Goal: Task Accomplishment & Management: Manage account settings

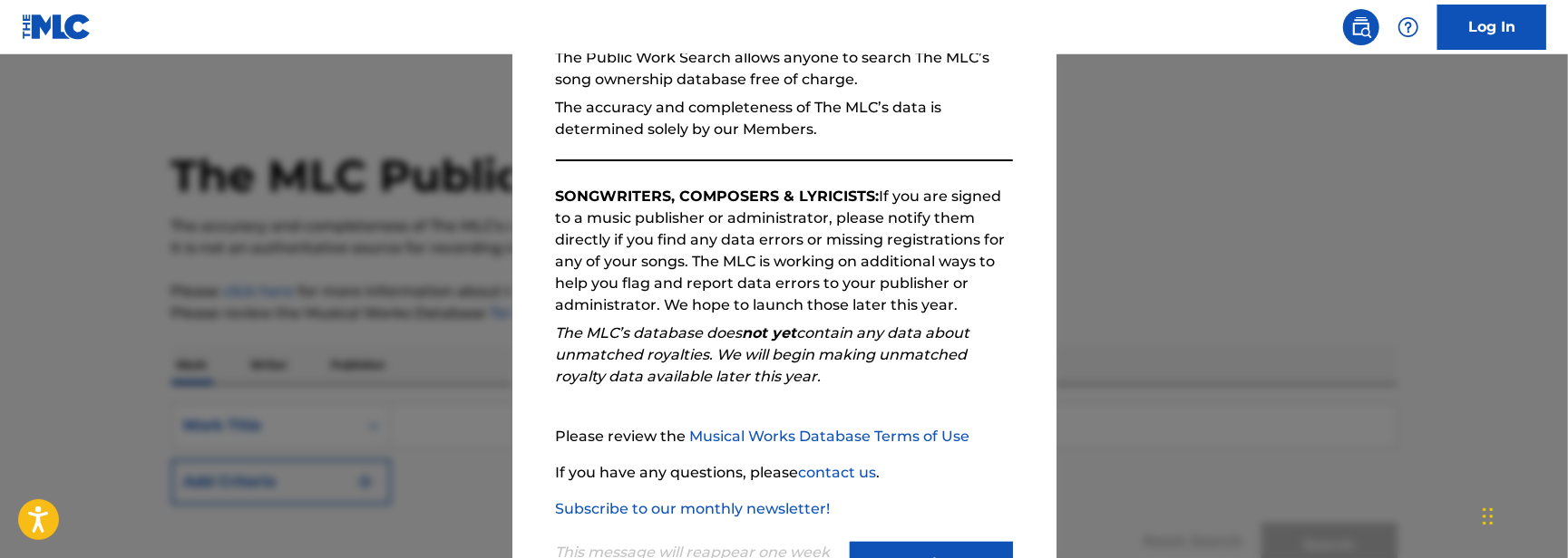
scroll to position [272, 0]
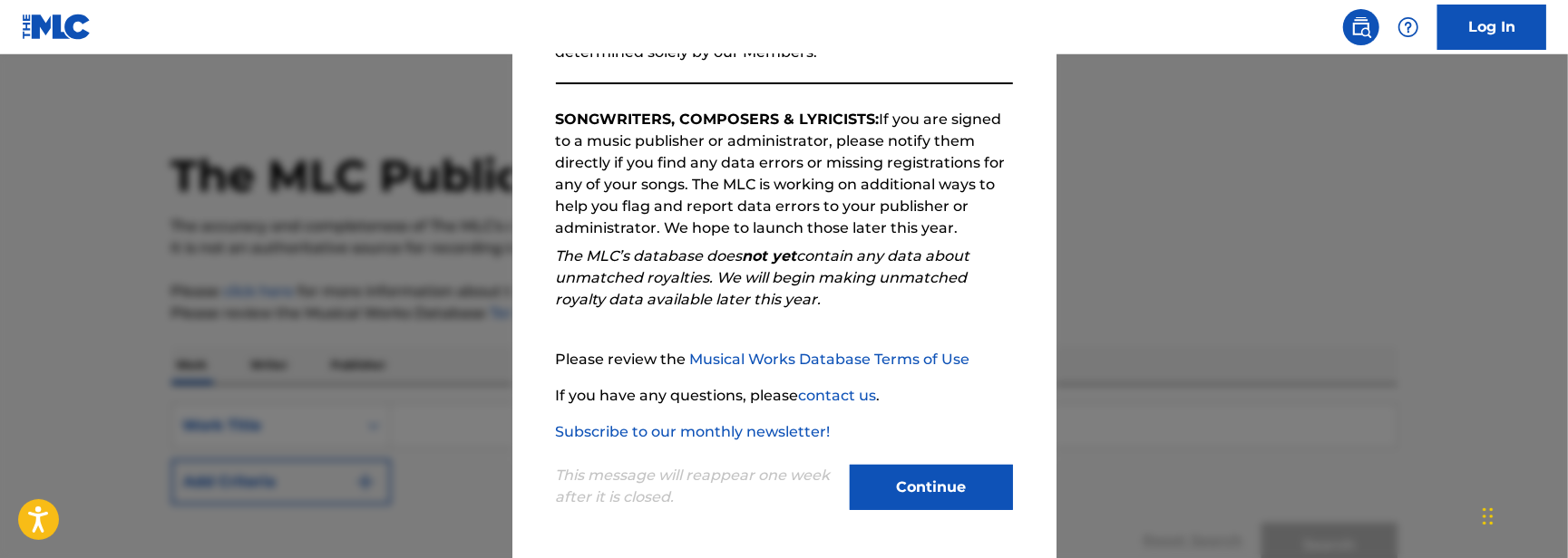
click at [920, 476] on button "Continue" at bounding box center [932, 487] width 163 height 45
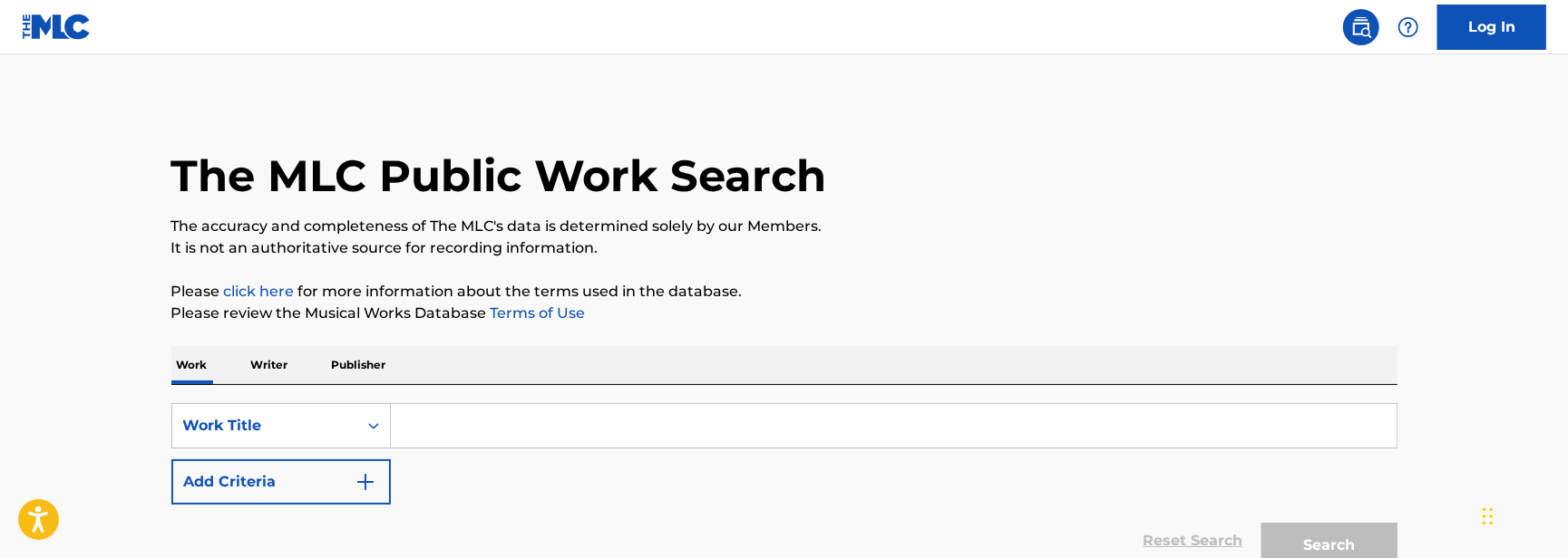
click at [1482, 32] on link "Log In" at bounding box center [1492, 27] width 109 height 45
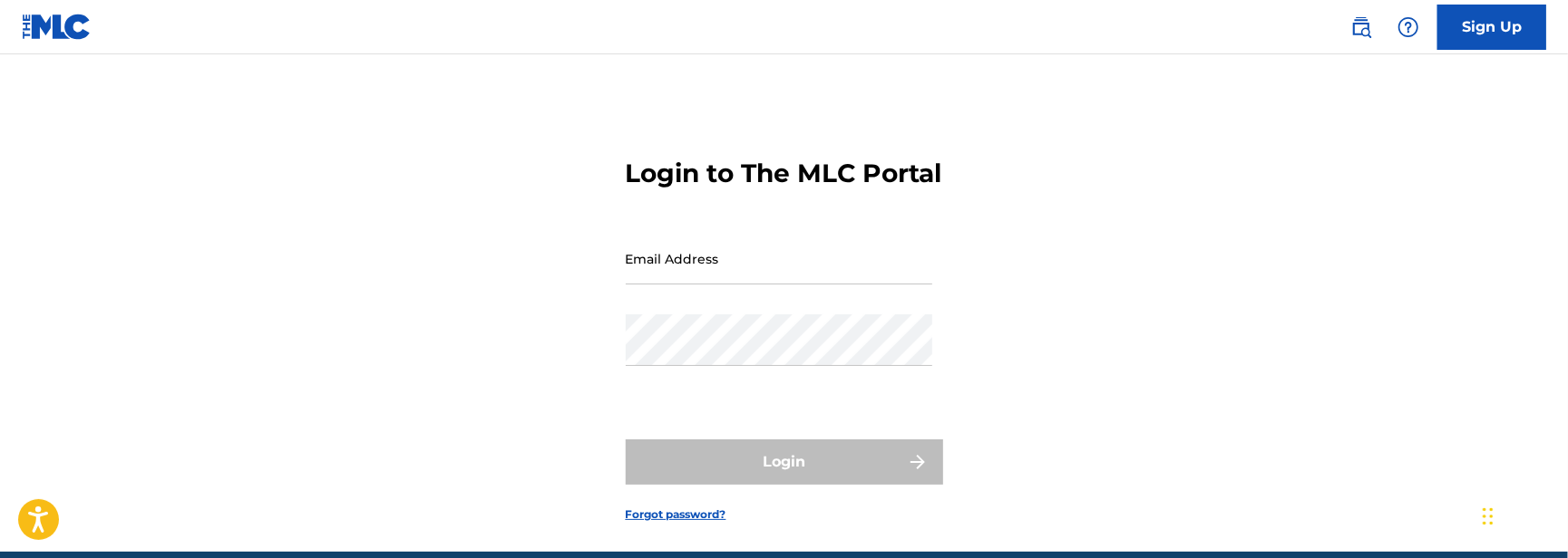
click at [735, 285] on input "Email Address" at bounding box center [779, 259] width 307 height 52
click at [770, 285] on input "Email Address" at bounding box center [779, 259] width 307 height 52
type input "[PERSON_NAME][EMAIL_ADDRESS][PERSON_NAME][DOMAIN_NAME]"
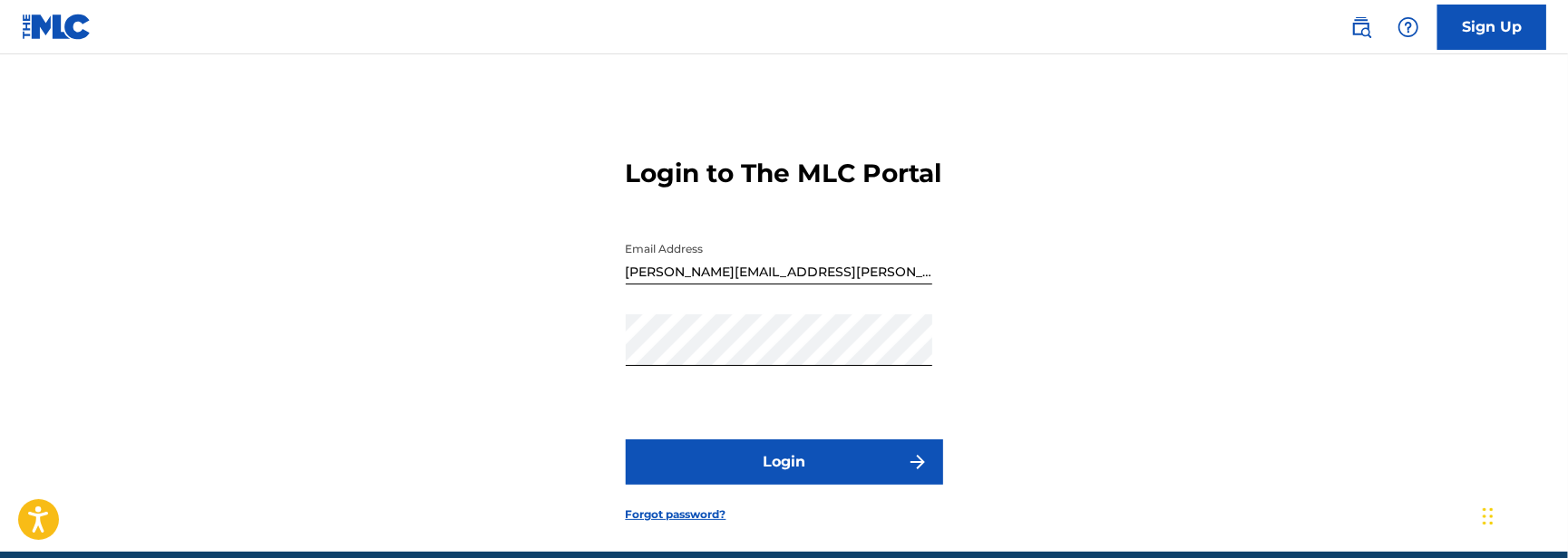
click at [811, 485] on button "Login" at bounding box center [785, 462] width 318 height 45
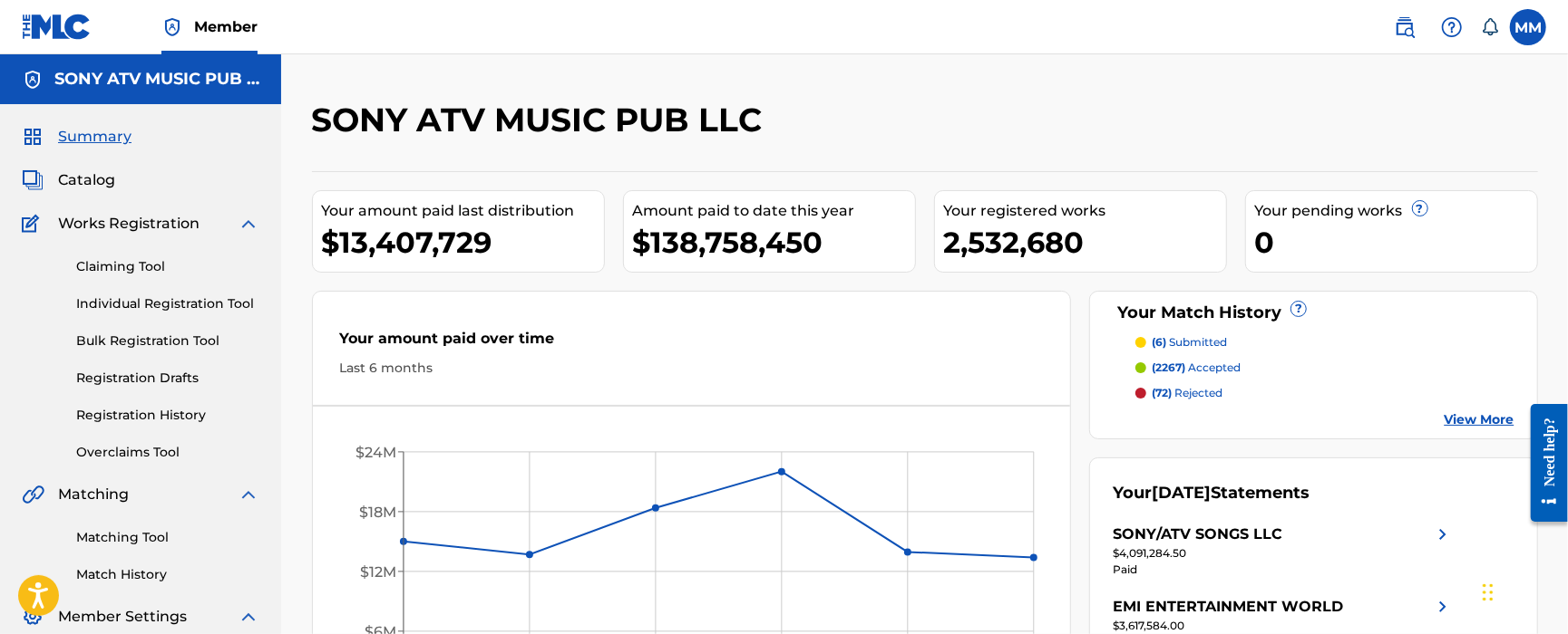
click at [93, 185] on span "Catalog" at bounding box center [86, 180] width 58 height 21
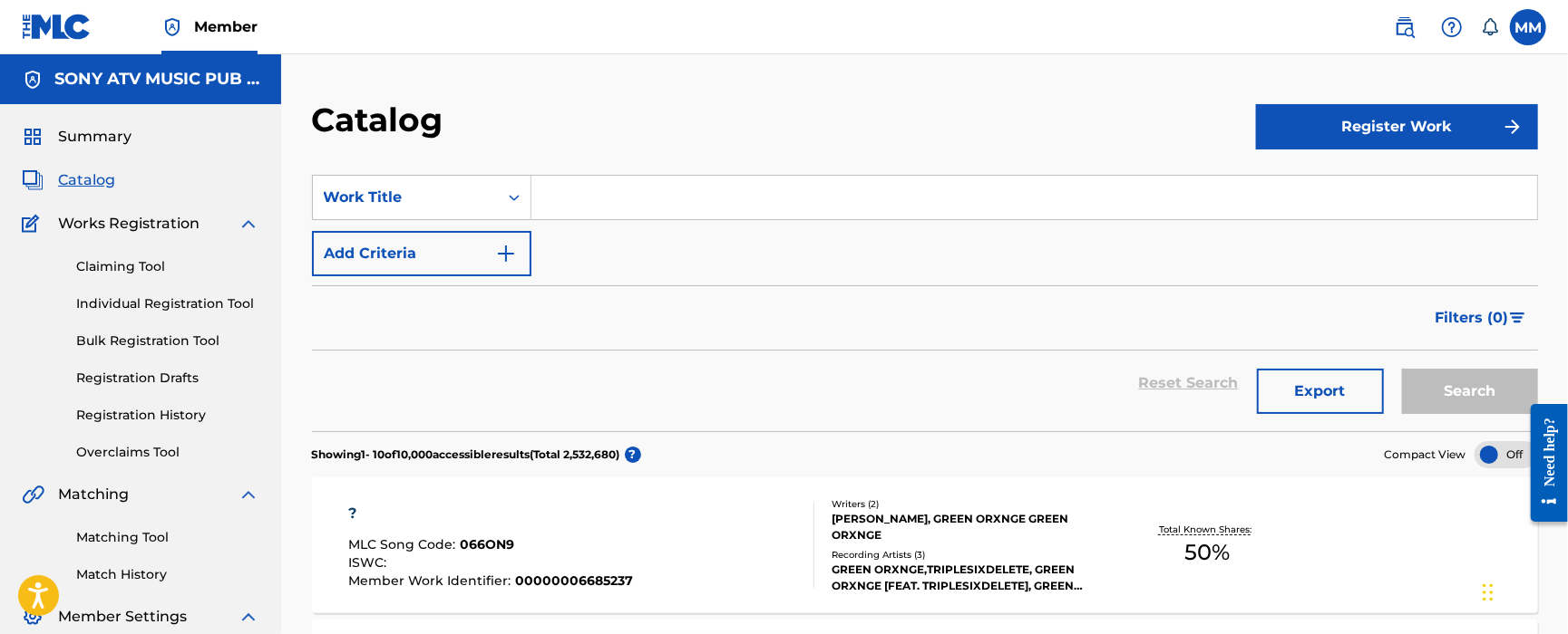
click at [581, 198] on input "Search Form" at bounding box center [1034, 197] width 1006 height 44
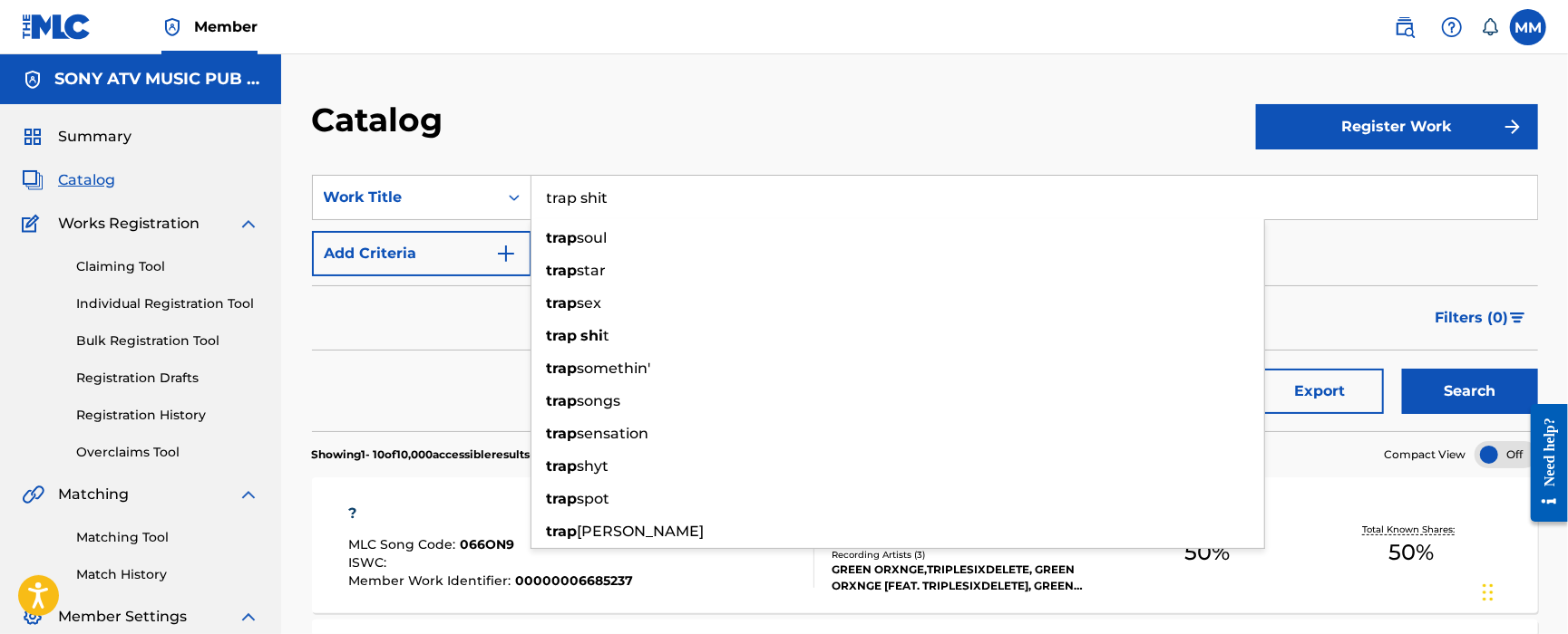
type input "trap shit"
click at [1403, 369] on button "Search" at bounding box center [1470, 391] width 136 height 45
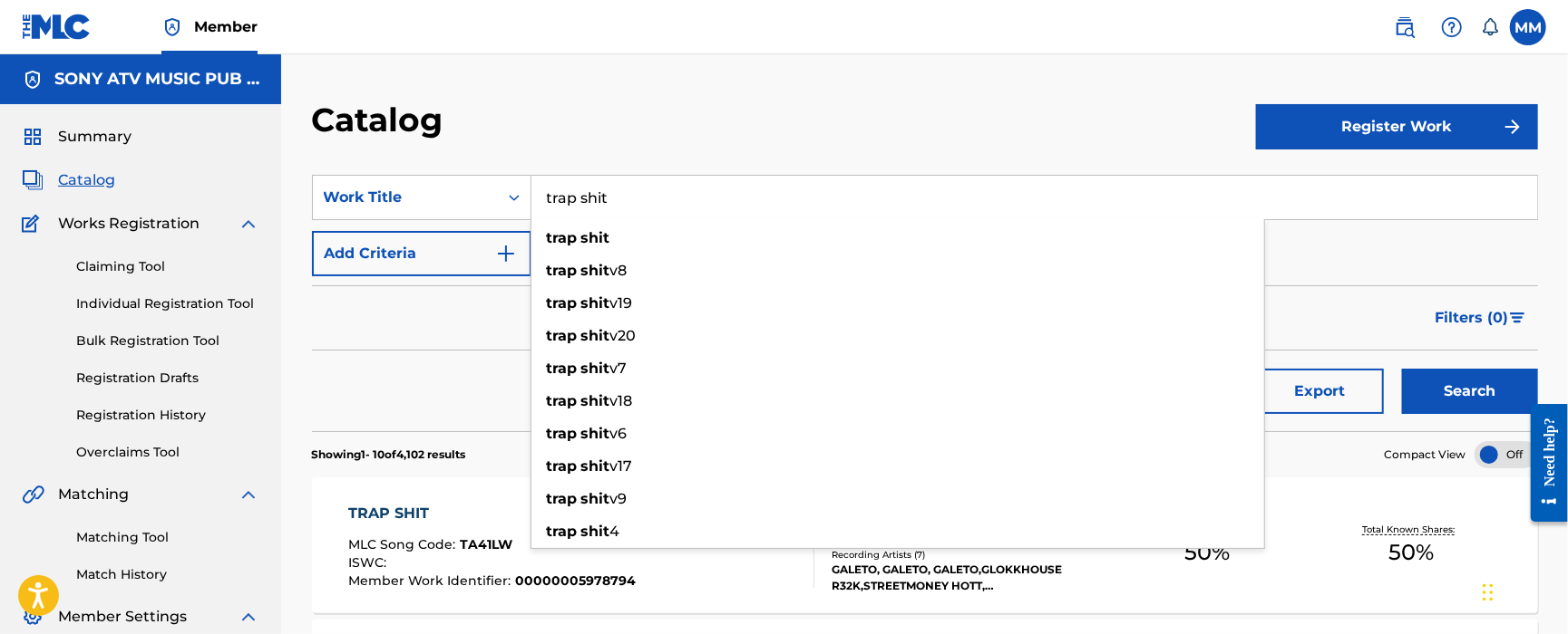
click at [596, 141] on div "Catalog" at bounding box center [784, 126] width 944 height 54
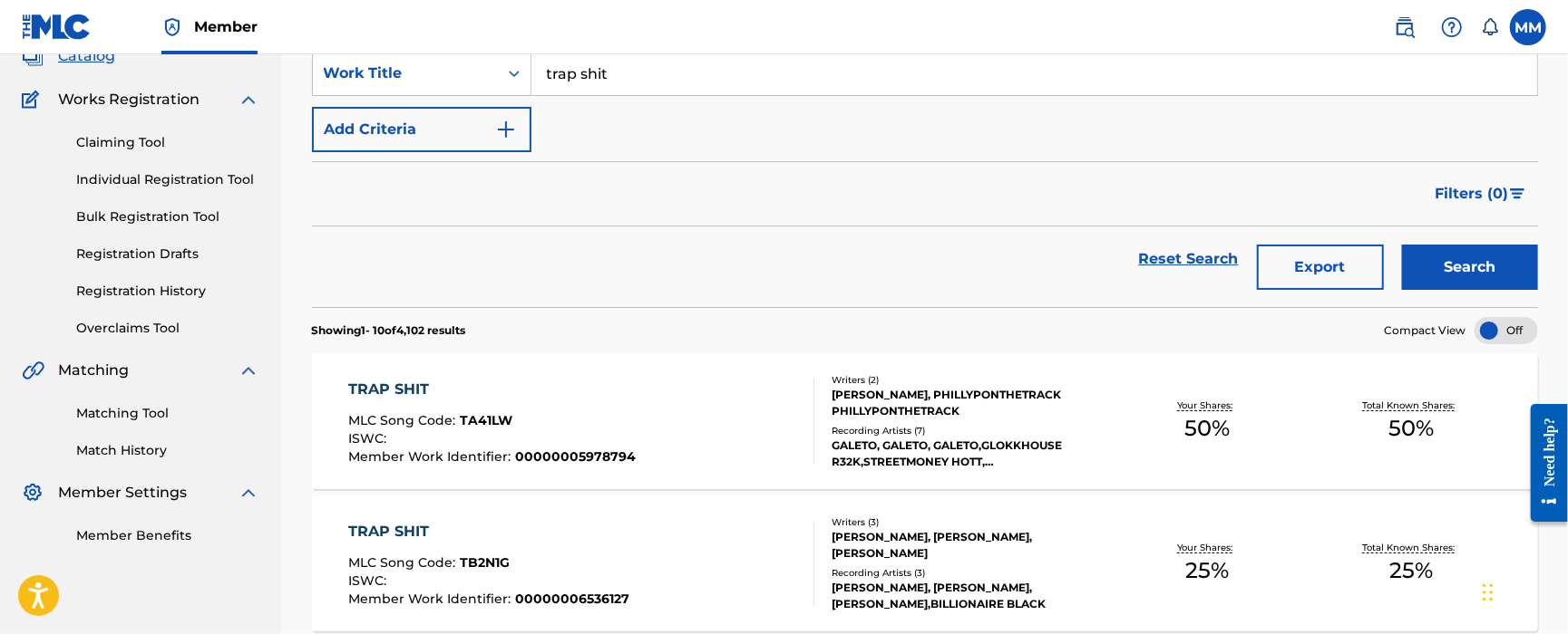
scroll to position [121, 0]
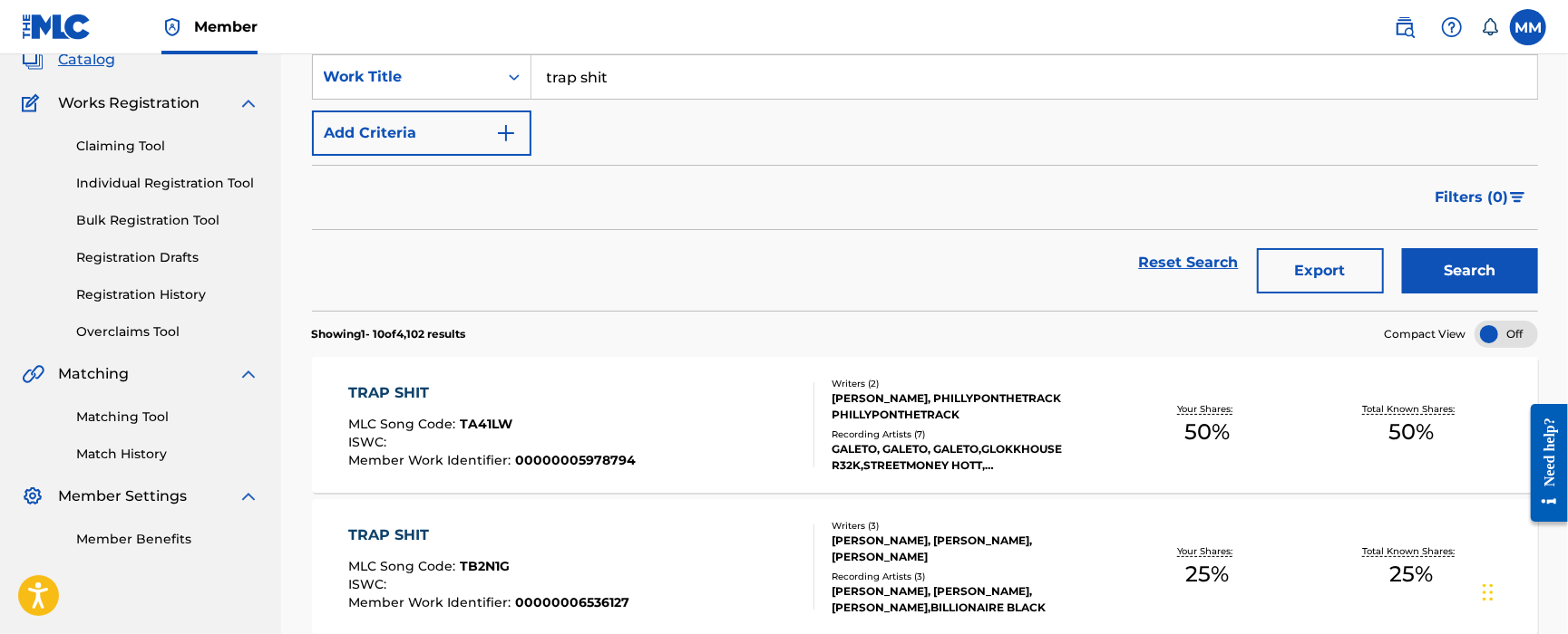
click at [432, 141] on button "Add Criteria" at bounding box center [422, 133] width 219 height 45
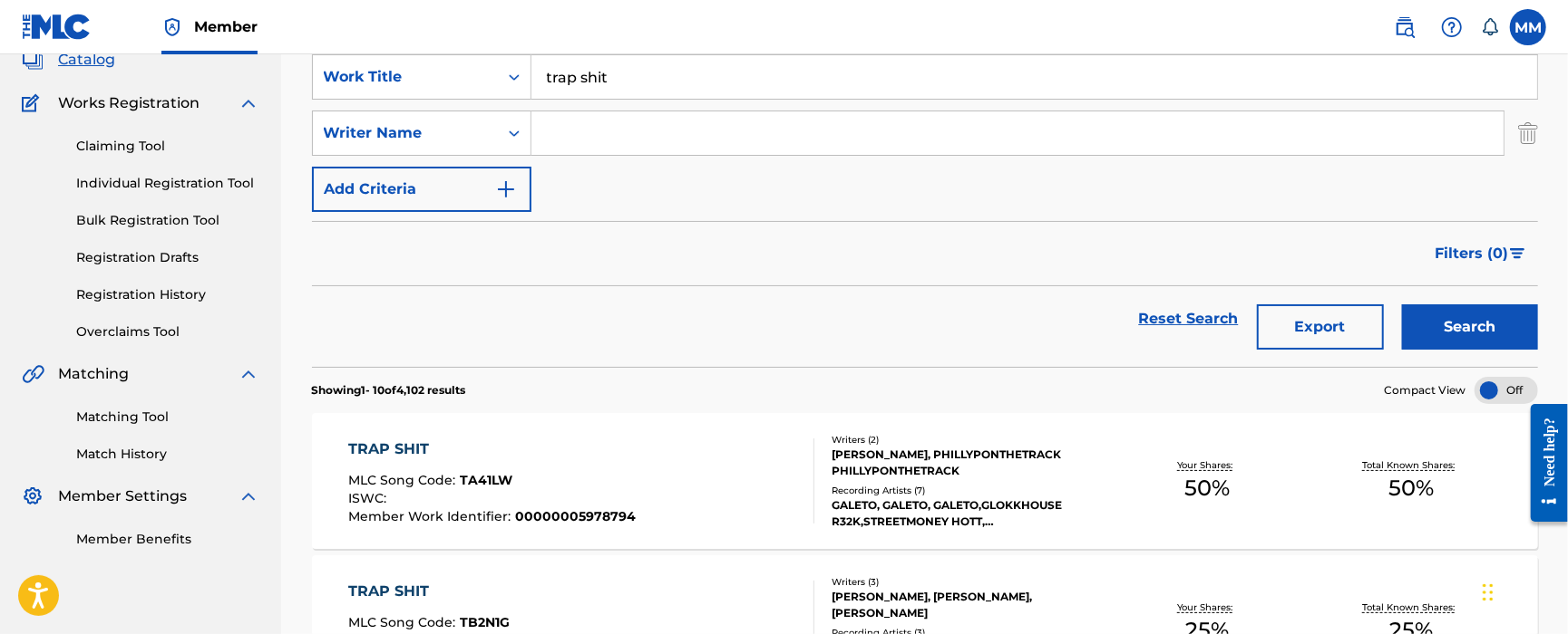
click at [610, 133] on input "Search Form" at bounding box center [1017, 133] width 973 height 44
click at [624, 142] on input "Search Form" at bounding box center [1017, 133] width 973 height 44
type input "[PERSON_NAME]"
click at [1403, 304] on button "Search" at bounding box center [1470, 327] width 136 height 45
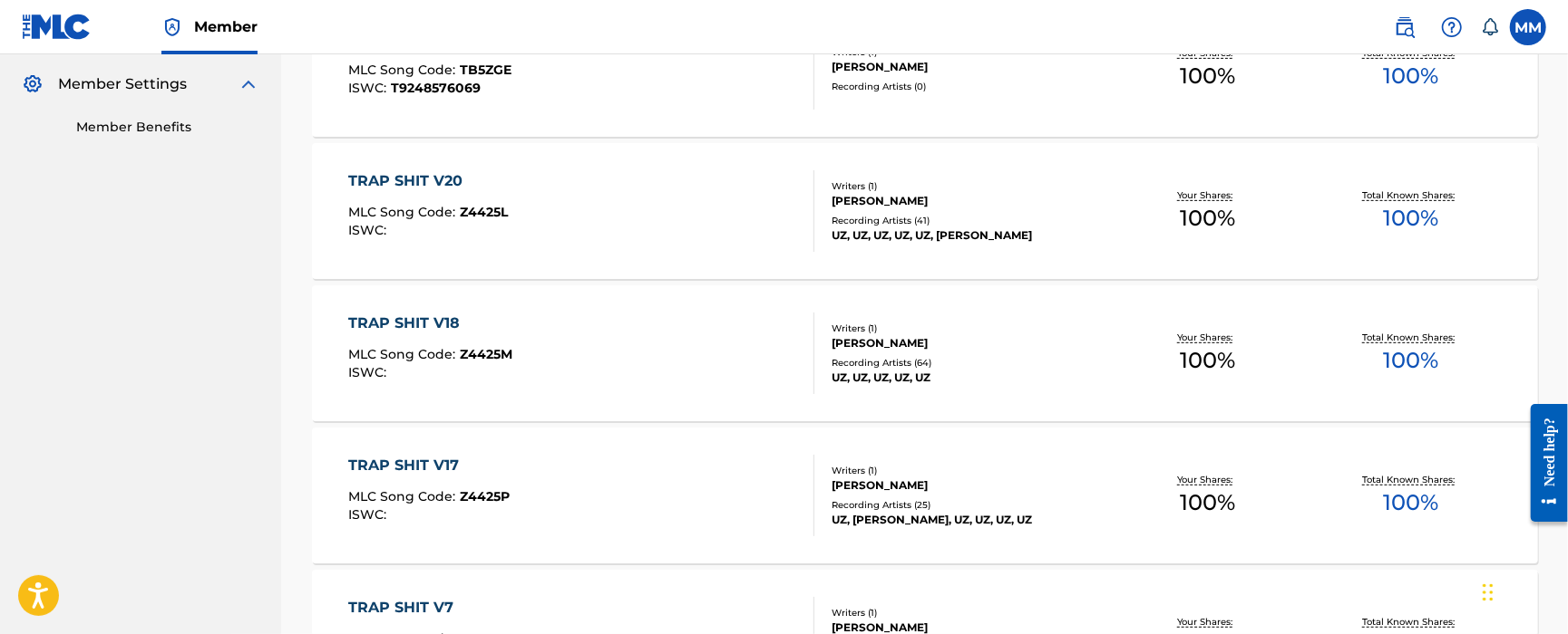
scroll to position [363, 0]
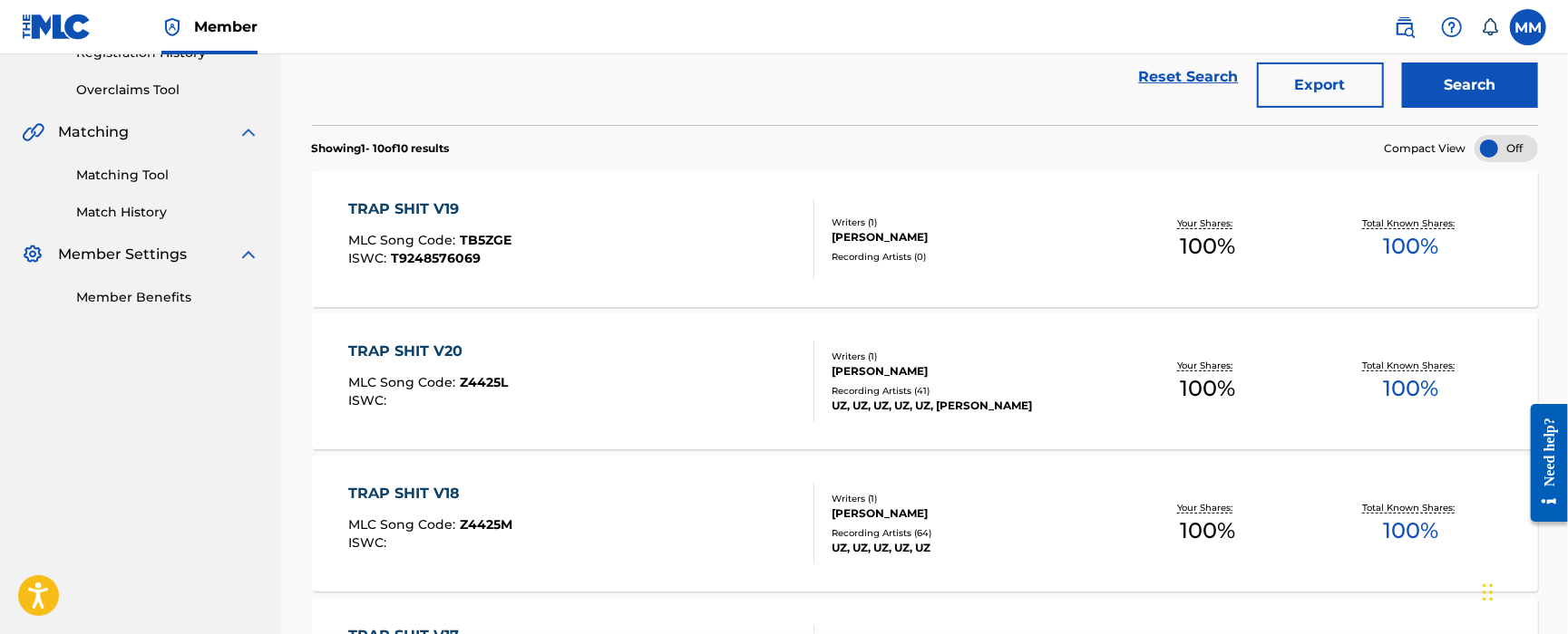
click at [545, 238] on div "TRAP SHIT V19 MLC Song Code : TB5ZGE ISWC : T9248576069" at bounding box center [581, 239] width 466 height 82
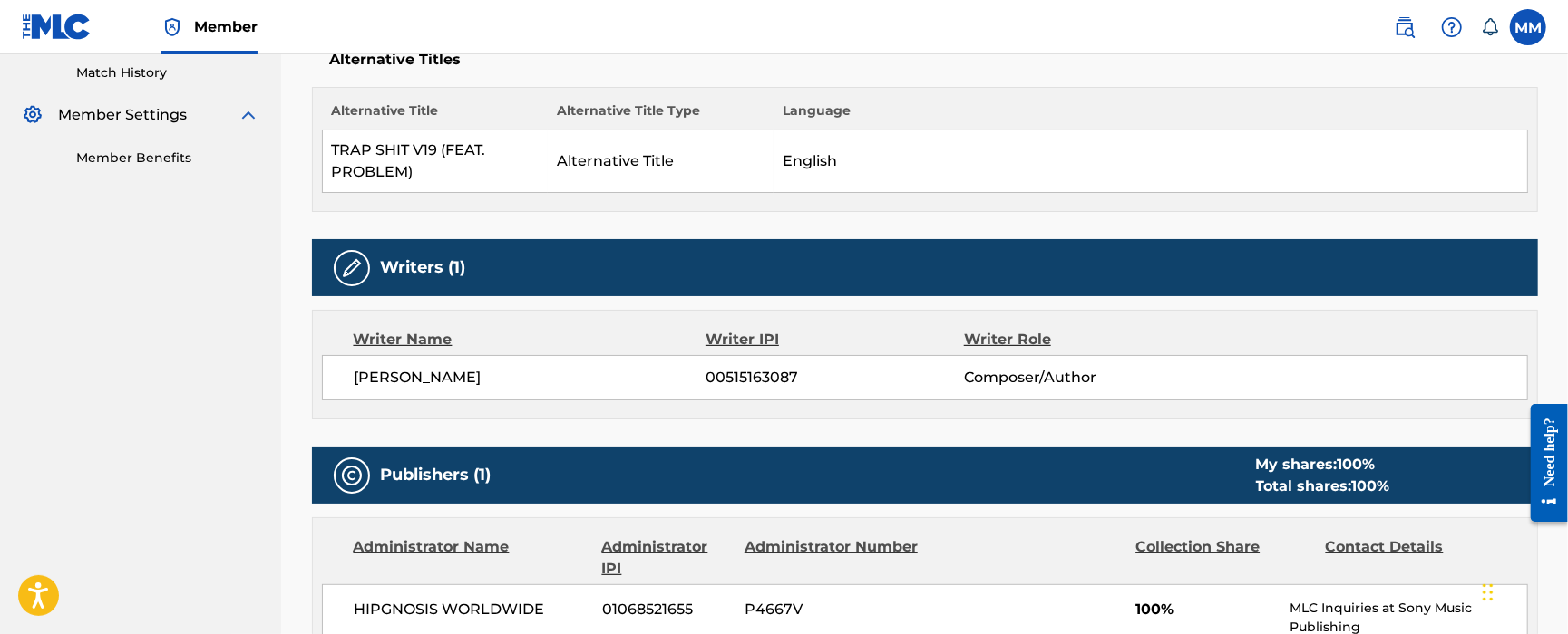
scroll to position [71, 0]
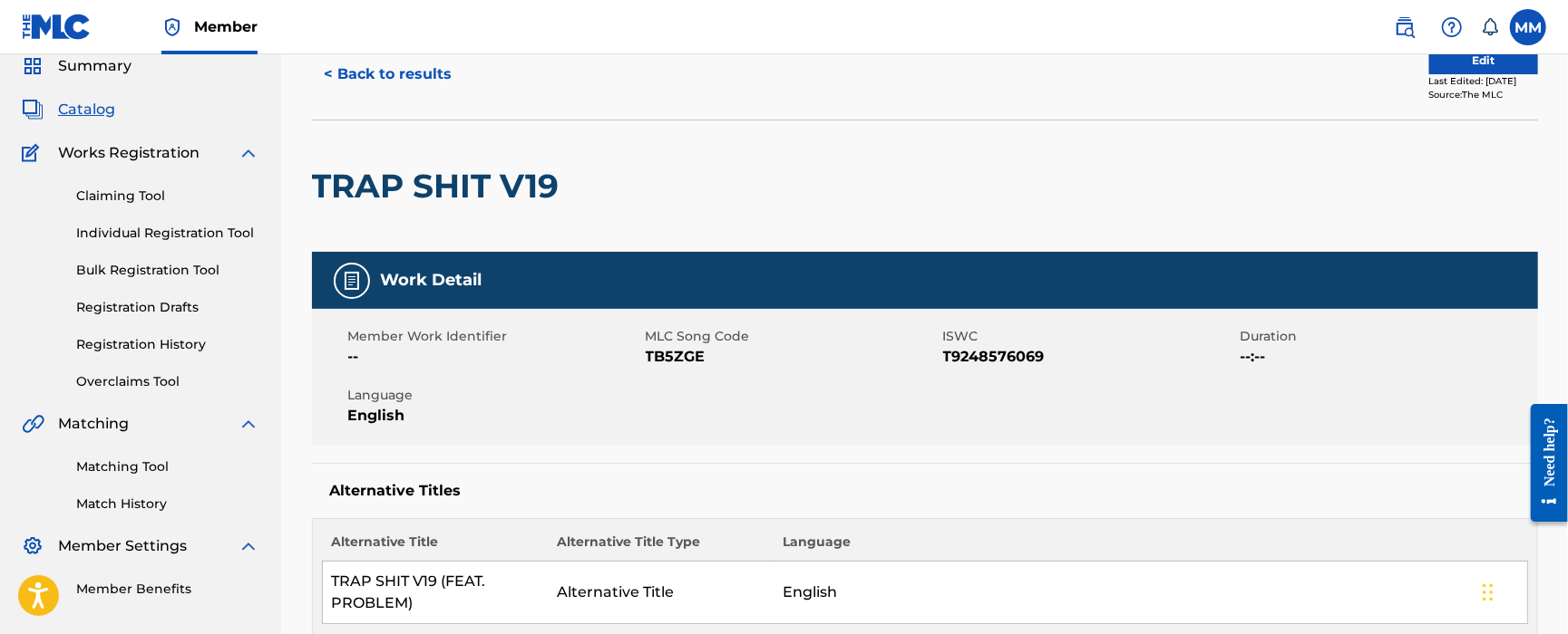
click at [1430, 61] on button "Edit" at bounding box center [1483, 60] width 109 height 27
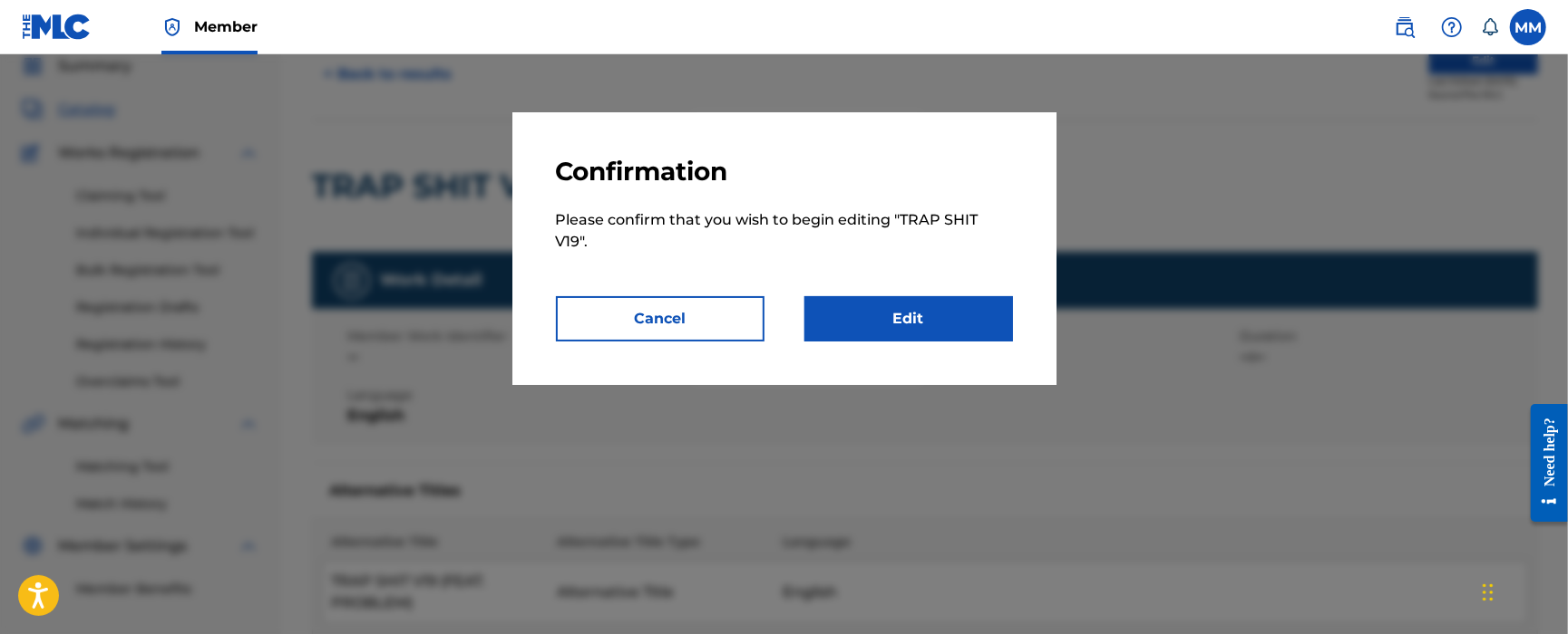
click at [900, 320] on link "Edit" at bounding box center [908, 318] width 209 height 45
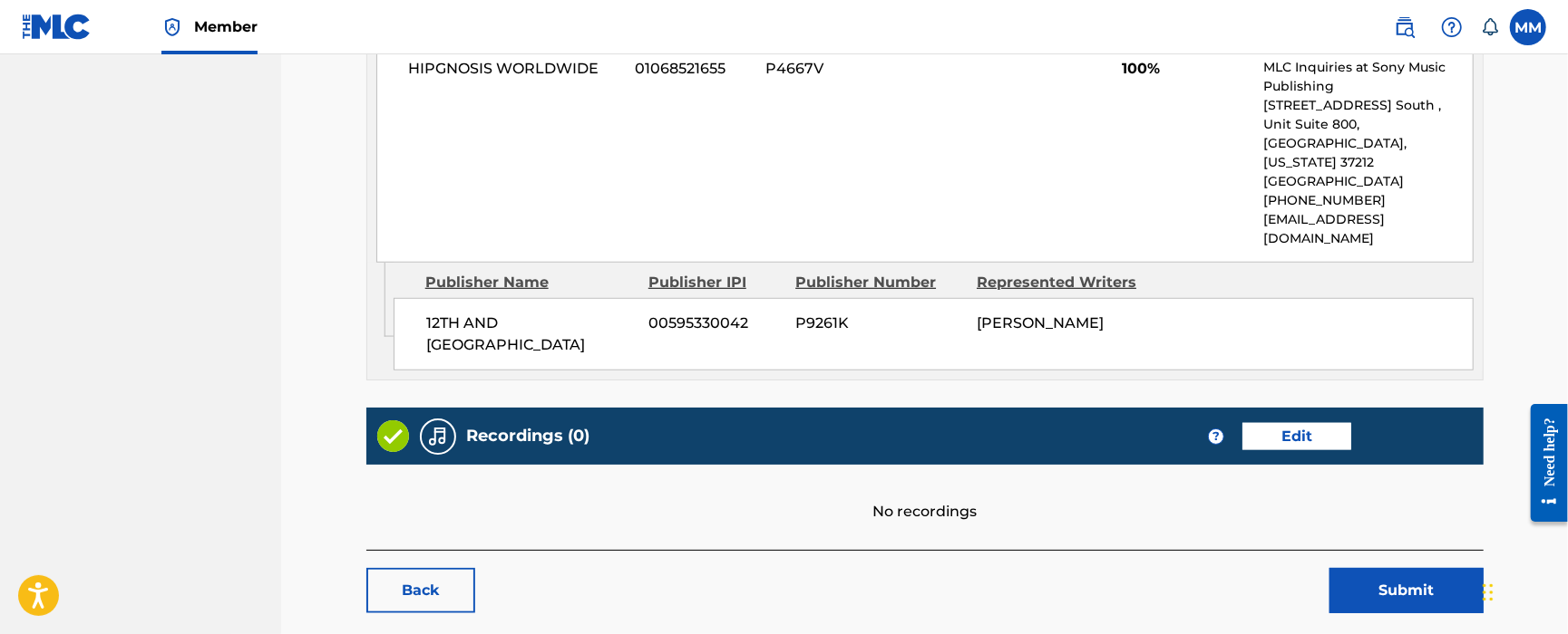
scroll to position [934, 0]
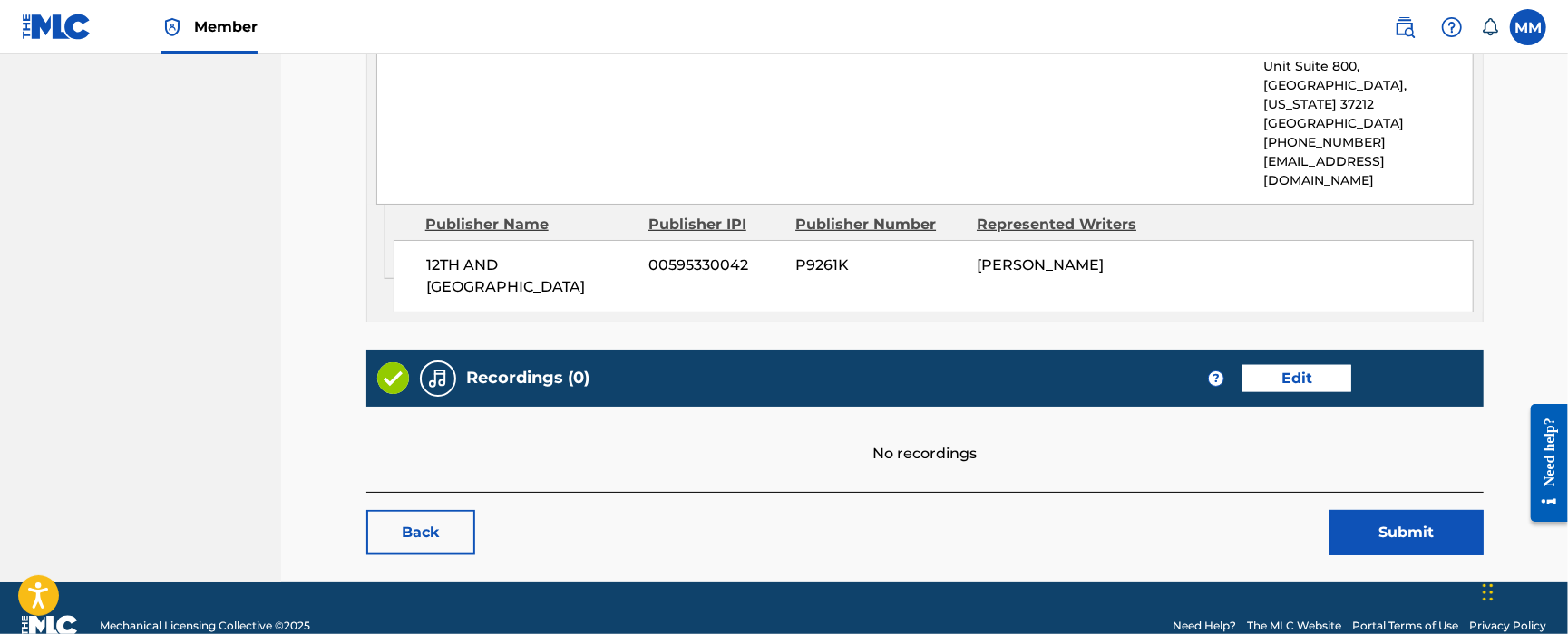
click at [1303, 365] on link "Edit" at bounding box center [1297, 378] width 109 height 27
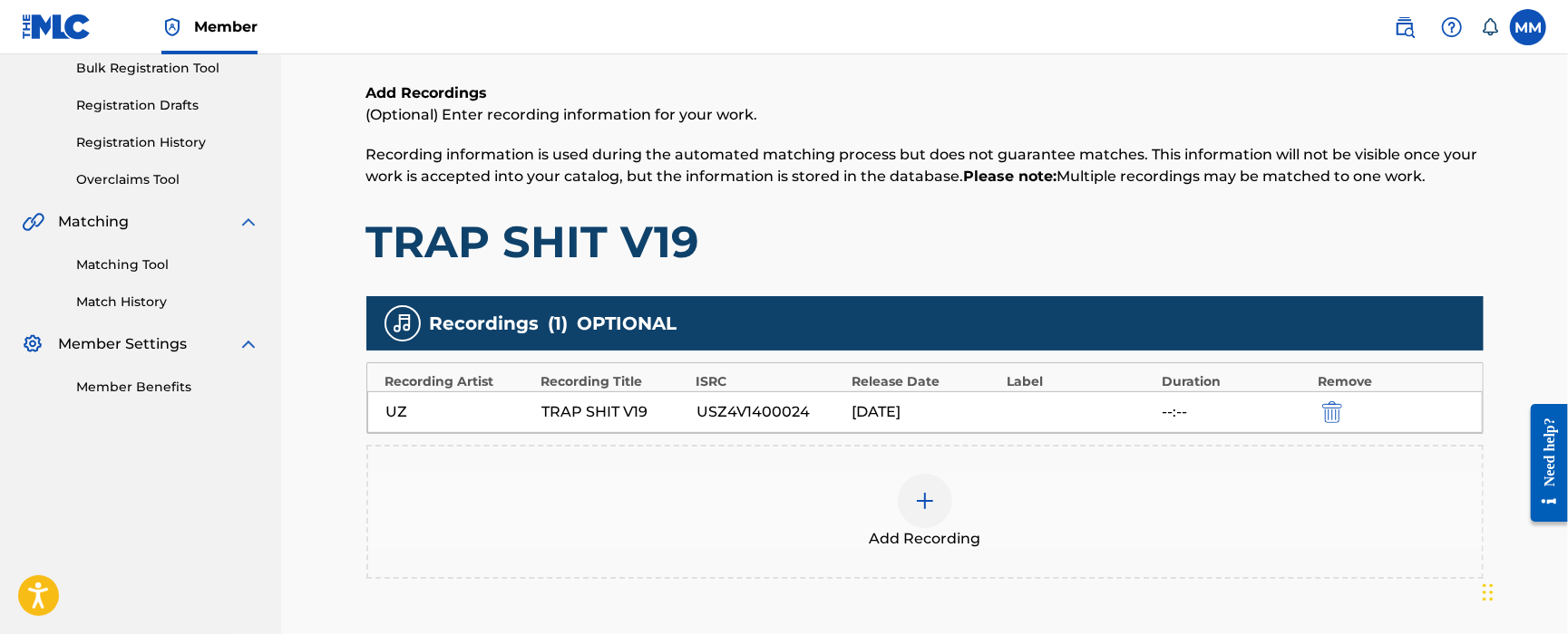
scroll to position [363, 0]
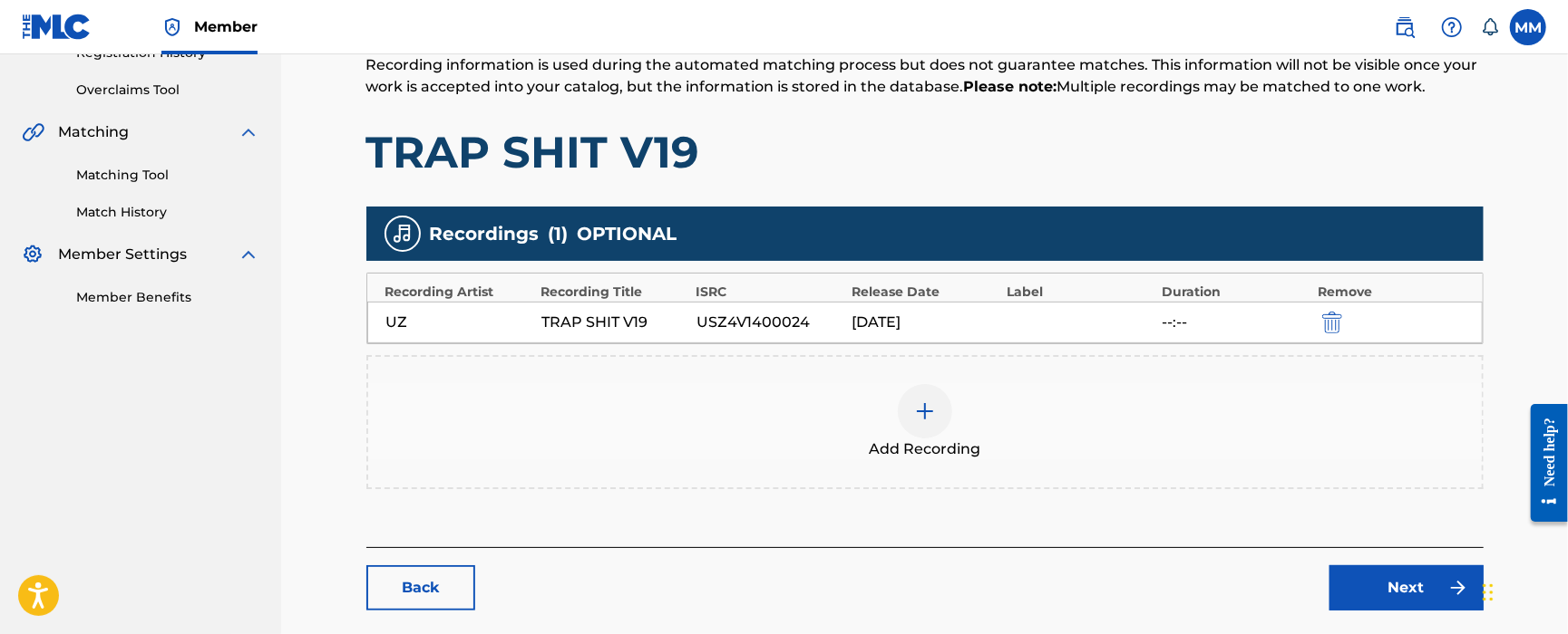
click at [742, 327] on div "USZ4V1400024" at bounding box center [769, 322] width 146 height 21
copy div "USZ4V1400024"
click at [785, 317] on div "USZ4V1400024" at bounding box center [769, 322] width 146 height 21
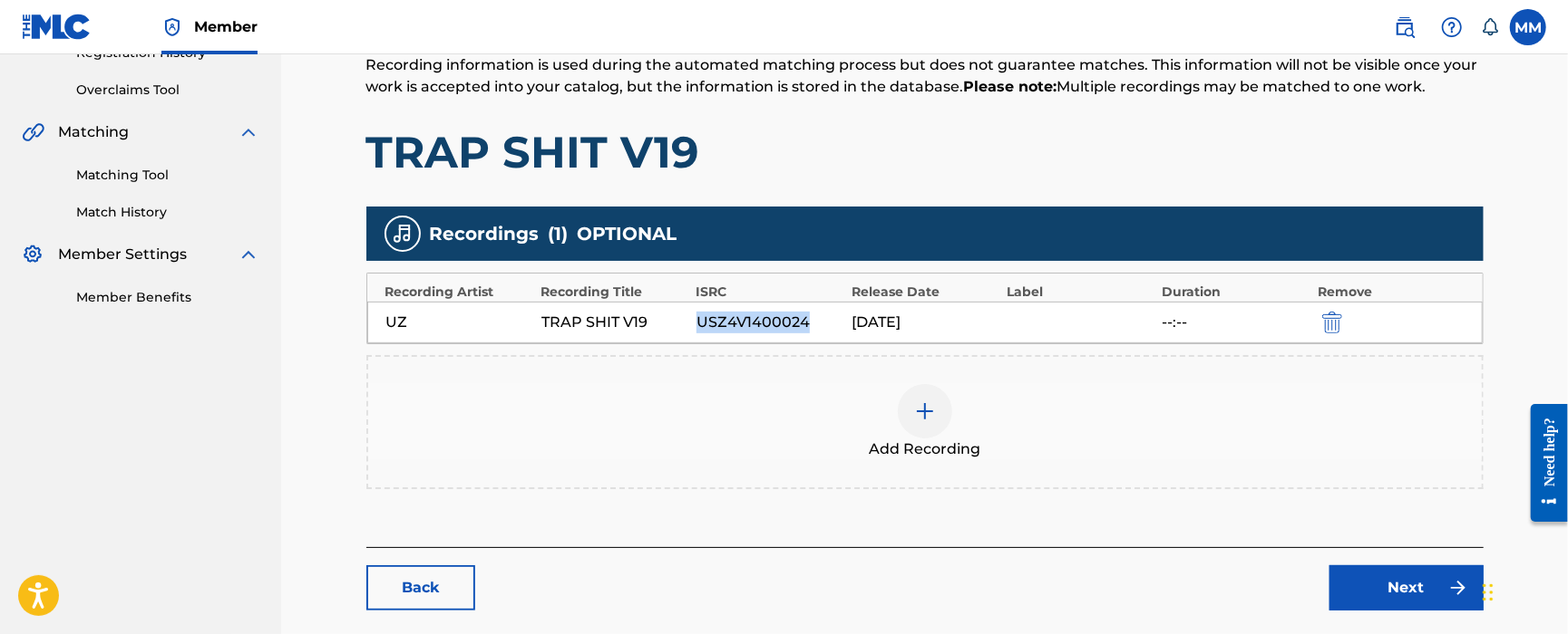
copy div "USZ4V1400024"
click at [784, 321] on div "USZ4V1400024" at bounding box center [769, 322] width 146 height 21
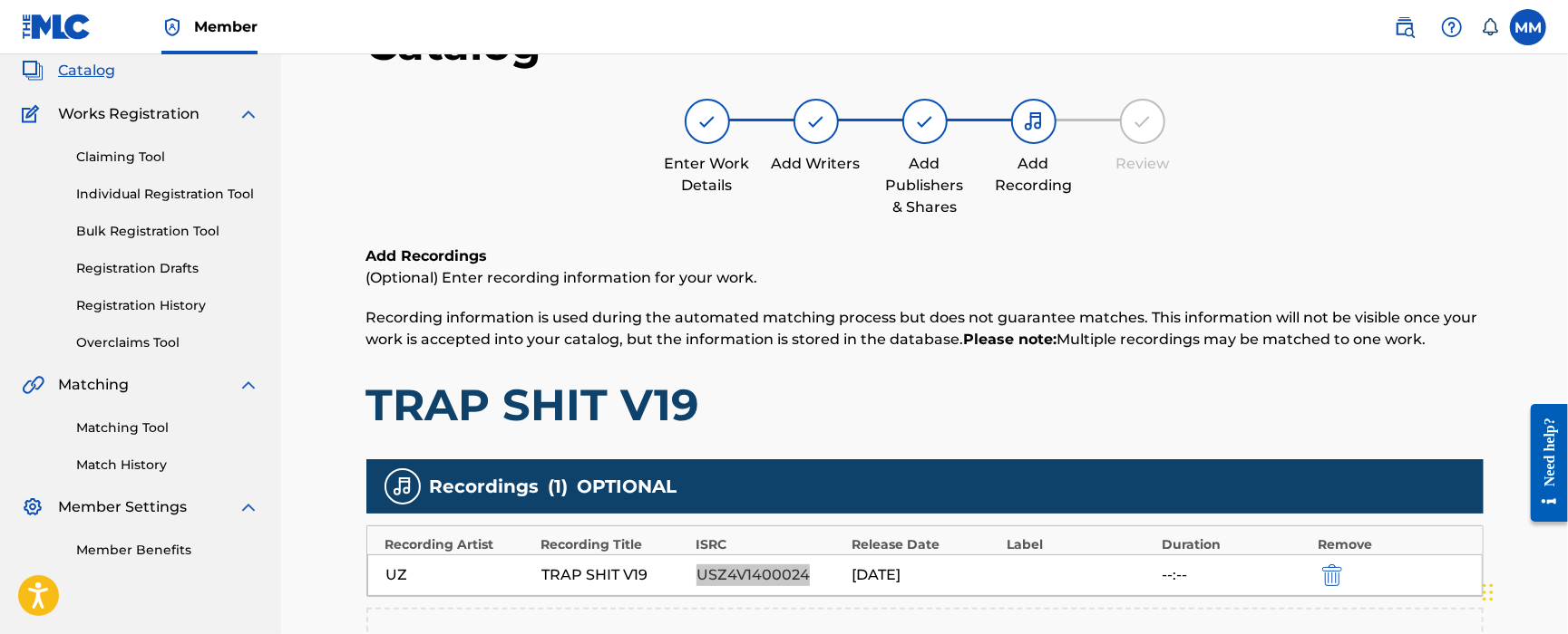
scroll to position [453, 0]
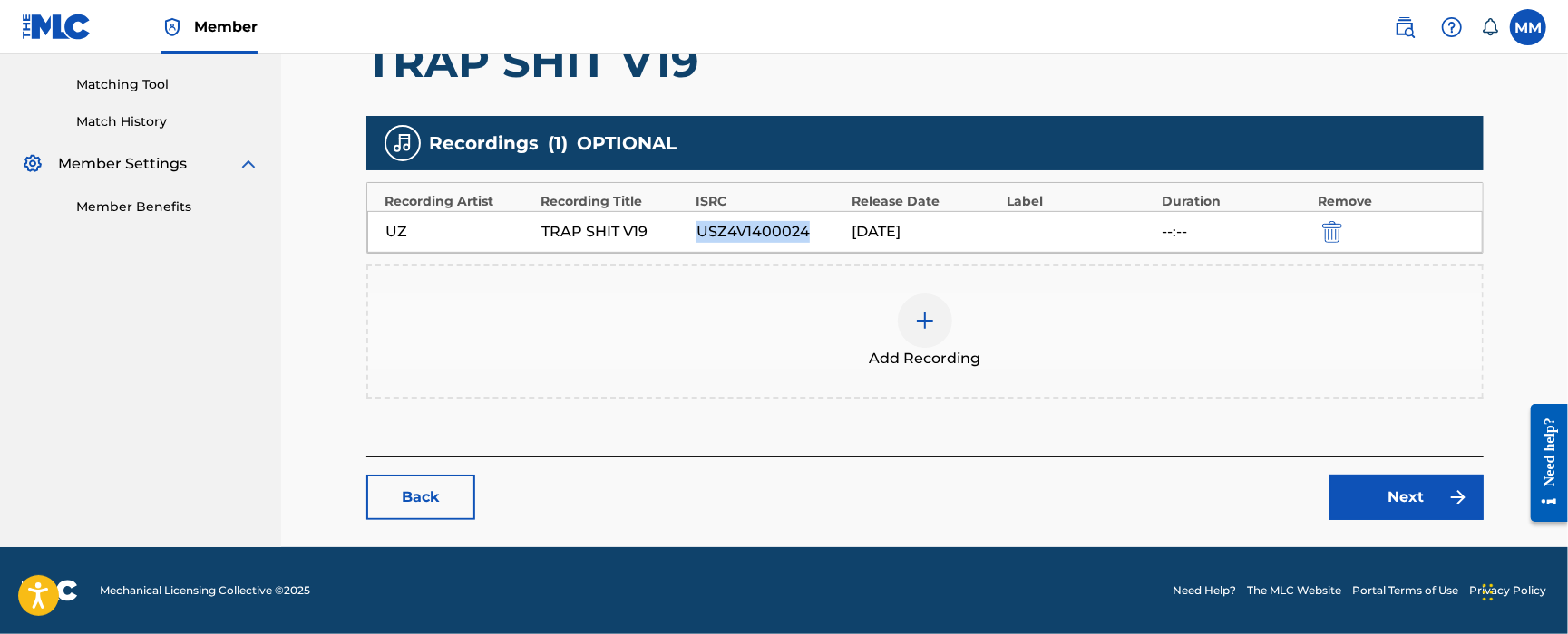
click at [411, 505] on link "Back" at bounding box center [420, 498] width 109 height 45
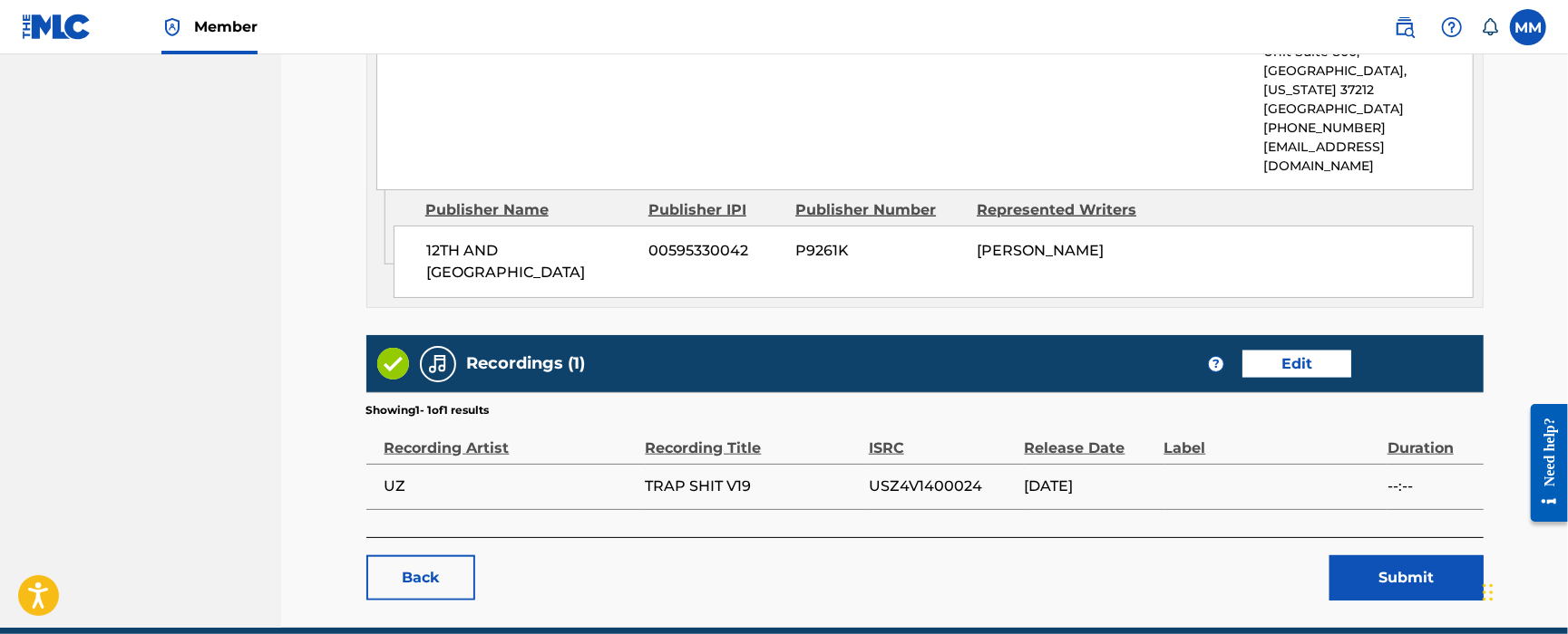
scroll to position [1098, 0]
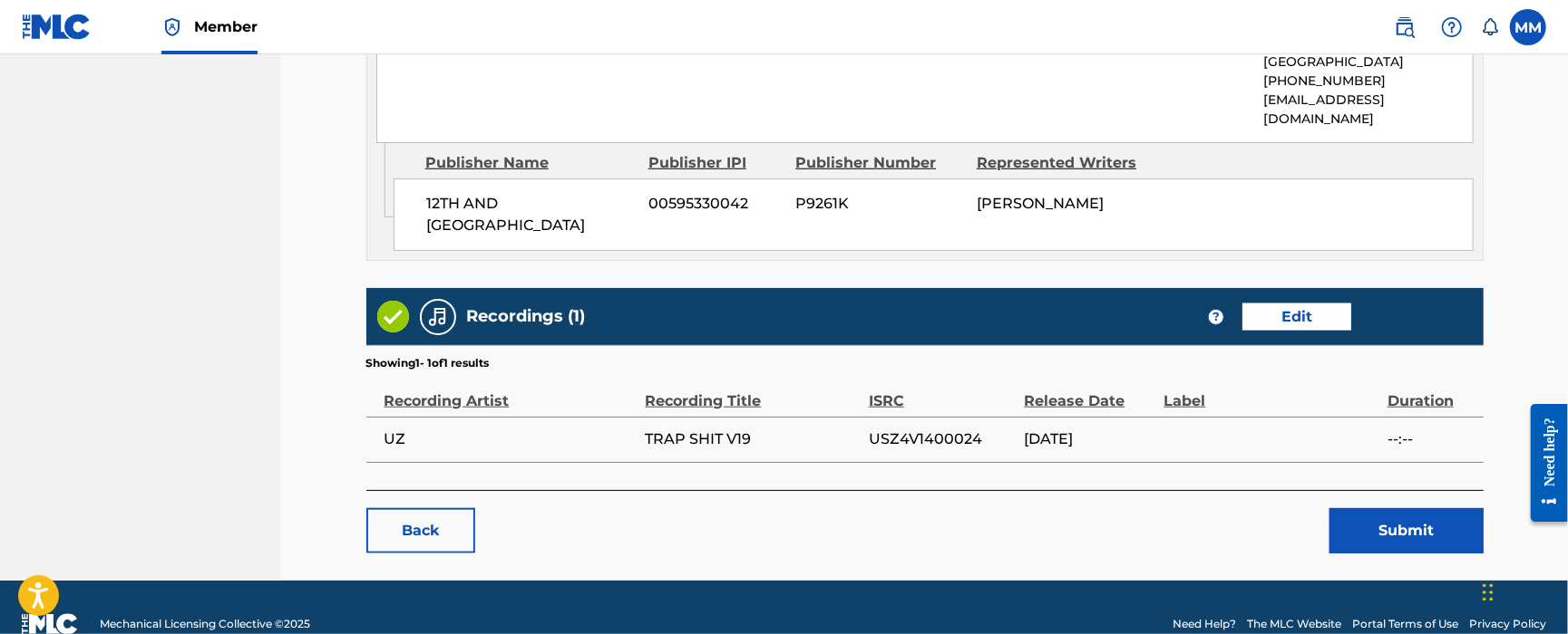
click at [436, 509] on link "Back" at bounding box center [420, 531] width 109 height 45
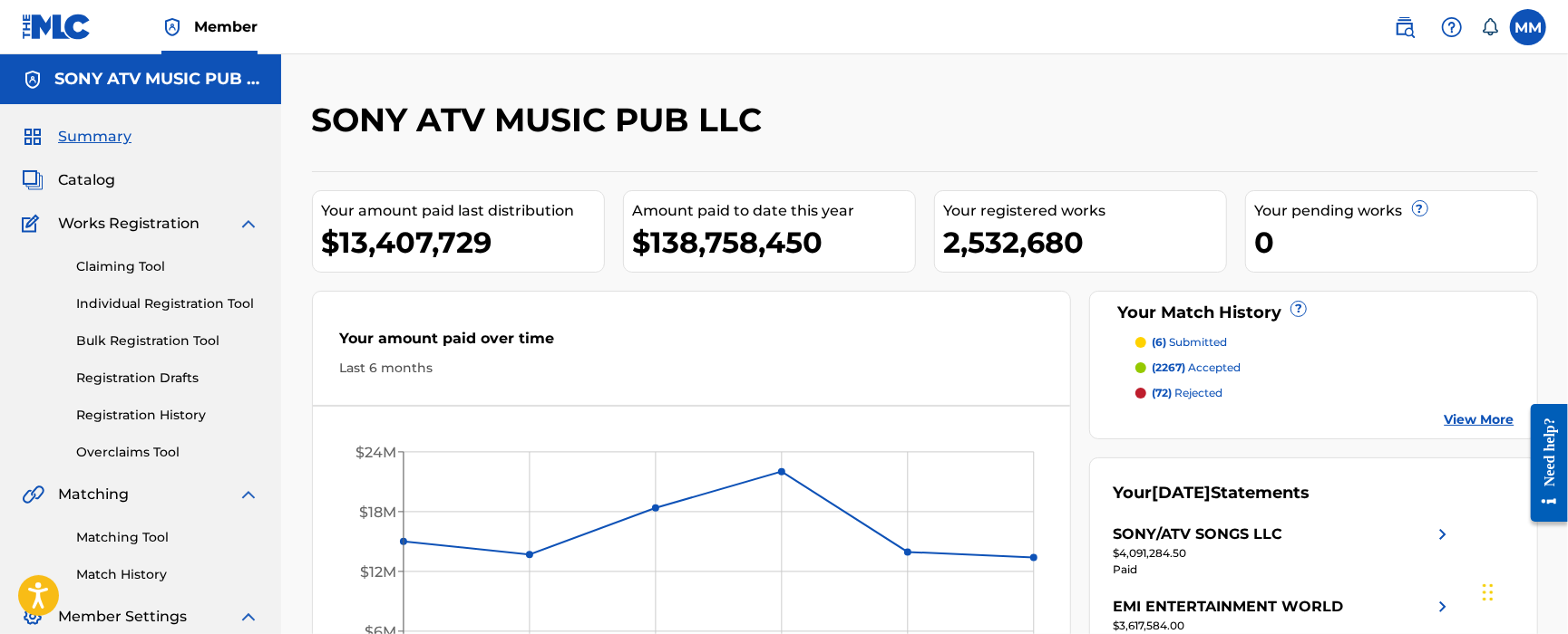
click at [101, 187] on span "Catalog" at bounding box center [86, 180] width 58 height 21
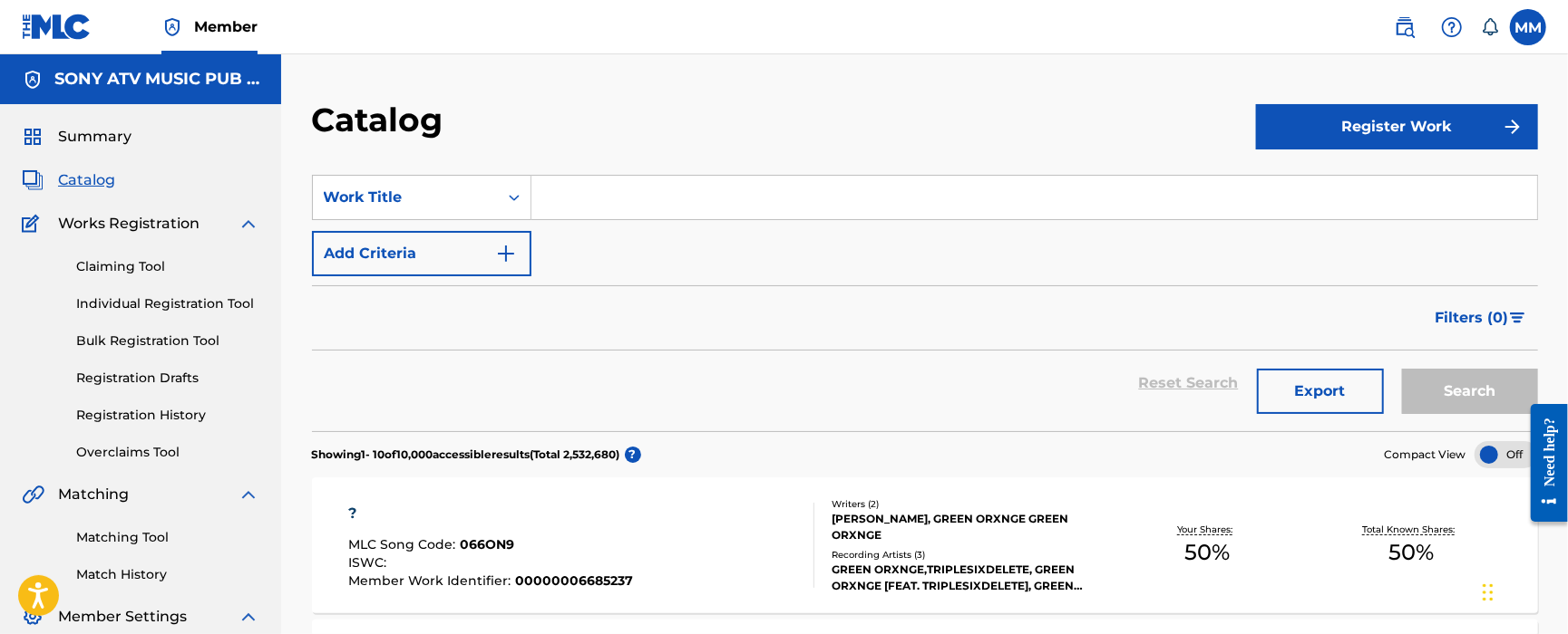
click at [691, 187] on input "Search Form" at bounding box center [1034, 197] width 1006 height 44
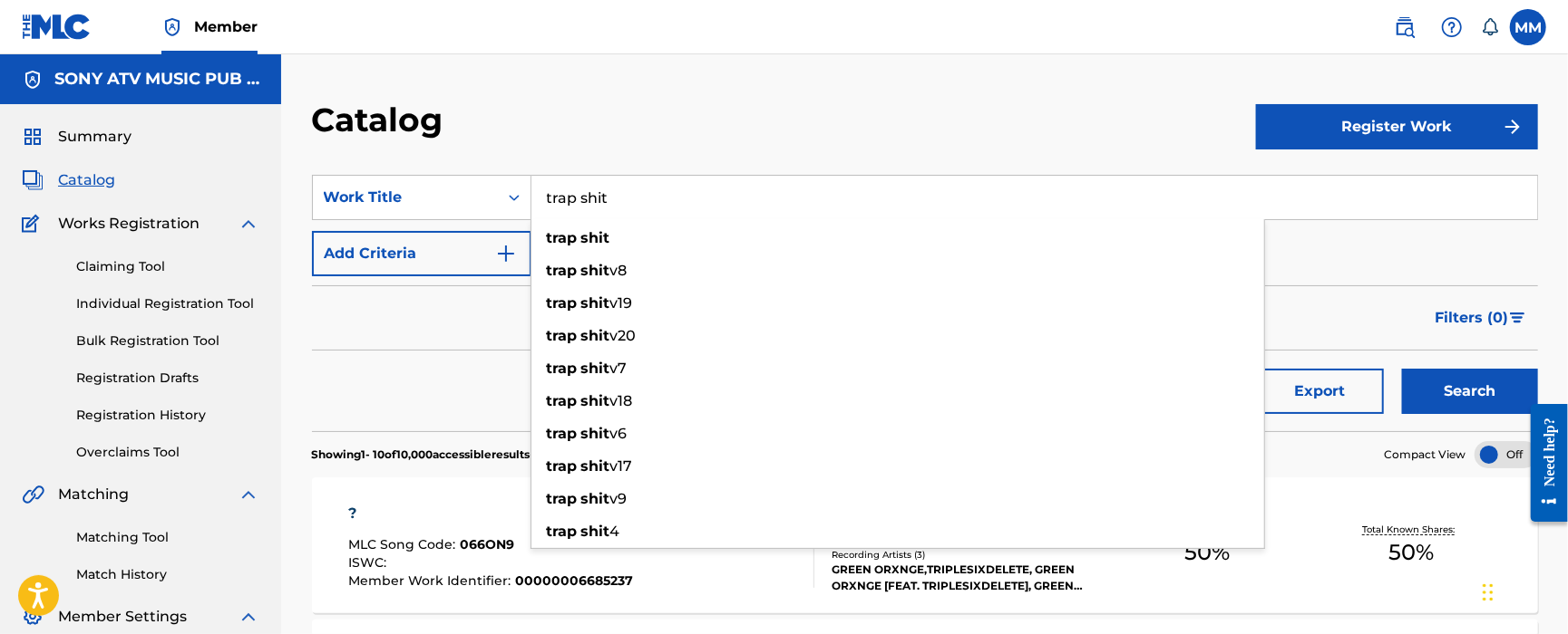
type input "trap shit"
click at [448, 258] on button "Add Criteria" at bounding box center [422, 253] width 219 height 45
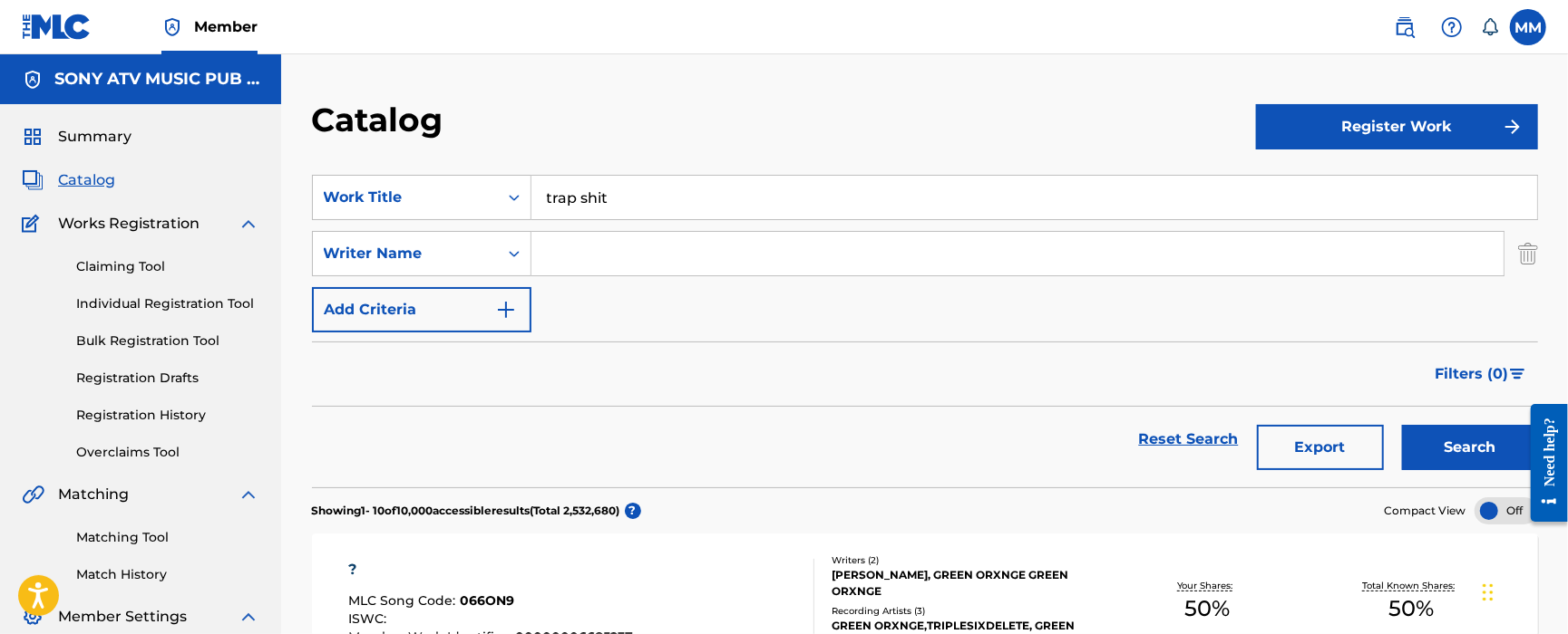
click at [567, 250] on input "Search Form" at bounding box center [1017, 253] width 973 height 44
type input "[PERSON_NAME]"
click at [1403, 425] on button "Search" at bounding box center [1470, 447] width 136 height 45
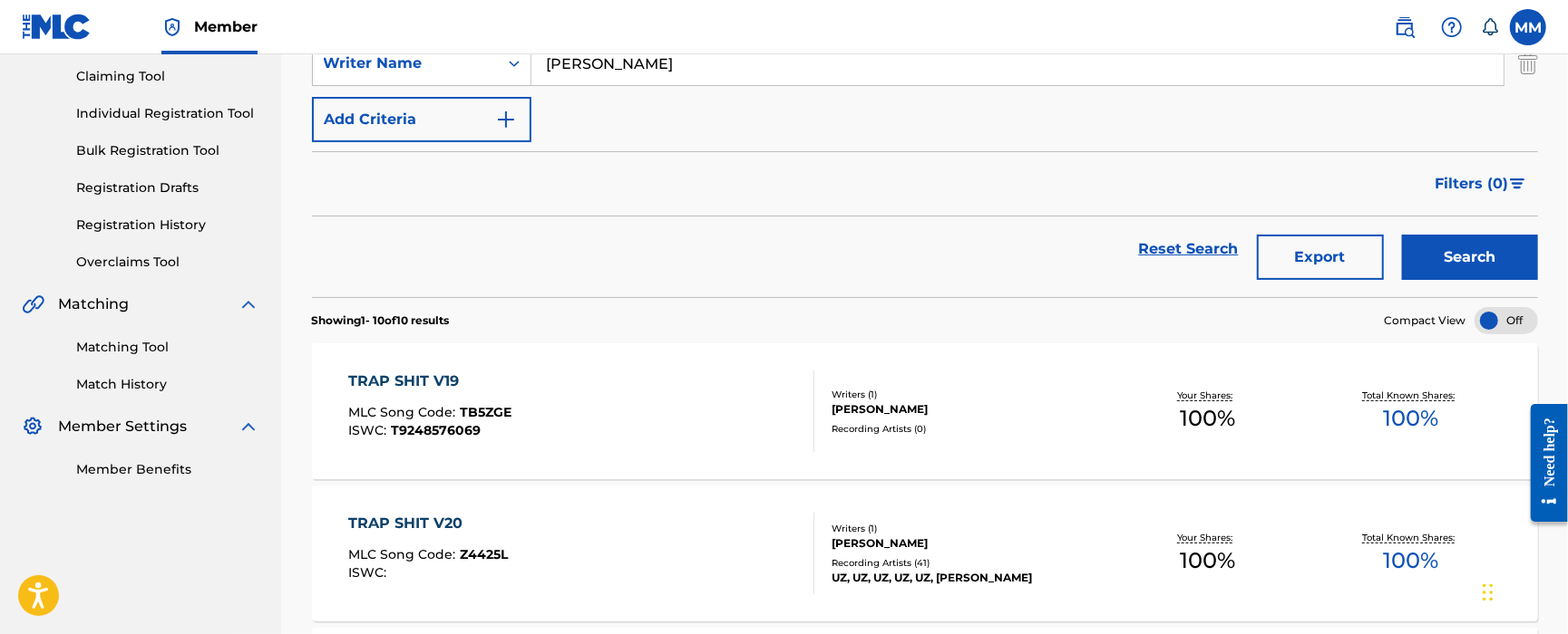
scroll to position [363, 0]
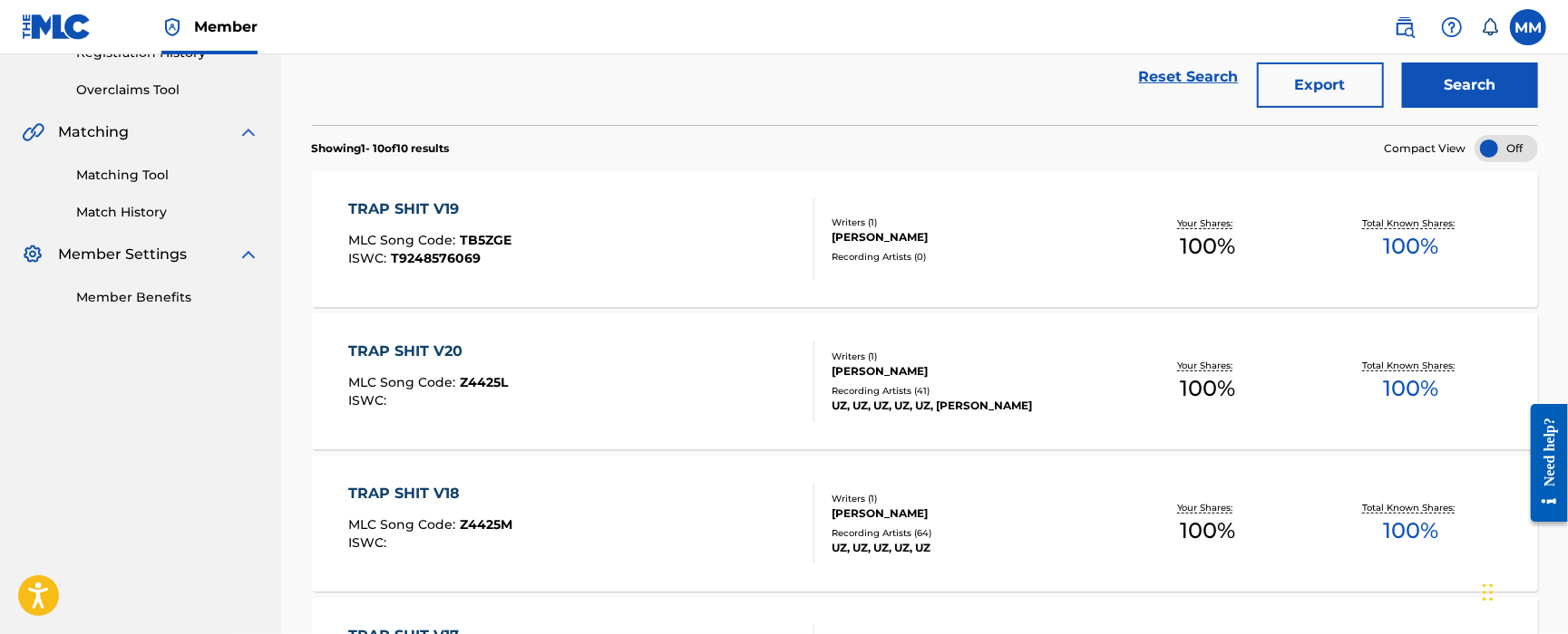
click at [550, 409] on div "TRAP SHIT V20 MLC Song Code : Z4425L ISWC :" at bounding box center [581, 382] width 466 height 82
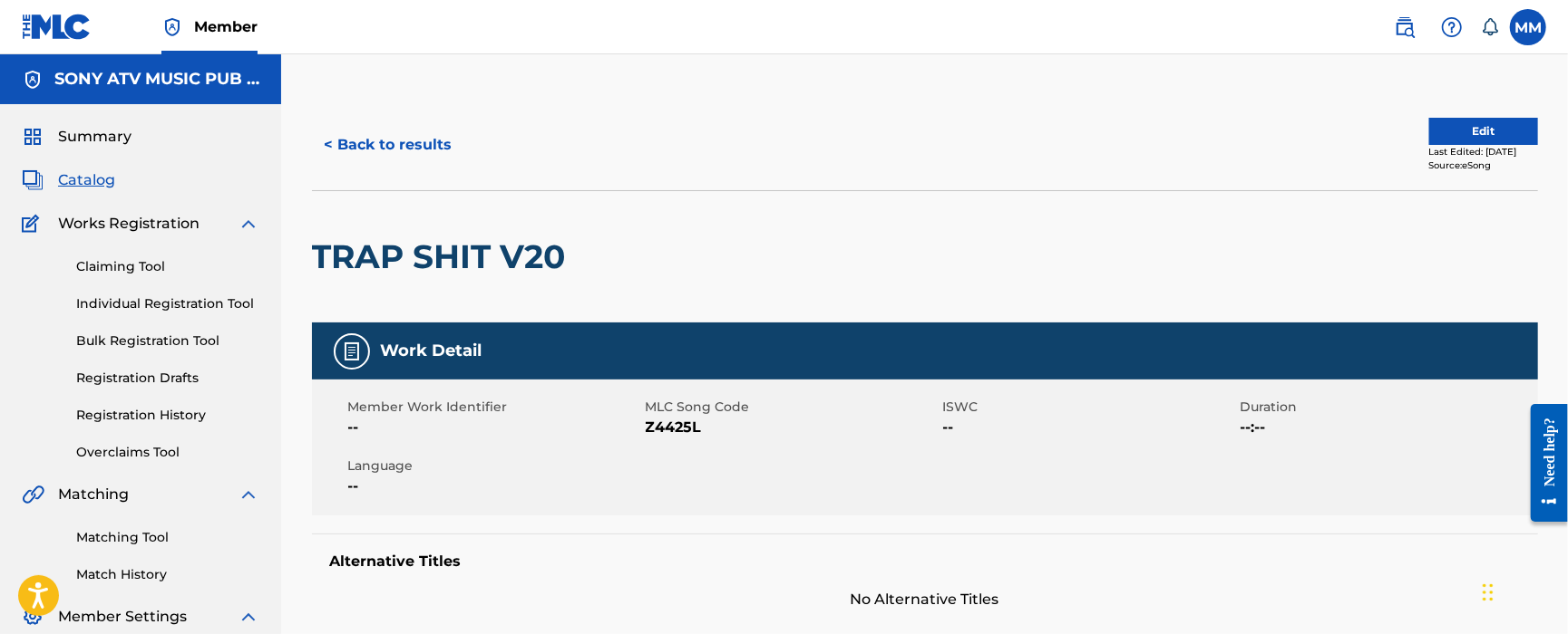
click at [1467, 135] on button "Edit" at bounding box center [1483, 131] width 109 height 27
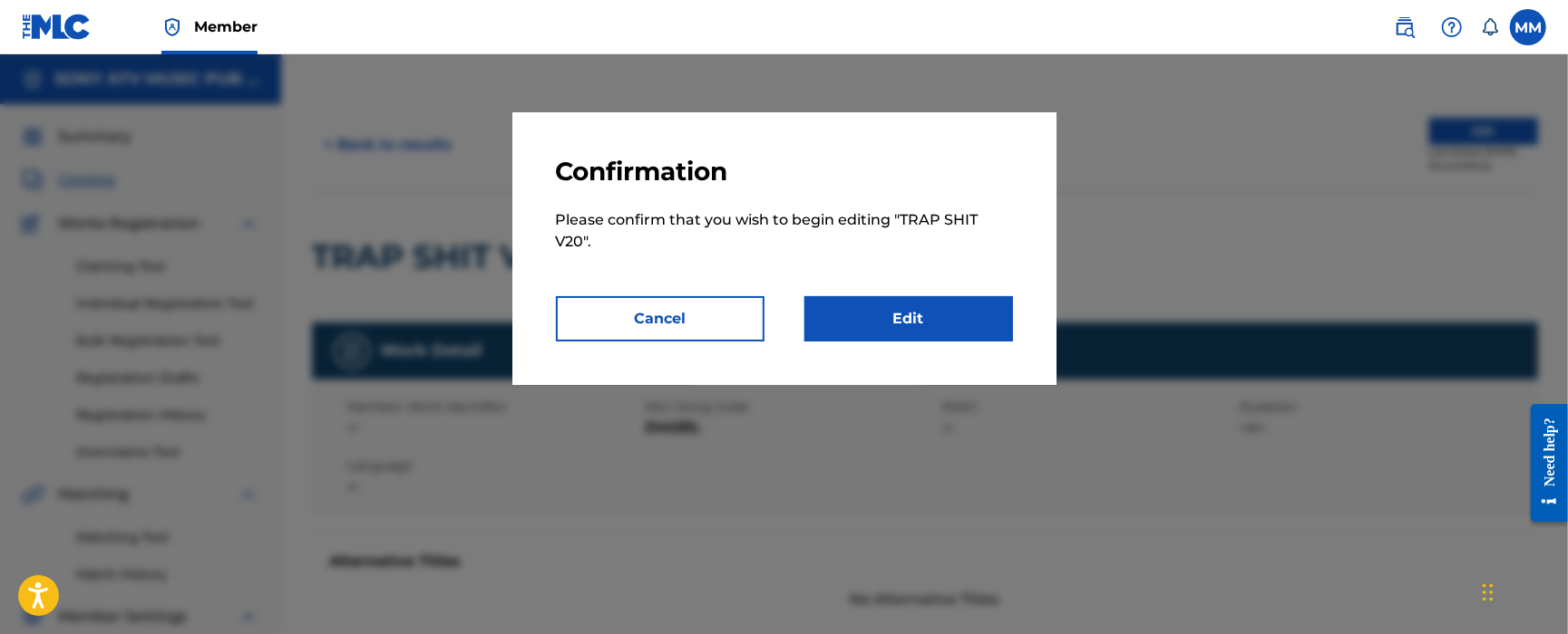
click at [973, 330] on link "Edit" at bounding box center [908, 318] width 209 height 45
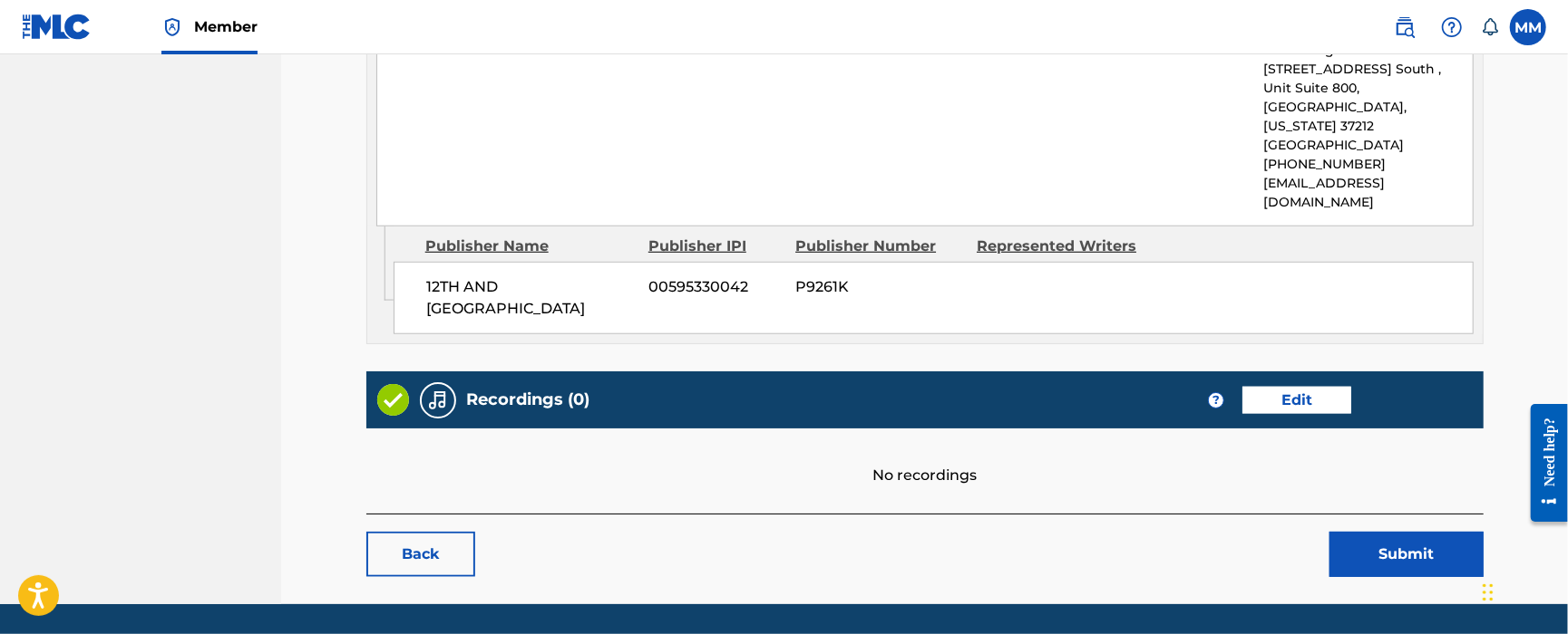
scroll to position [915, 0]
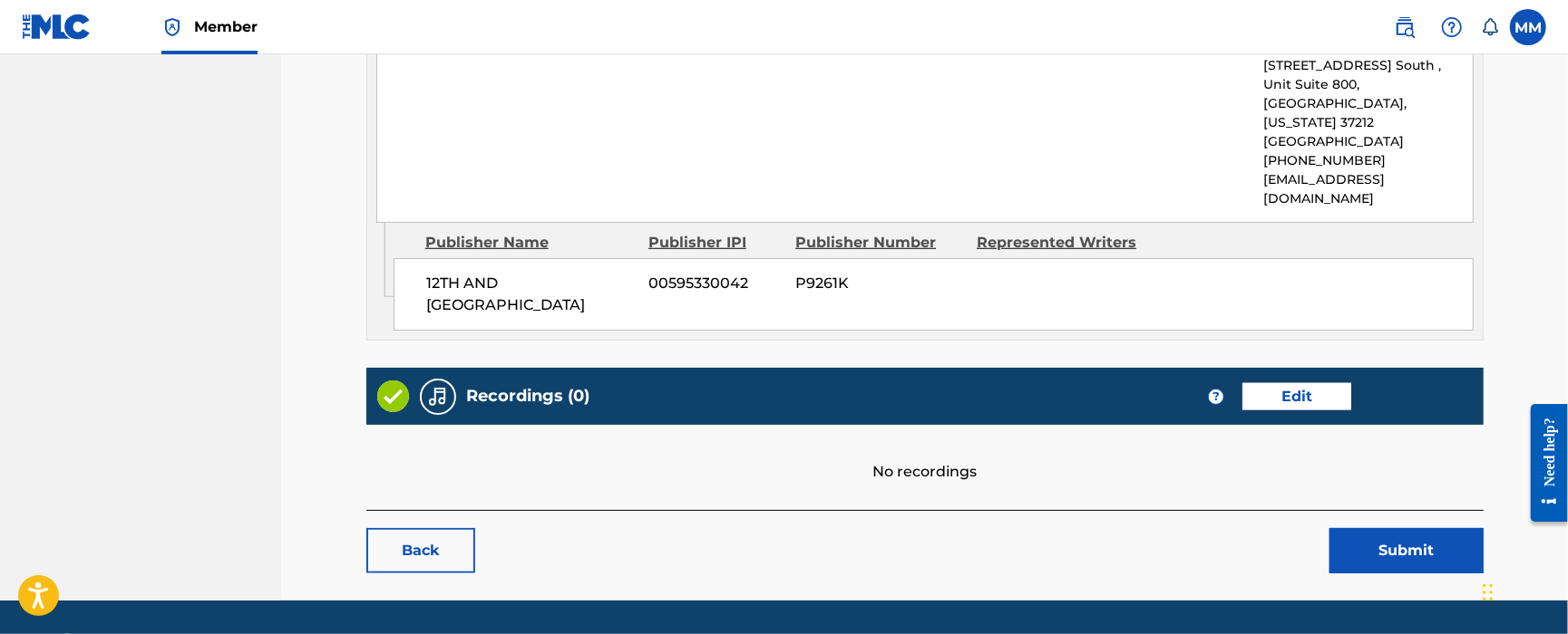
click at [1344, 383] on link "Edit" at bounding box center [1297, 396] width 109 height 27
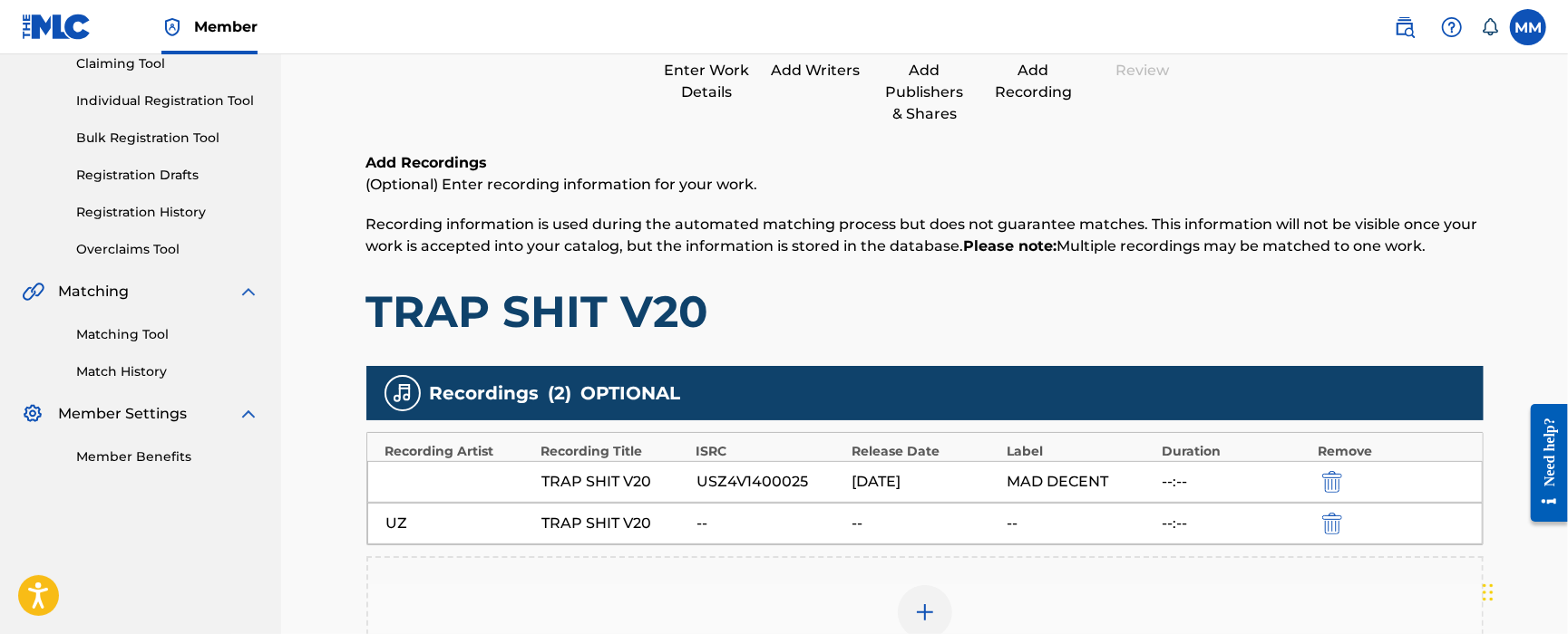
scroll to position [363, 0]
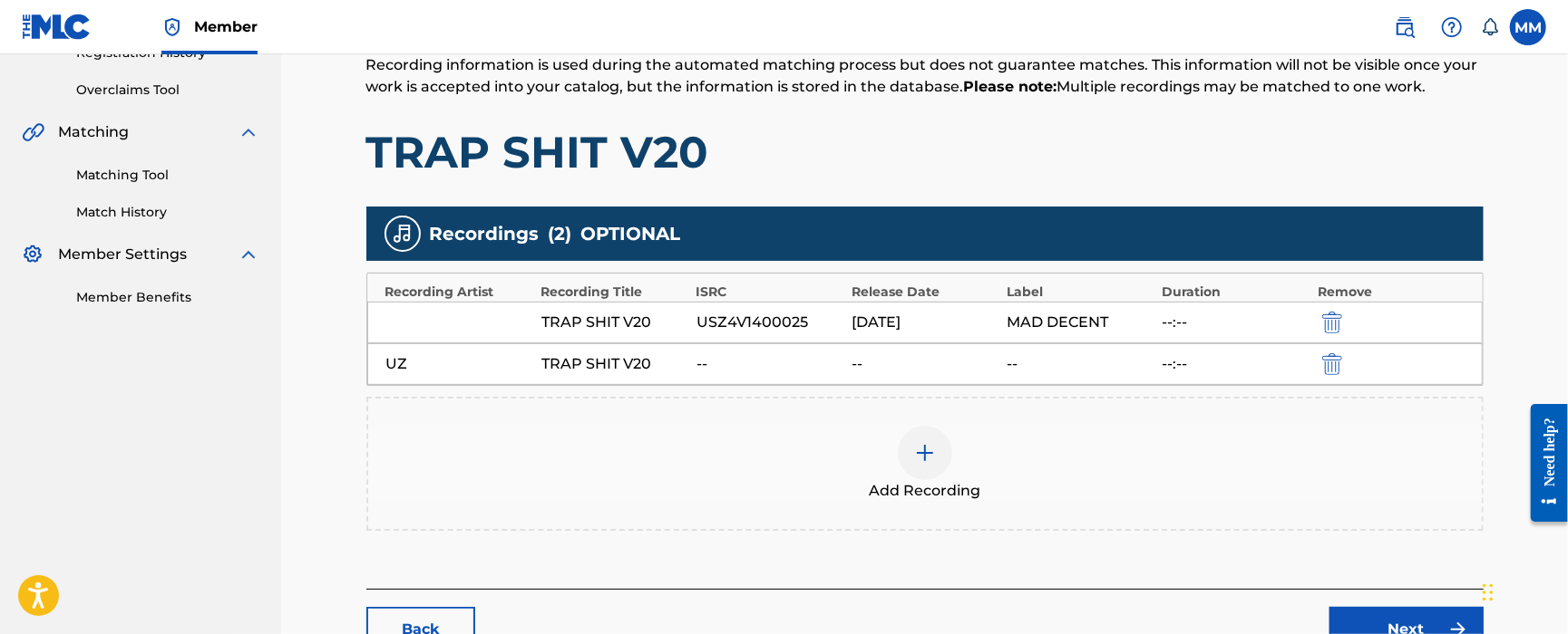
click at [785, 335] on div "TRAP SHIT V20 USZ4V1400025 [DATE] MAD DECENT --:--" at bounding box center [924, 322] width 1116 height 42
click at [777, 317] on div "USZ4V1400025" at bounding box center [769, 322] width 146 height 21
click at [718, 460] on div "Add Recording" at bounding box center [924, 464] width 1114 height 76
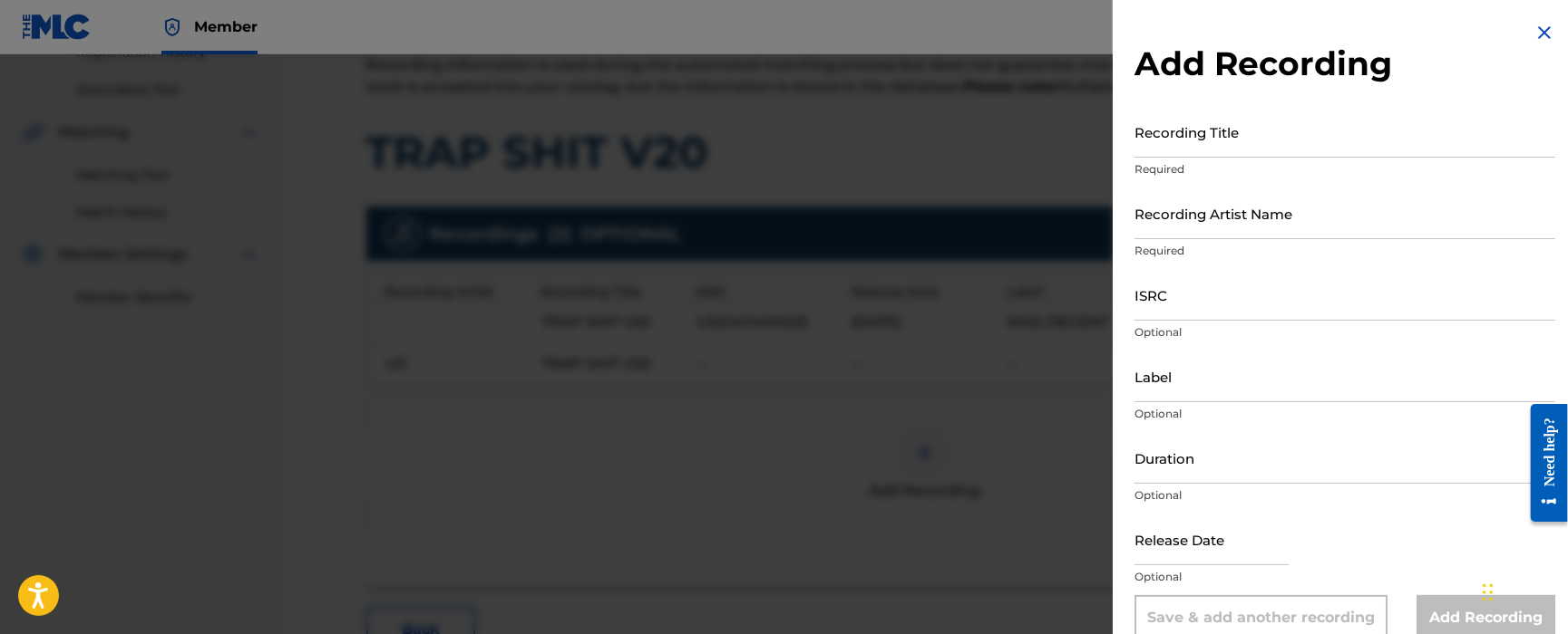
click at [1539, 31] on img at bounding box center [1544, 32] width 21 height 21
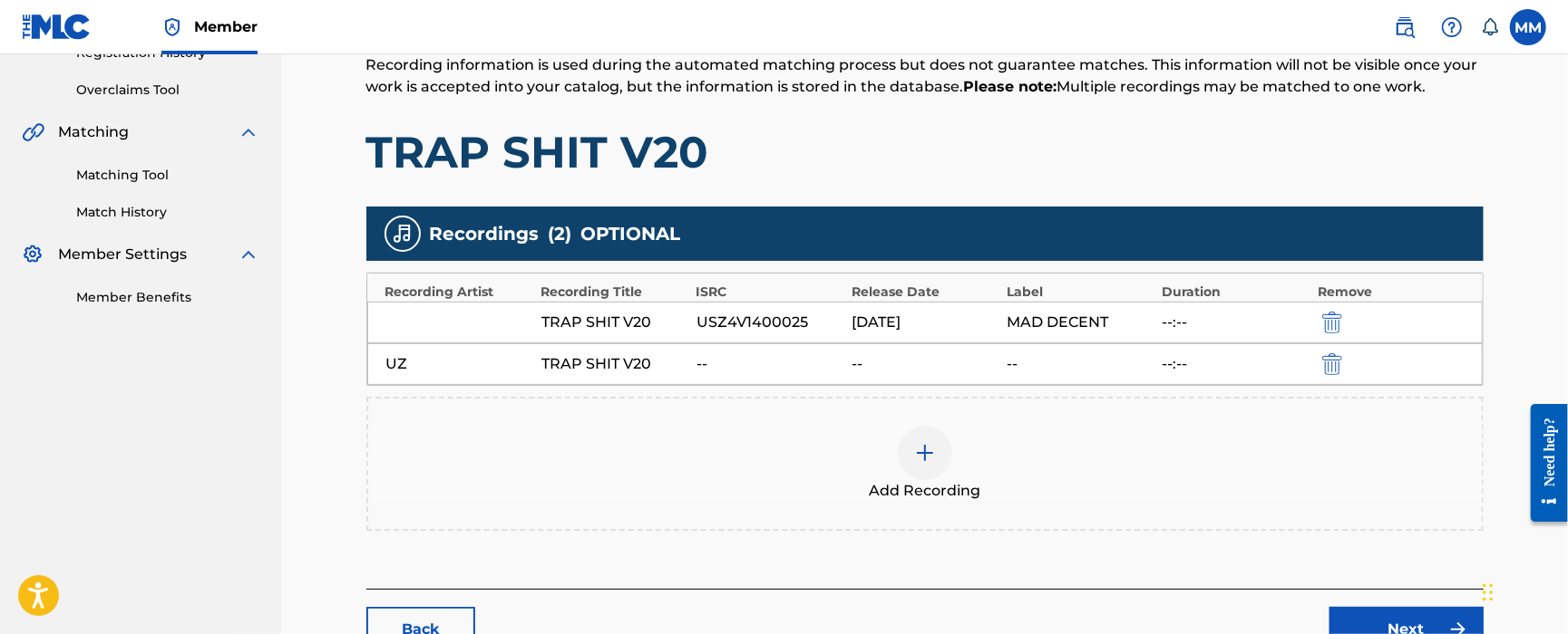
click at [720, 324] on div "USZ4V1400025" at bounding box center [769, 322] width 146 height 21
click at [720, 323] on div "USZ4V1400025" at bounding box center [769, 322] width 146 height 21
click at [731, 324] on div "USZ4V1400025" at bounding box center [769, 322] width 146 height 21
click at [731, 323] on div "USZ4V1400025" at bounding box center [769, 322] width 146 height 21
copy div "USZ4V1400025"
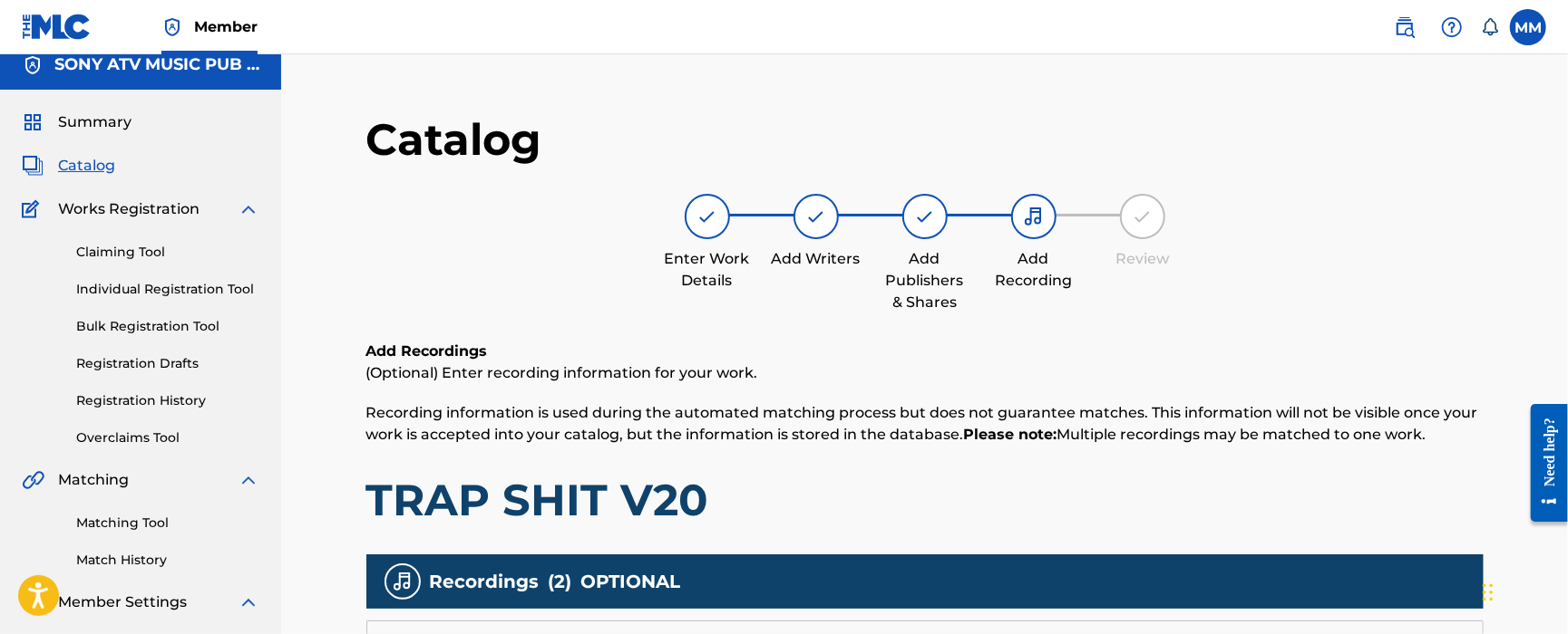
scroll to position [0, 0]
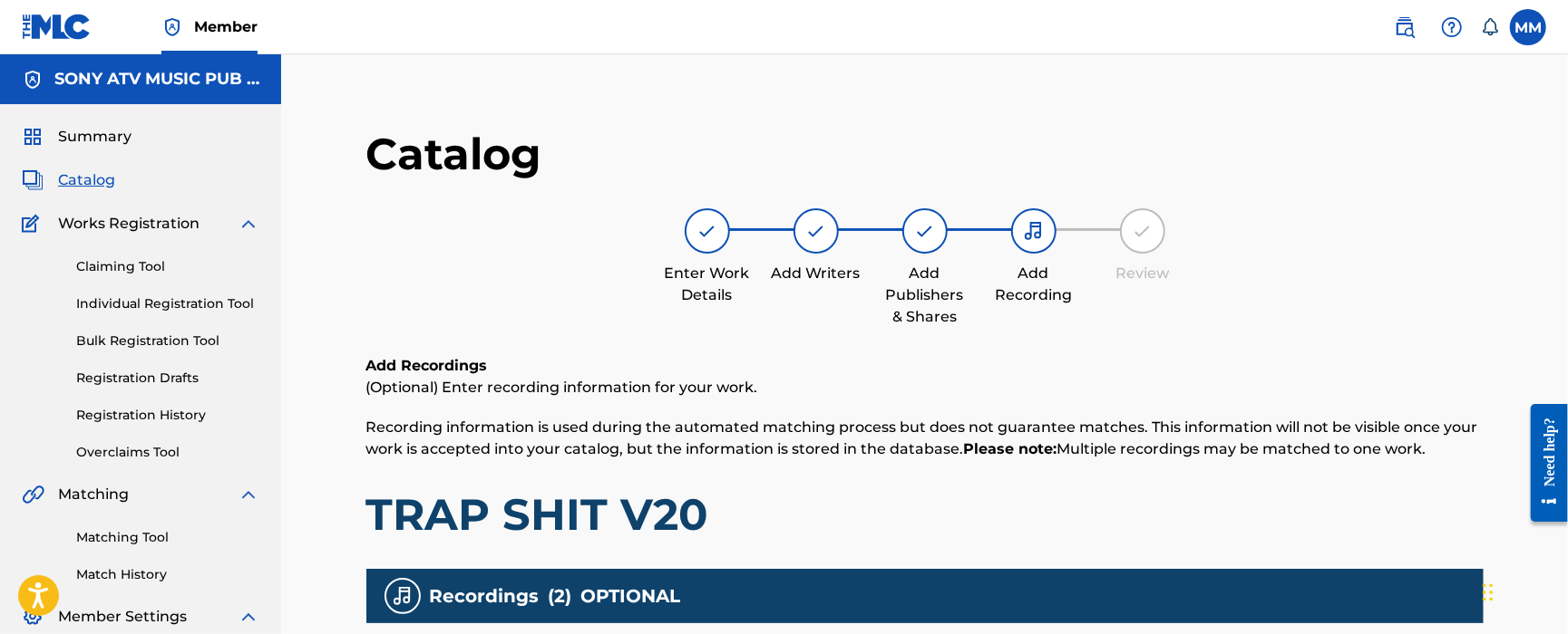
click at [107, 175] on span "Catalog" at bounding box center [86, 180] width 58 height 21
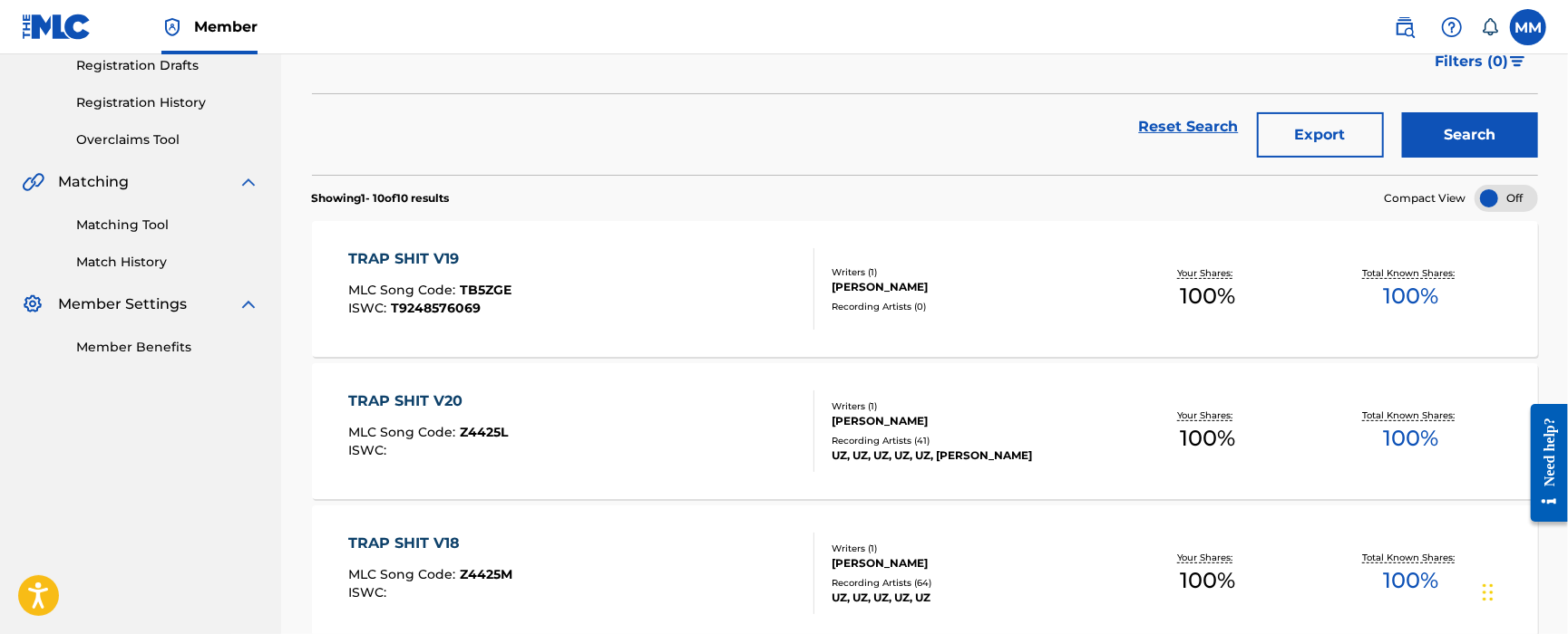
scroll to position [483, 0]
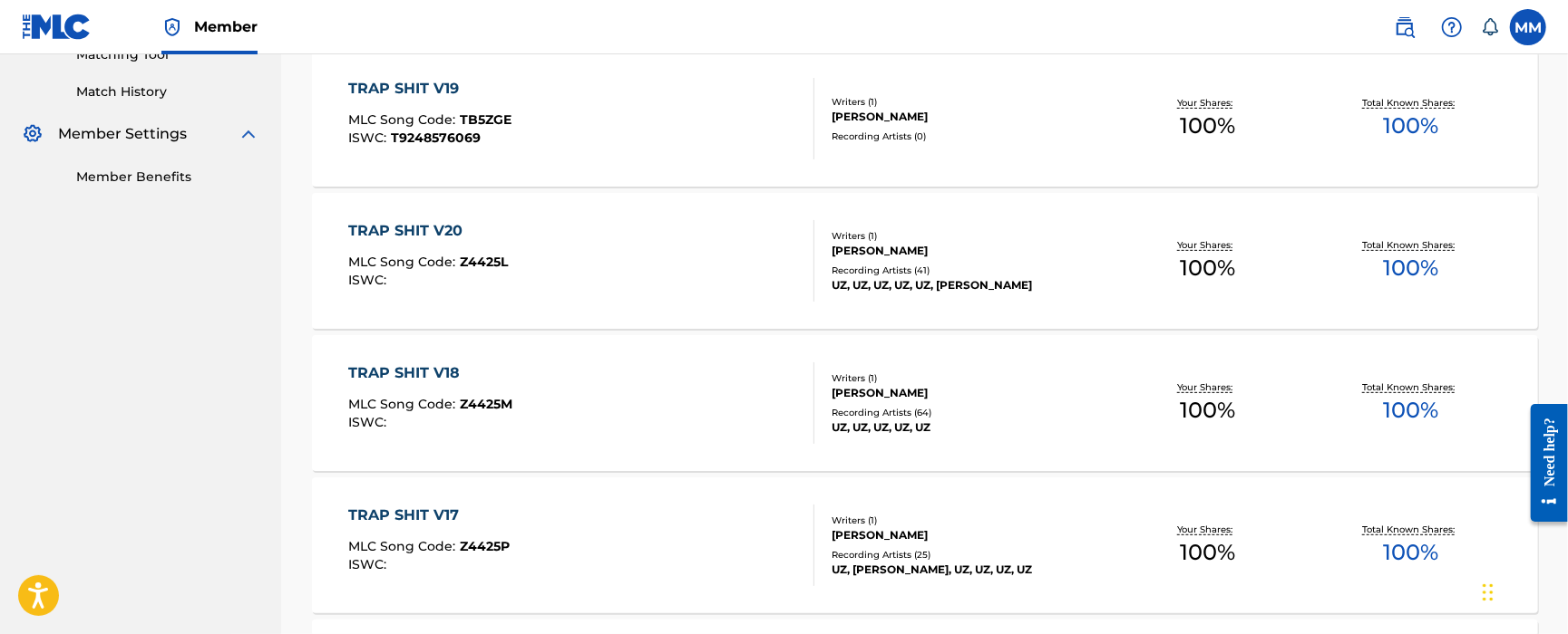
click at [552, 408] on div "TRAP SHIT V18 MLC Song Code : Z4425M ISWC :" at bounding box center [581, 404] width 466 height 82
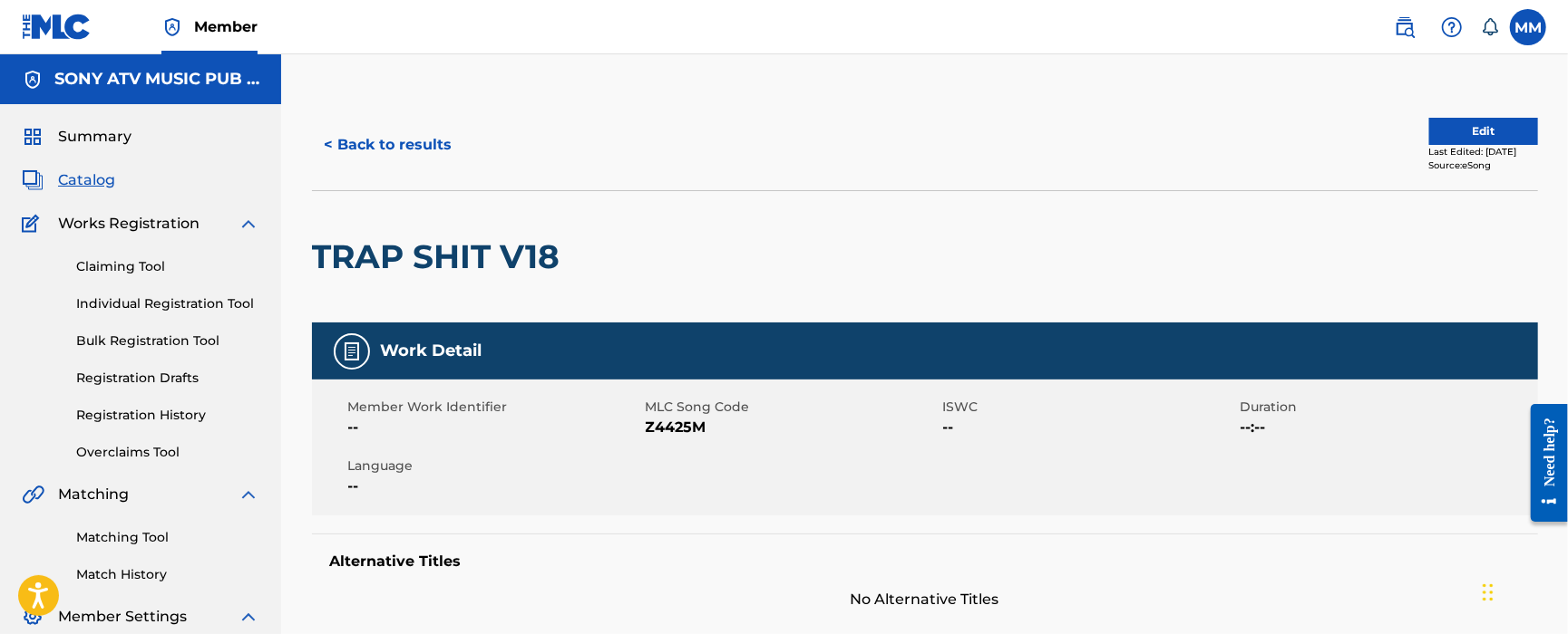
click at [1487, 125] on button "Edit" at bounding box center [1483, 131] width 109 height 27
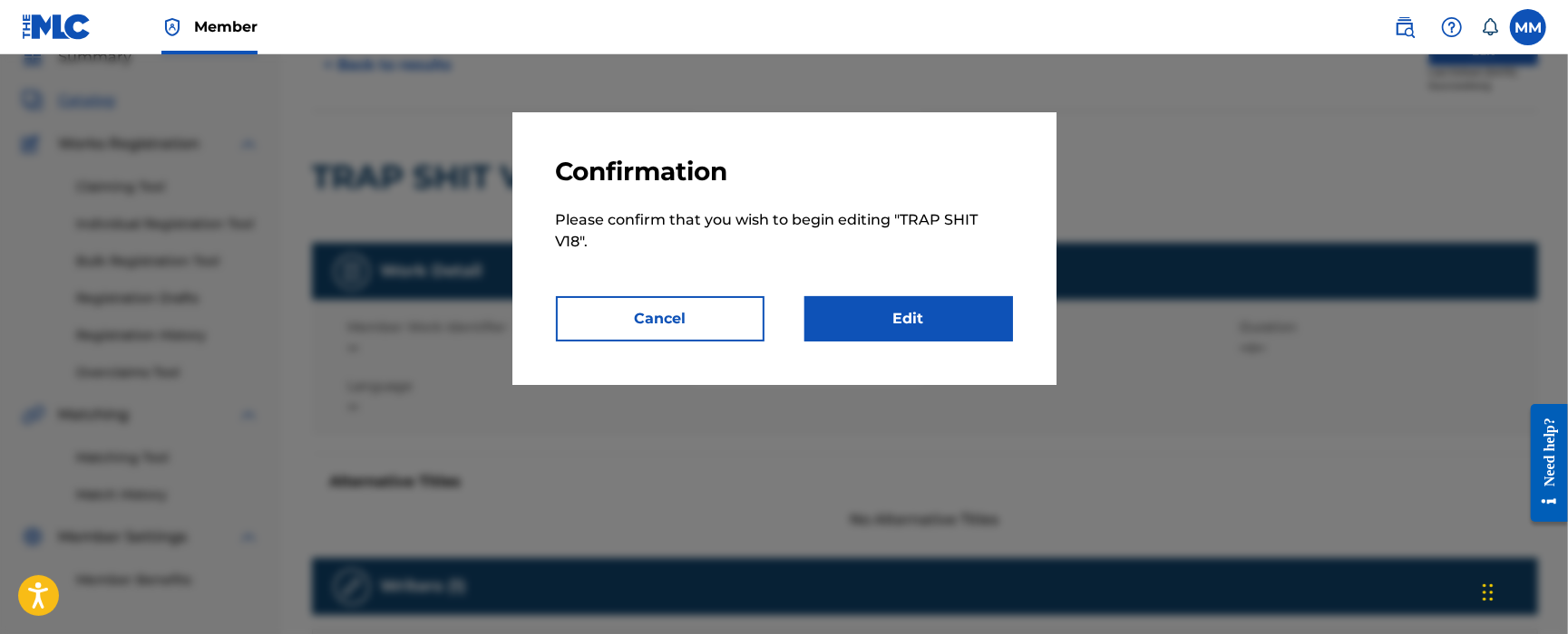
scroll to position [483, 0]
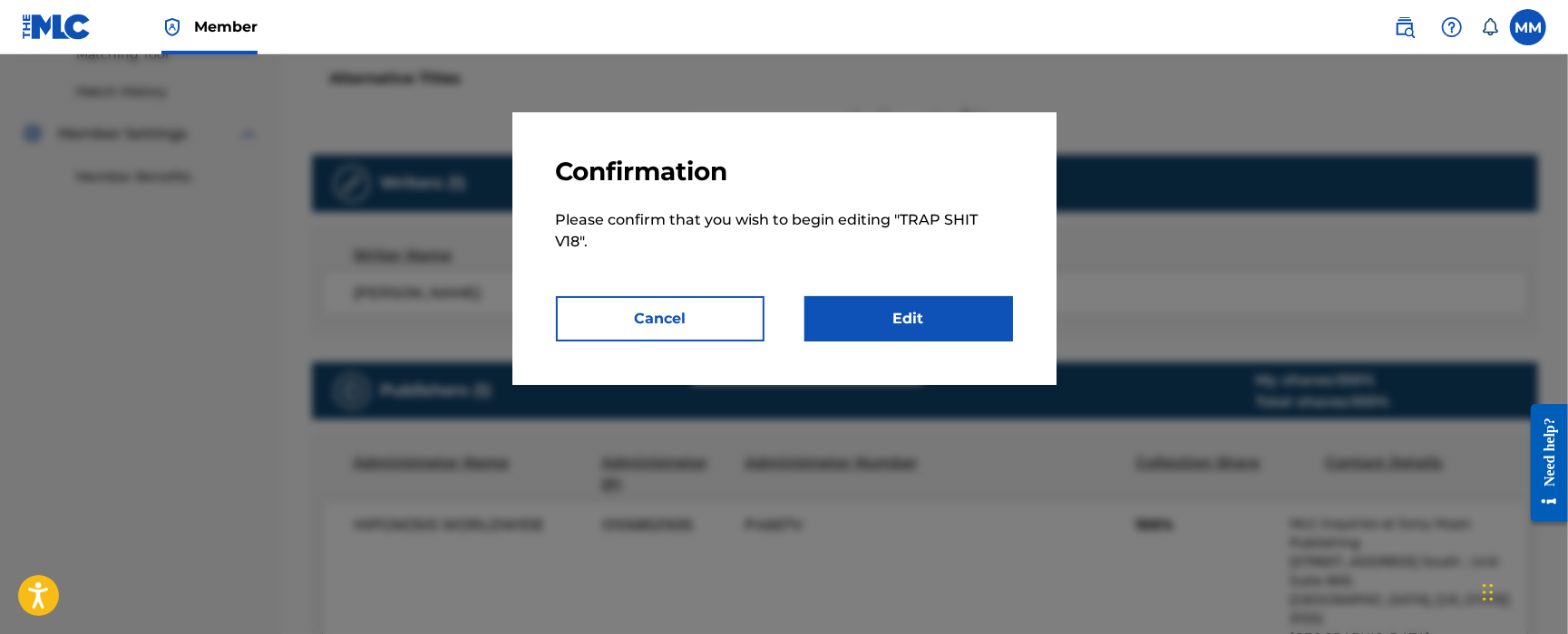
click at [895, 327] on link "Edit" at bounding box center [908, 318] width 209 height 45
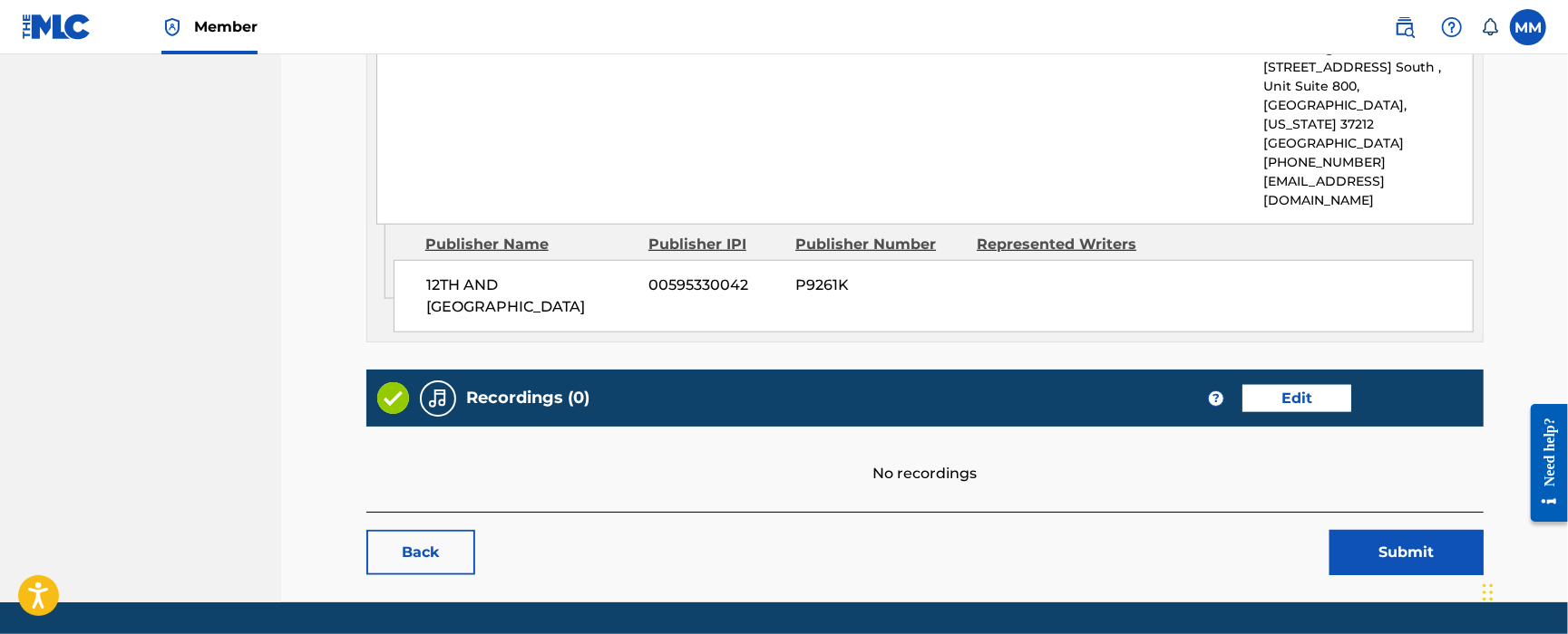
scroll to position [915, 0]
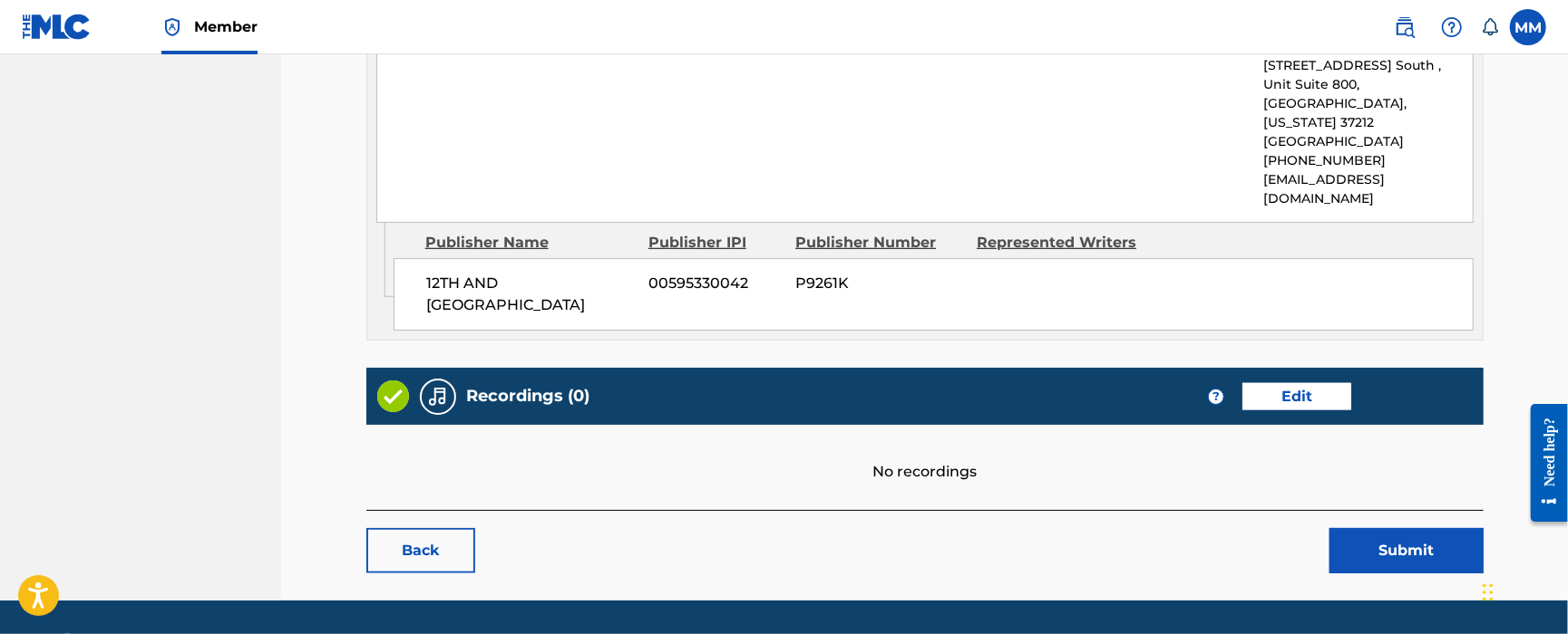
click at [1333, 383] on link "Edit" at bounding box center [1297, 396] width 109 height 27
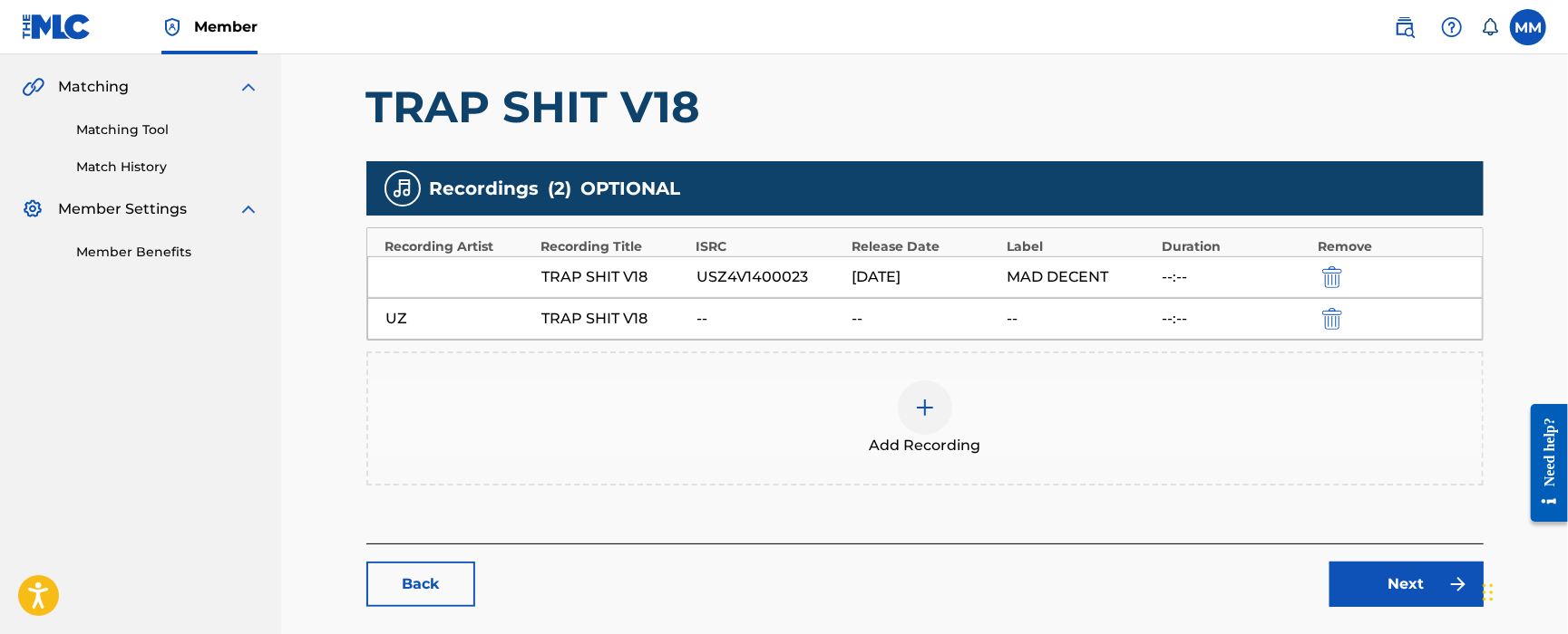
scroll to position [483, 0]
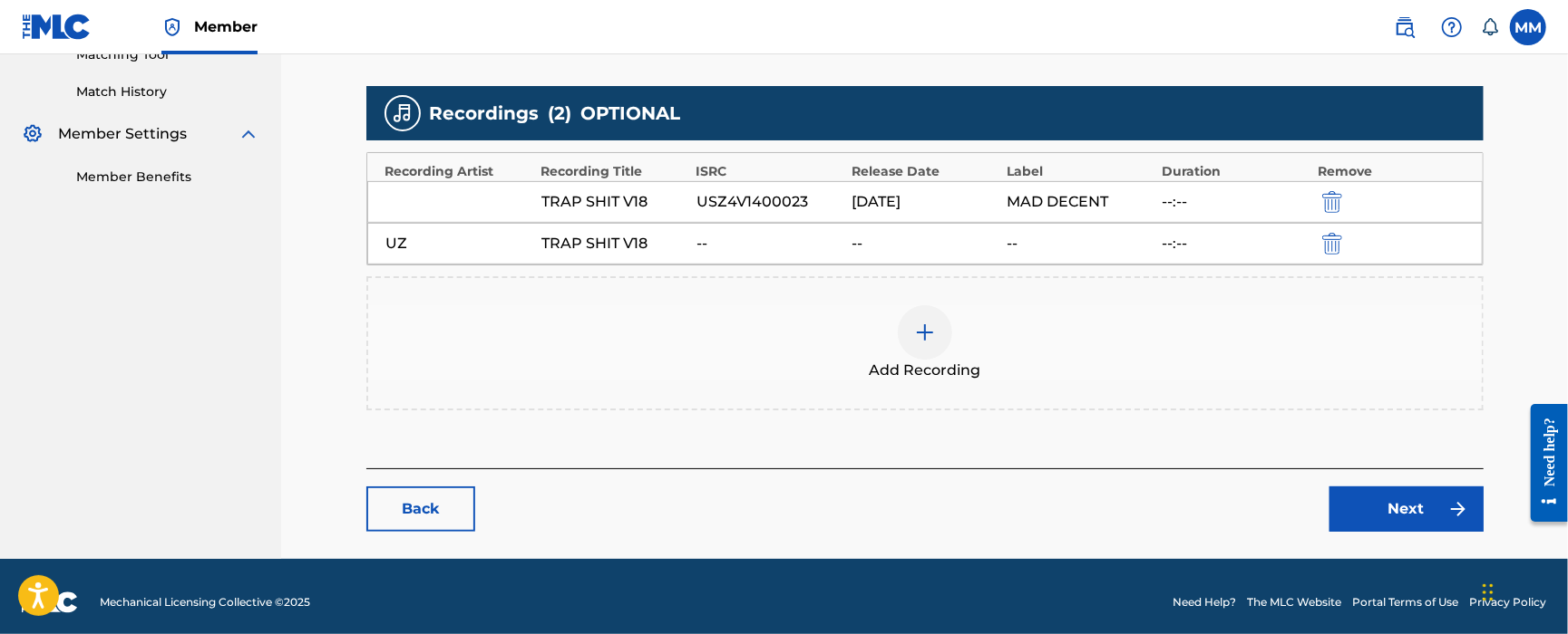
click at [723, 203] on div "USZ4V1400023" at bounding box center [769, 201] width 146 height 21
click at [742, 207] on div "USZ4V1400023" at bounding box center [769, 201] width 146 height 21
copy div "USZ4V1400023"
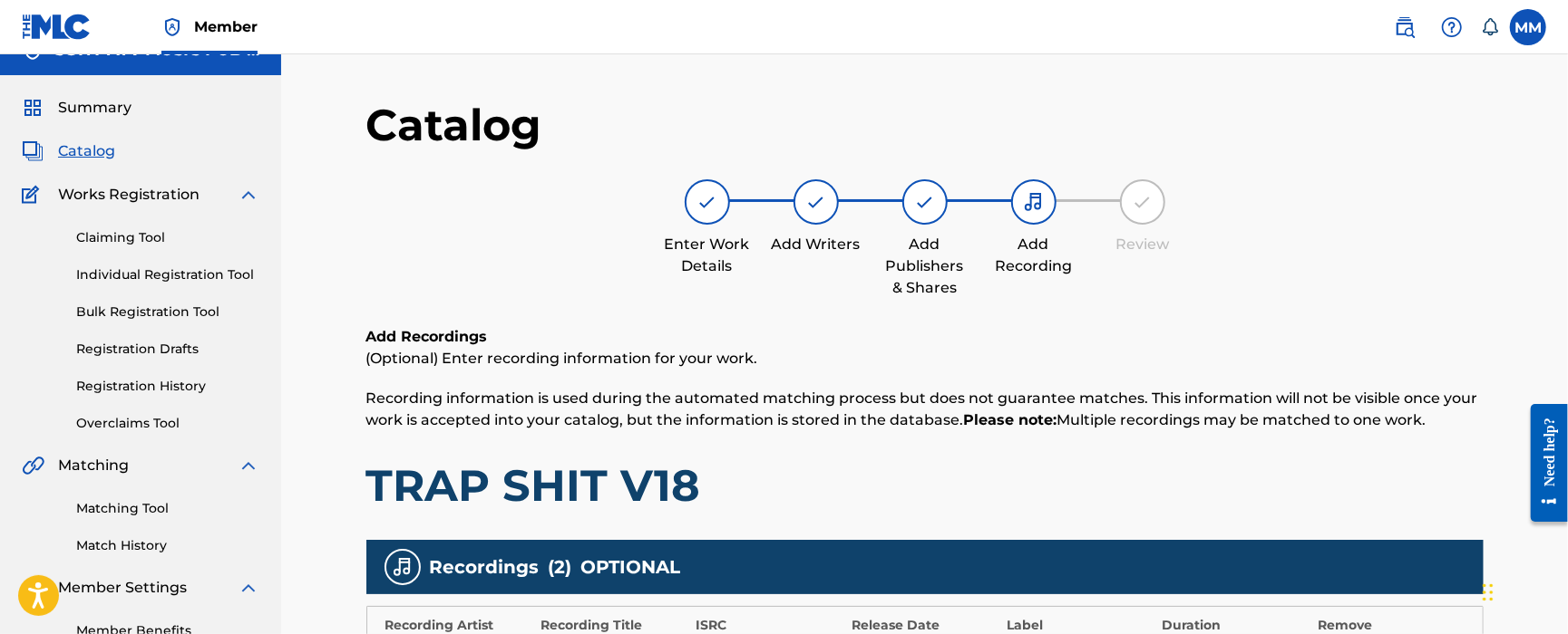
scroll to position [0, 0]
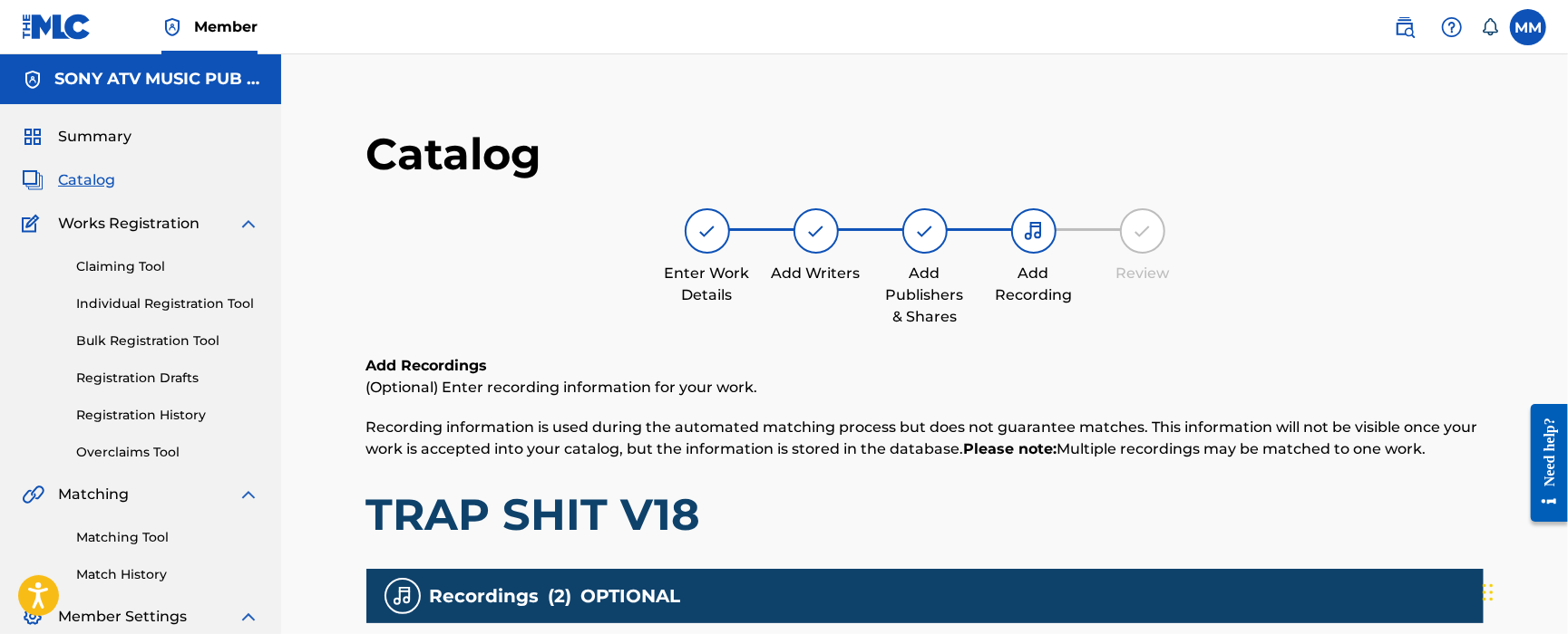
click at [98, 181] on span "Catalog" at bounding box center [86, 180] width 58 height 21
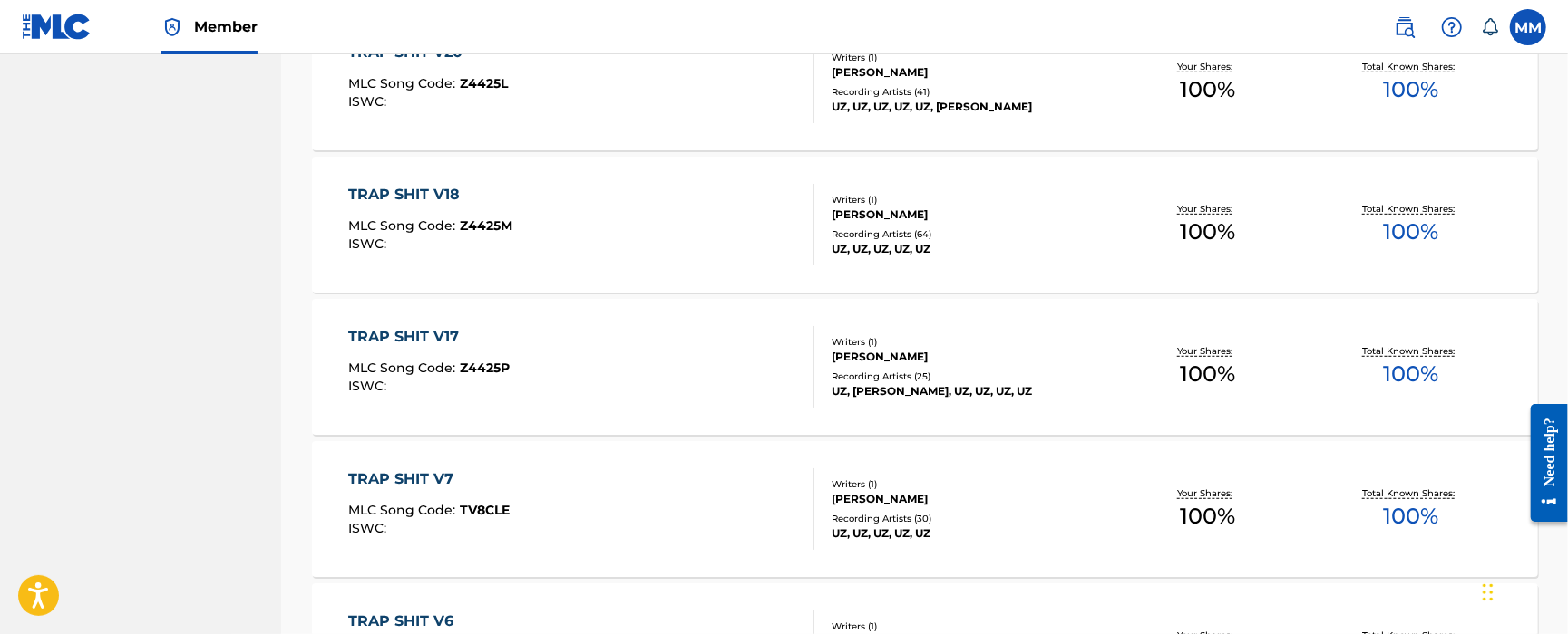
scroll to position [725, 0]
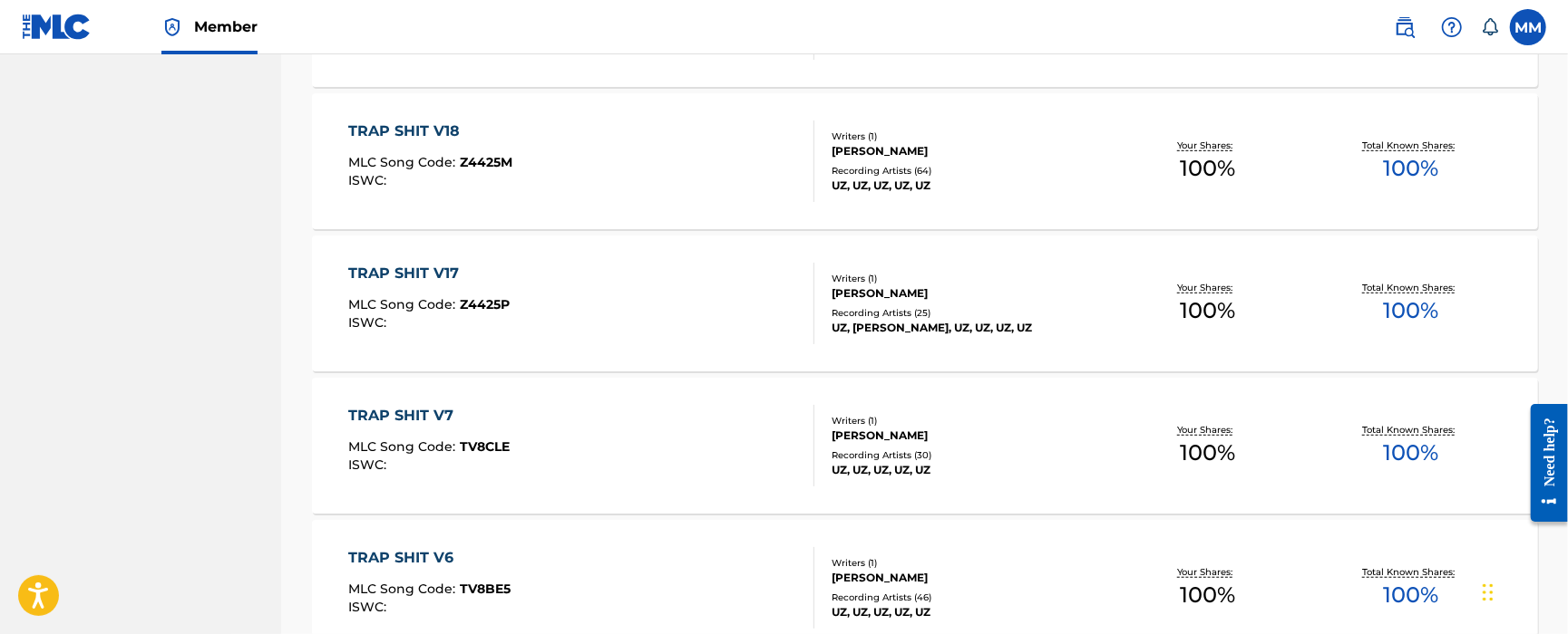
click at [634, 330] on div "TRAP SHIT V17 MLC Song Code : Z4425P ISWC :" at bounding box center [581, 304] width 466 height 82
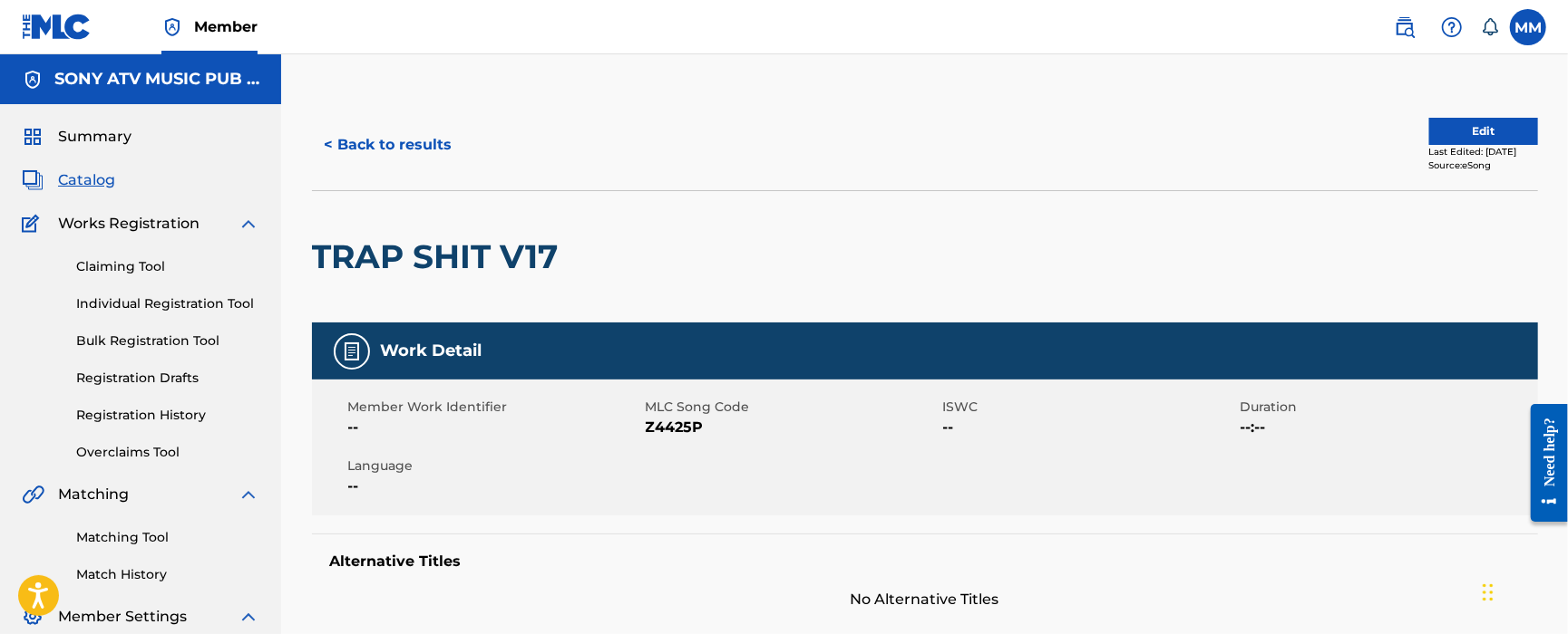
click at [1462, 128] on button "Edit" at bounding box center [1483, 131] width 109 height 27
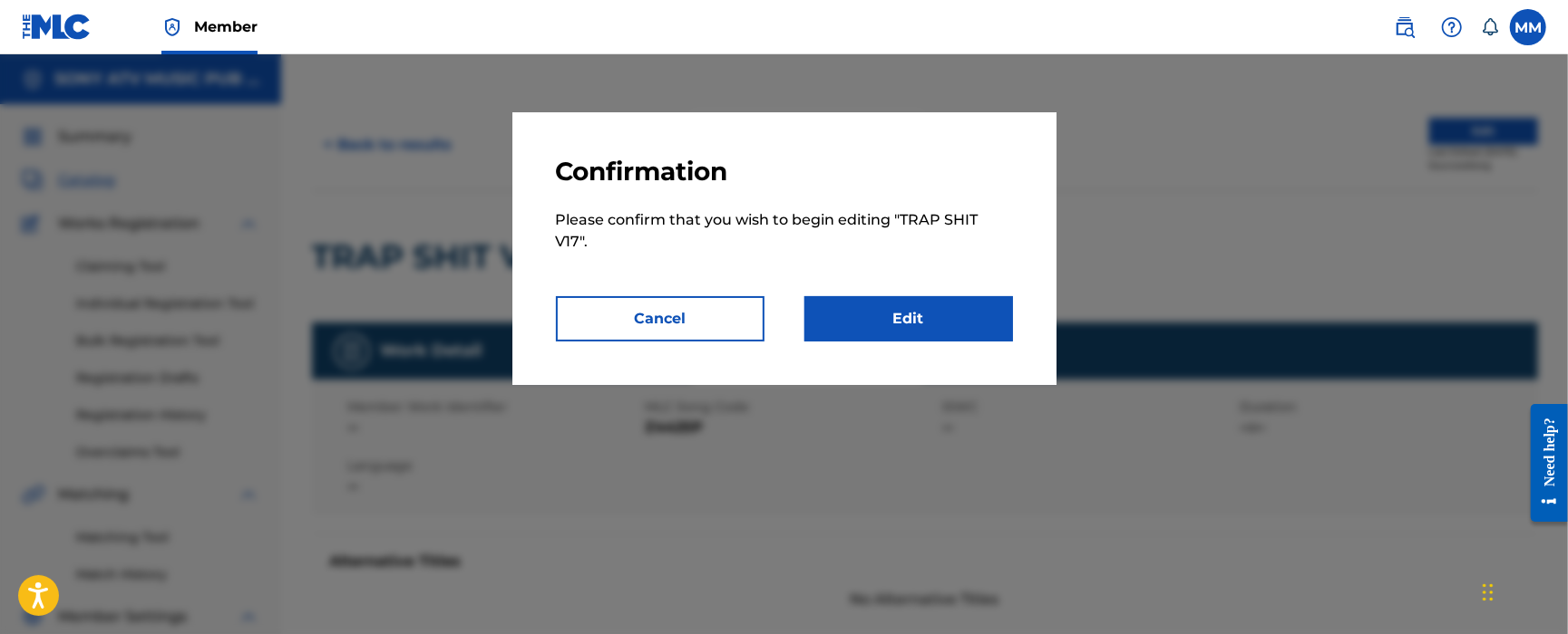
click at [895, 338] on link "Edit" at bounding box center [908, 318] width 209 height 45
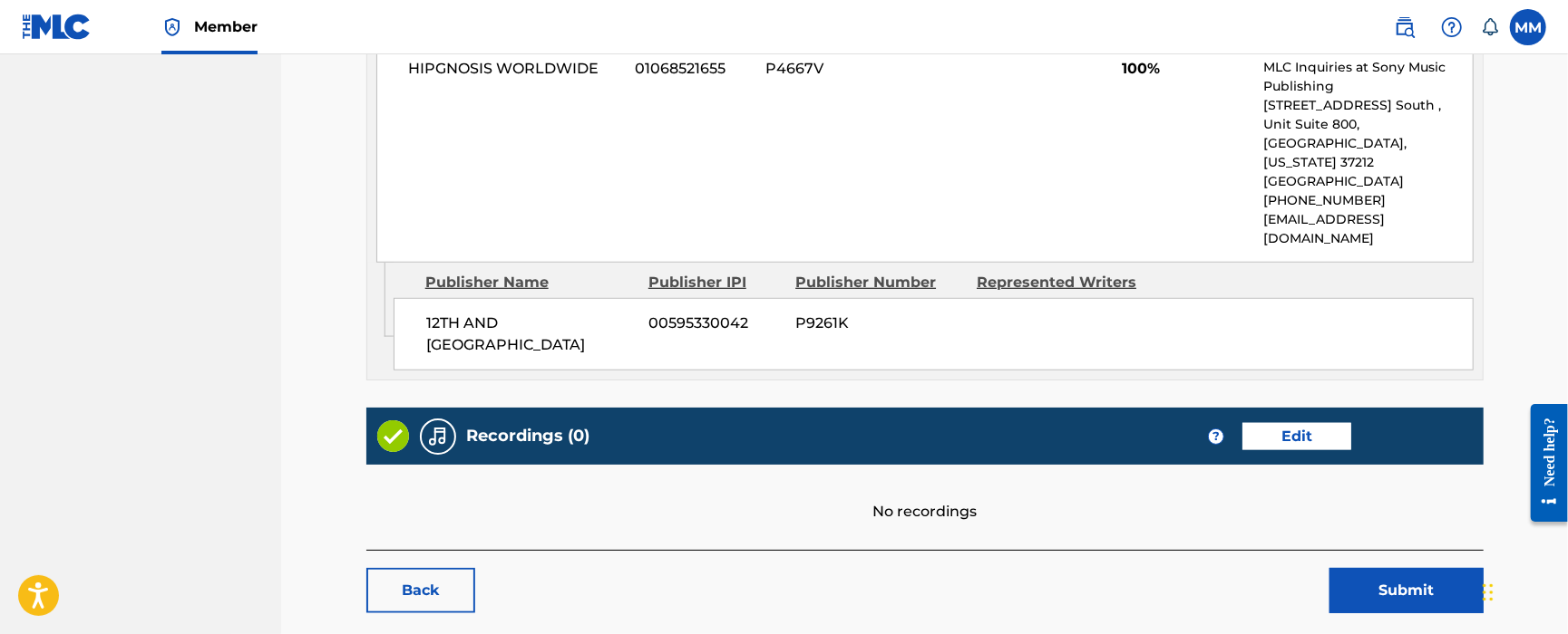
scroll to position [915, 0]
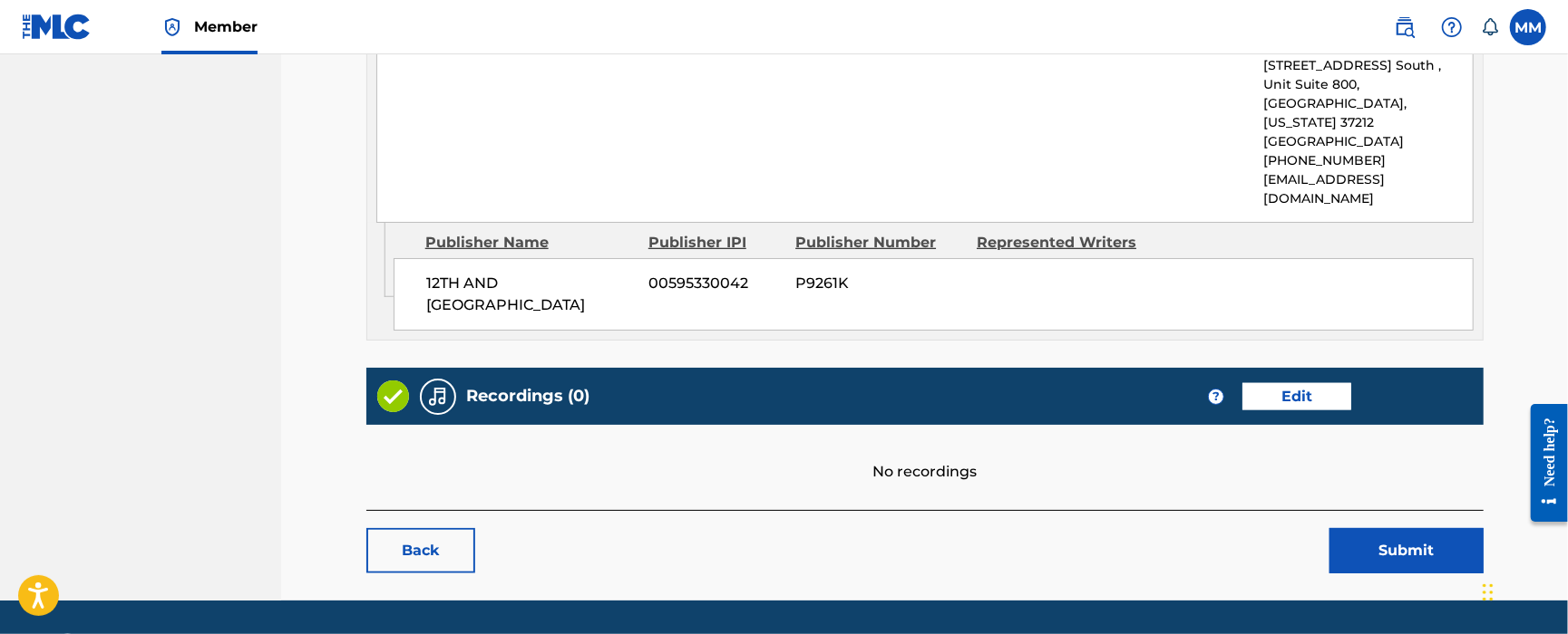
click at [1326, 383] on link "Edit" at bounding box center [1297, 396] width 109 height 27
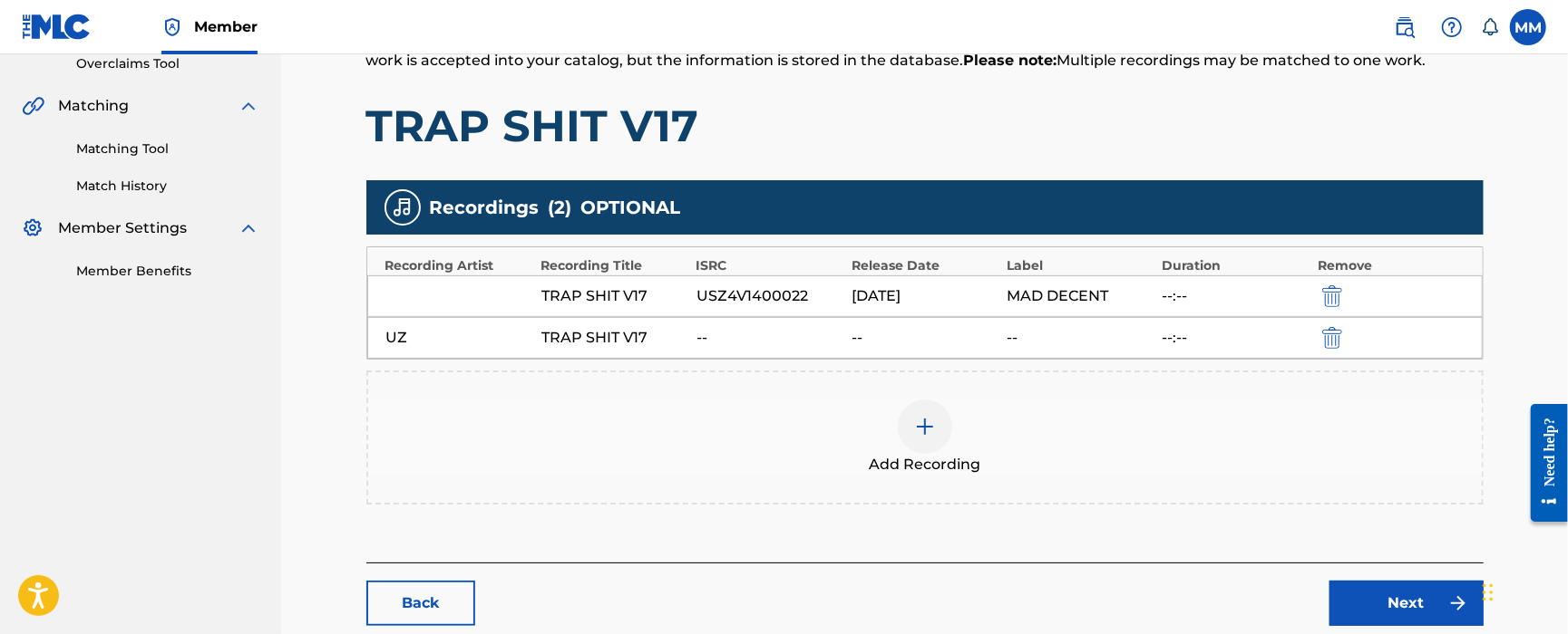
scroll to position [495, 0]
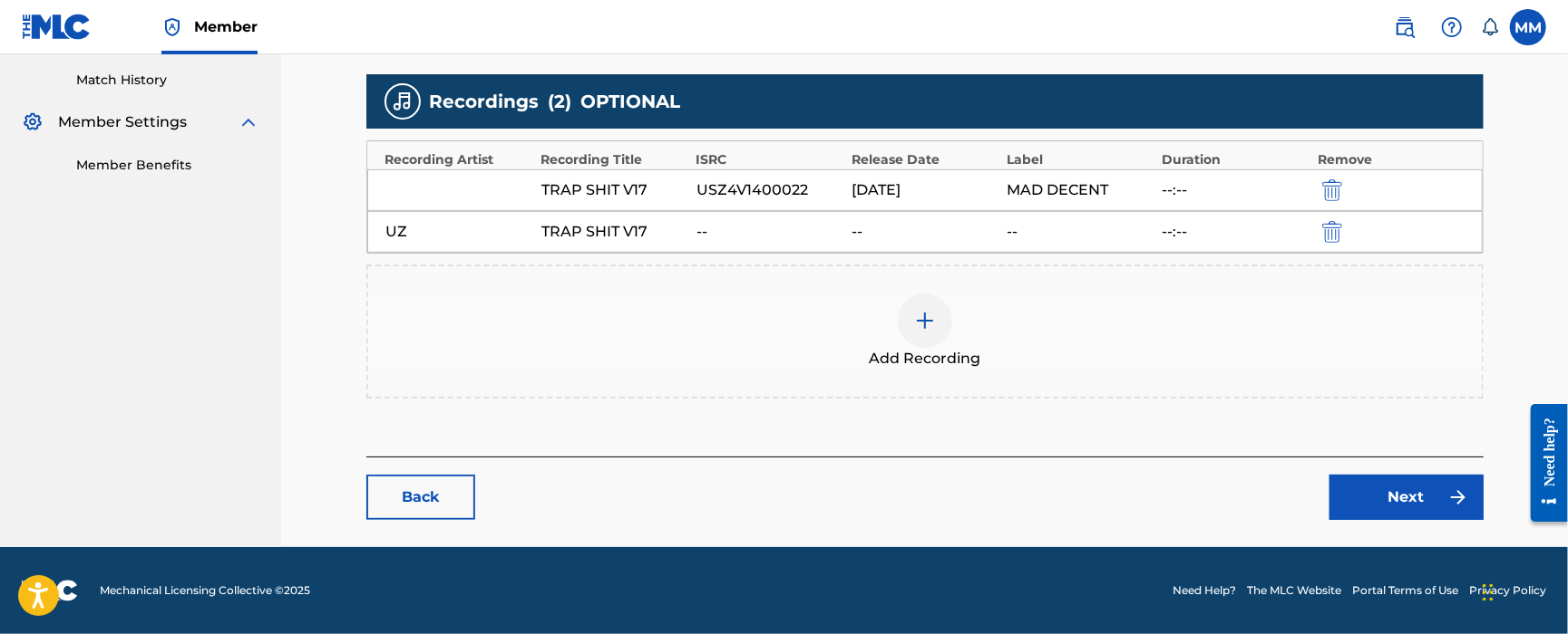
click at [777, 189] on div "USZ4V1400022" at bounding box center [769, 189] width 146 height 21
copy div "USZ4V1400022"
click at [760, 201] on div "TRAP SHIT V17 USZ4V1400022 [DATE] MAD DECENT --:--" at bounding box center [924, 190] width 1116 height 42
click at [760, 201] on div "TRAP SHIT V17 USZ4V1400022 [DATE] MAD DECENT --:--" at bounding box center [924, 190] width 1116 height 42
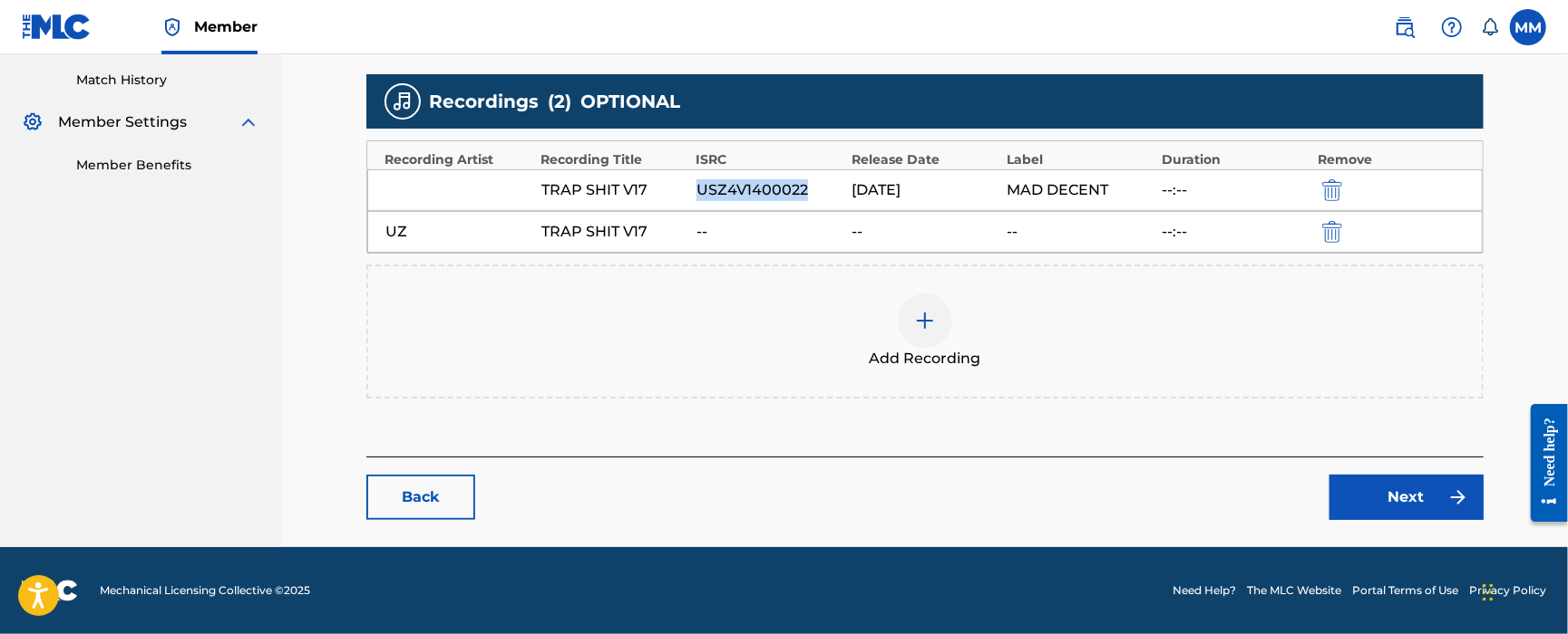
copy div "USZ4V1400022"
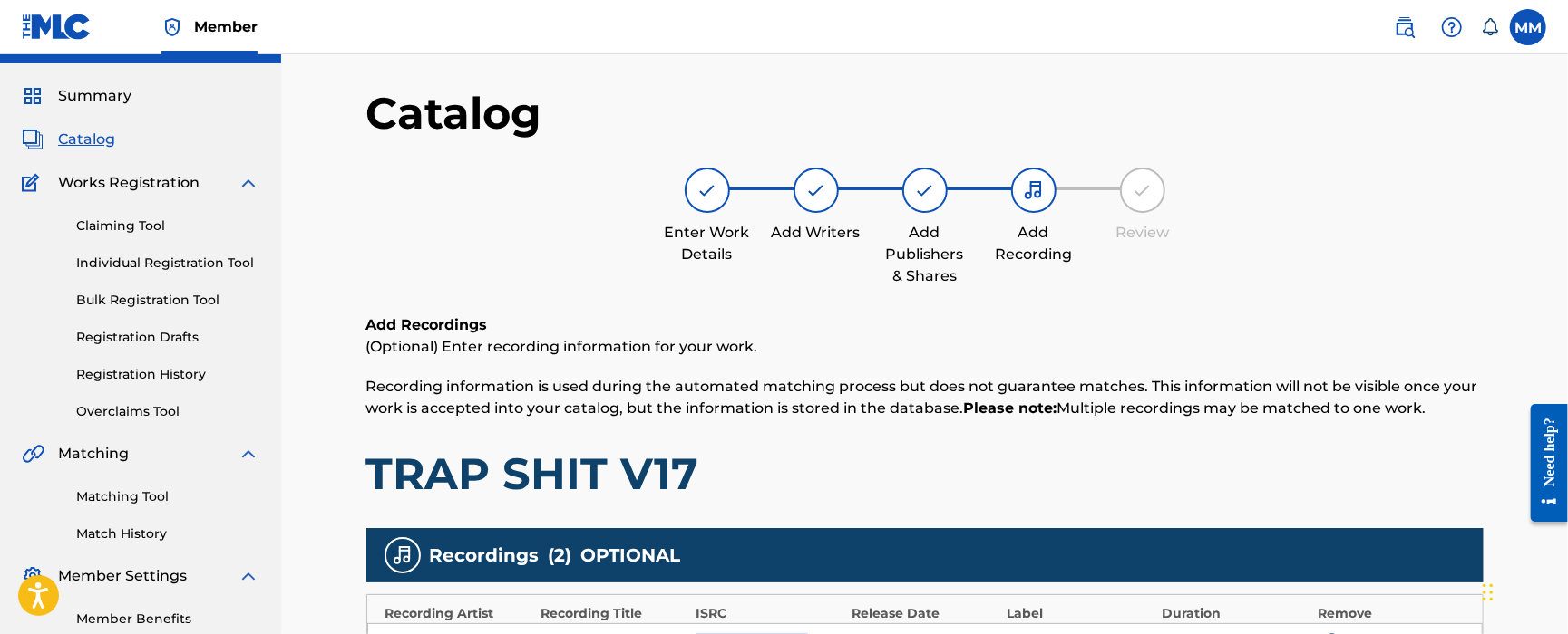
scroll to position [0, 0]
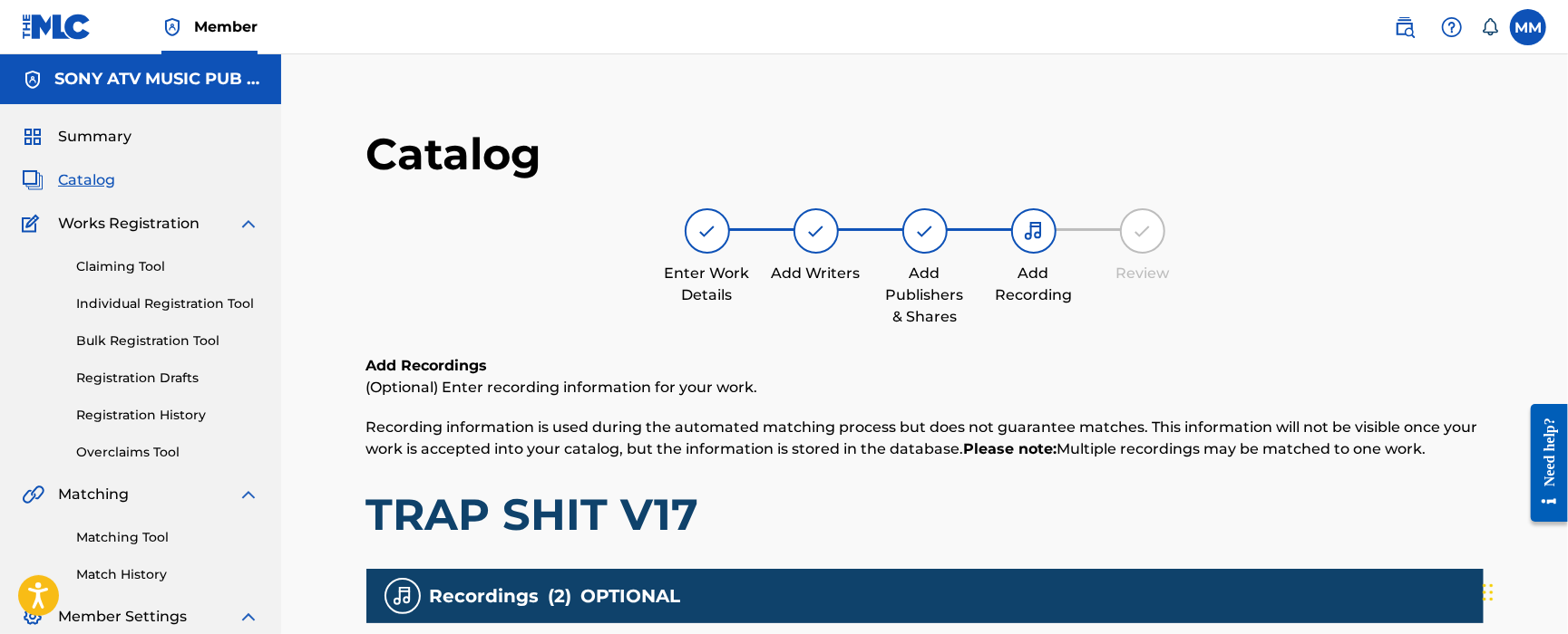
click at [110, 179] on span "Catalog" at bounding box center [86, 180] width 58 height 21
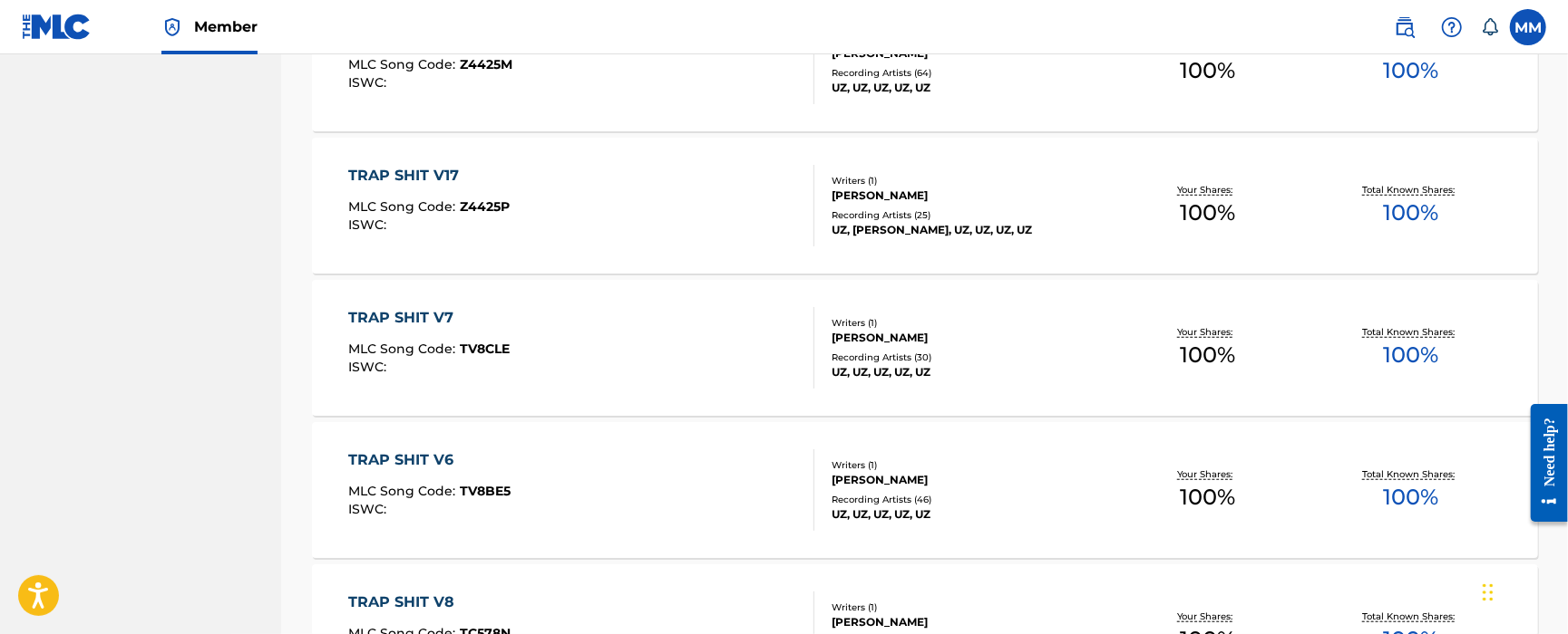
scroll to position [846, 0]
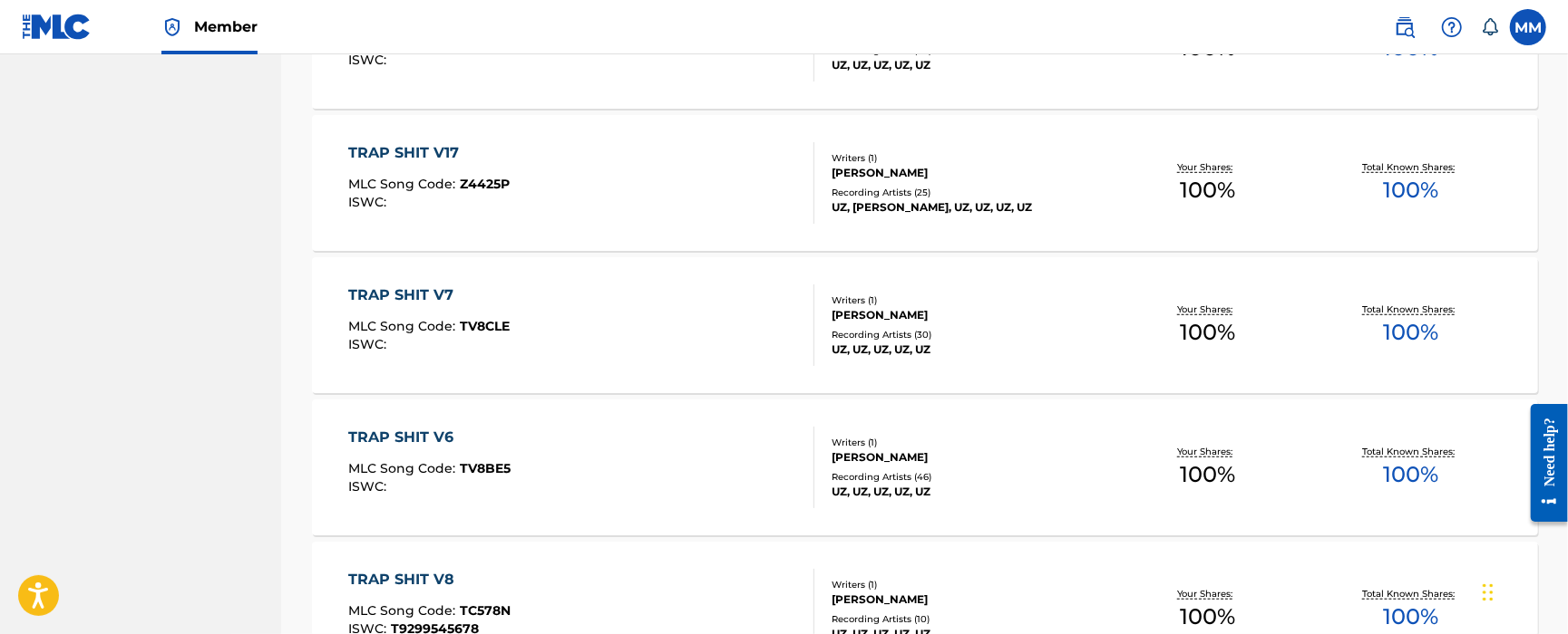
click at [589, 363] on div "TRAP SHIT V7 MLC Song Code : TV8CLE ISWC :" at bounding box center [581, 326] width 466 height 82
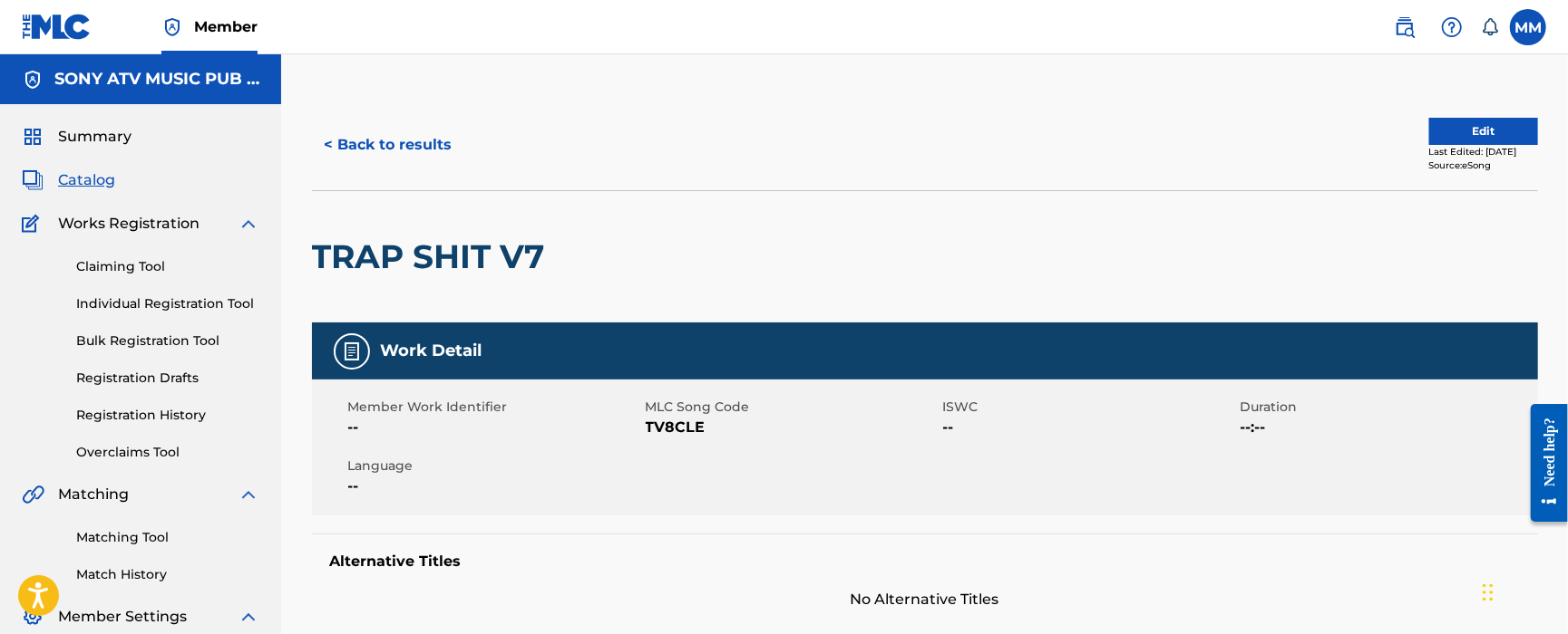
click at [1467, 139] on button "Edit" at bounding box center [1483, 131] width 109 height 27
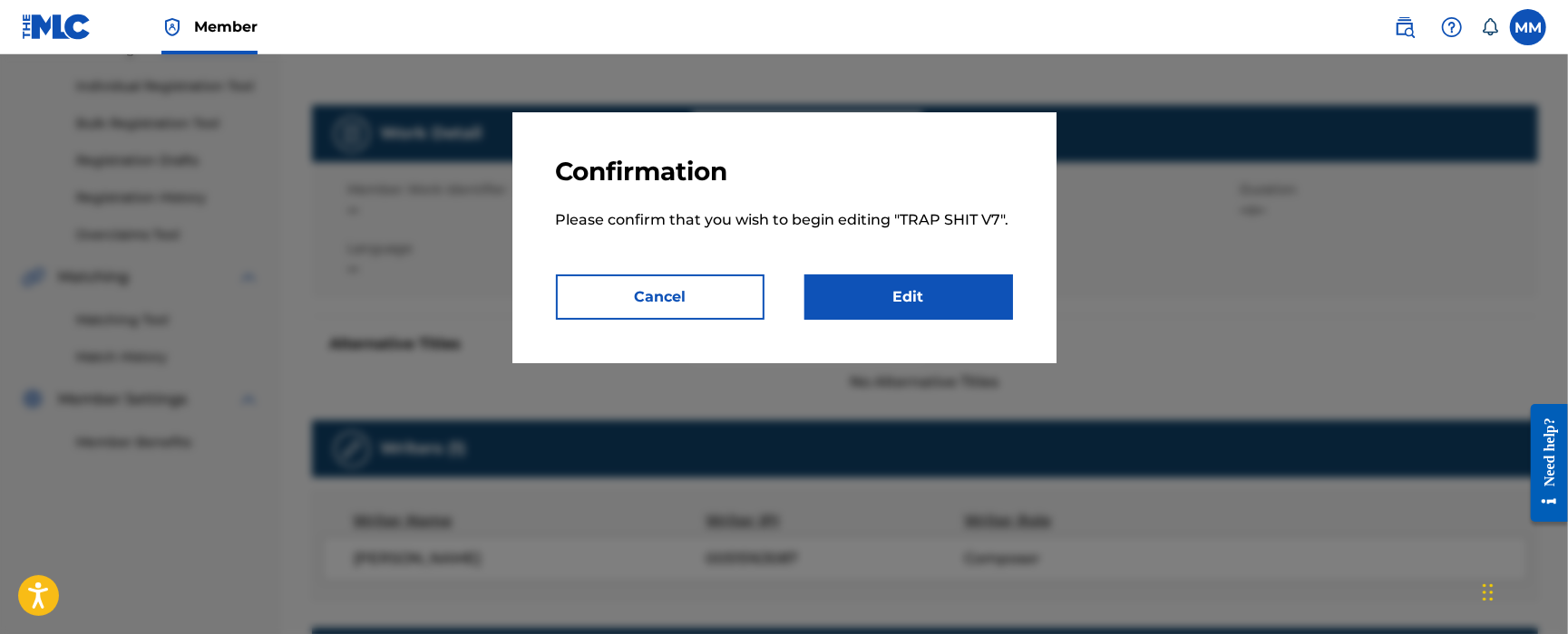
scroll to position [363, 0]
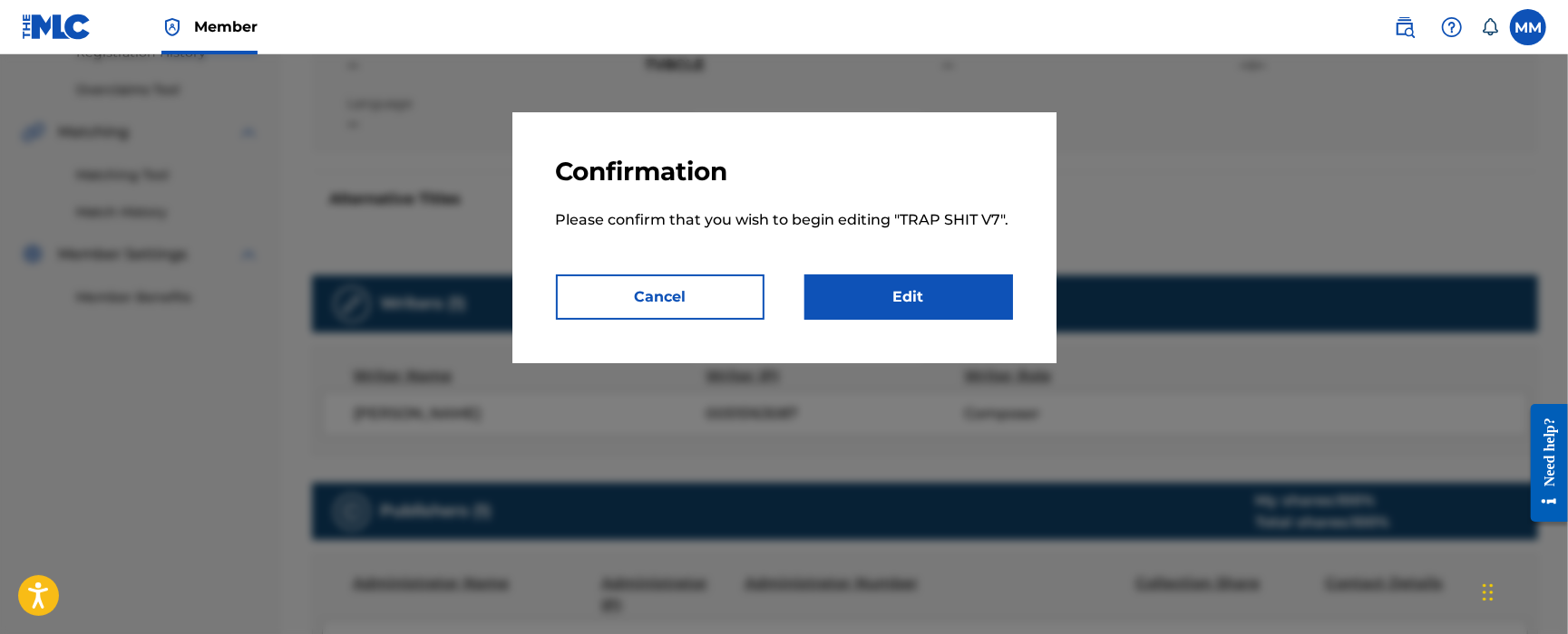
click at [867, 299] on link "Edit" at bounding box center [908, 297] width 209 height 45
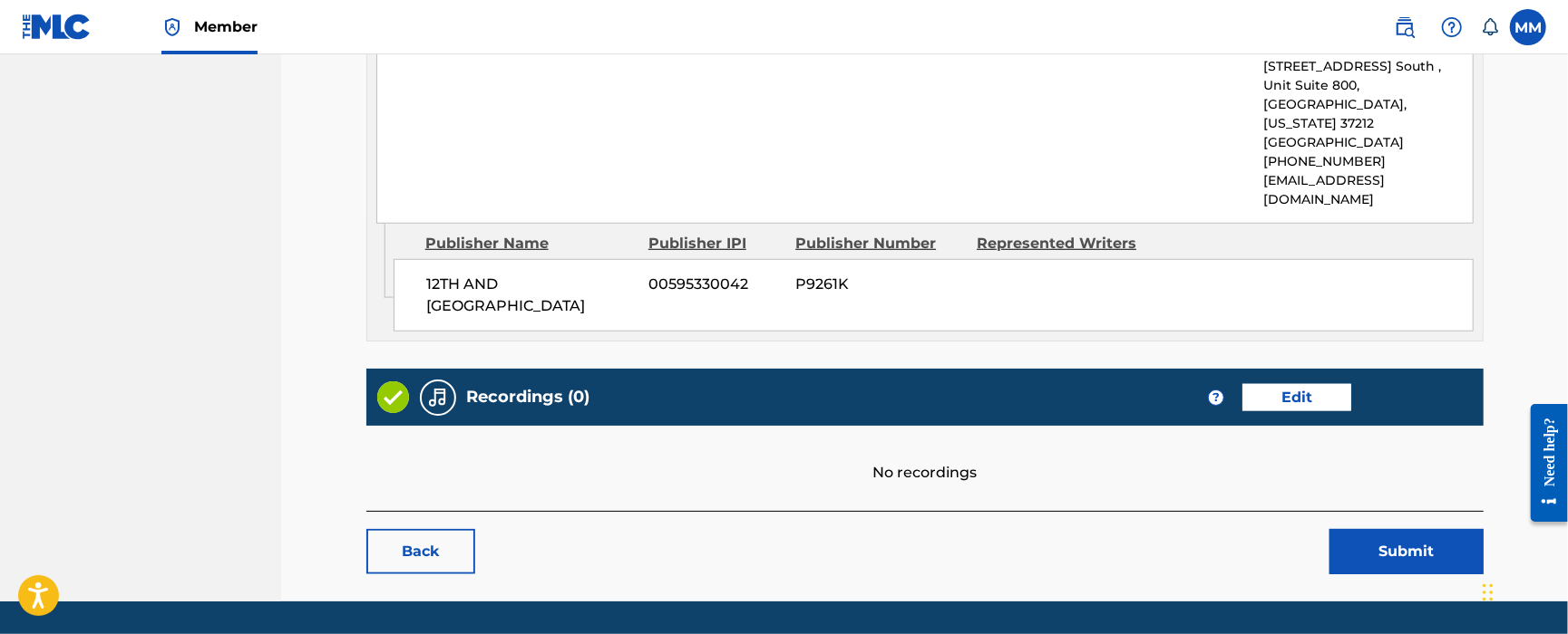
scroll to position [915, 0]
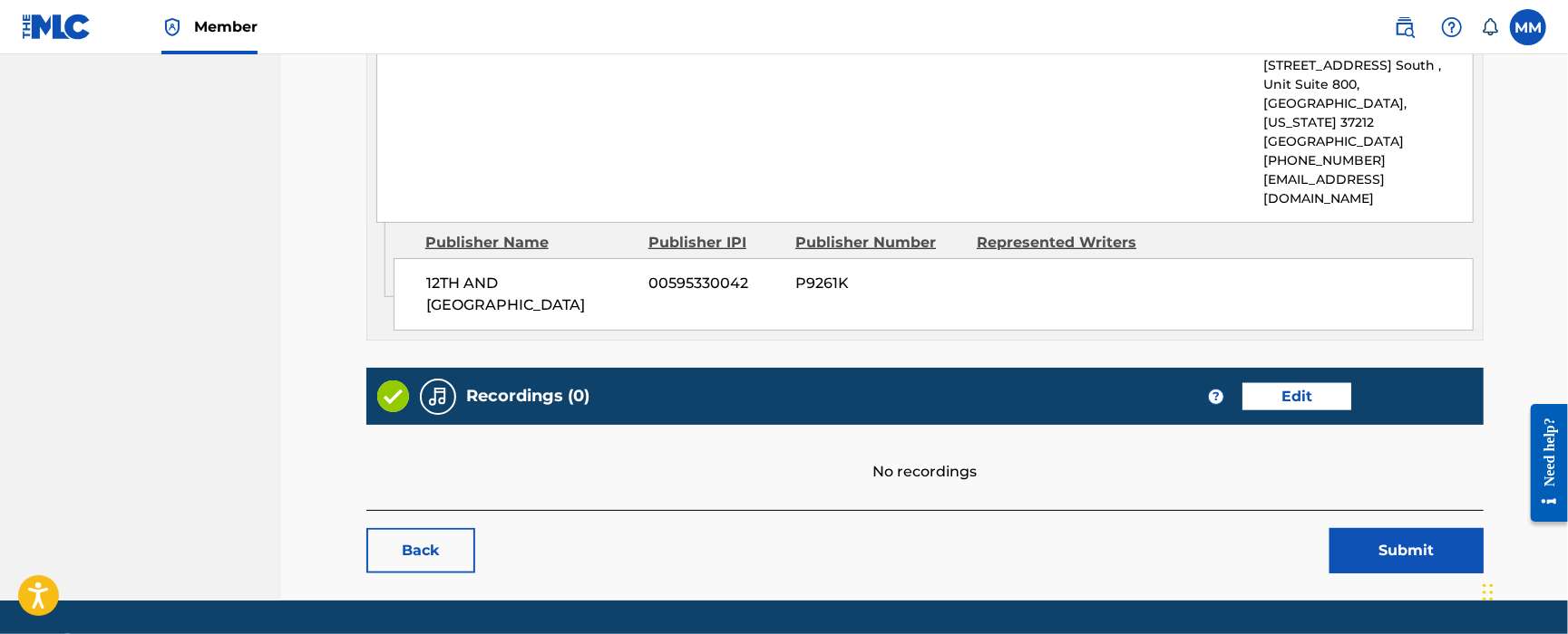
click at [1271, 383] on link "Edit" at bounding box center [1297, 396] width 109 height 27
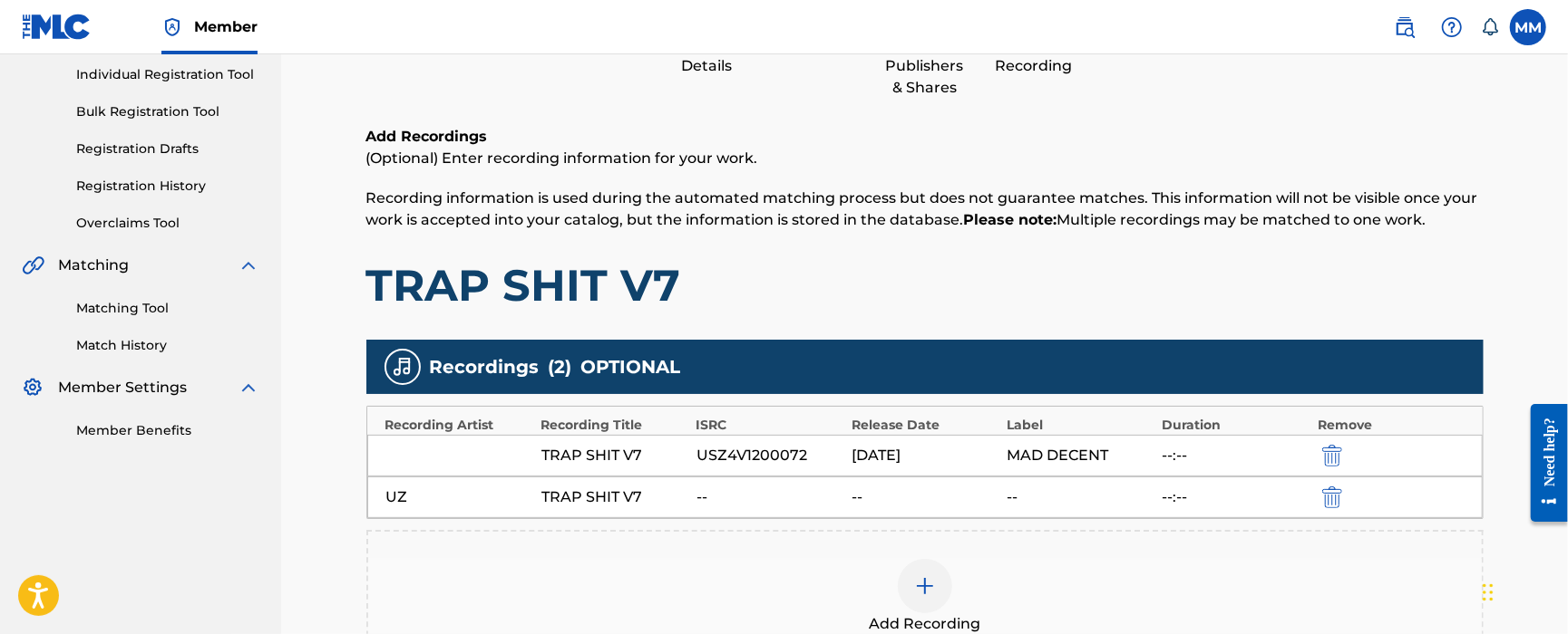
scroll to position [363, 0]
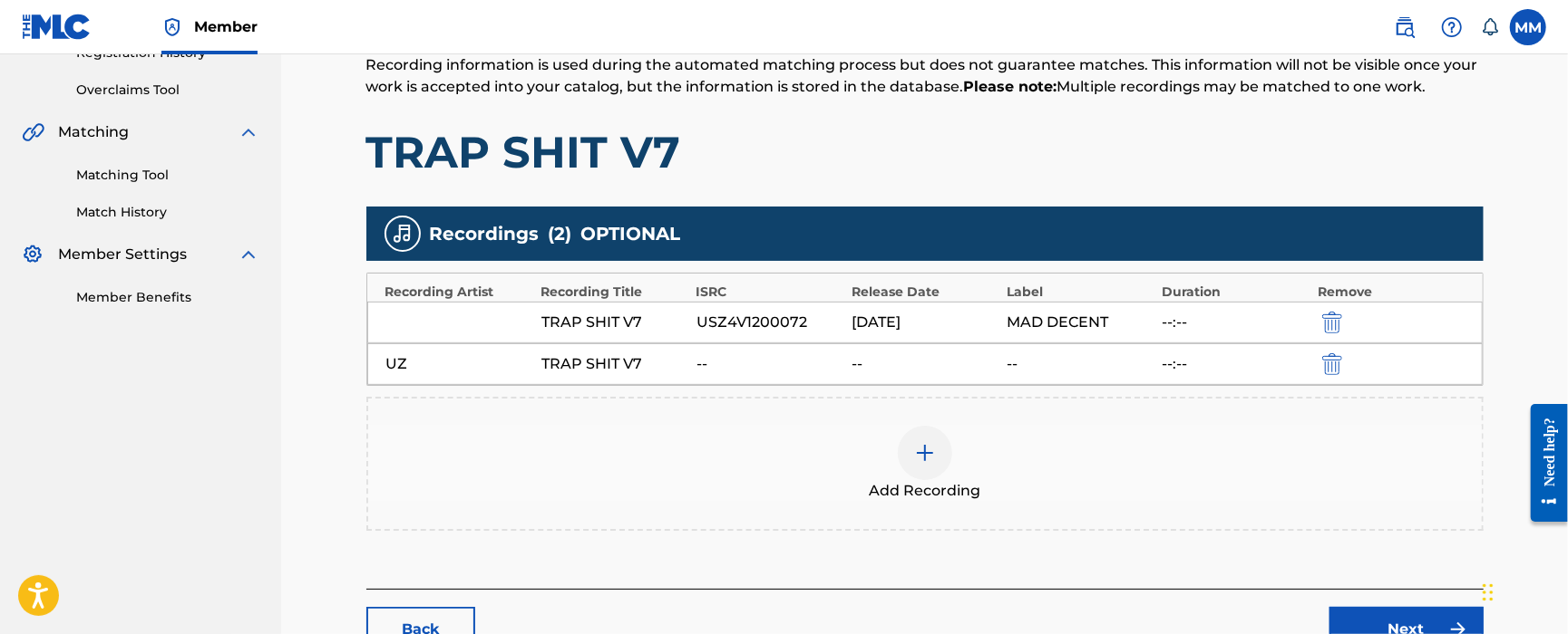
click at [791, 321] on div "USZ4V1200072" at bounding box center [769, 322] width 146 height 21
click at [791, 320] on div "USZ4V1200072" at bounding box center [769, 322] width 146 height 21
copy div "USZ4V1200072"
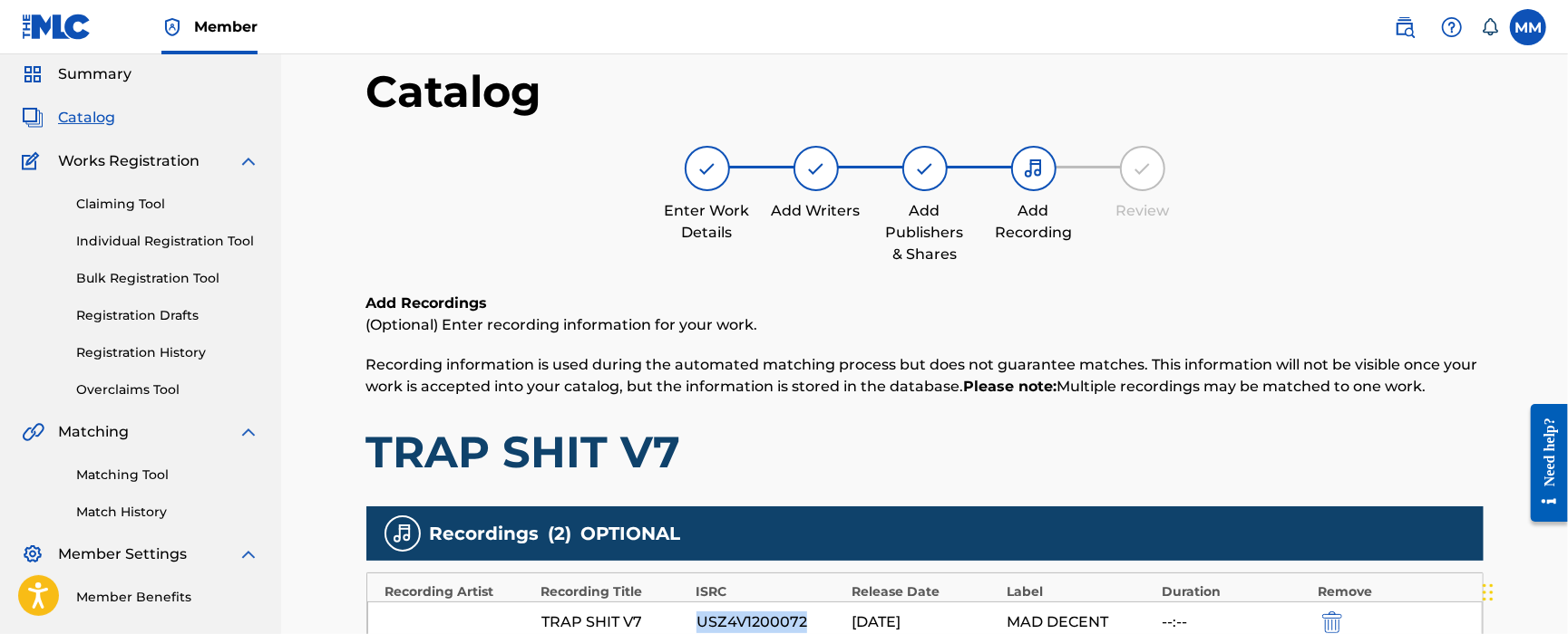
scroll to position [0, 0]
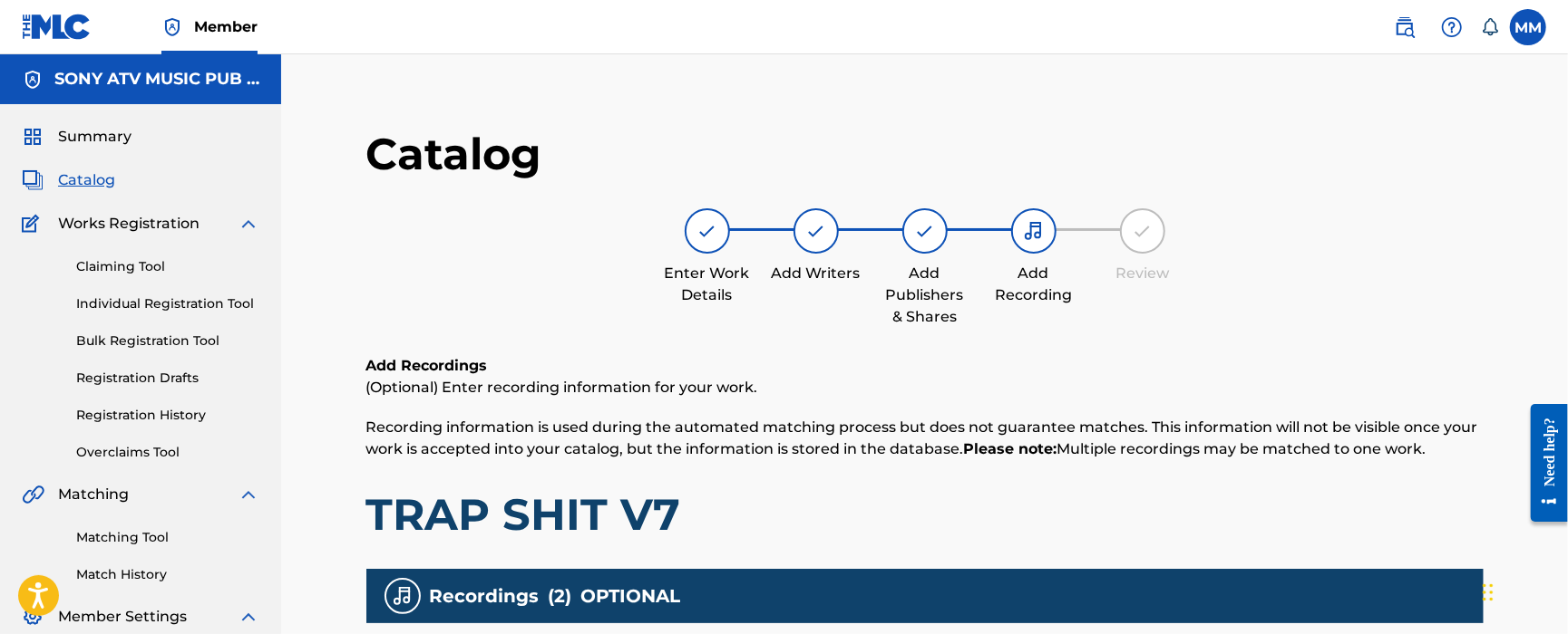
click at [98, 182] on span "Catalog" at bounding box center [86, 180] width 58 height 21
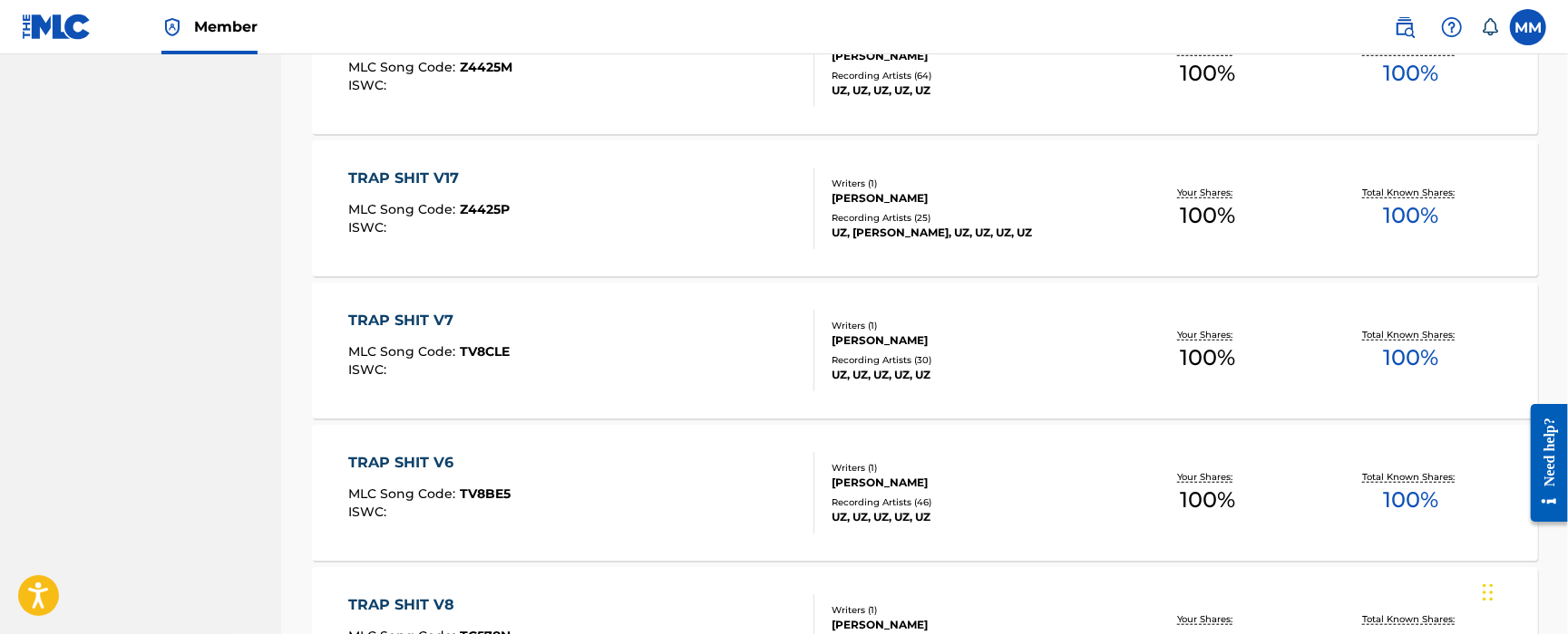
scroll to position [846, 0]
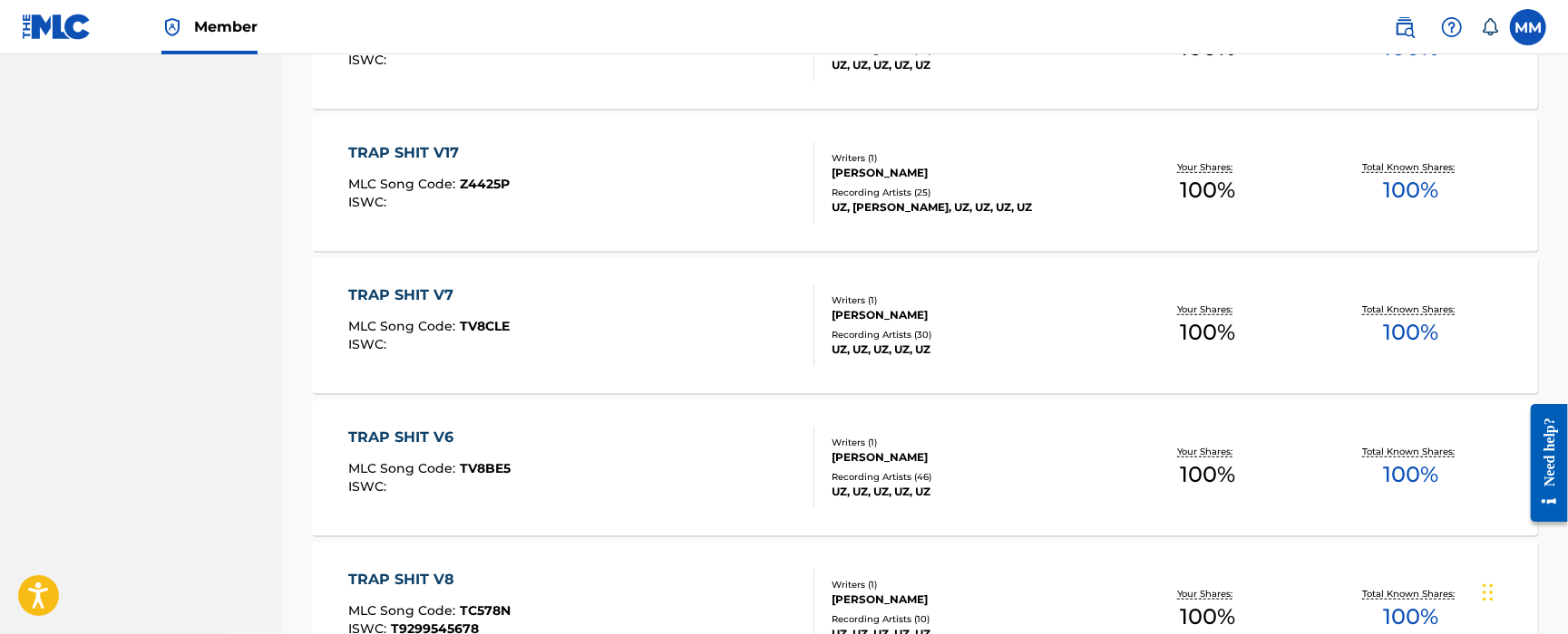
click at [653, 485] on div "TRAP SHIT V6 MLC Song Code : TV8BE5 ISWC :" at bounding box center [581, 468] width 466 height 82
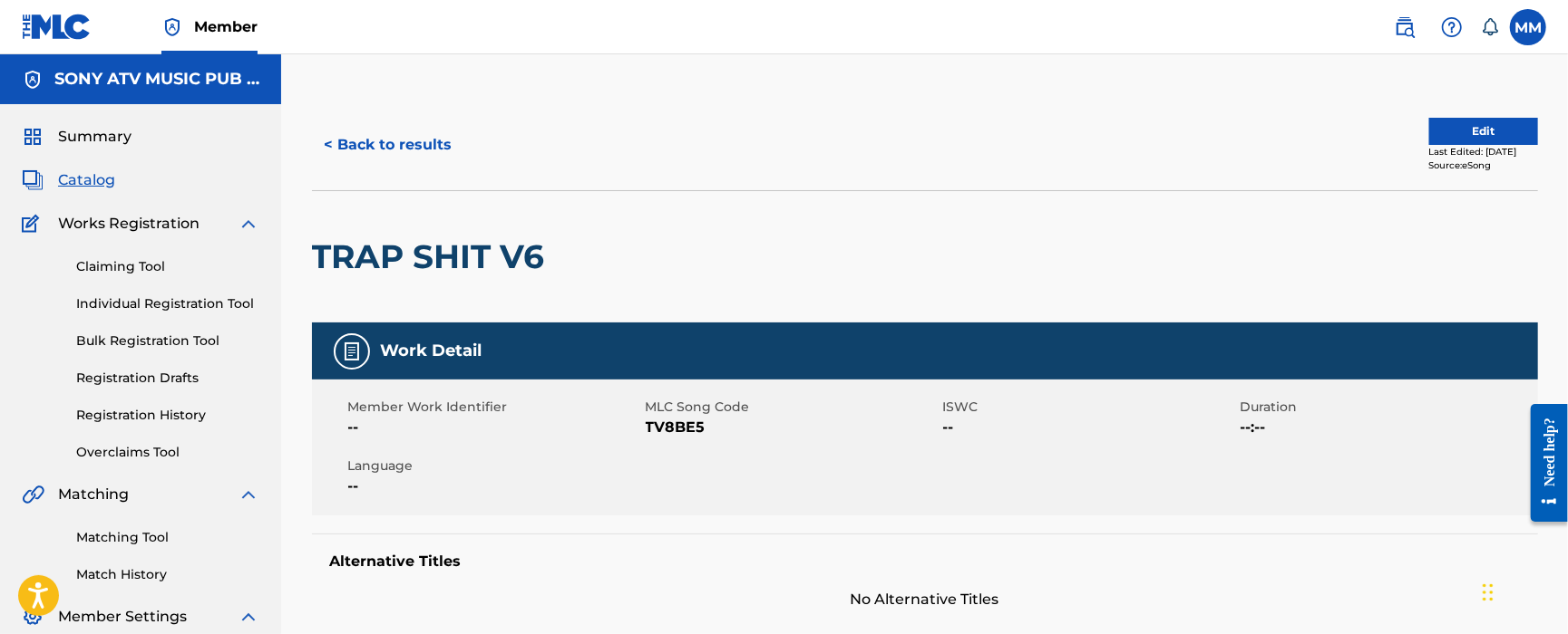
click at [1484, 127] on button "Edit" at bounding box center [1483, 131] width 109 height 27
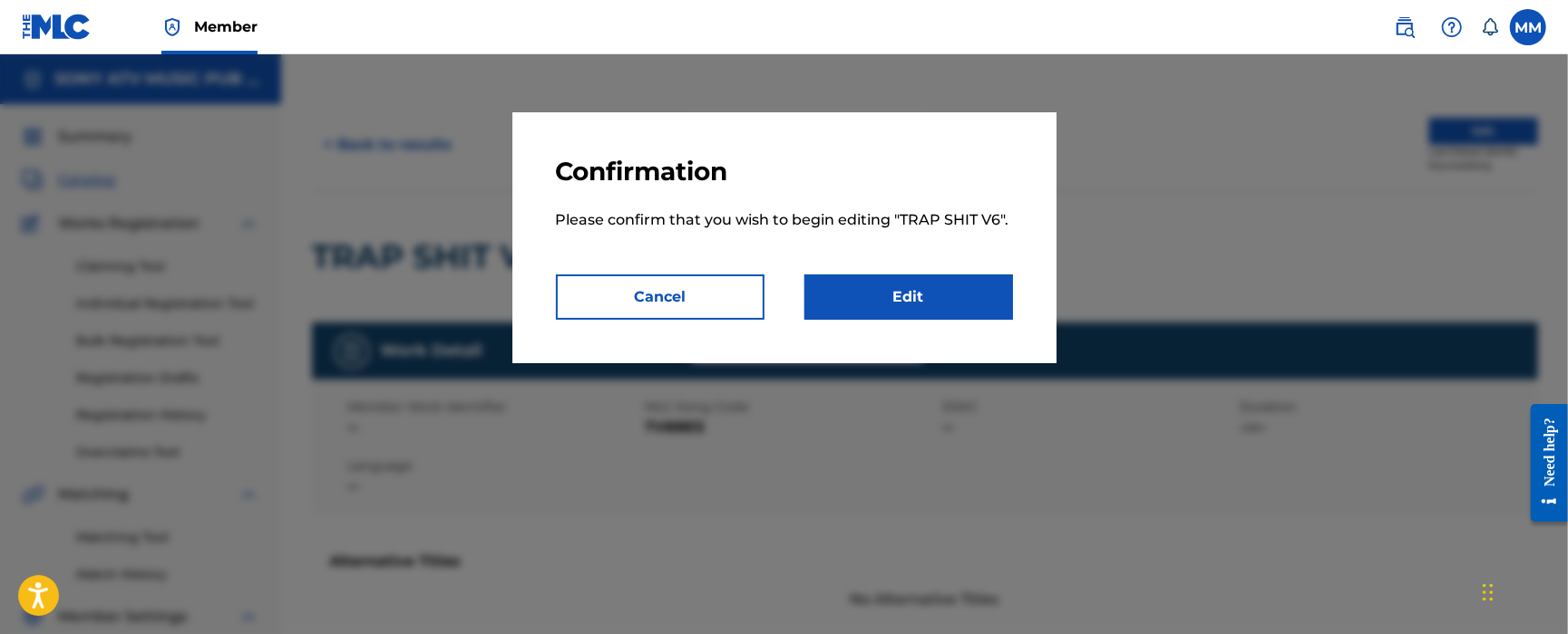
click at [835, 295] on link "Edit" at bounding box center [908, 297] width 209 height 45
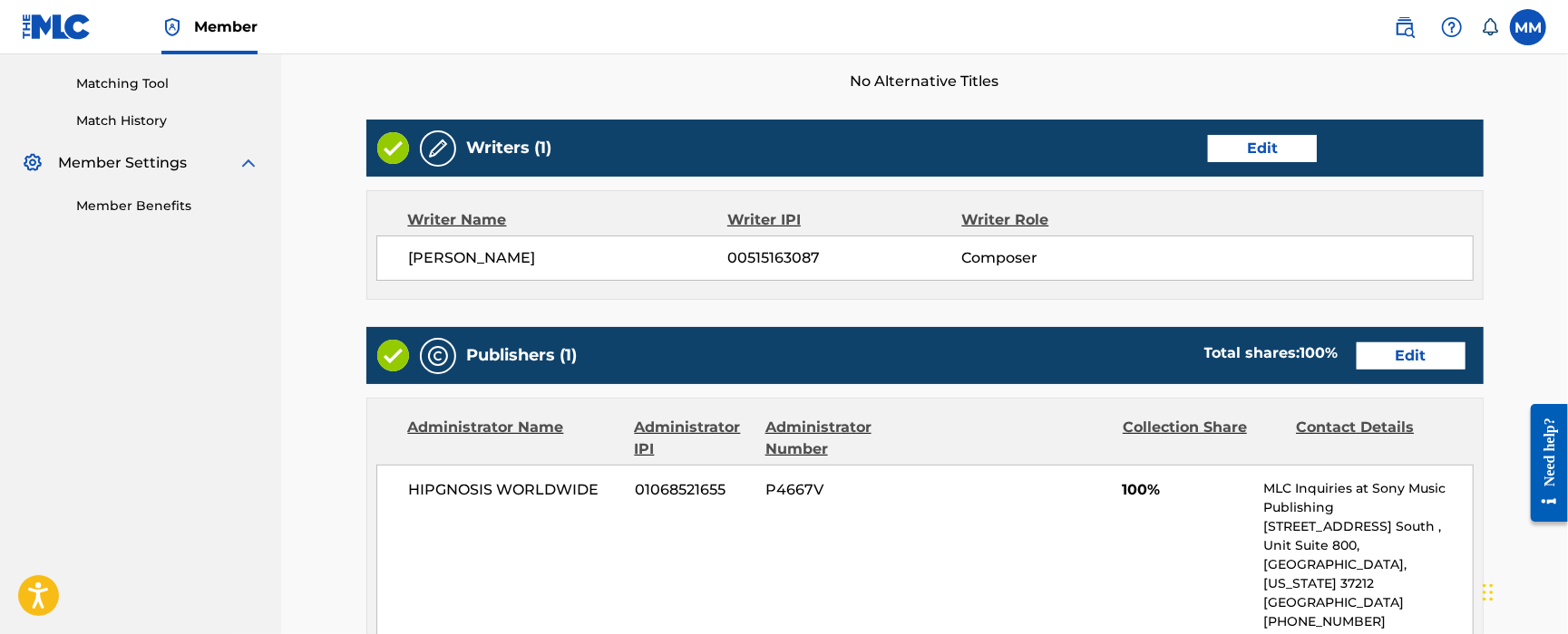
scroll to position [846, 0]
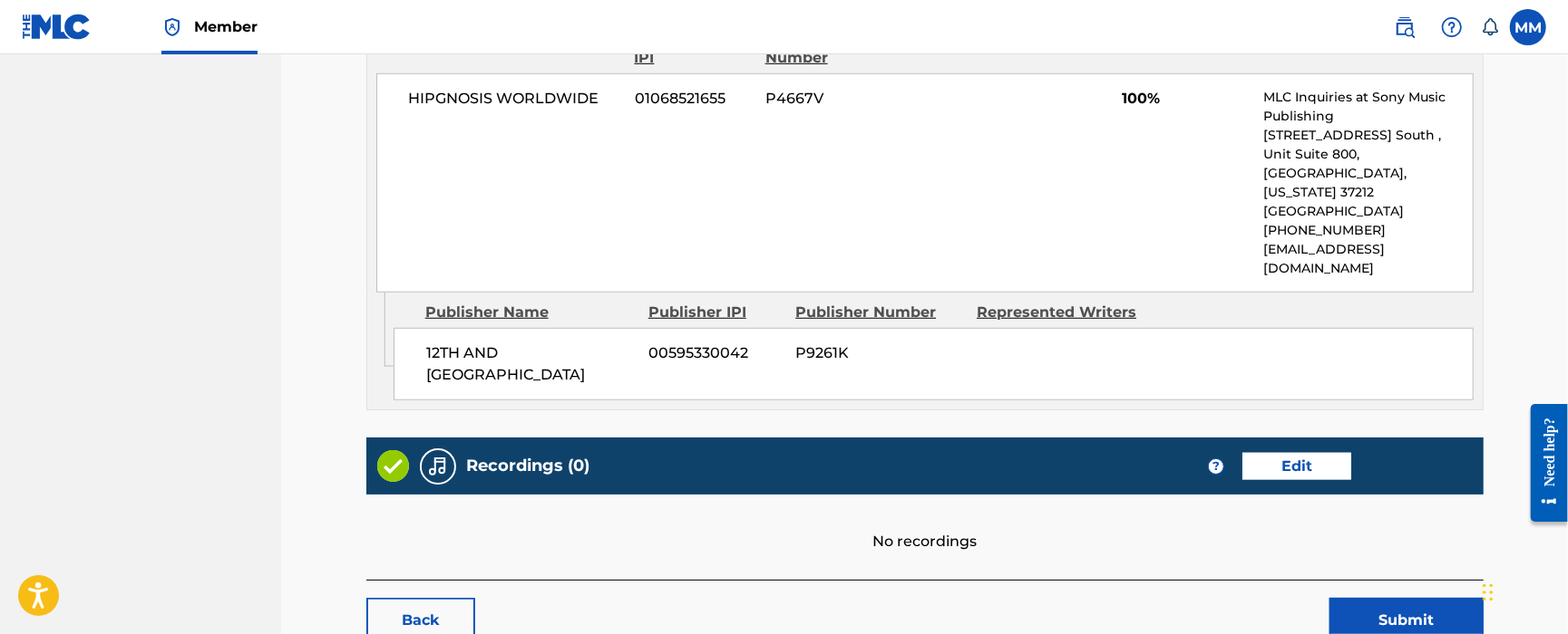
click at [1314, 453] on link "Edit" at bounding box center [1297, 466] width 109 height 27
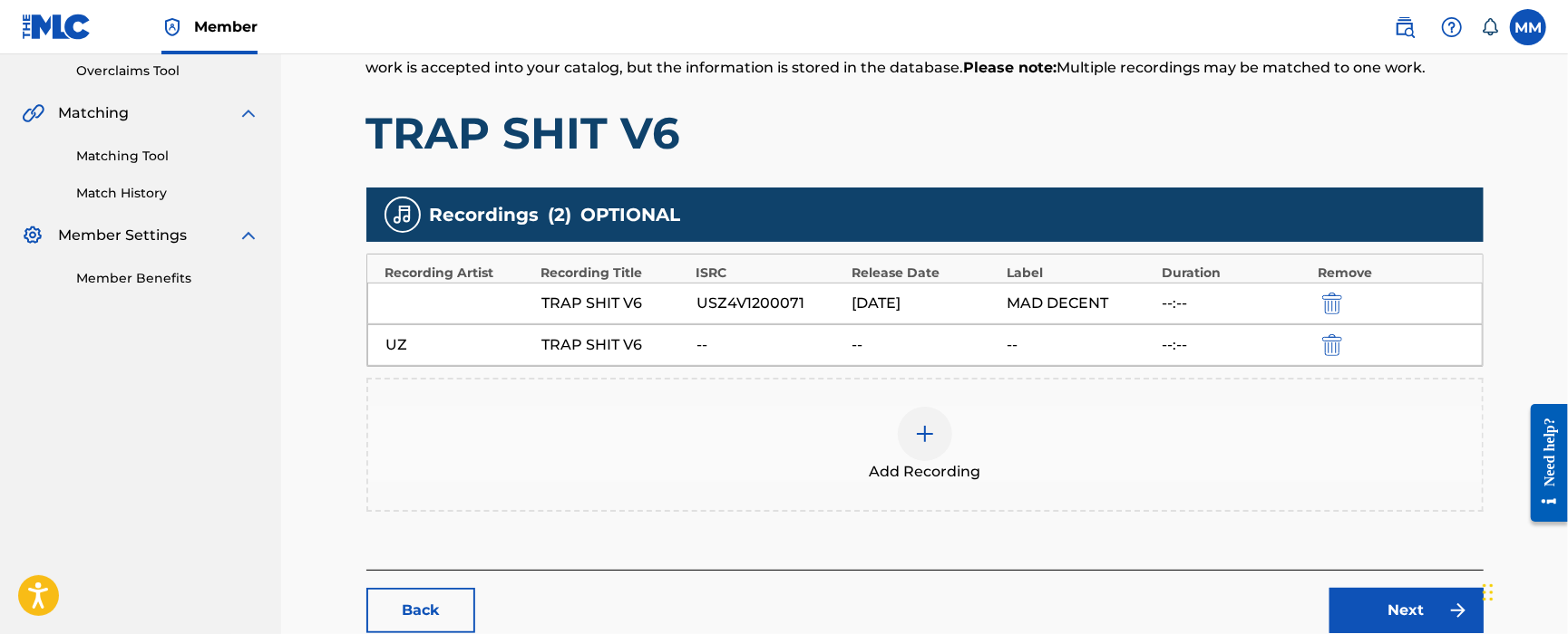
scroll to position [495, 0]
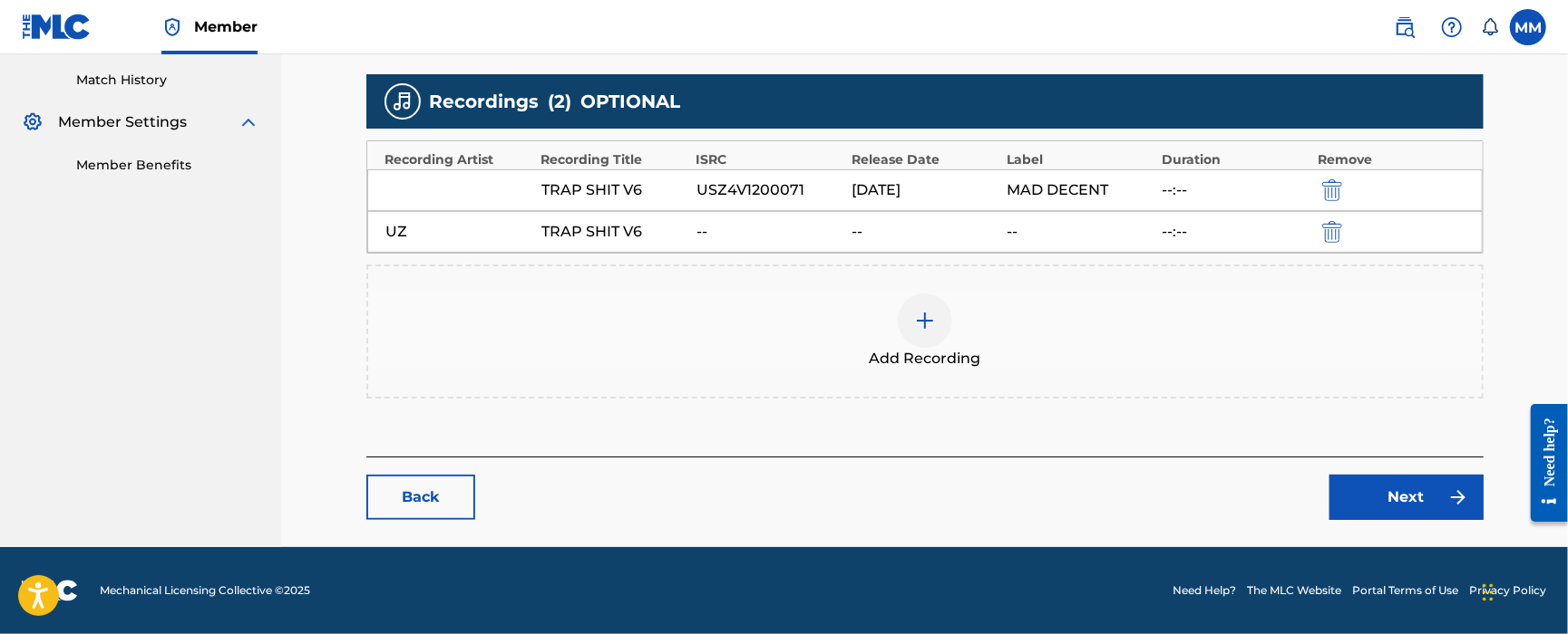
click at [785, 196] on div "USZ4V1200071" at bounding box center [769, 189] width 146 height 21
copy div "USZ4V1200071"
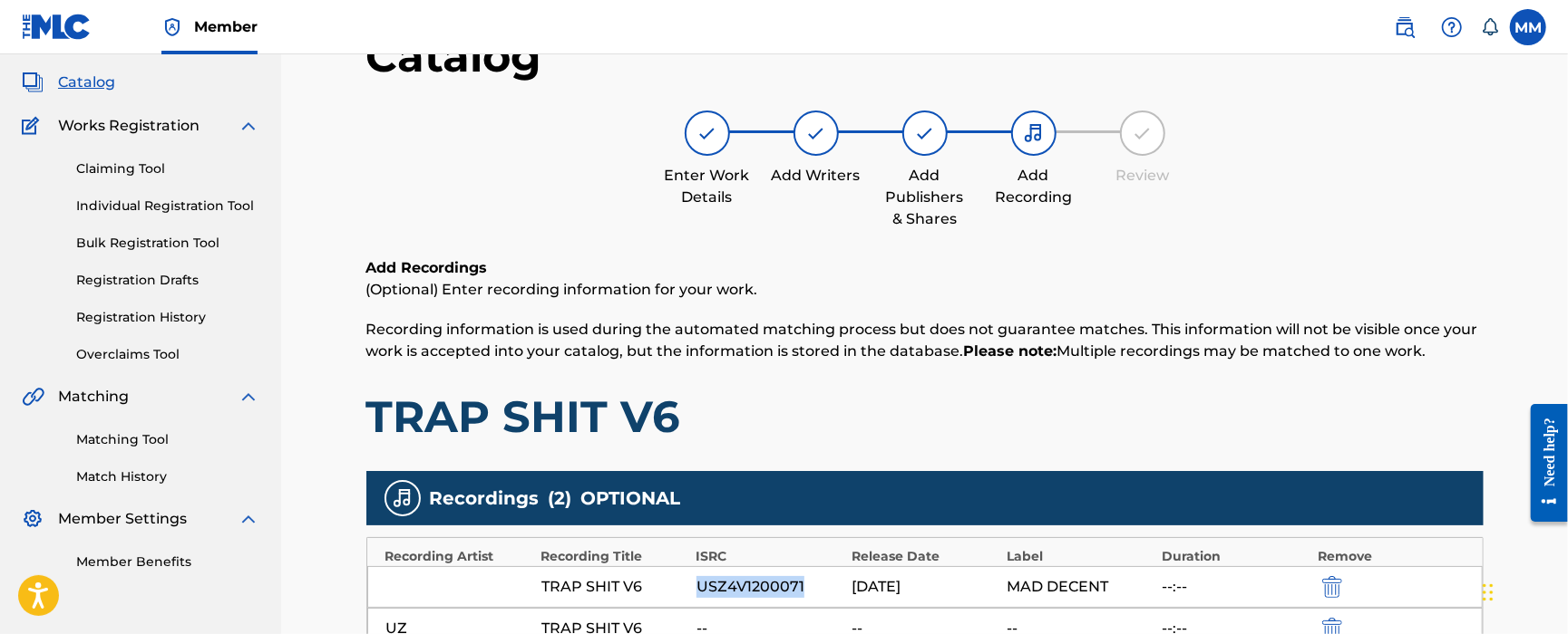
scroll to position [0, 0]
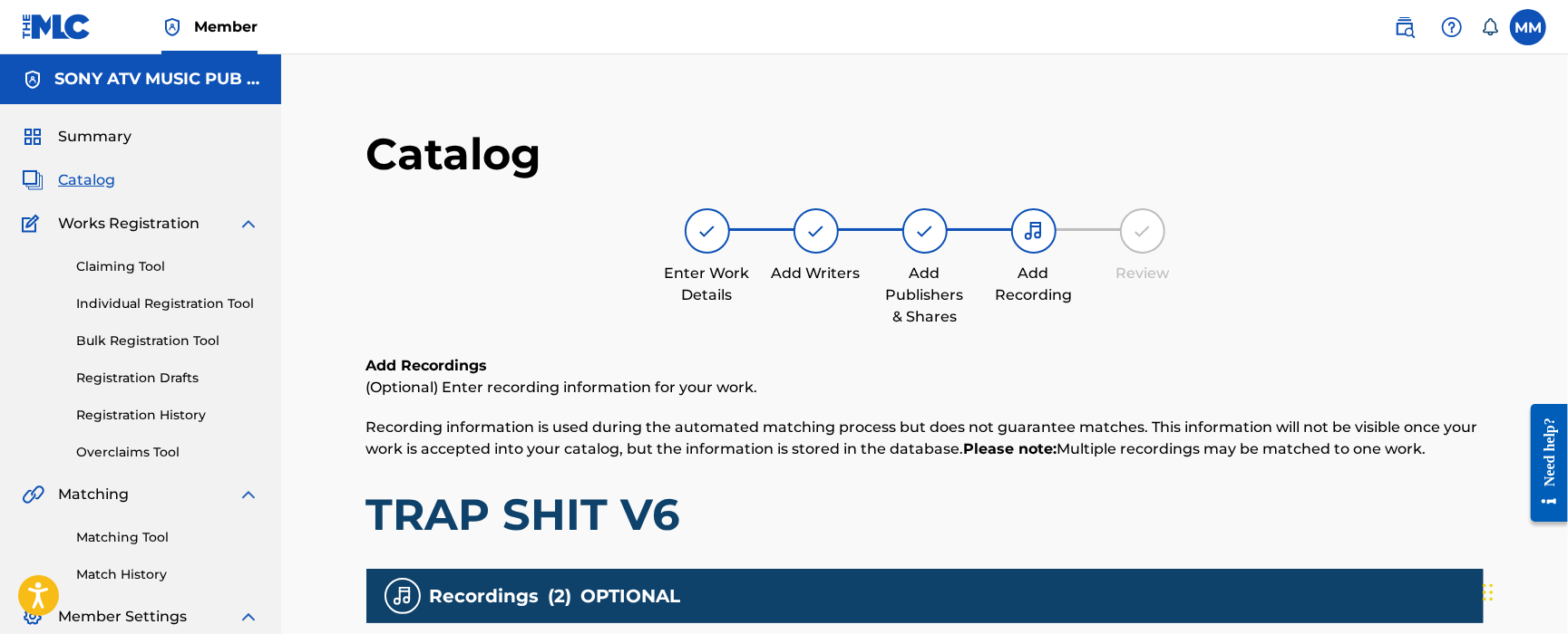
click at [92, 188] on span "Catalog" at bounding box center [86, 180] width 58 height 21
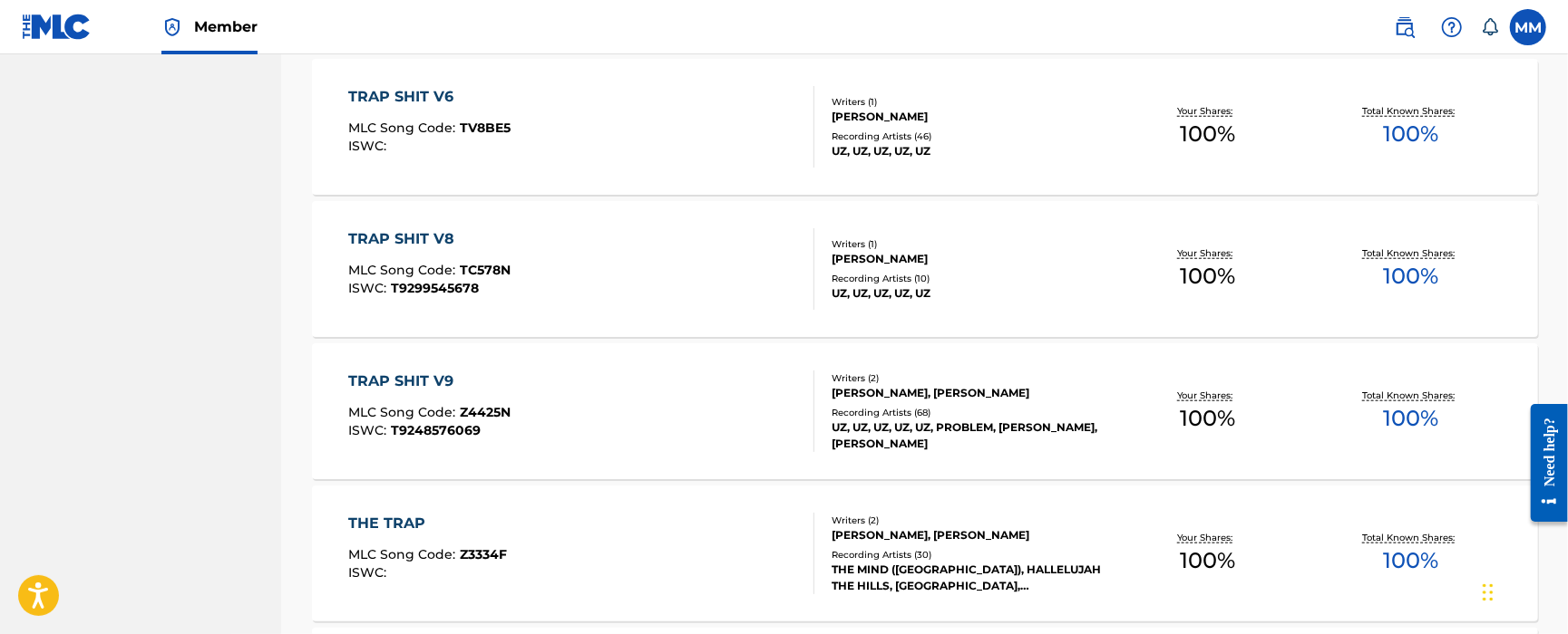
scroll to position [1209, 0]
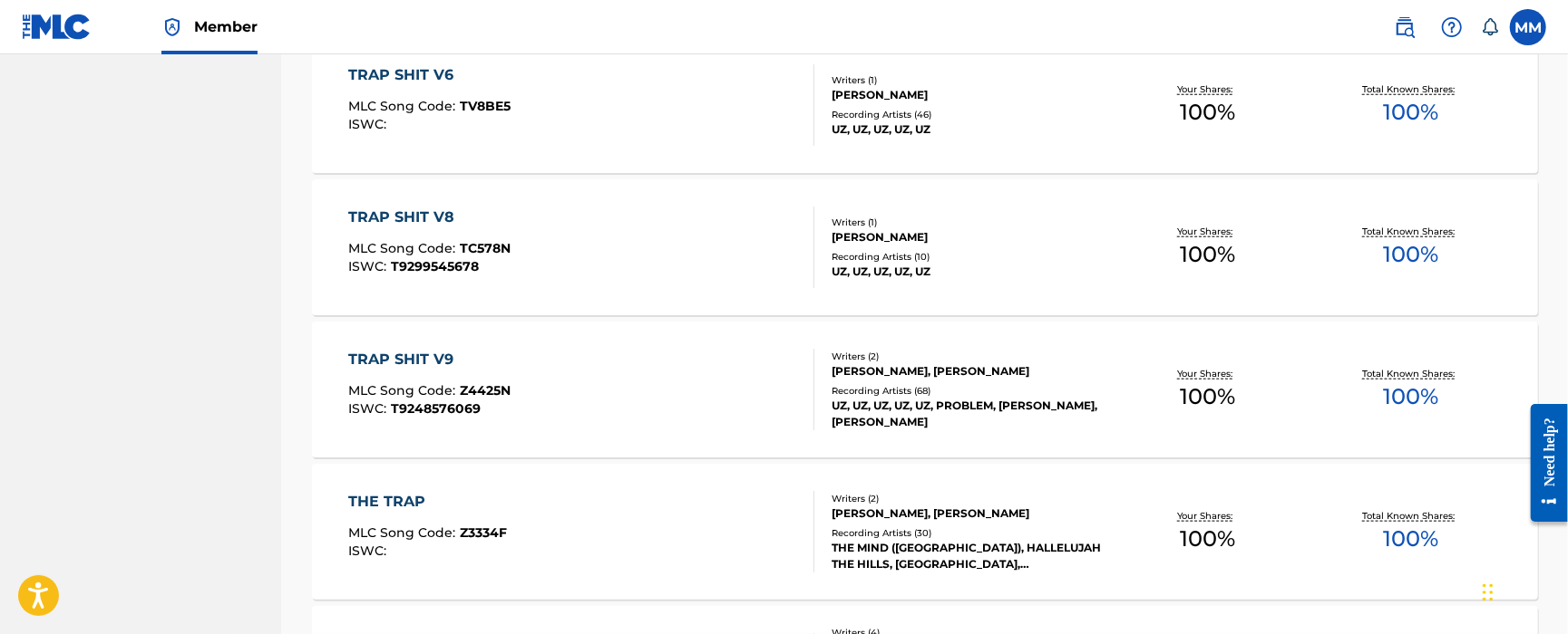
click at [632, 263] on div "TRAP SHIT V8 MLC Song Code : TC578N ISWC : T9299545678" at bounding box center [581, 248] width 466 height 82
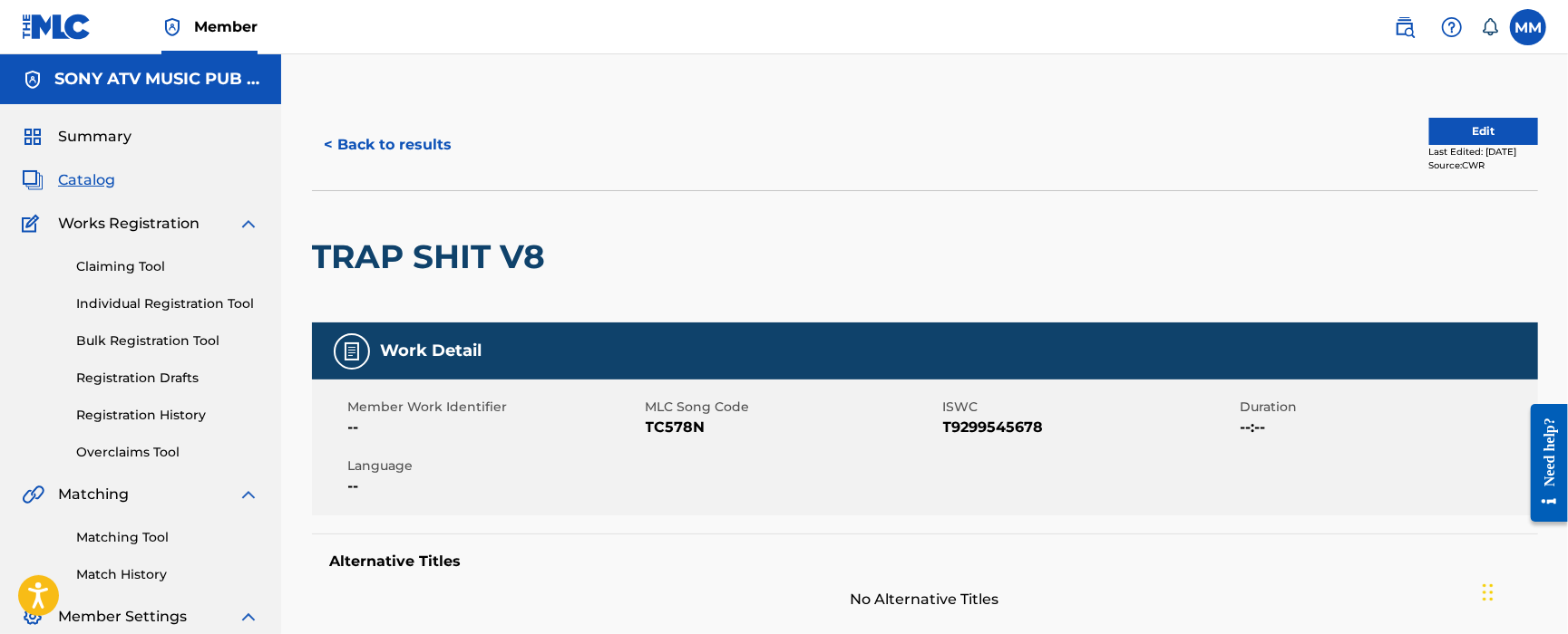
click at [1499, 129] on button "Edit" at bounding box center [1483, 131] width 109 height 27
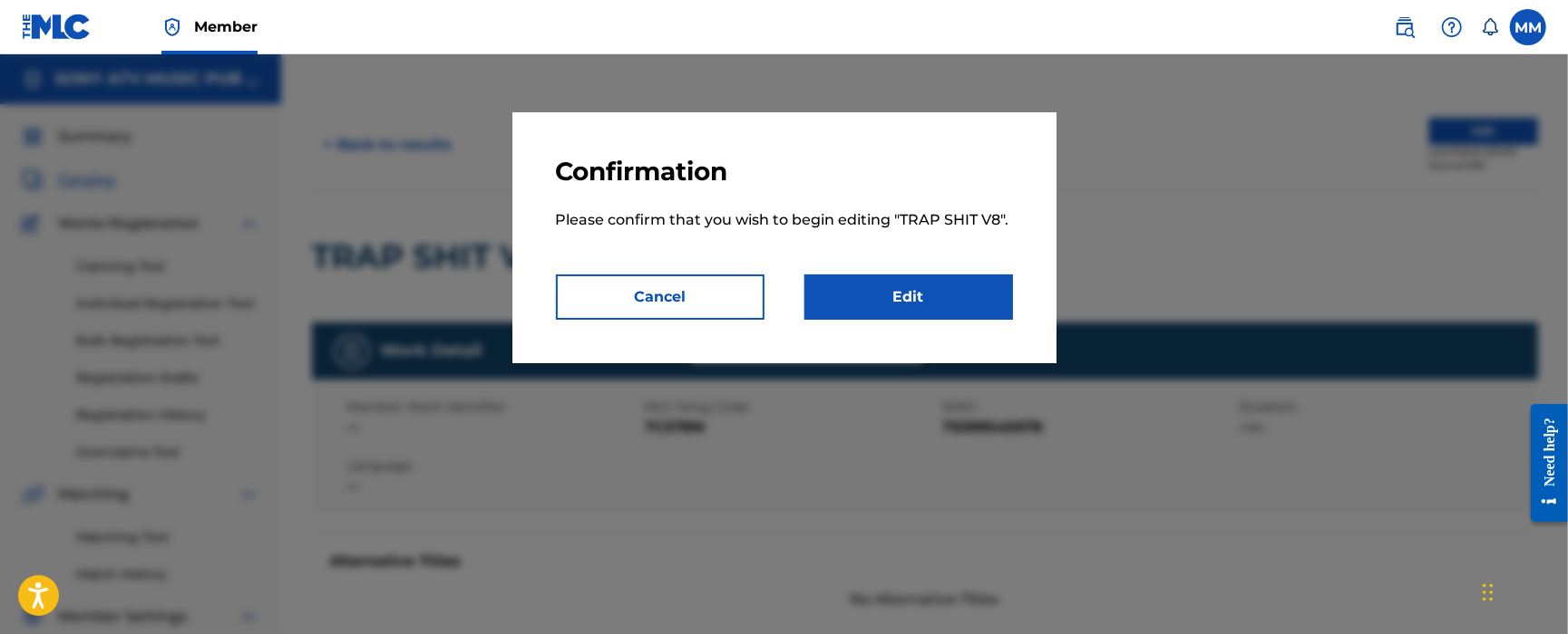
click at [950, 290] on link "Edit" at bounding box center [908, 297] width 209 height 45
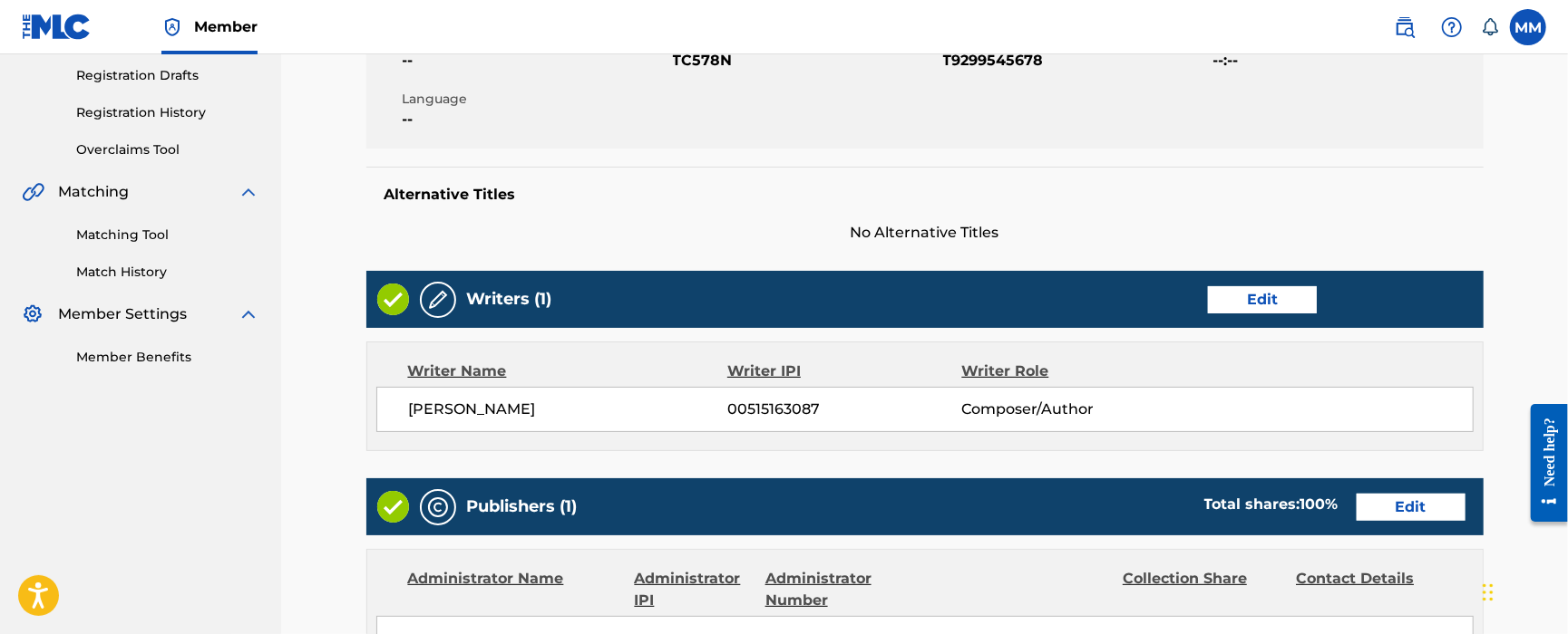
scroll to position [934, 0]
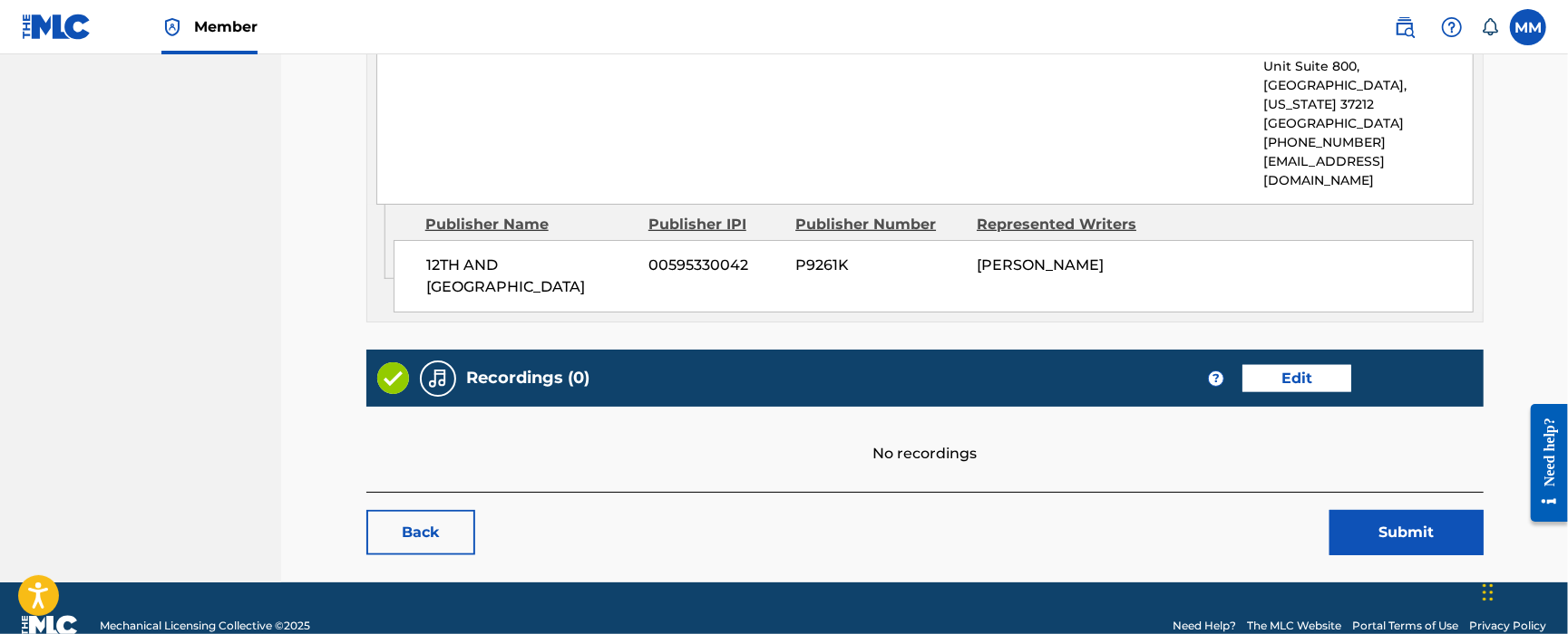
click at [1332, 365] on link "Edit" at bounding box center [1297, 378] width 109 height 27
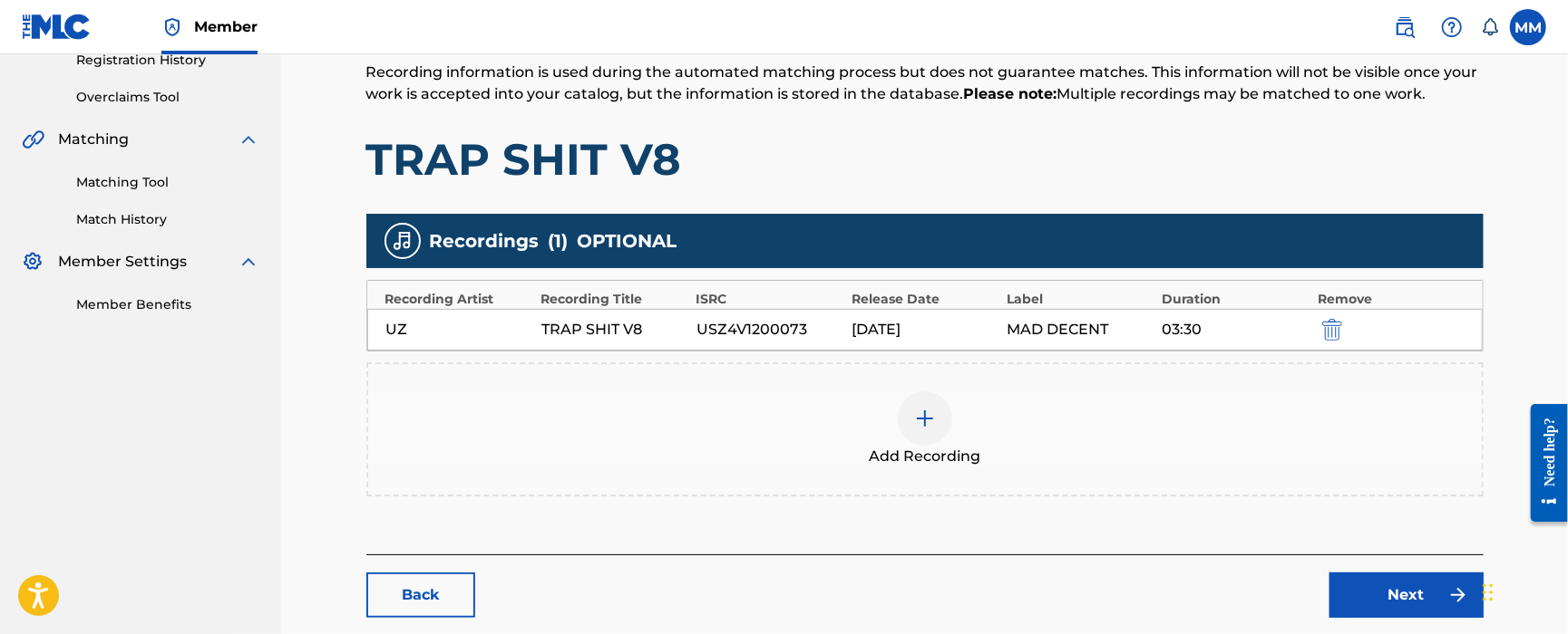
scroll to position [363, 0]
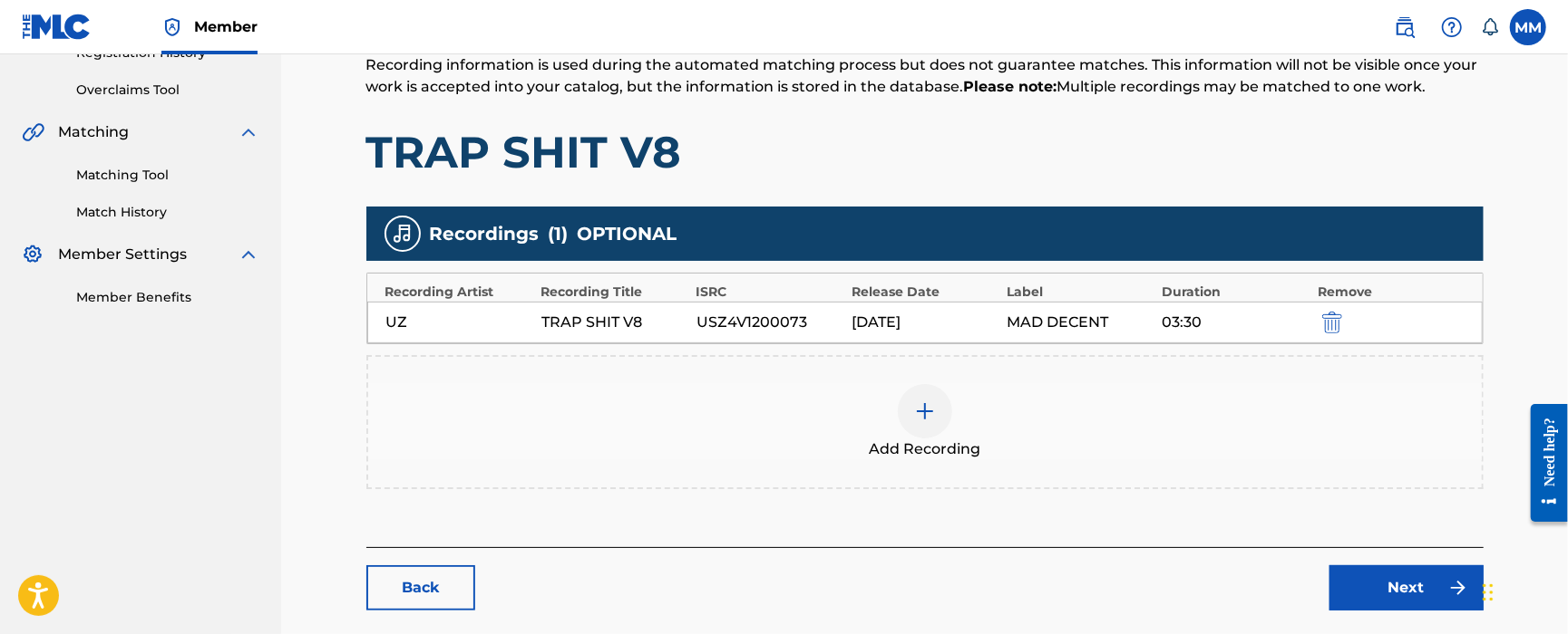
click at [712, 321] on div "USZ4V1200073" at bounding box center [769, 322] width 146 height 21
copy div "USZ4V1200073"
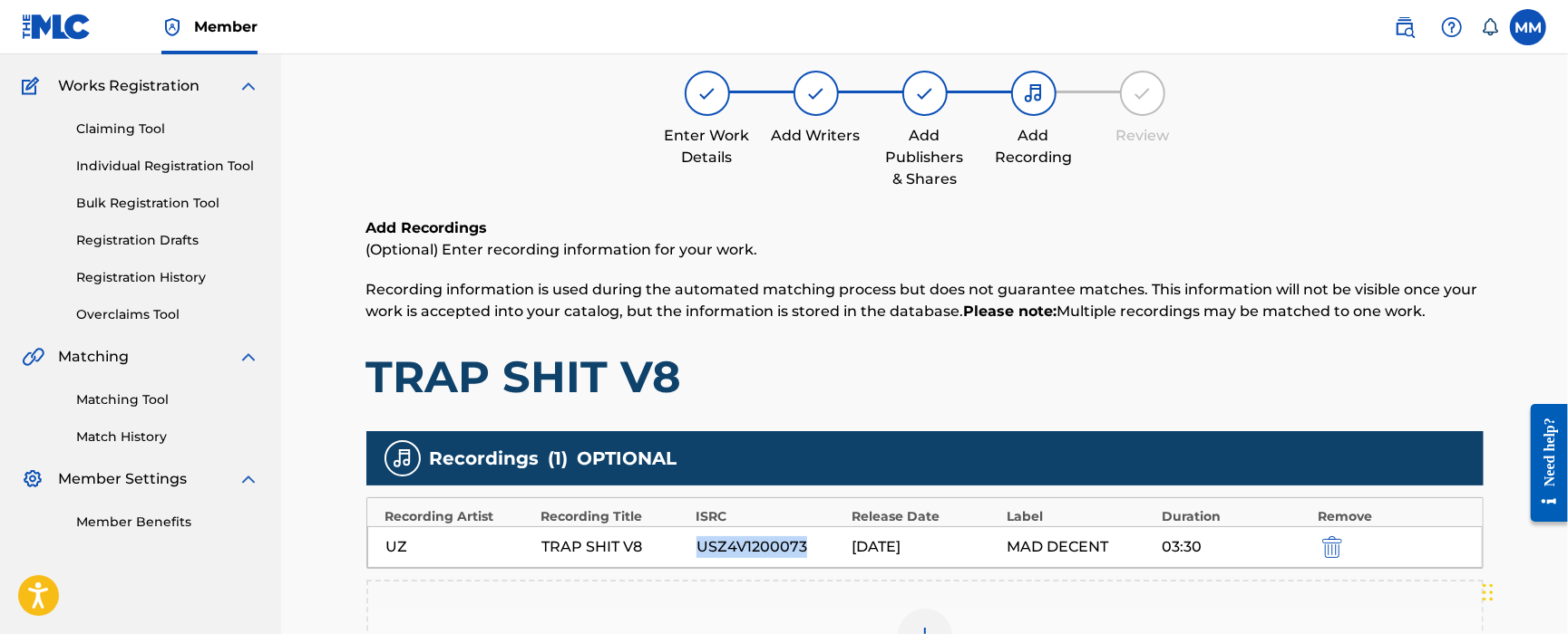
scroll to position [0, 0]
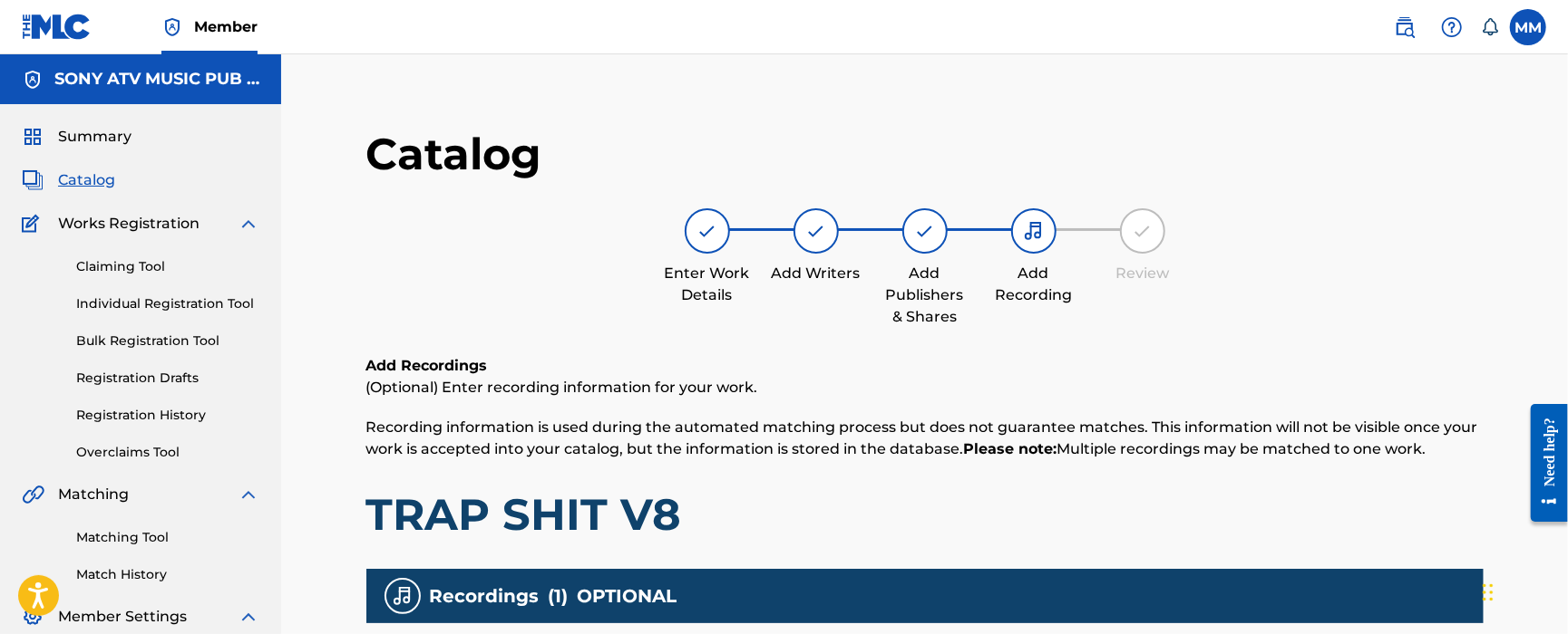
click at [109, 177] on span "Catalog" at bounding box center [86, 180] width 58 height 21
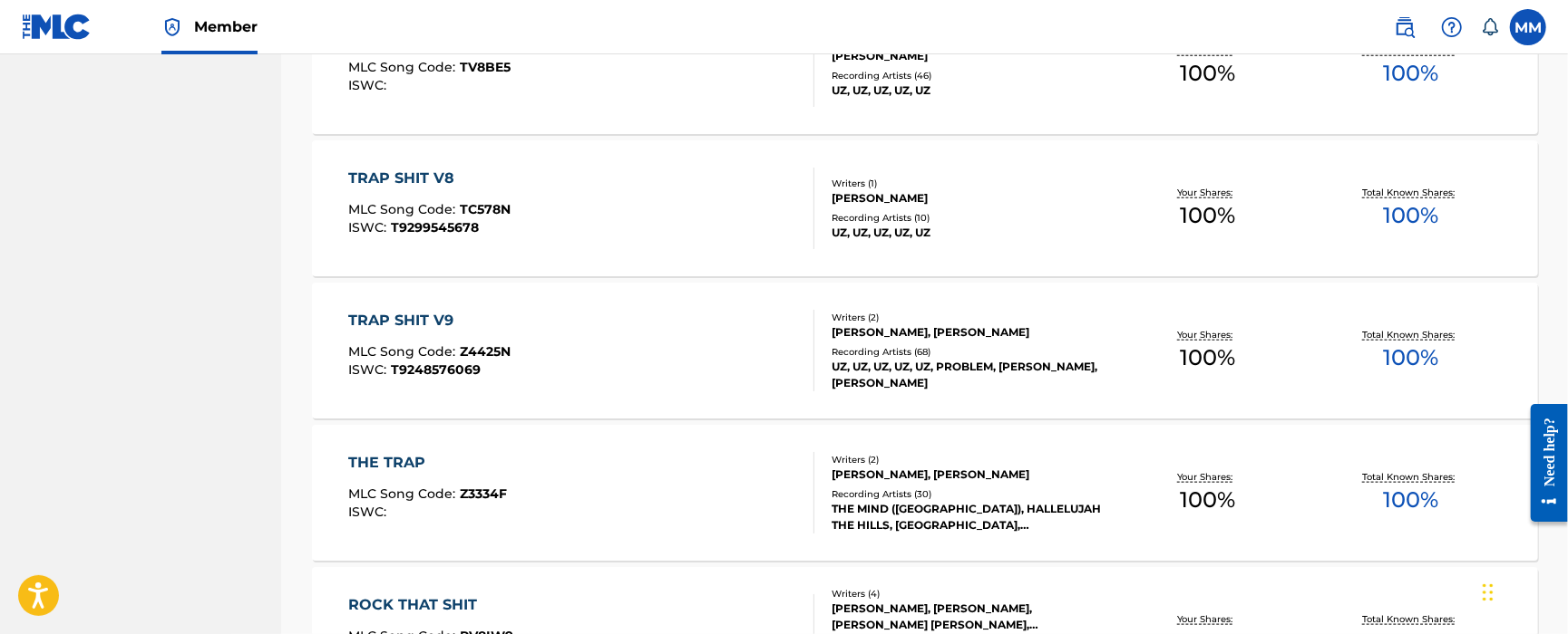
scroll to position [1328, 0]
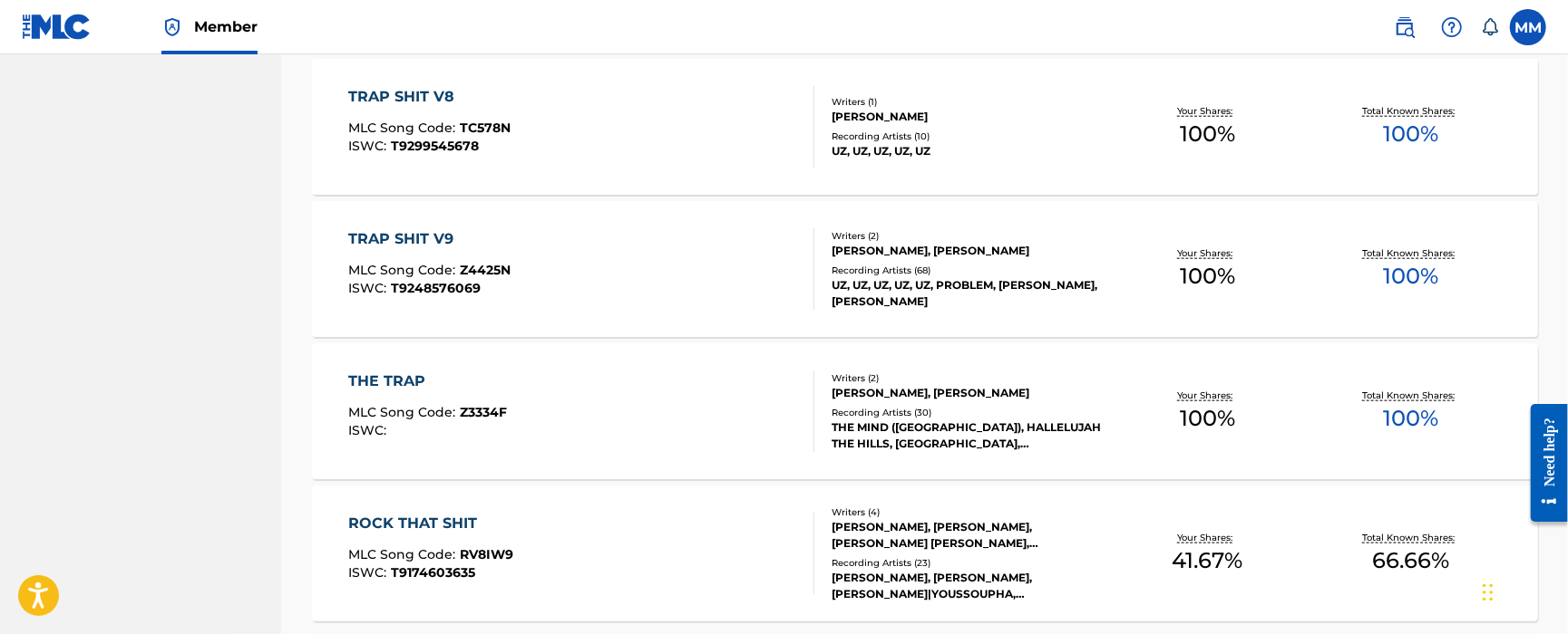
click at [691, 269] on div "TRAP SHIT V9 MLC Song Code : Z4425N ISWC : T9248576069" at bounding box center [581, 269] width 466 height 82
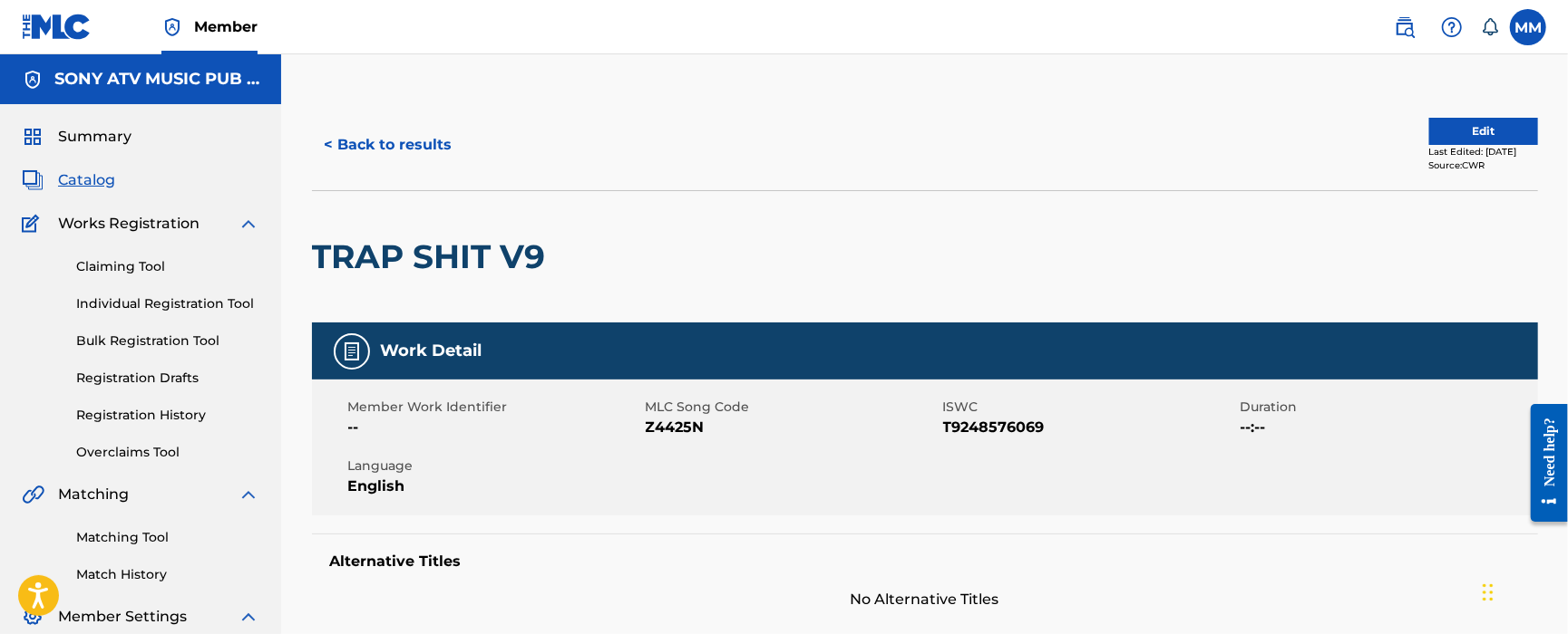
click at [1466, 129] on button "Edit" at bounding box center [1483, 131] width 109 height 27
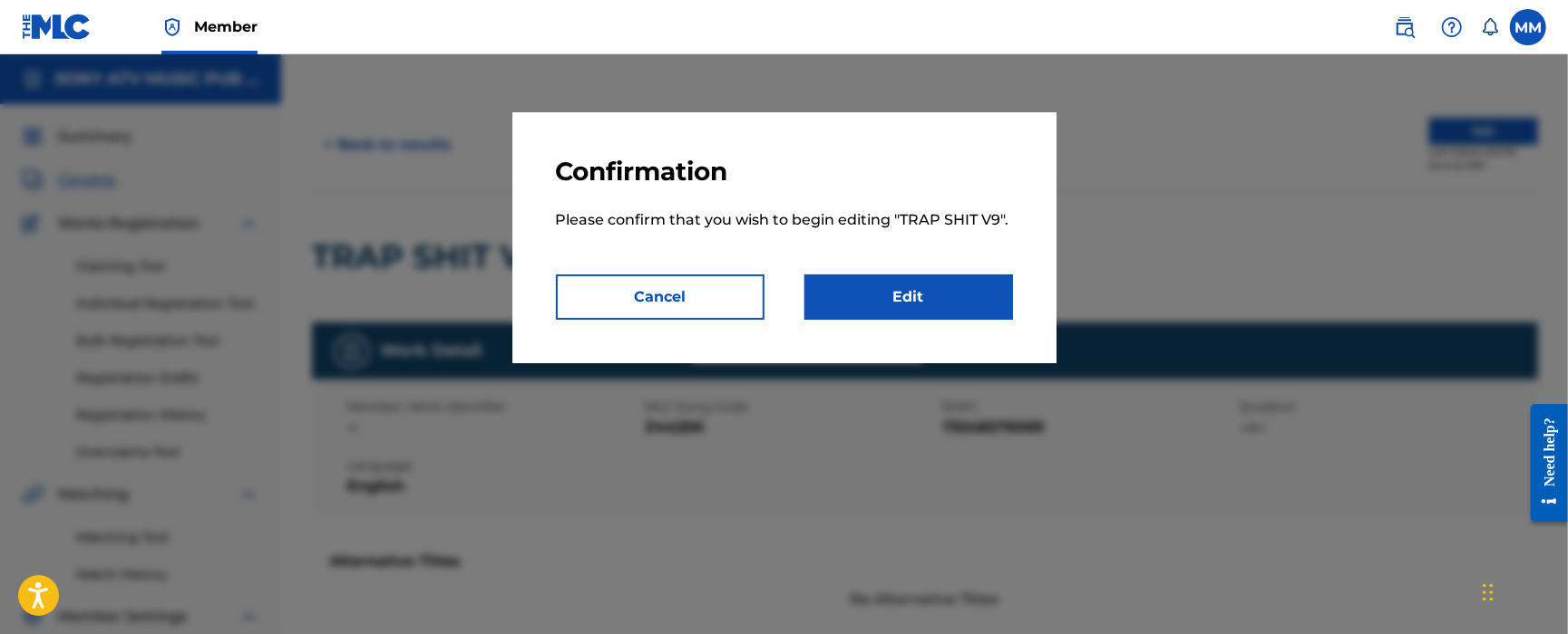
click at [991, 297] on link "Edit" at bounding box center [908, 297] width 209 height 45
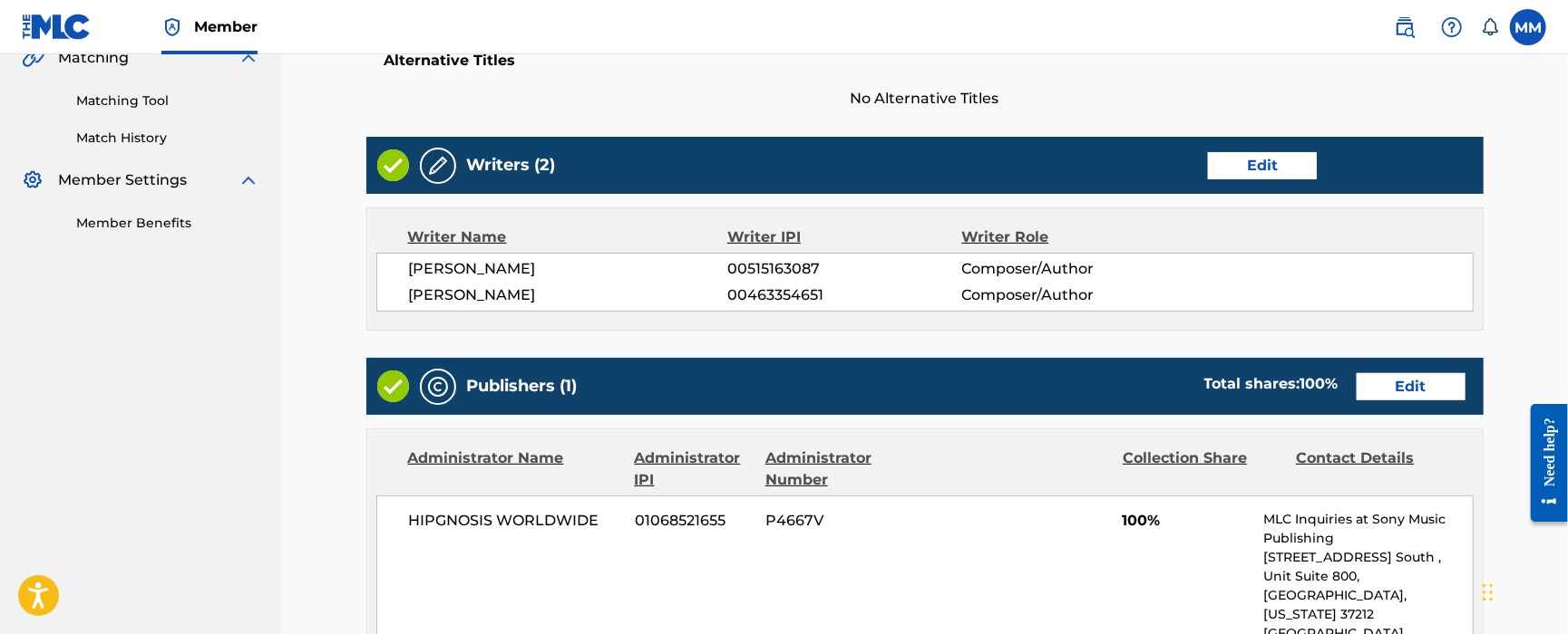
scroll to position [846, 0]
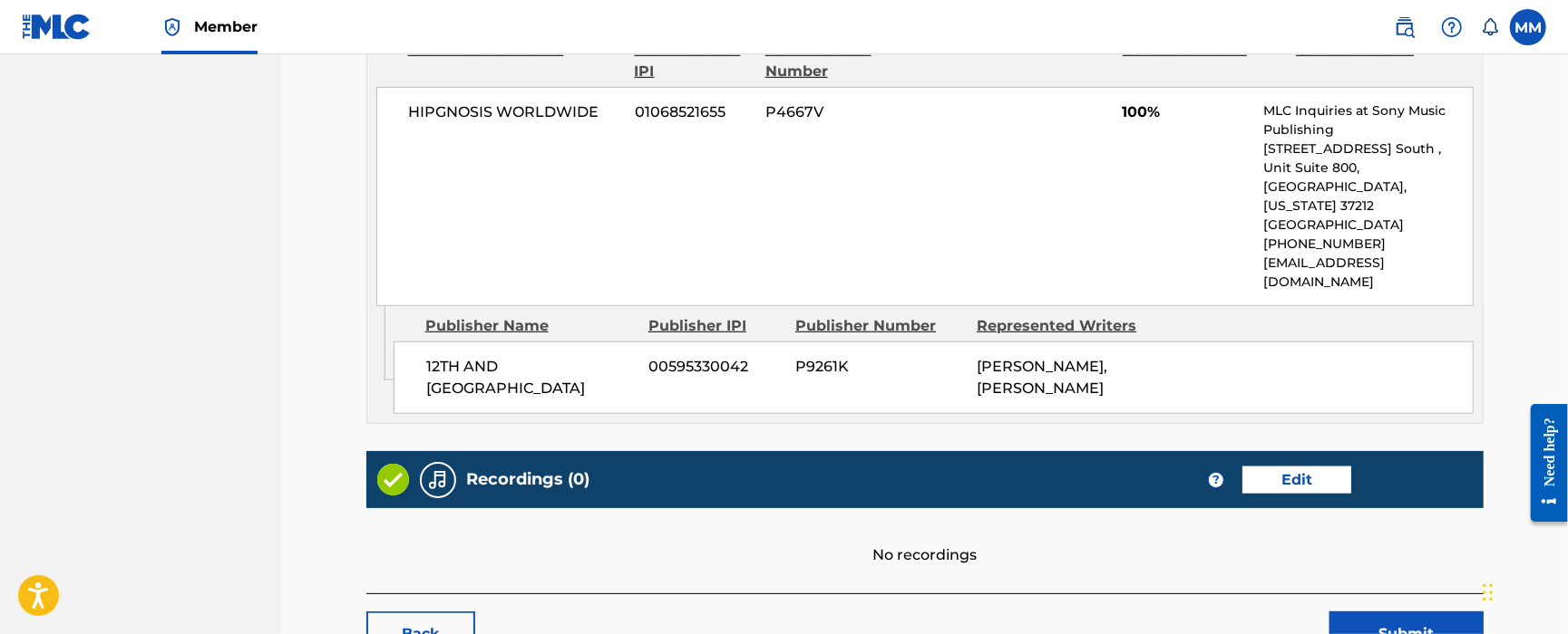
click at [1328, 472] on link "Edit" at bounding box center [1297, 480] width 109 height 27
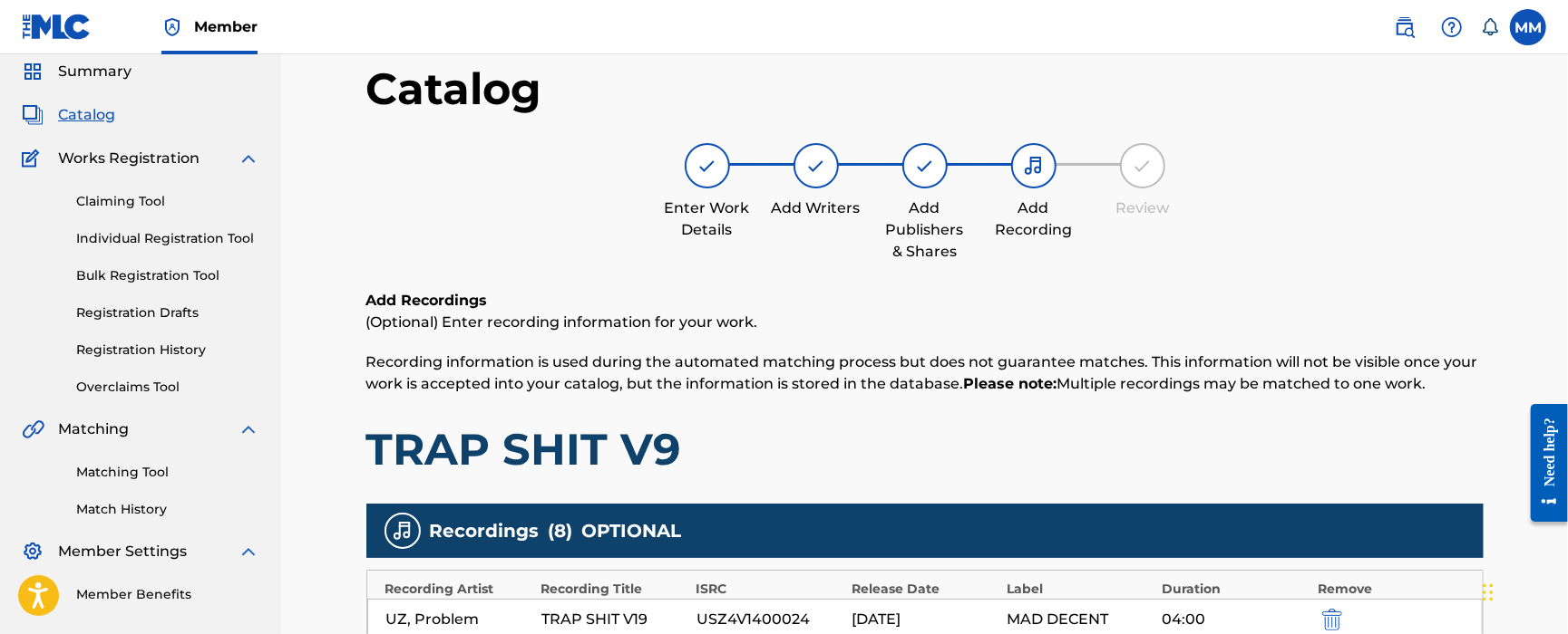
scroll to position [241, 0]
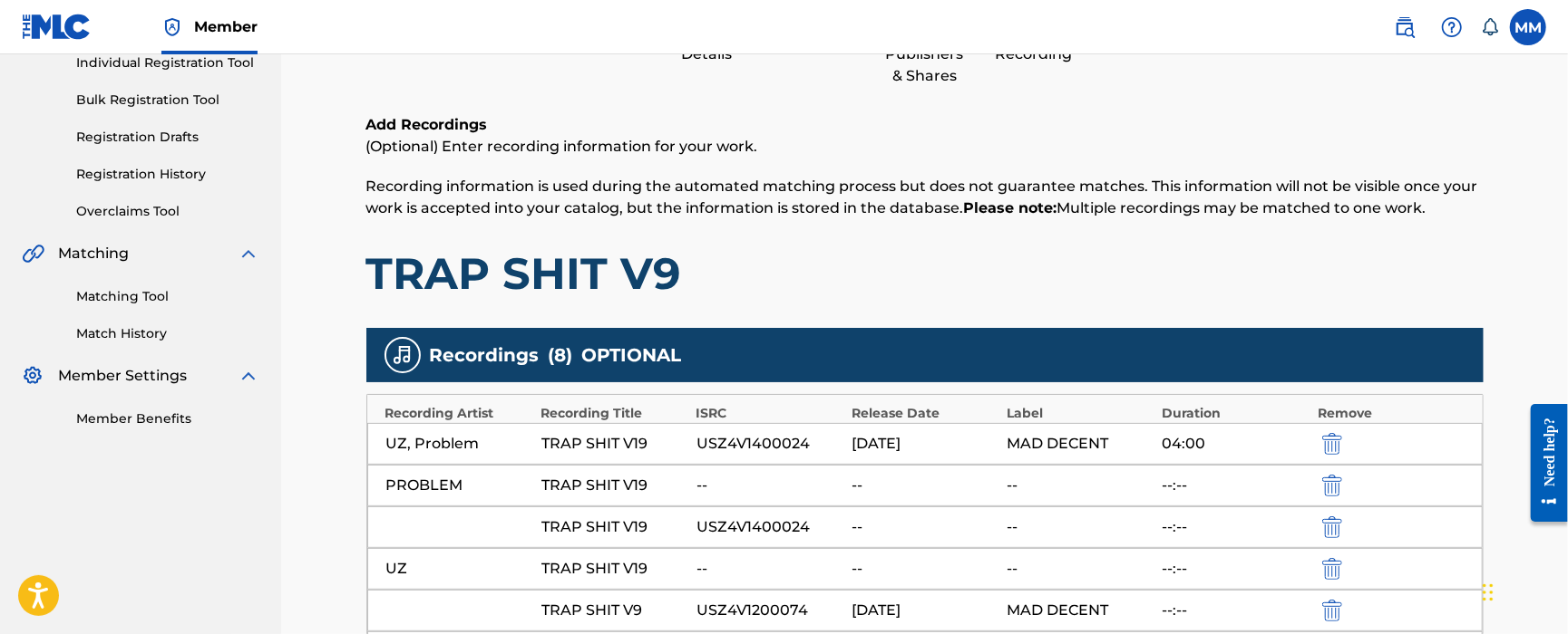
click at [738, 451] on div "USZ4V1400024" at bounding box center [769, 444] width 146 height 21
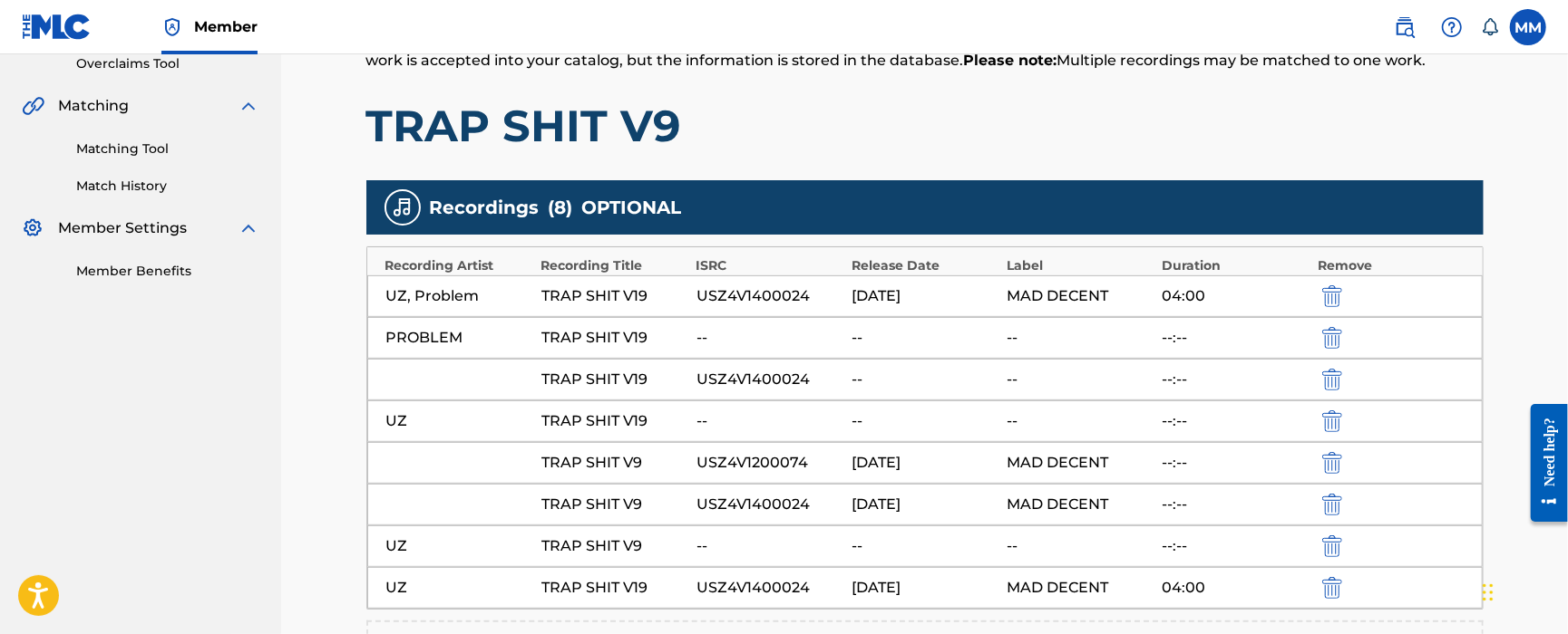
scroll to position [483, 0]
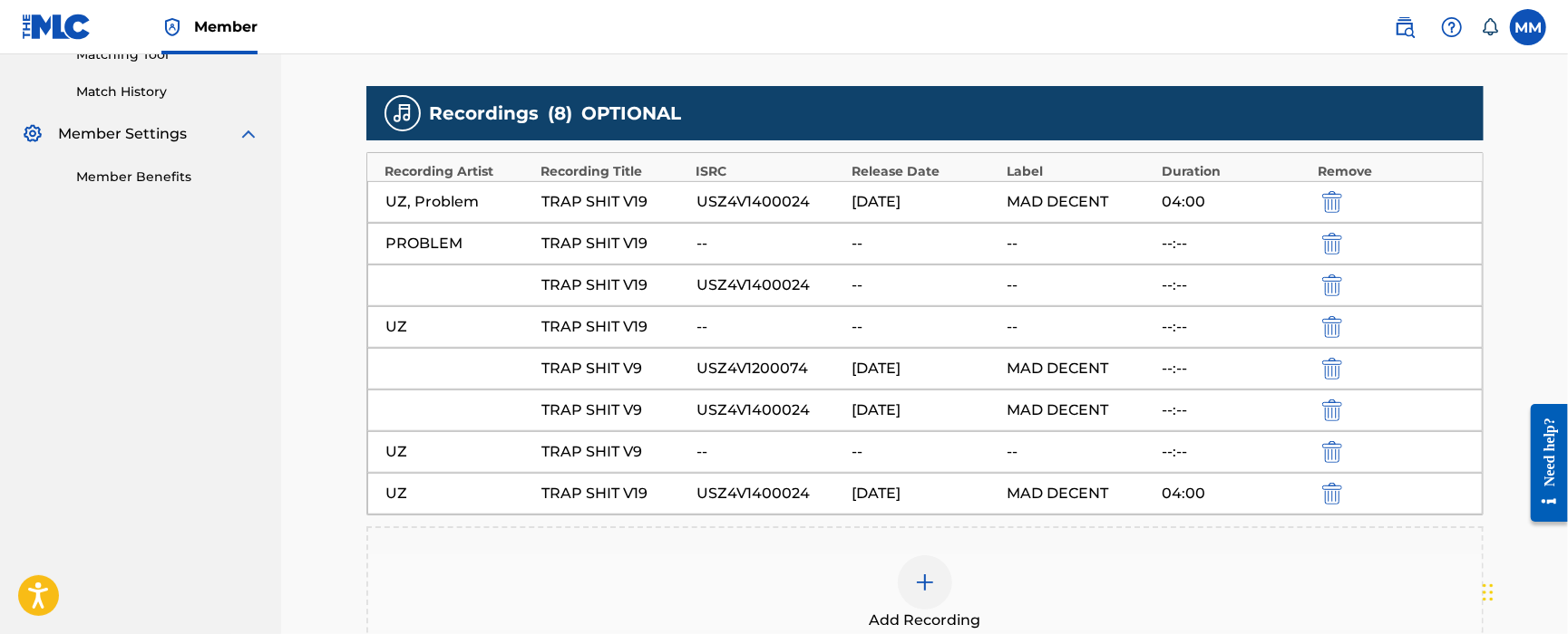
click at [774, 375] on div "USZ4V1200074" at bounding box center [769, 369] width 146 height 21
copy div "USZ4V1200074"
click at [288, 465] on div "Catalog Enter Work Details Add Writers Add Publishers & Shares Add Recording Re…" at bounding box center [925, 190] width 1287 height 1238
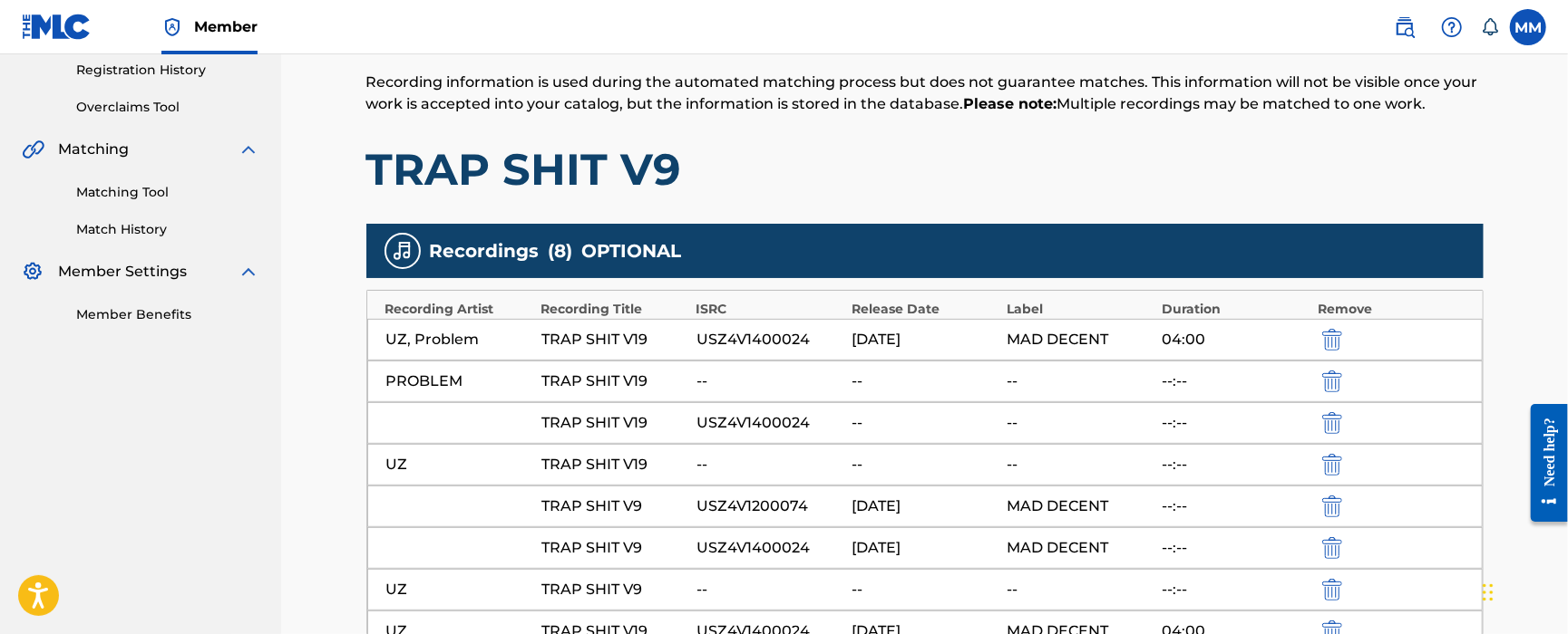
scroll to position [241, 0]
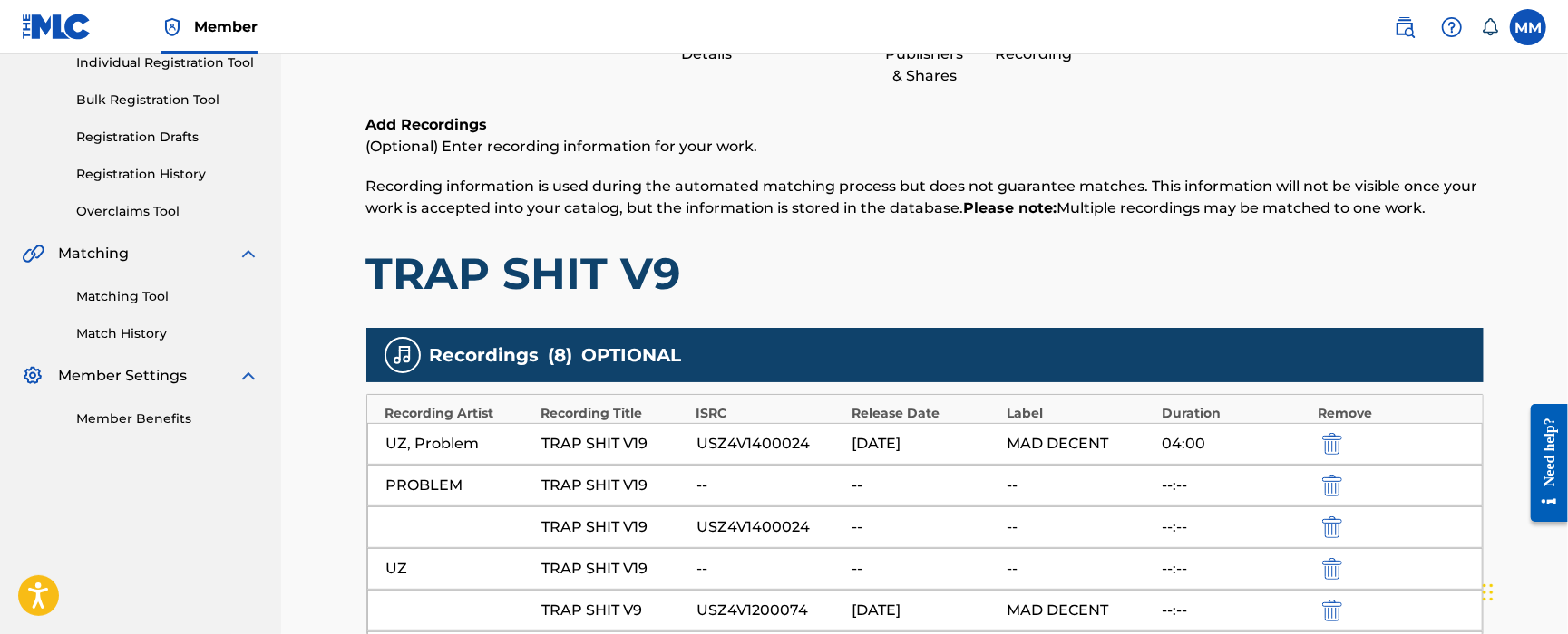
click at [1311, 306] on div "Add Recordings (Optional) Enter recording information for your work. Recording …" at bounding box center [924, 537] width 1117 height 847
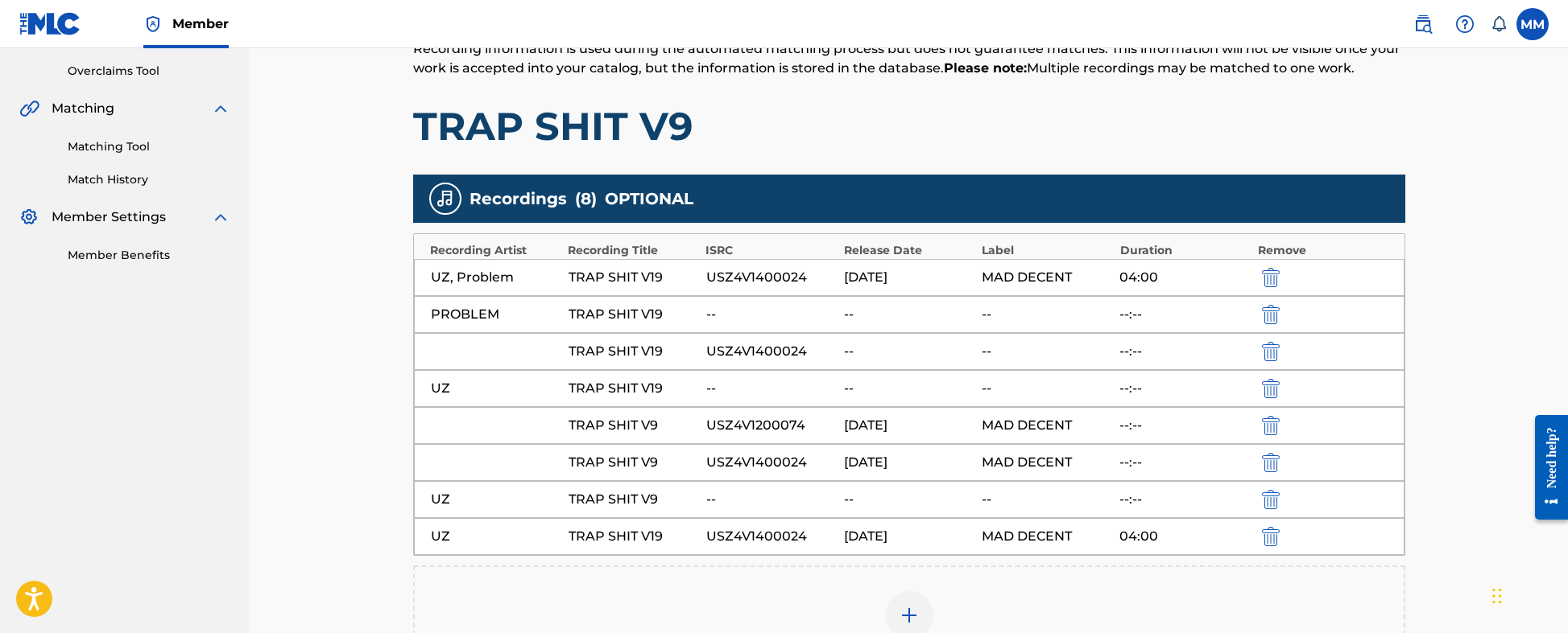
scroll to position [335, 0]
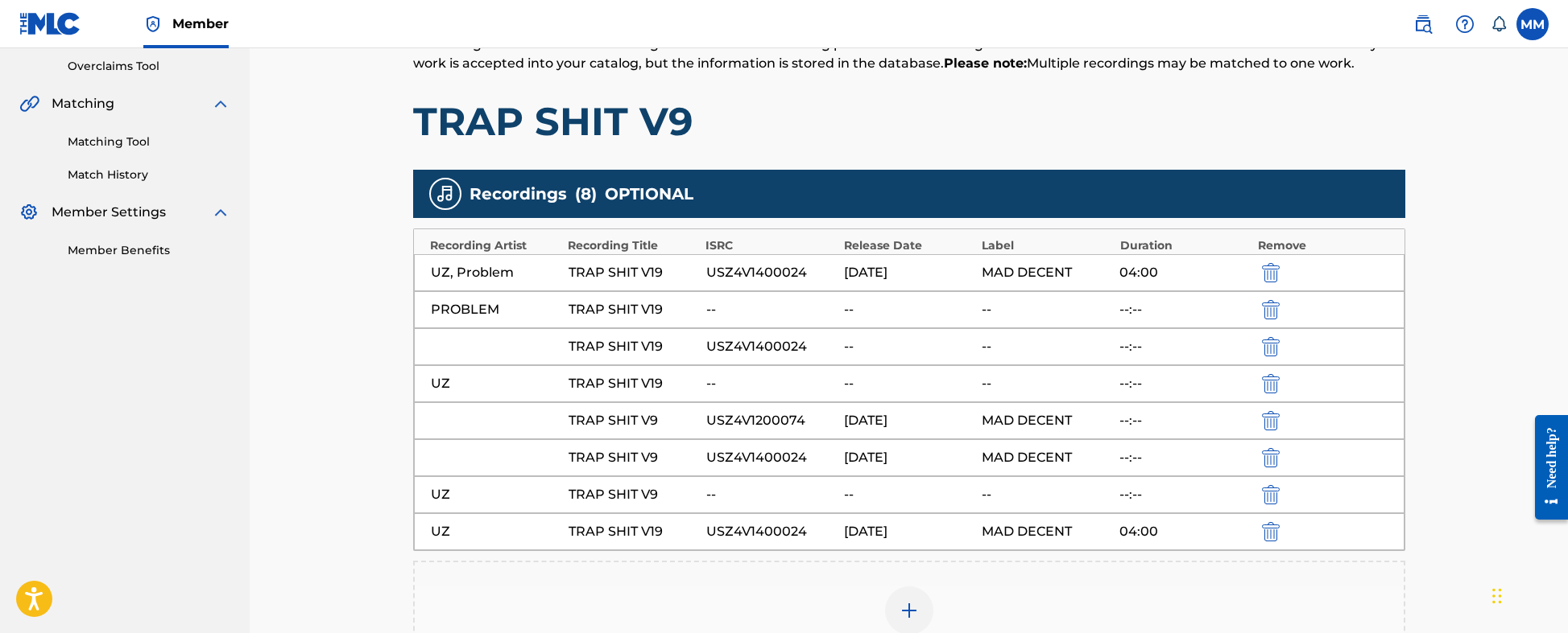
click at [1272, 271] on img "submit" at bounding box center [1270, 272] width 17 height 19
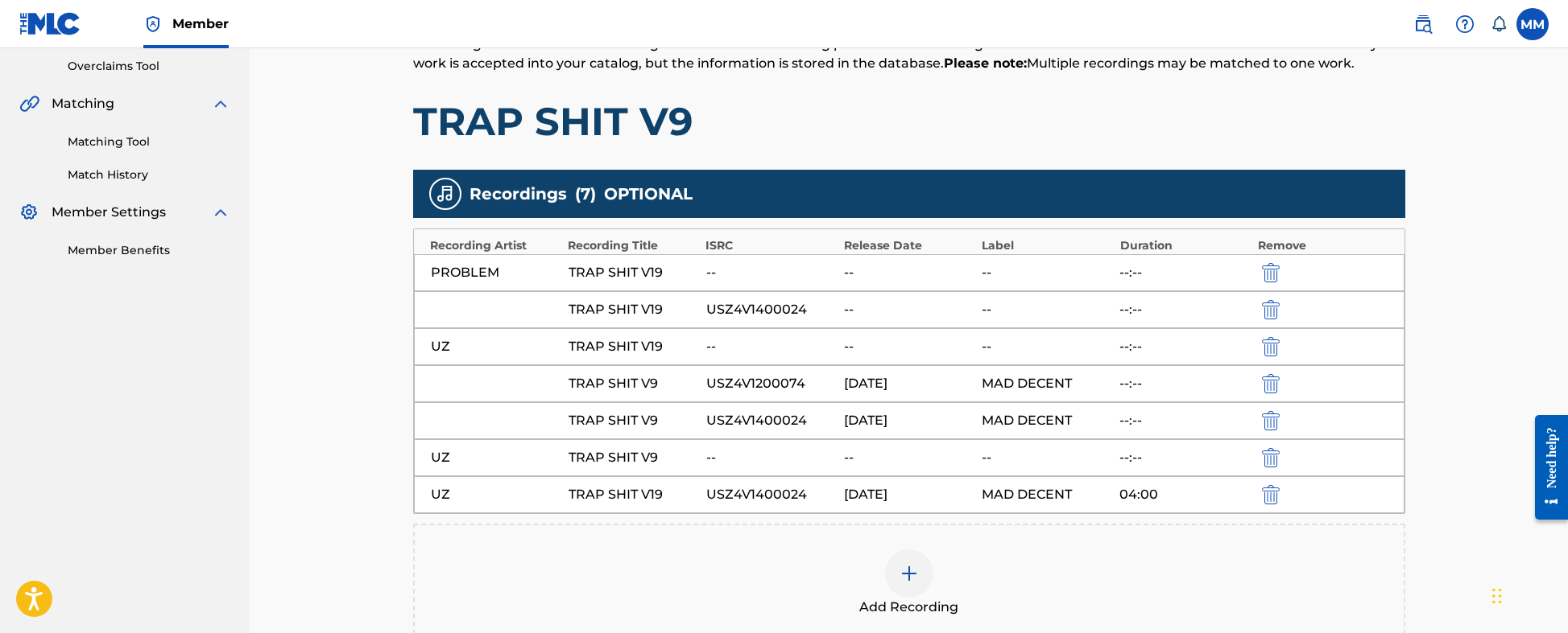
click at [1272, 271] on img "submit" at bounding box center [1270, 272] width 17 height 19
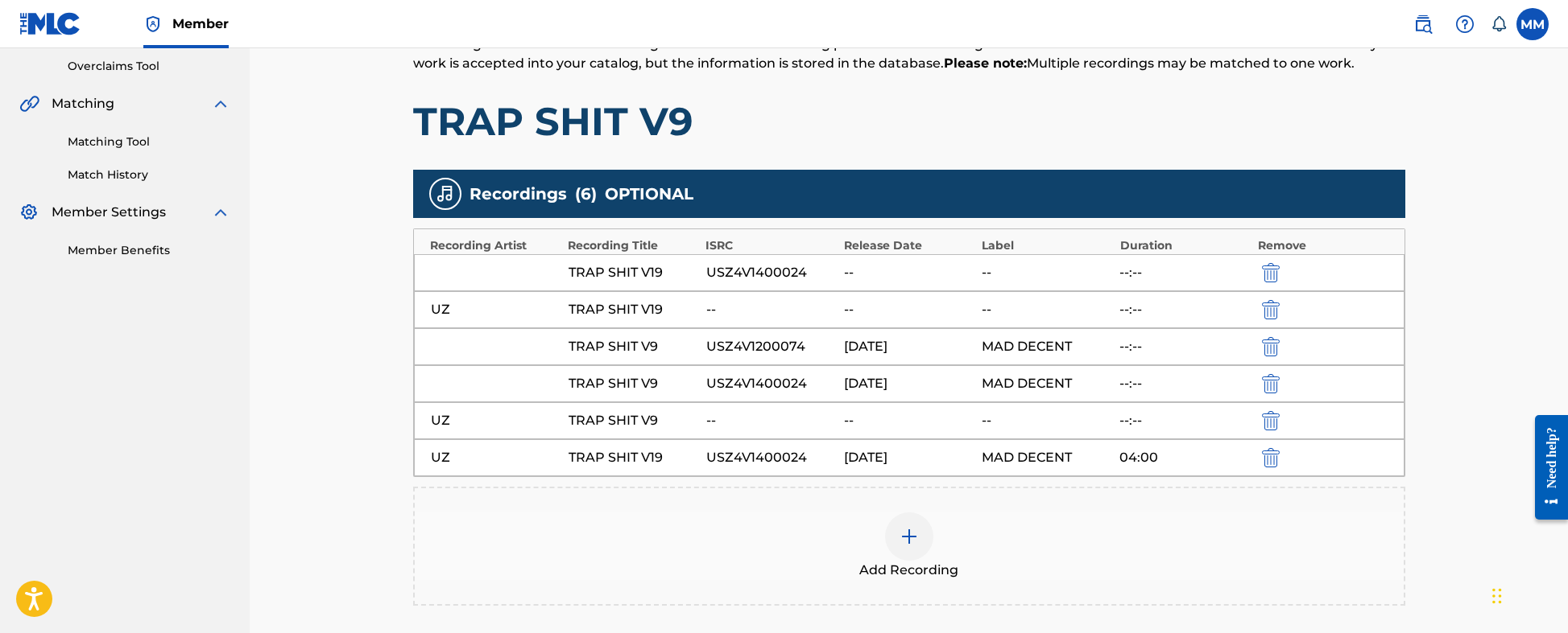
click at [1272, 271] on img "submit" at bounding box center [1270, 272] width 17 height 19
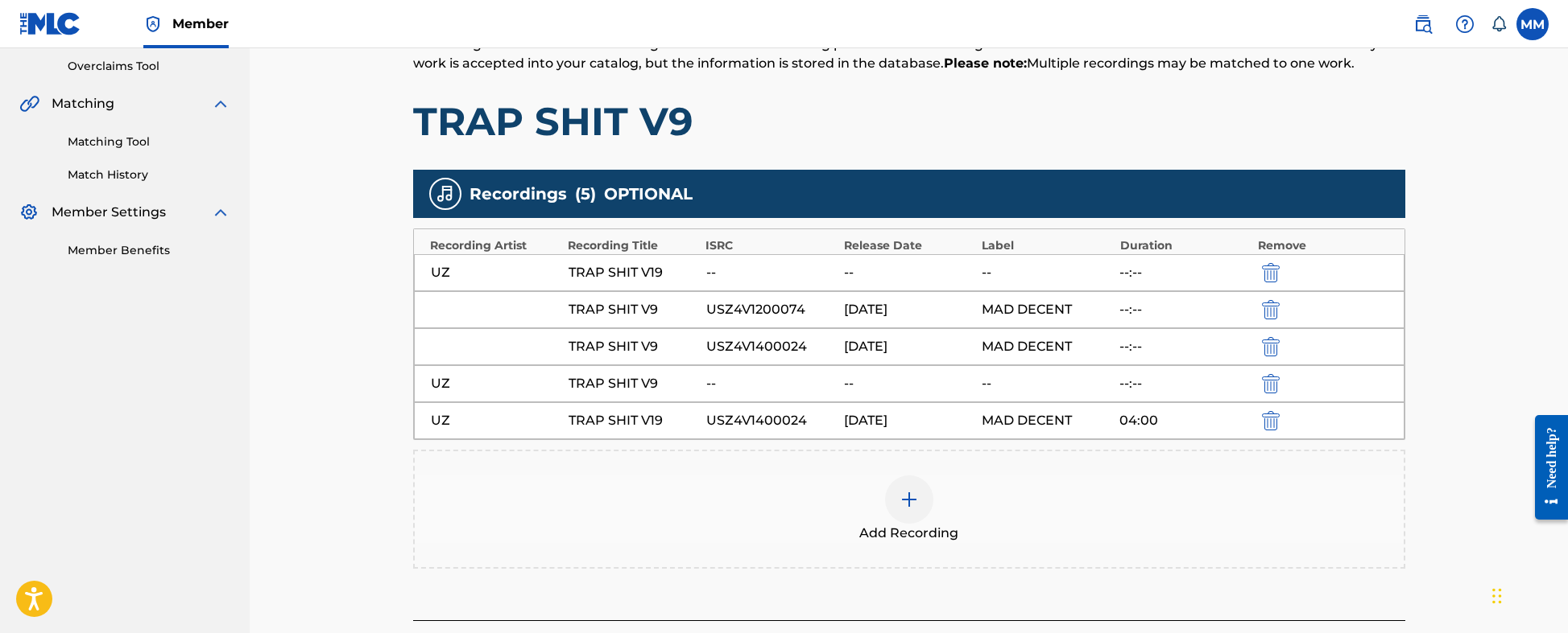
click at [1272, 271] on img "submit" at bounding box center [1270, 272] width 17 height 19
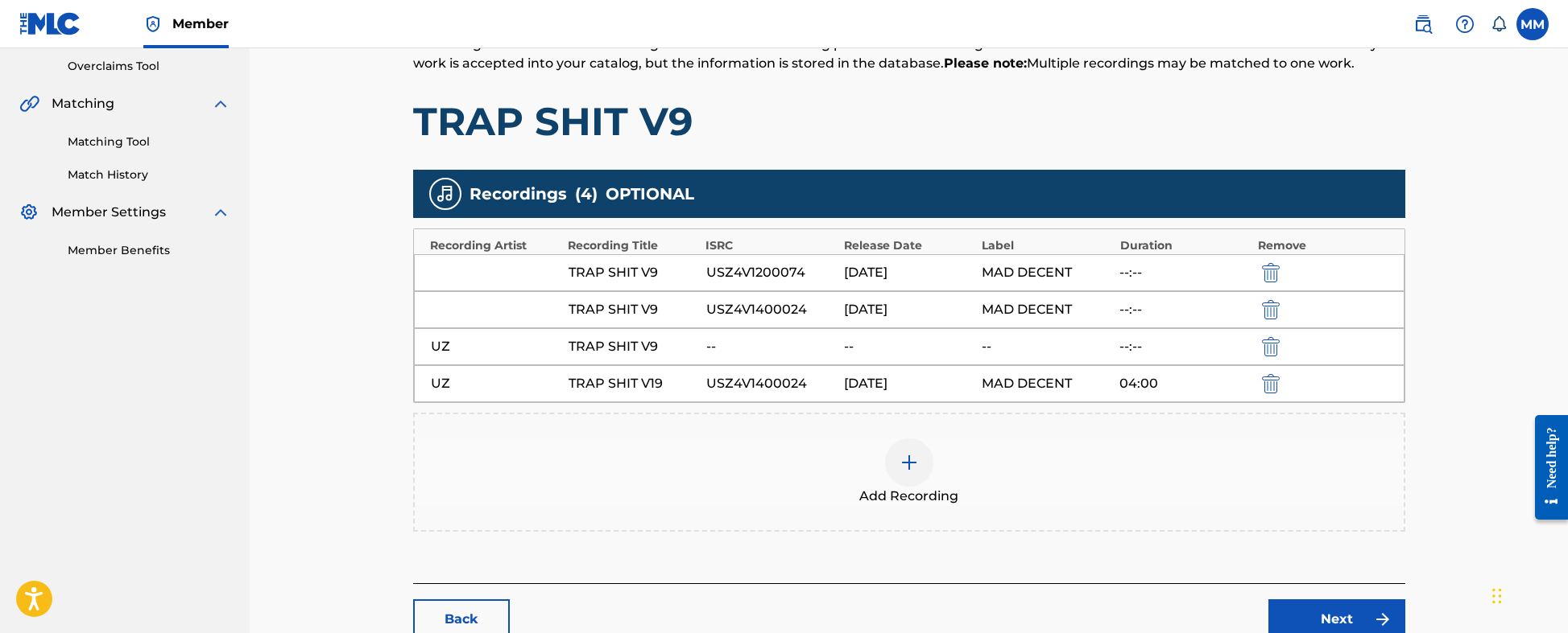
click at [1267, 385] on img "submit" at bounding box center [1270, 383] width 17 height 19
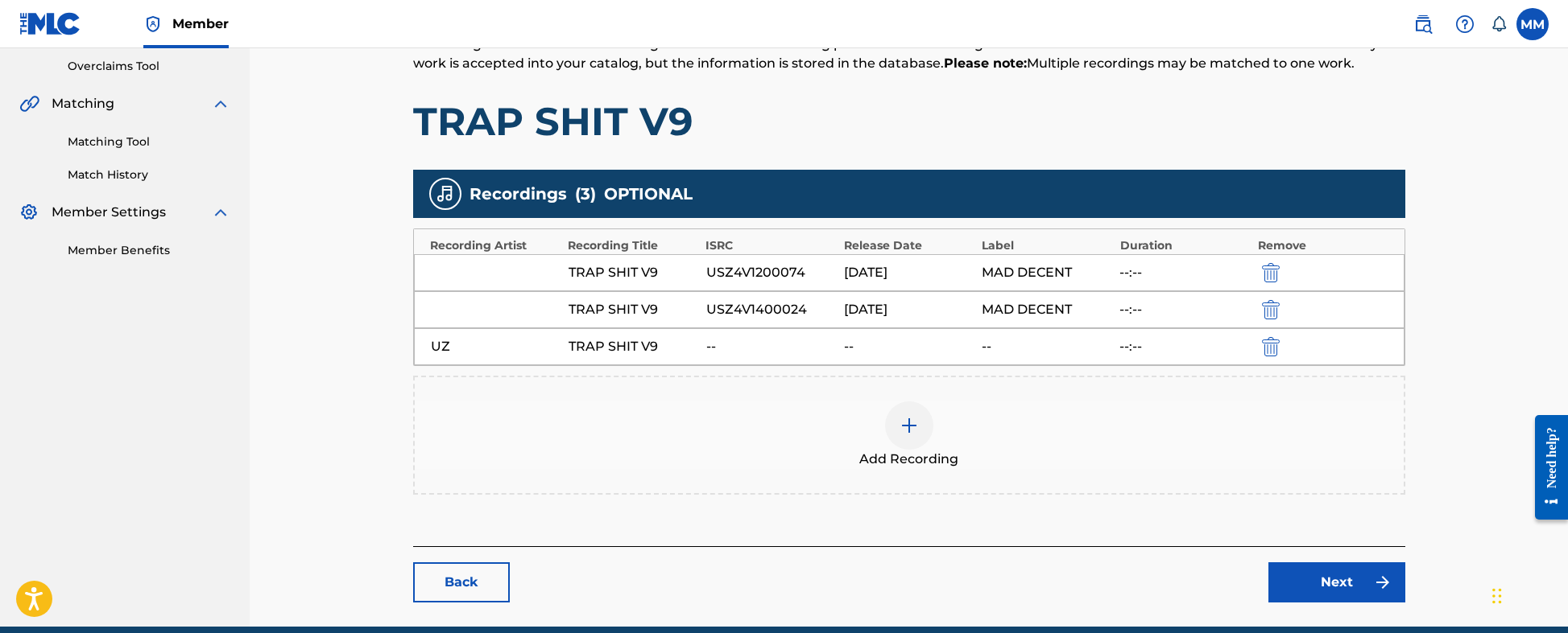
click at [1266, 310] on img "submit" at bounding box center [1270, 309] width 17 height 19
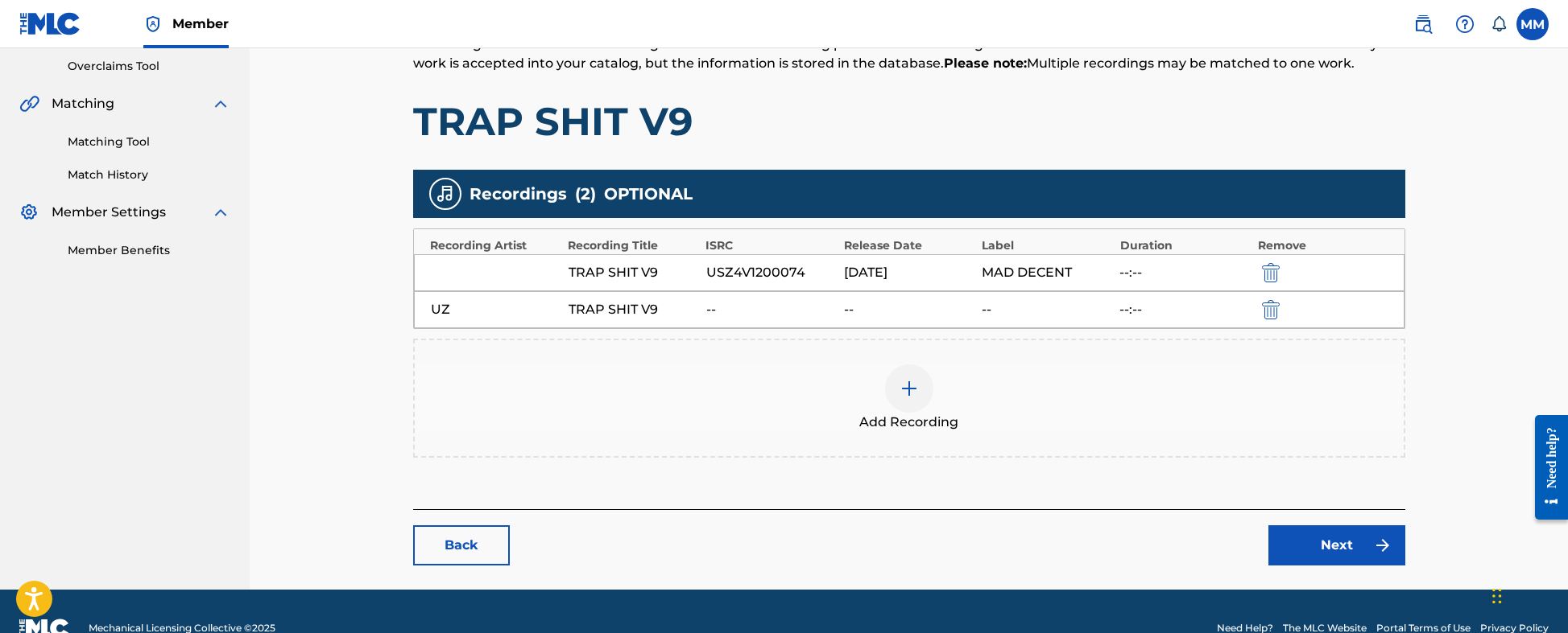
click at [1349, 495] on link "Next" at bounding box center [1337, 546] width 137 height 40
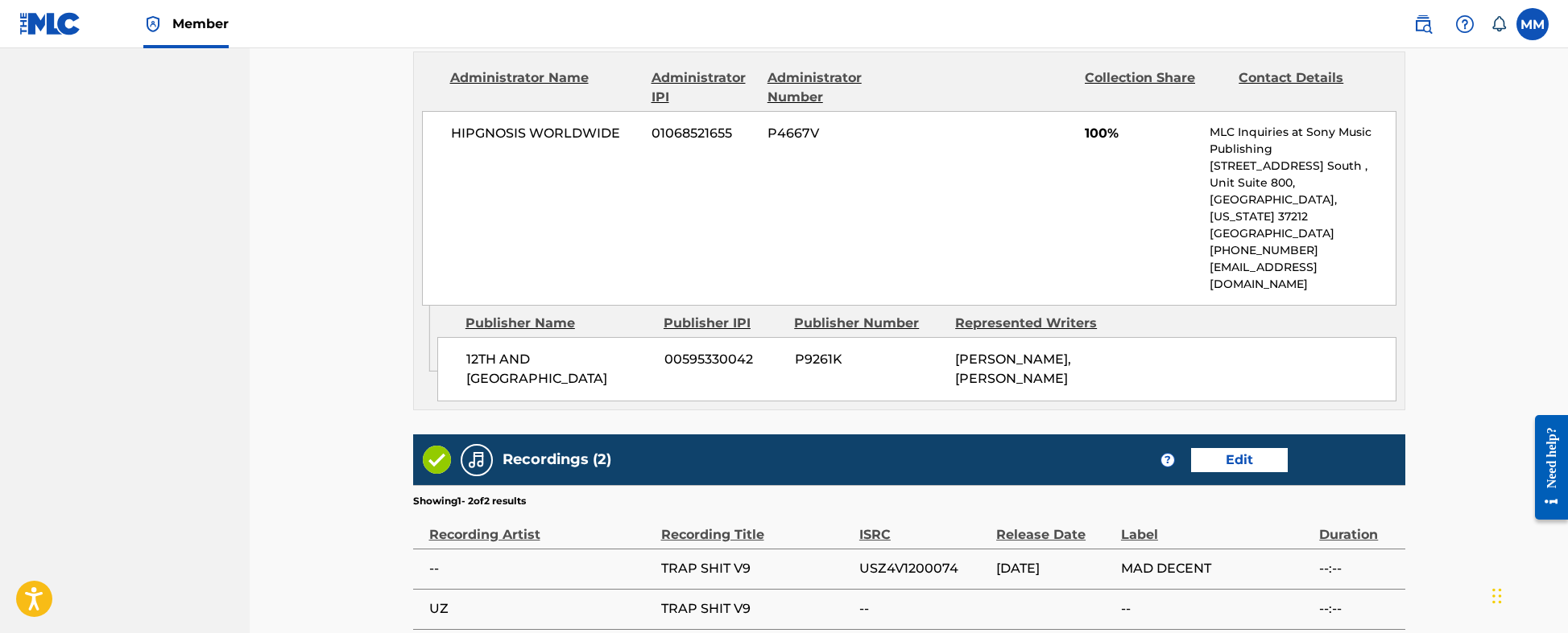
scroll to position [884, 0]
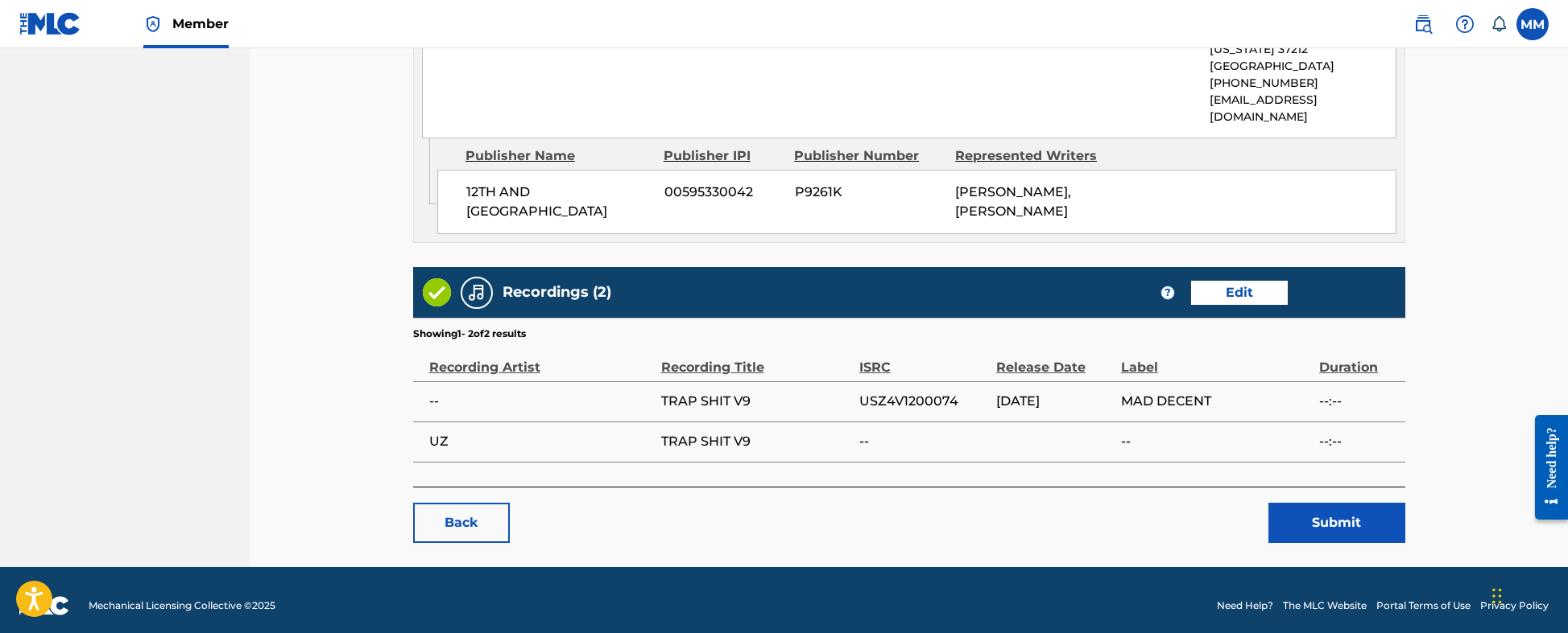
click at [1358, 495] on button "Submit" at bounding box center [1337, 523] width 137 height 40
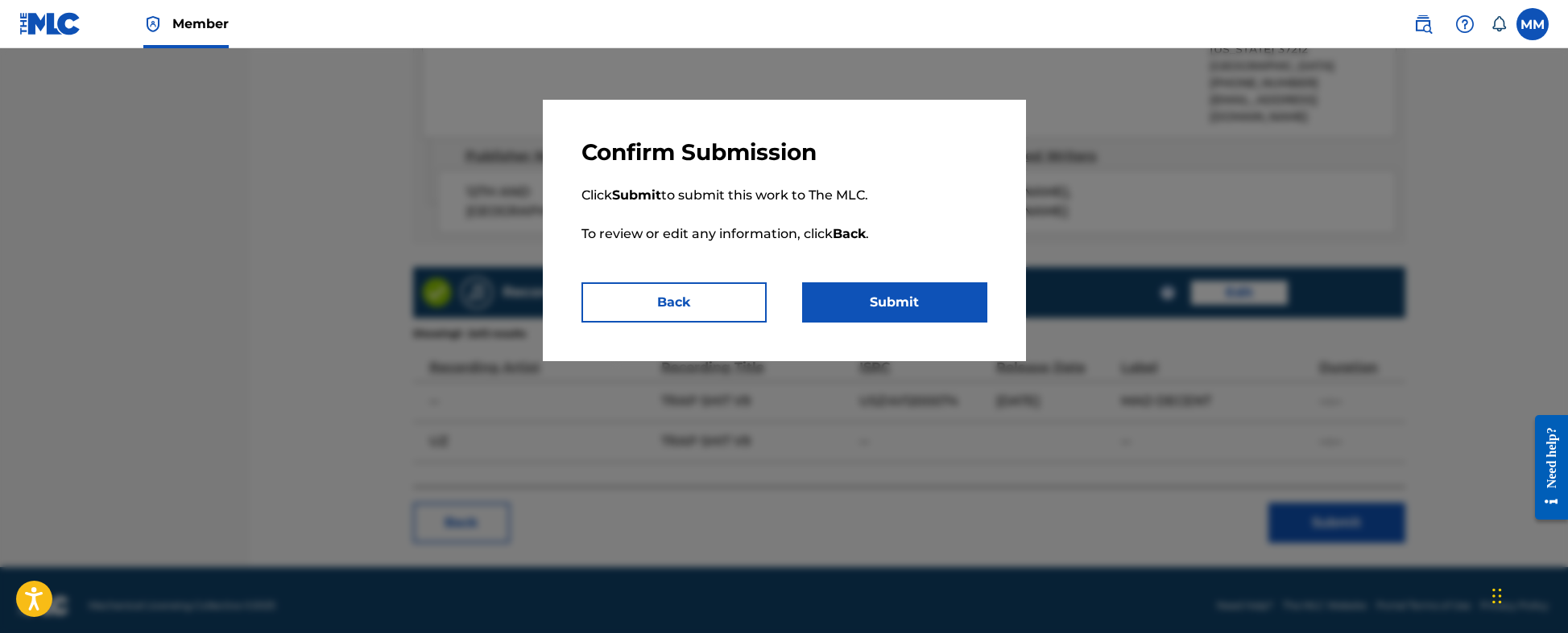
click at [913, 315] on button "Submit" at bounding box center [894, 302] width 186 height 40
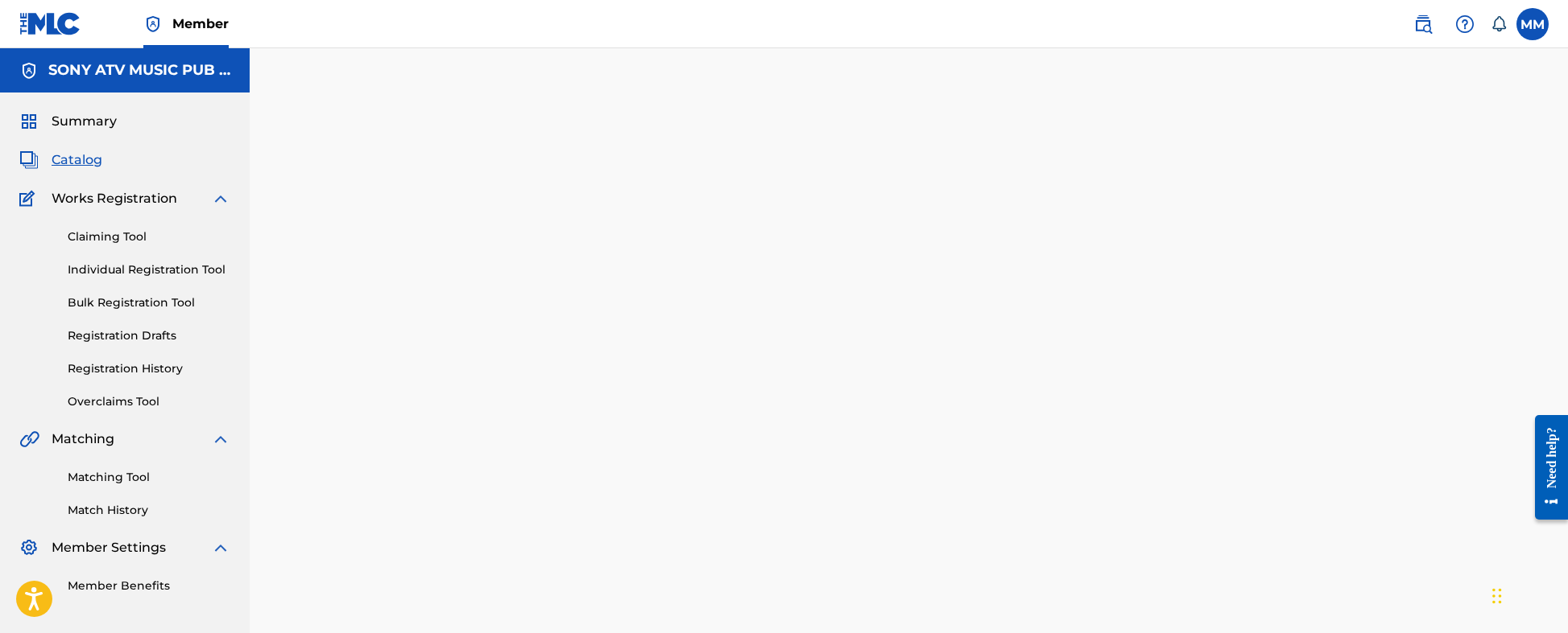
click at [125, 360] on link "Registration History" at bounding box center [148, 368] width 162 height 17
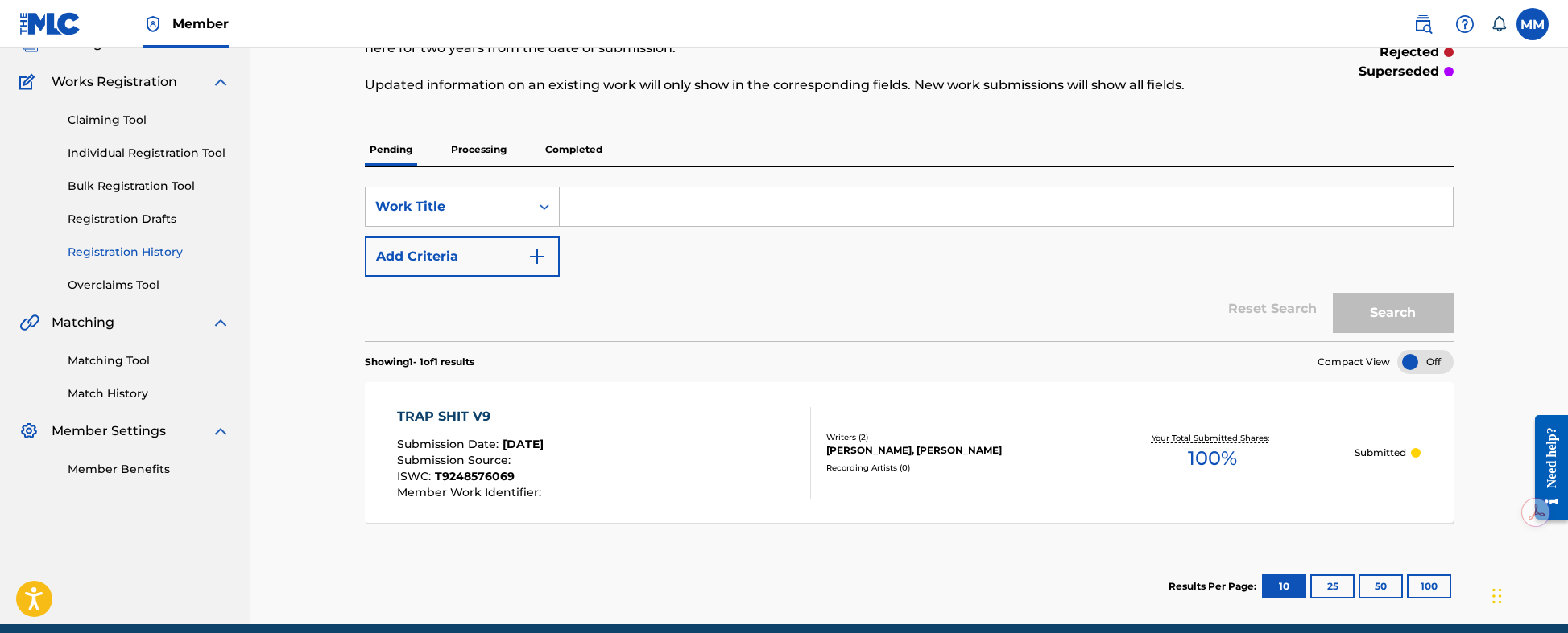
scroll to position [120, 0]
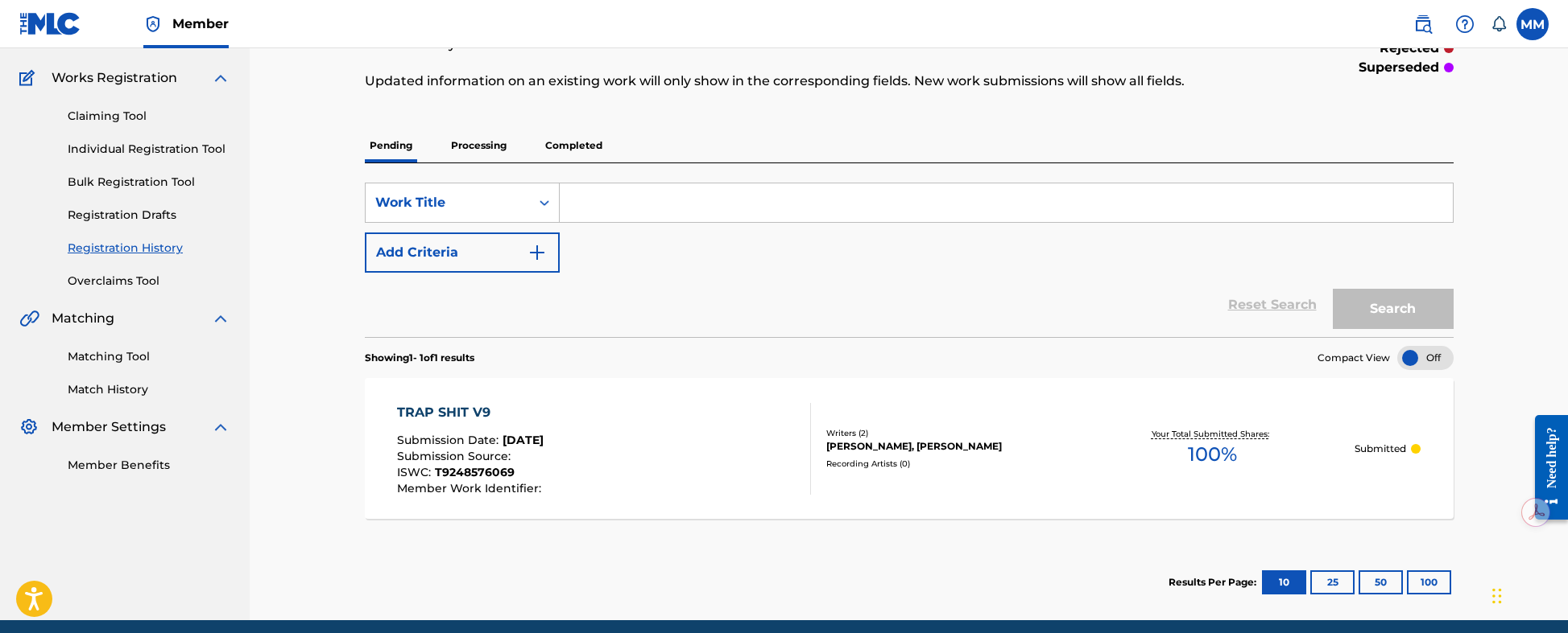
click at [687, 464] on div "TRAP SHIT V9 Submission Date : [DATE] Submission Source : ISWC : T9248576069 Me…" at bounding box center [604, 448] width 414 height 91
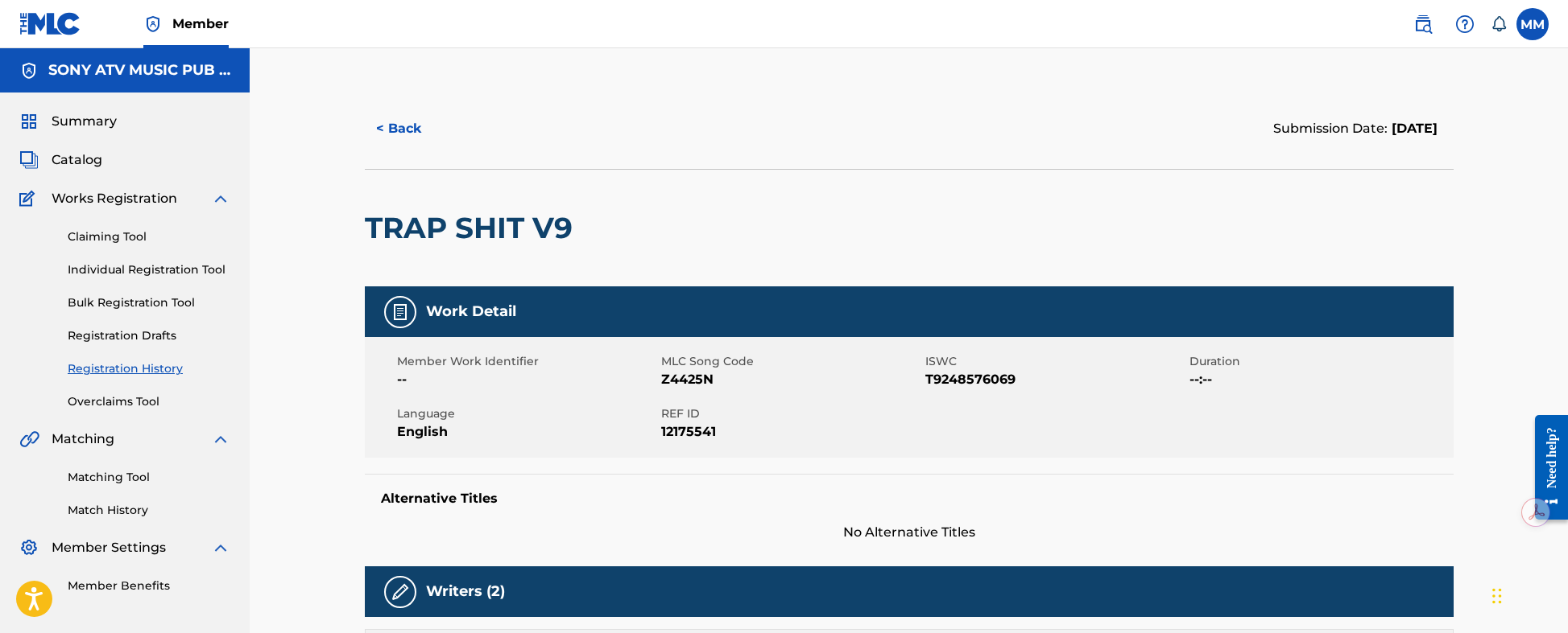
click at [675, 427] on span "12175541" at bounding box center [791, 432] width 260 height 19
click at [394, 126] on button "< Back" at bounding box center [412, 129] width 97 height 40
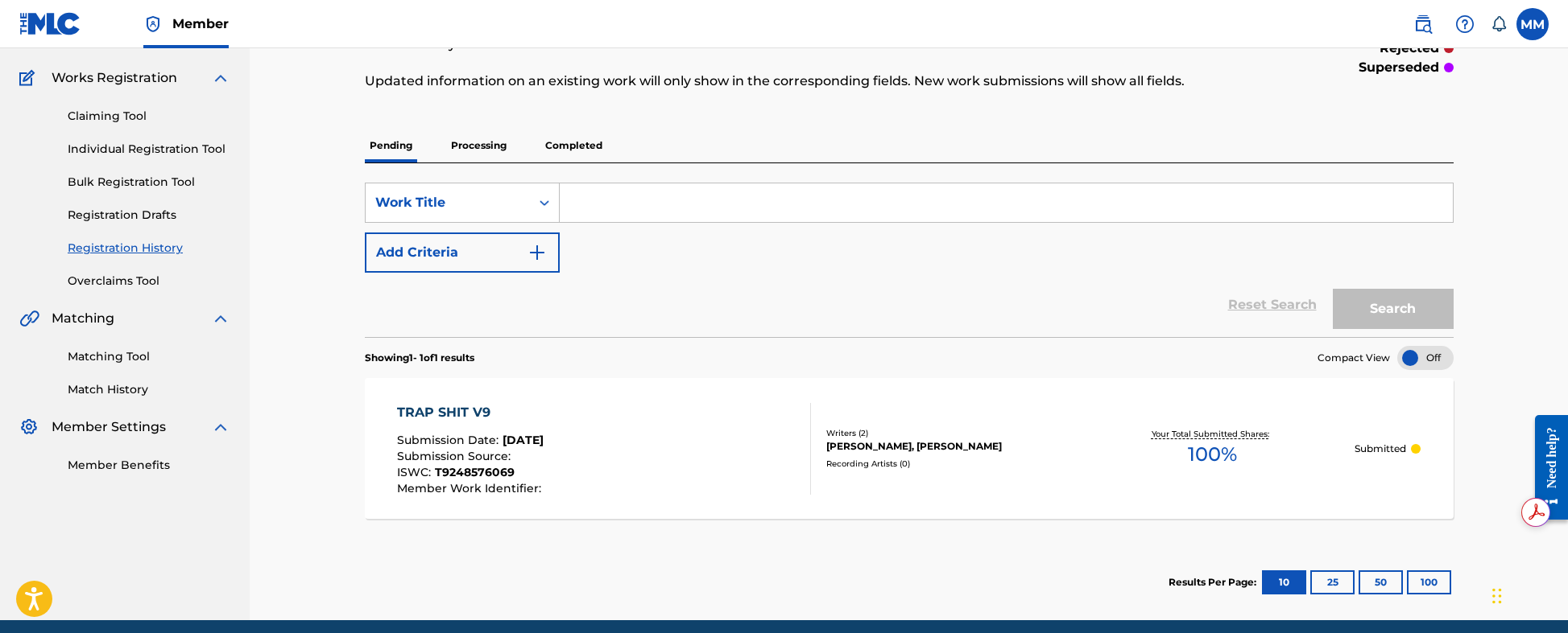
click at [106, 120] on link "Claiming Tool" at bounding box center [148, 116] width 162 height 17
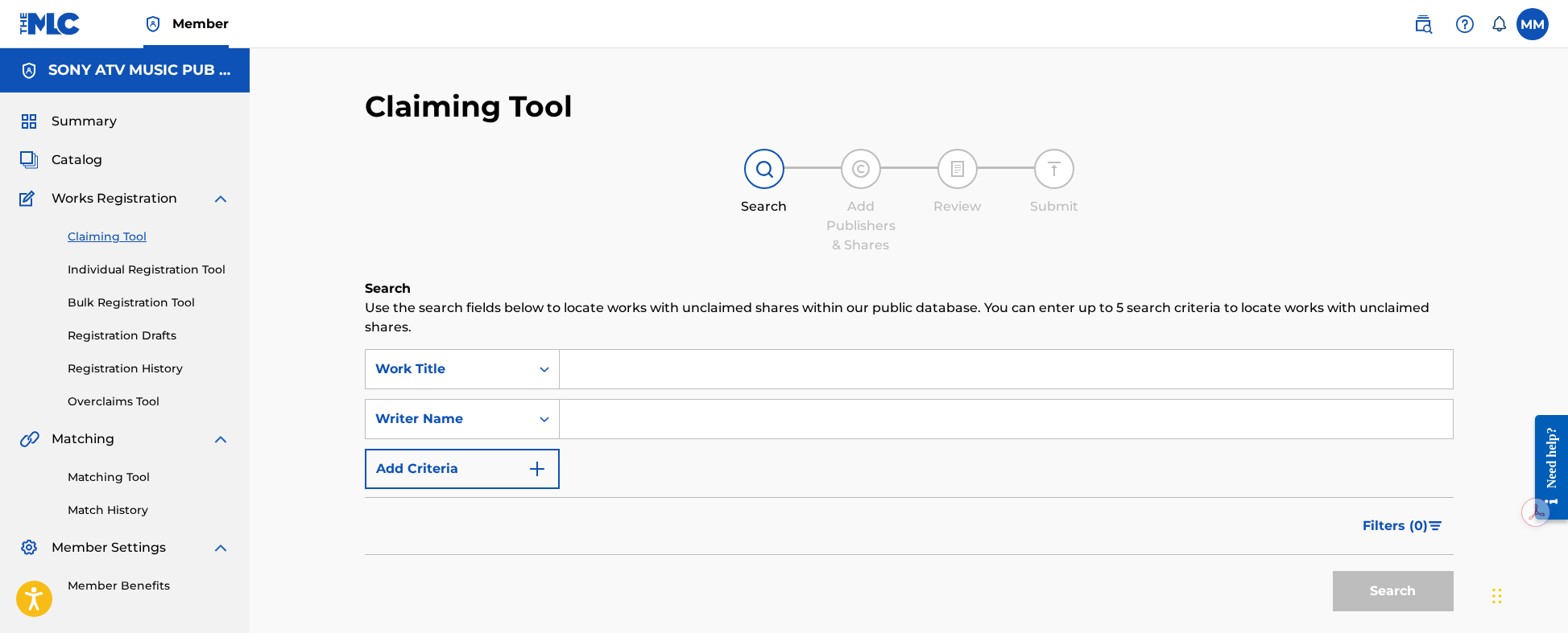
click at [735, 379] on input "Search Form" at bounding box center [1006, 369] width 893 height 39
click at [115, 476] on link "Matching Tool" at bounding box center [148, 477] width 162 height 17
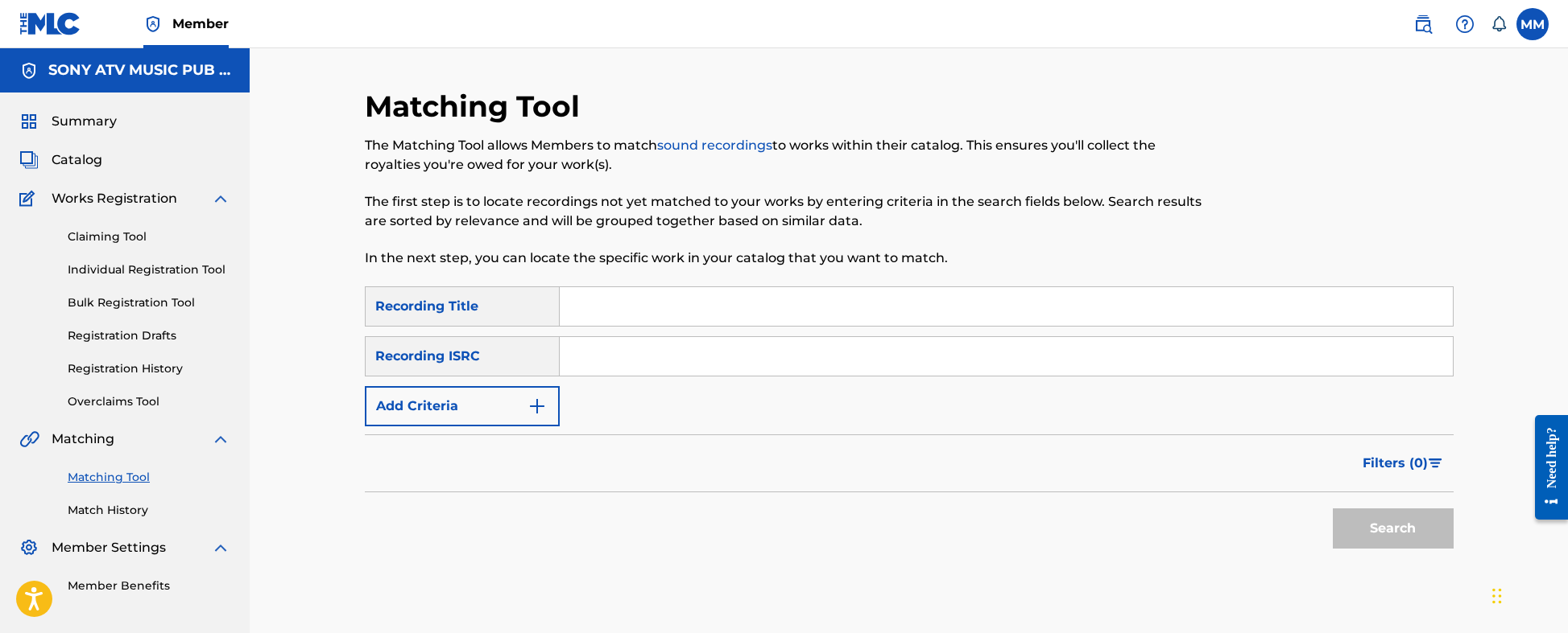
click at [597, 292] on input "Search Form" at bounding box center [1006, 307] width 893 height 39
click at [1333, 495] on button "Search" at bounding box center [1393, 528] width 120 height 40
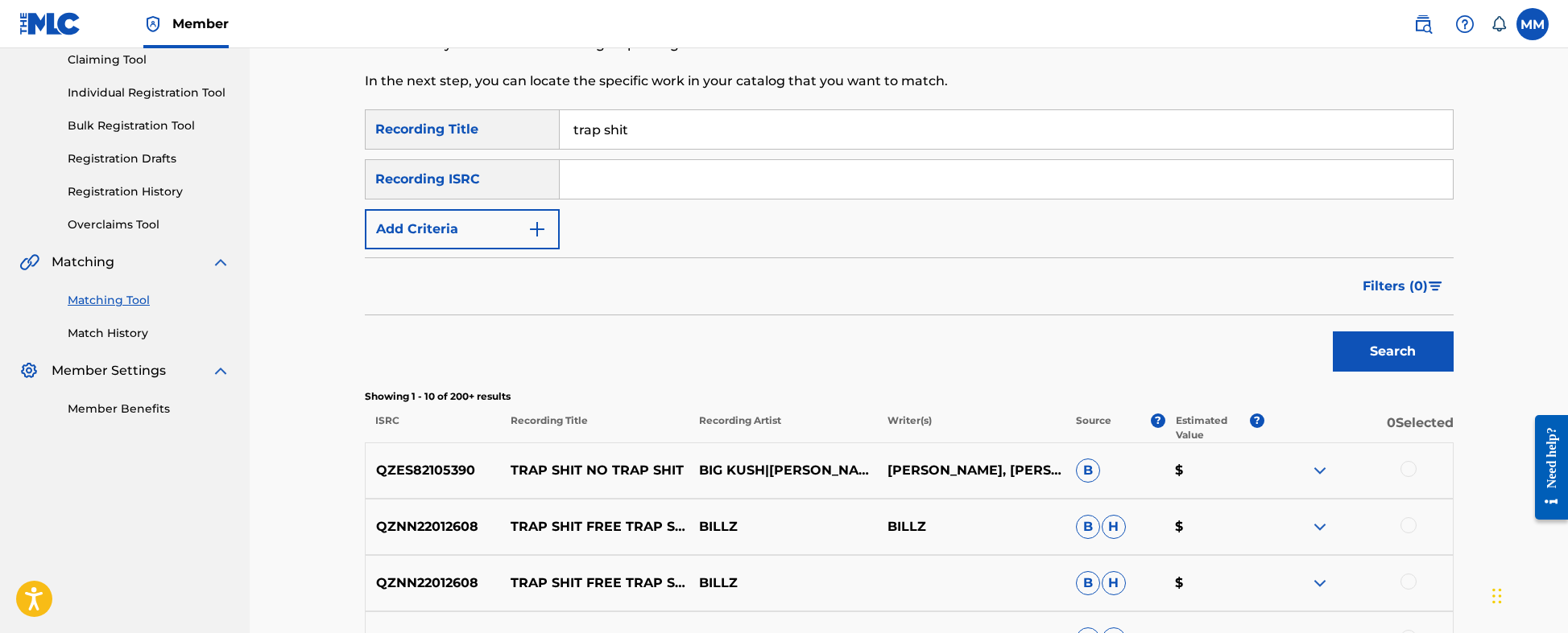
scroll to position [120, 0]
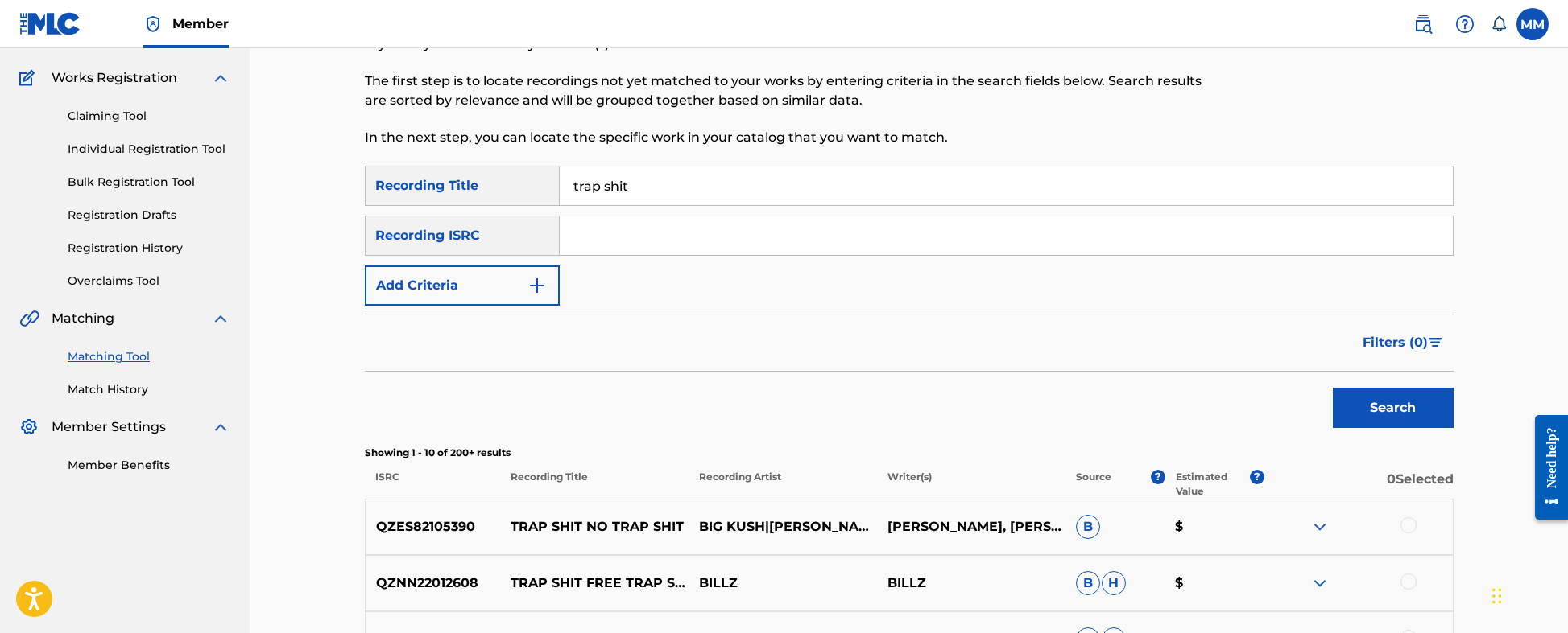
click at [694, 184] on input "trap shit" at bounding box center [1006, 185] width 893 height 39
type input "trap shit V"
click at [1348, 419] on button "Search" at bounding box center [1393, 408] width 120 height 40
click at [124, 392] on link "Match History" at bounding box center [148, 390] width 162 height 17
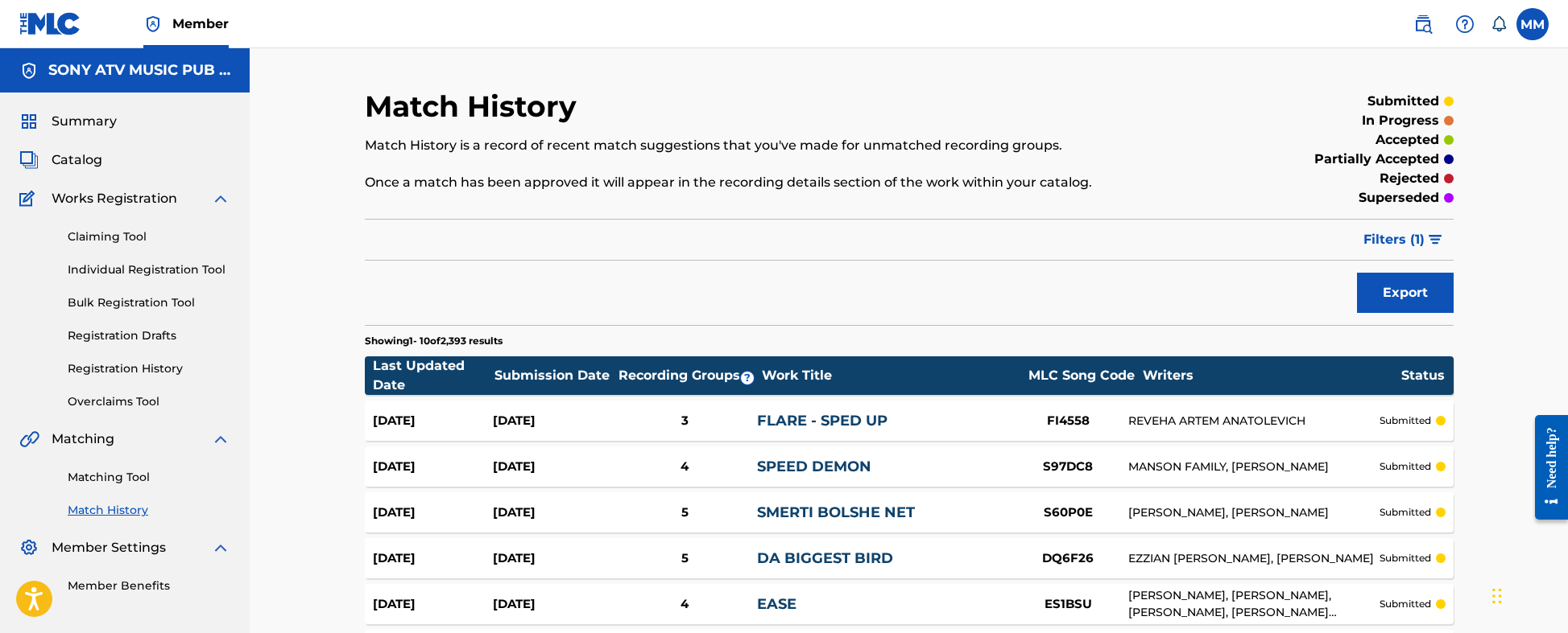
click at [1390, 293] on button "Export" at bounding box center [1405, 293] width 97 height 40
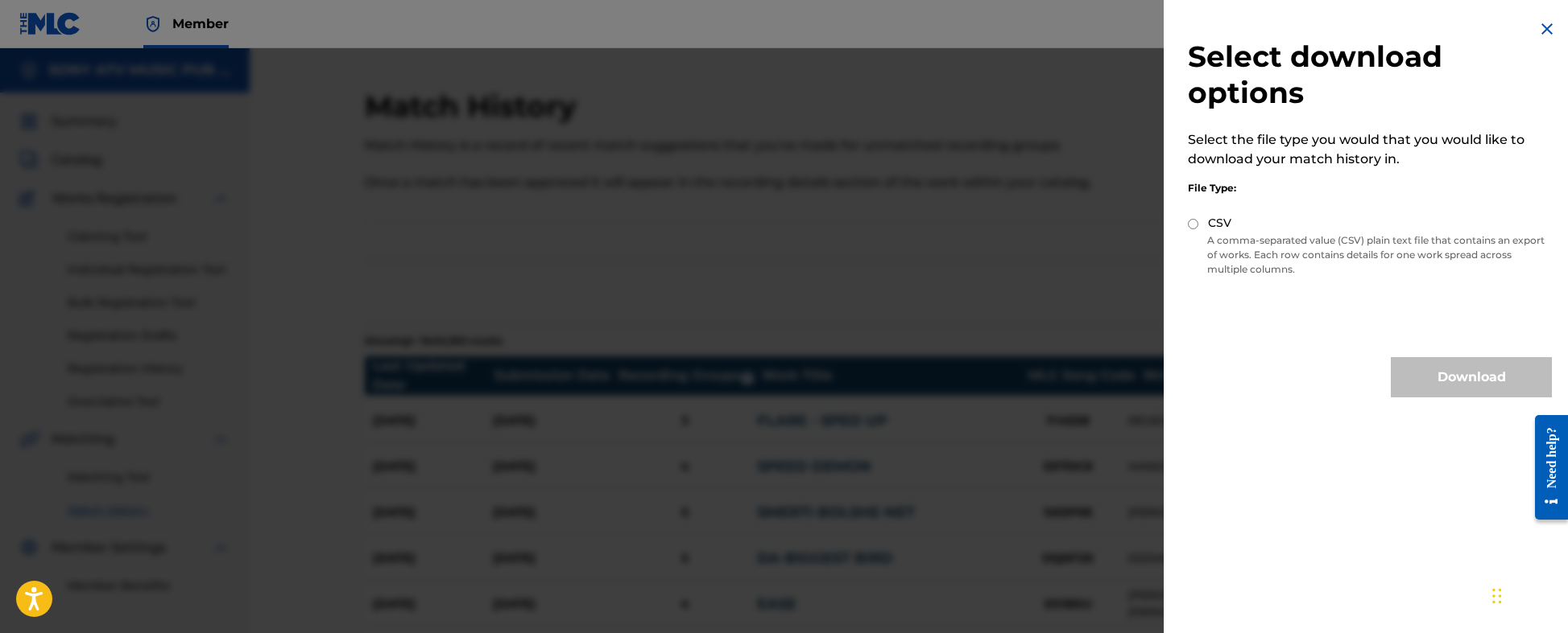
click at [1192, 221] on input "CSV" at bounding box center [1193, 224] width 11 height 11
radio input "true"
click at [1391, 382] on button "Download" at bounding box center [1471, 377] width 161 height 40
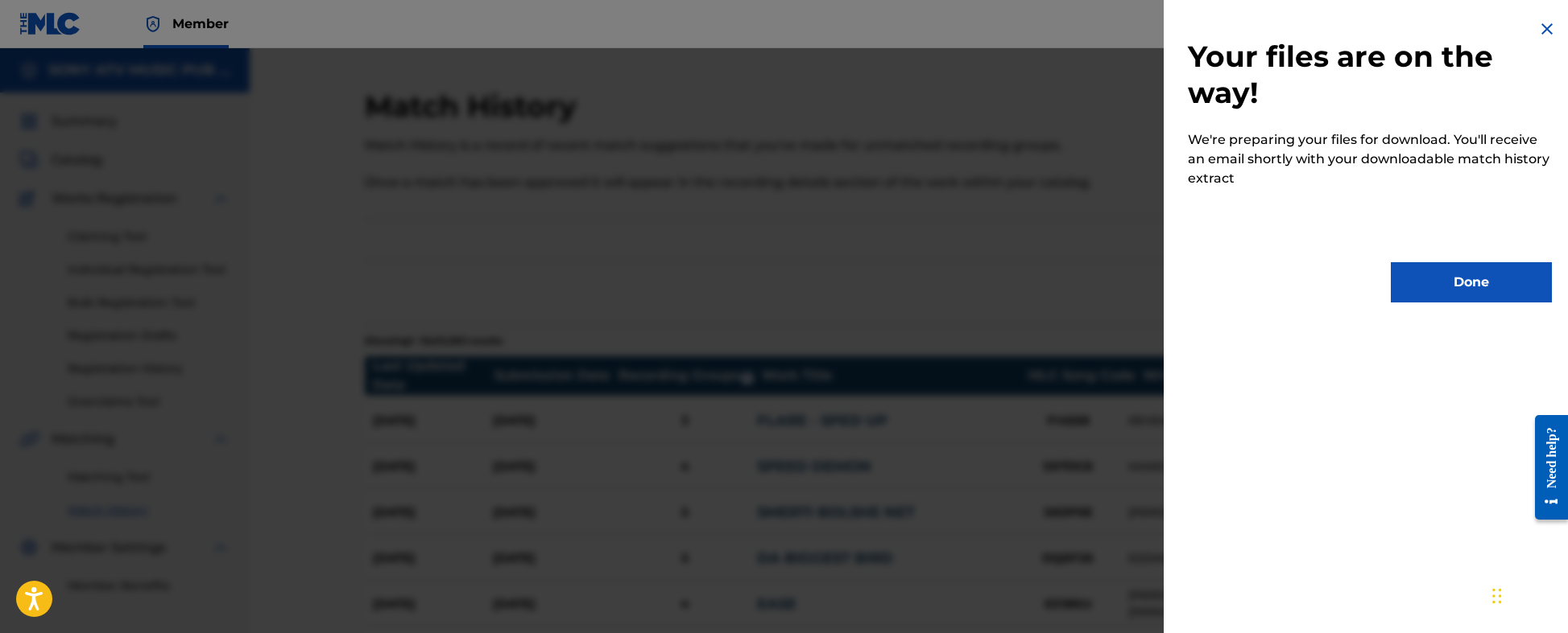
click at [1391, 283] on button "Done" at bounding box center [1471, 282] width 161 height 40
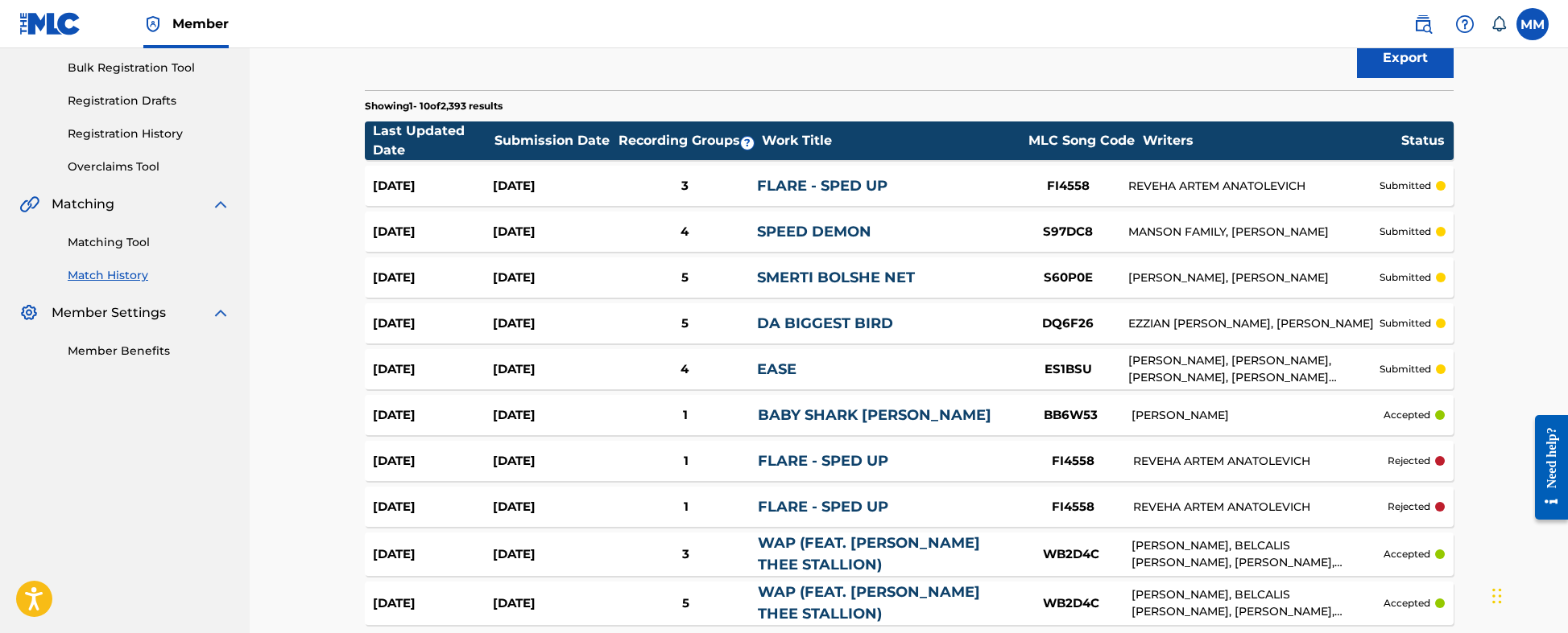
scroll to position [387, 0]
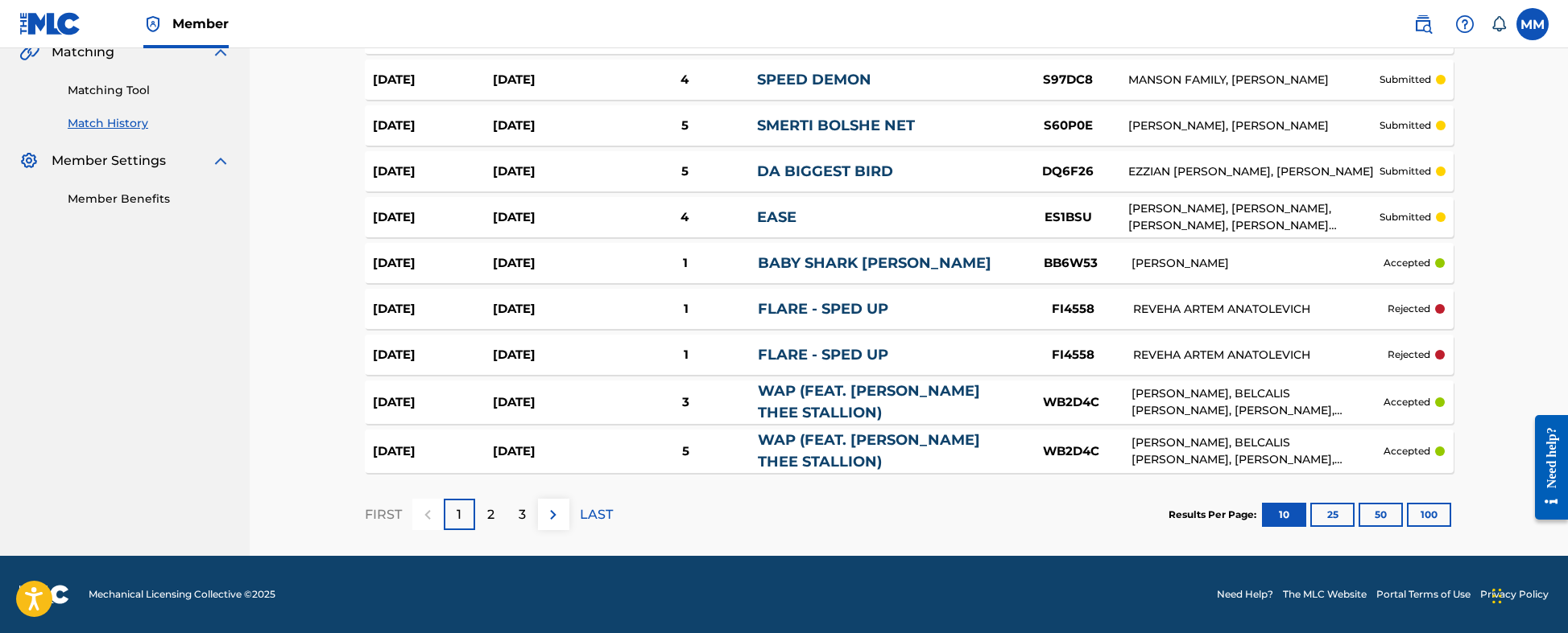
click at [1391, 495] on button "100" at bounding box center [1429, 514] width 45 height 24
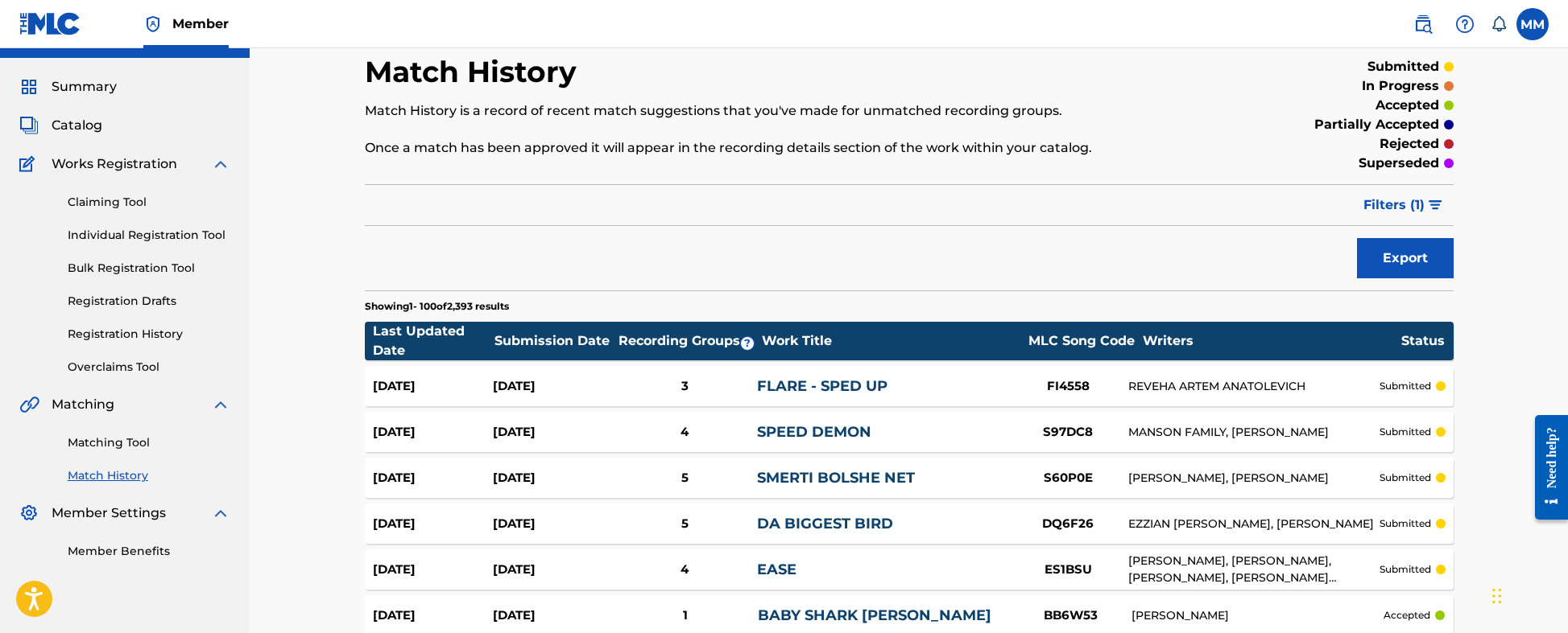
scroll to position [0, 0]
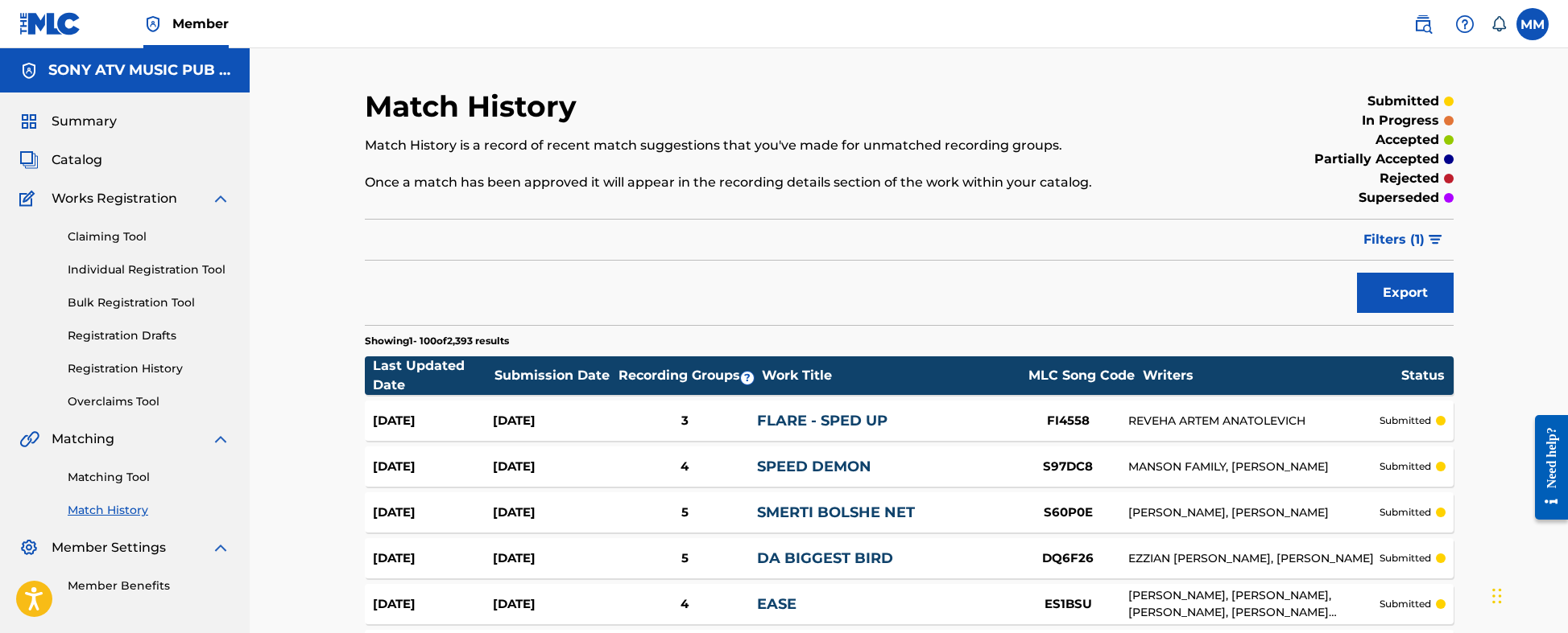
click at [824, 384] on div "Work Title" at bounding box center [891, 375] width 257 height 19
click at [796, 377] on div "Work Title" at bounding box center [891, 375] width 257 height 19
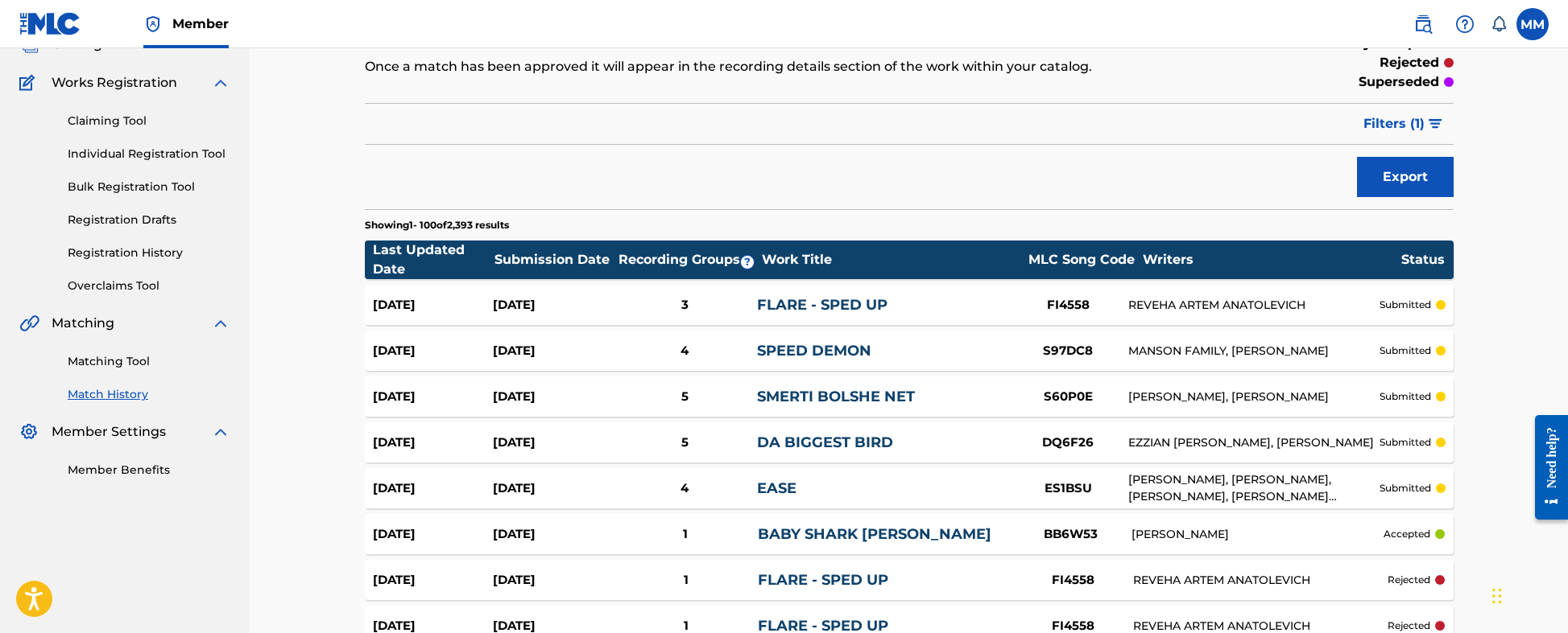
scroll to position [120, 0]
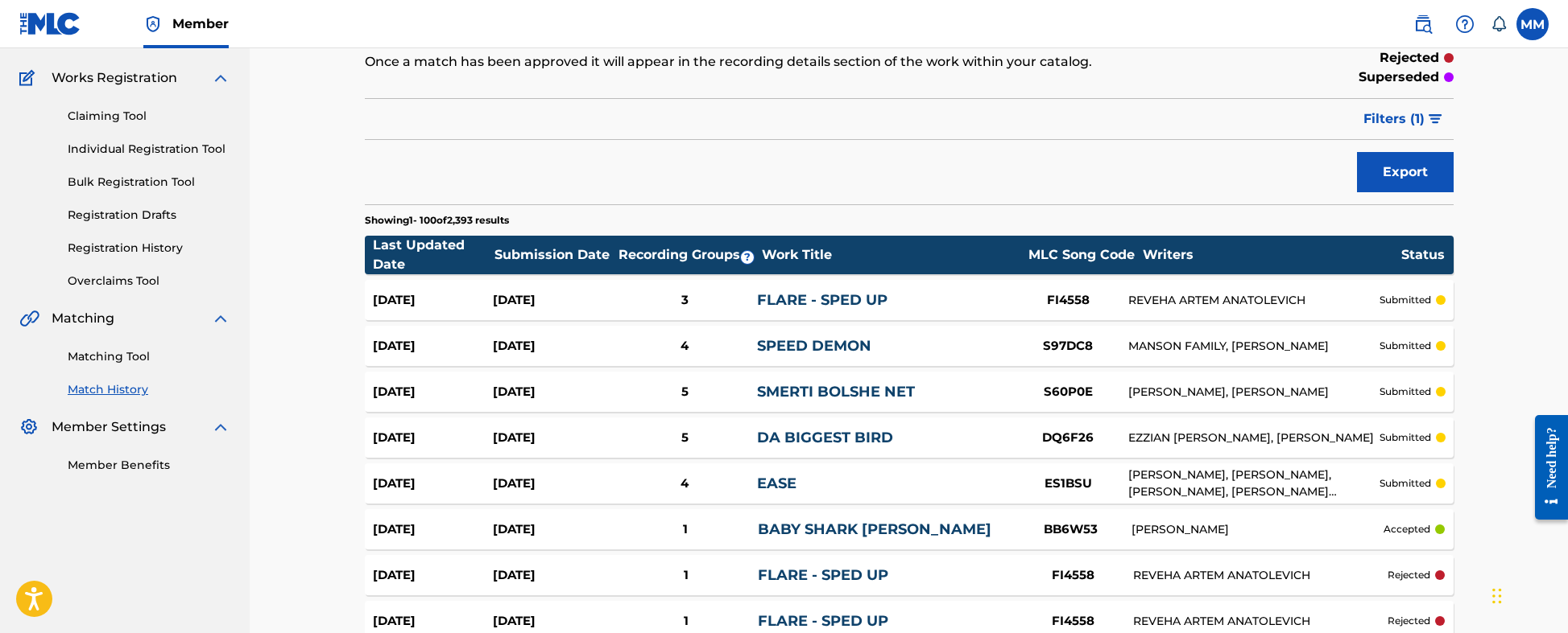
click at [1391, 116] on img "submit" at bounding box center [1435, 120] width 14 height 10
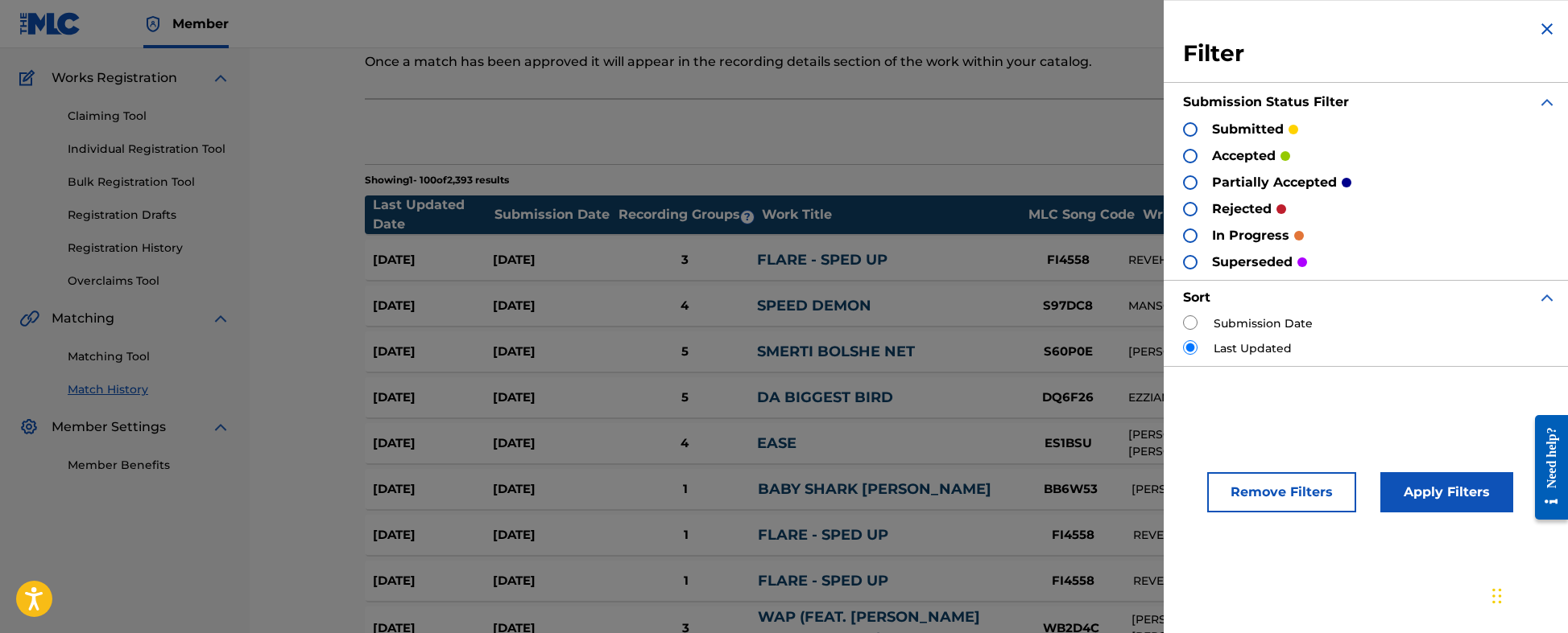
click at [1191, 151] on div at bounding box center [1190, 157] width 15 height 15
click at [1391, 495] on button "Apply Filters" at bounding box center [1447, 492] width 133 height 40
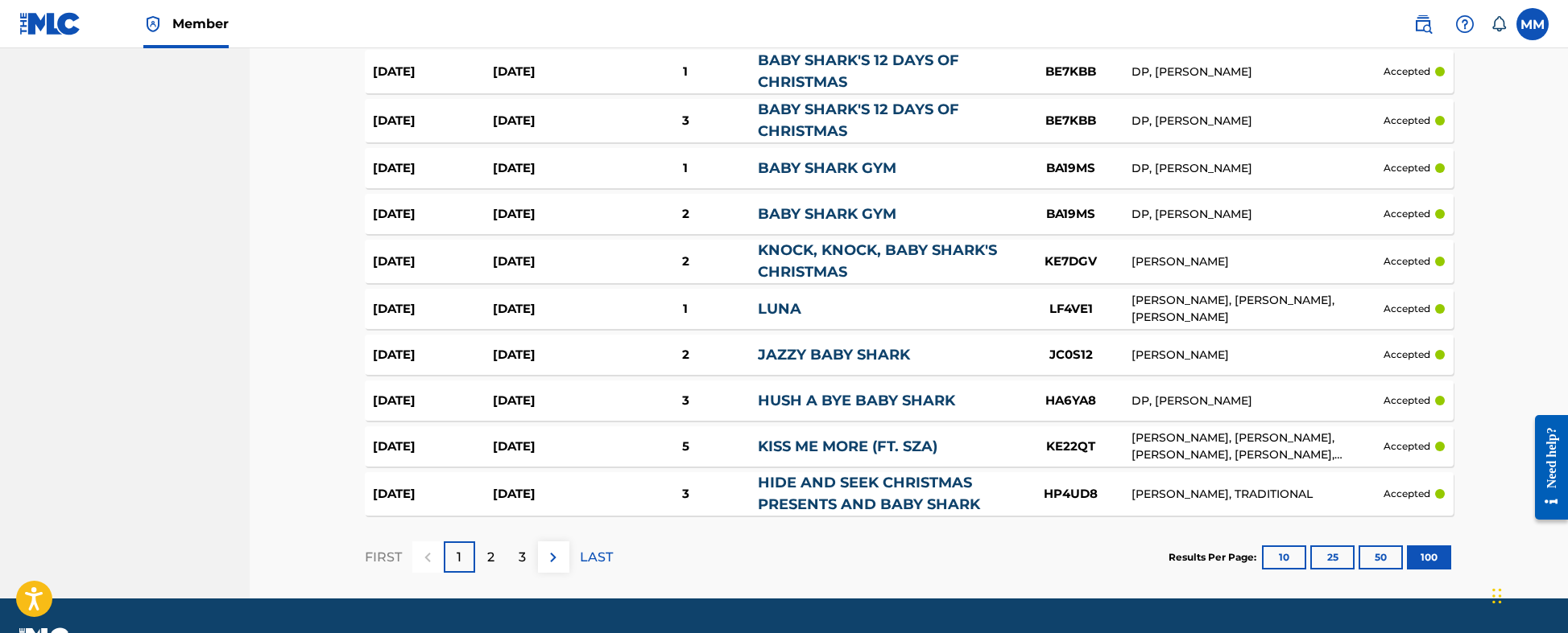
scroll to position [4612, 0]
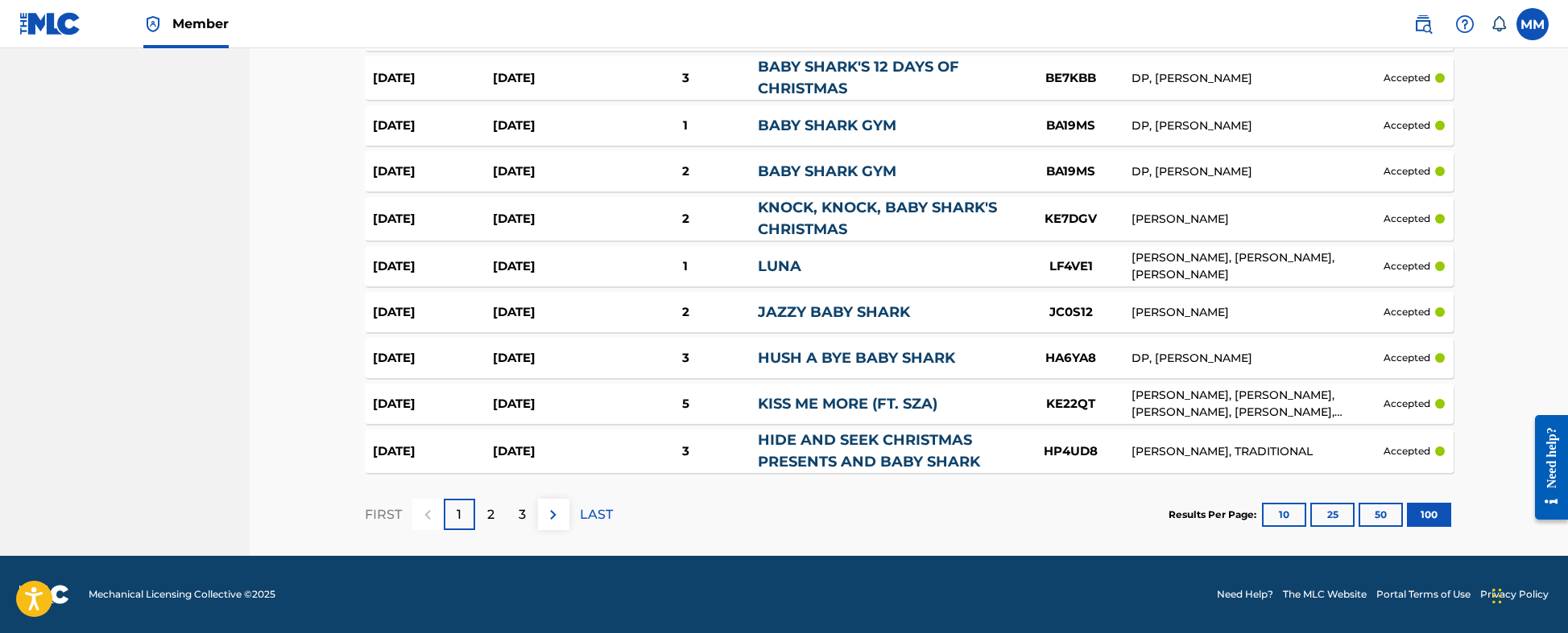
click at [586, 495] on p "LAST" at bounding box center [596, 514] width 33 height 19
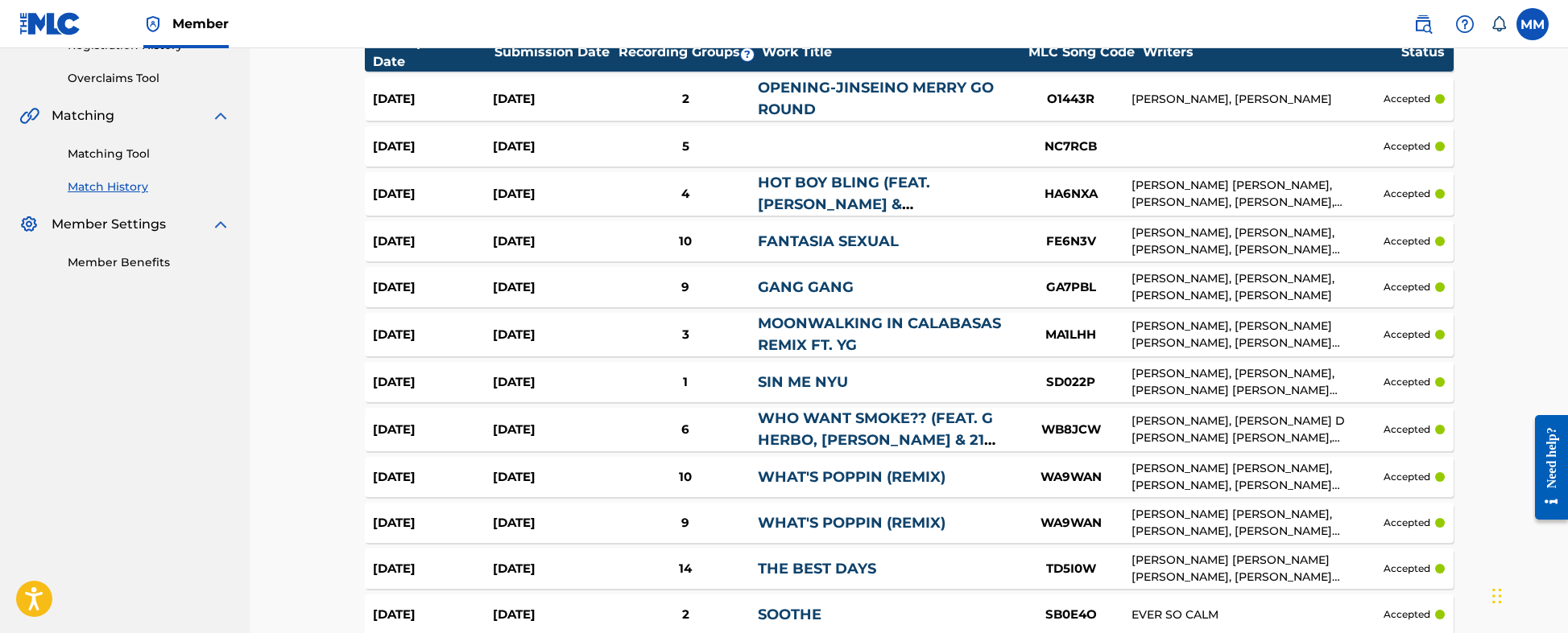
scroll to position [83, 0]
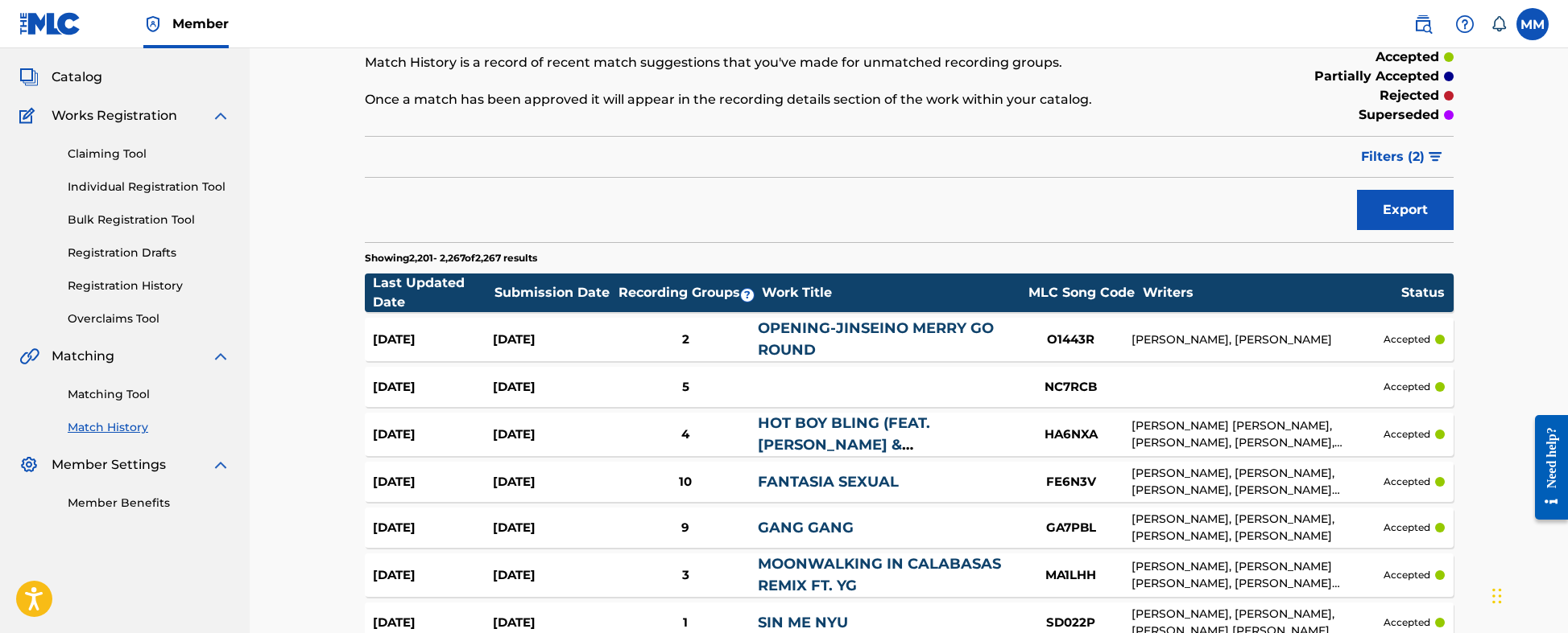
click at [106, 78] on div "Catalog" at bounding box center [125, 77] width 211 height 19
click at [87, 80] on span "Catalog" at bounding box center [77, 77] width 51 height 19
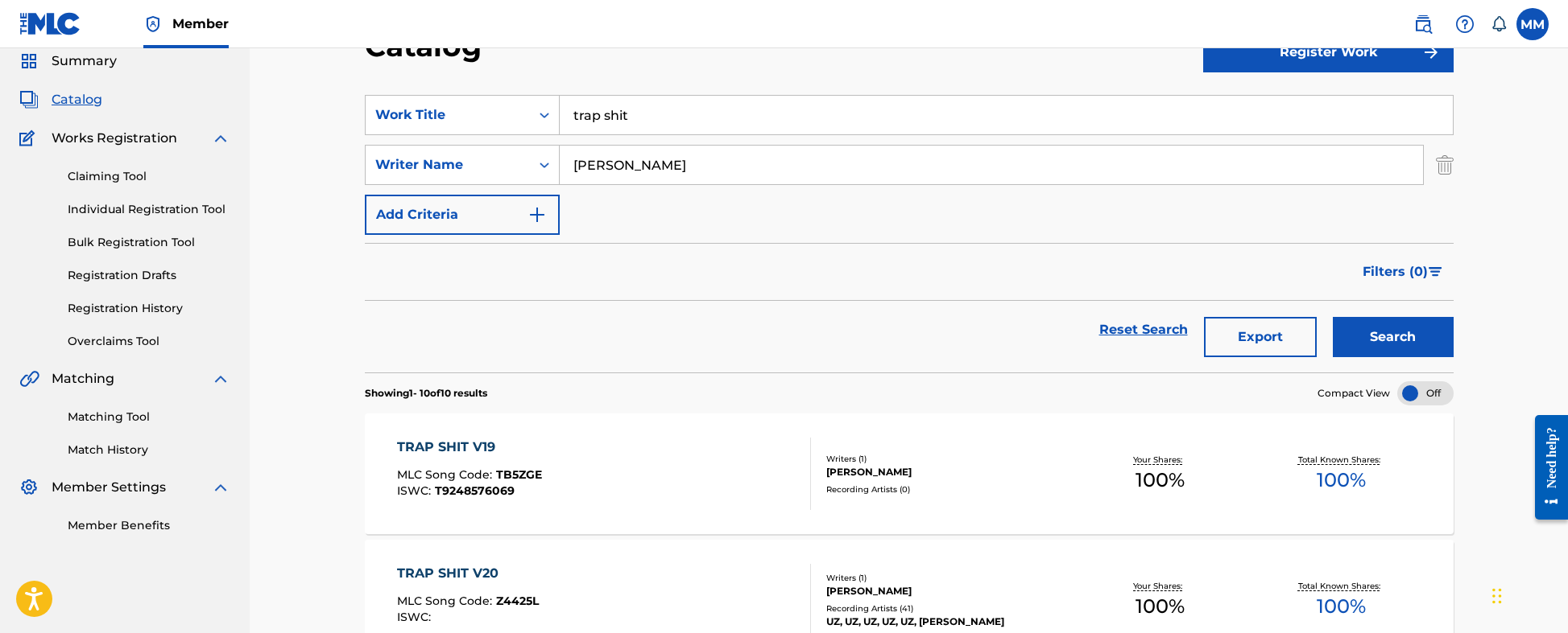
scroll to position [120, 0]
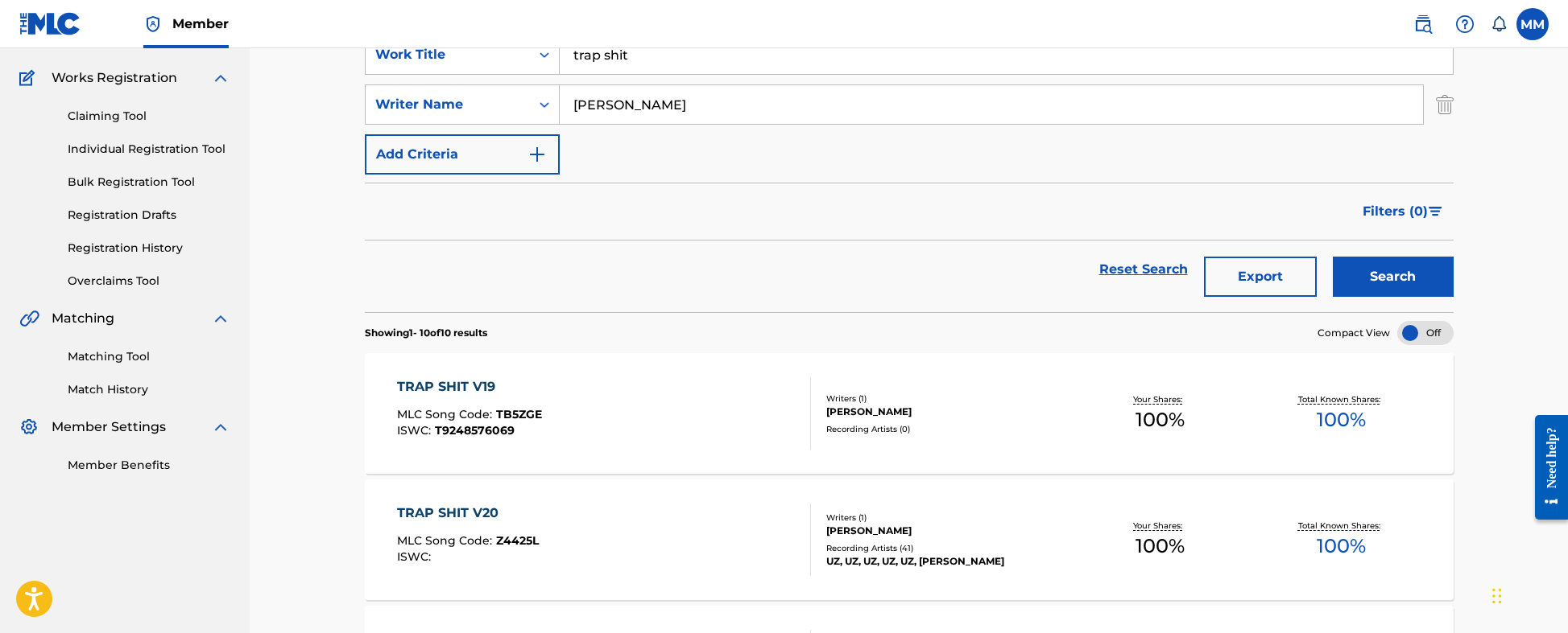
click at [552, 427] on div "TRAP SHIT V19 MLC Song Code : TB5ZGE ISWC : T9248576069" at bounding box center [604, 414] width 414 height 73
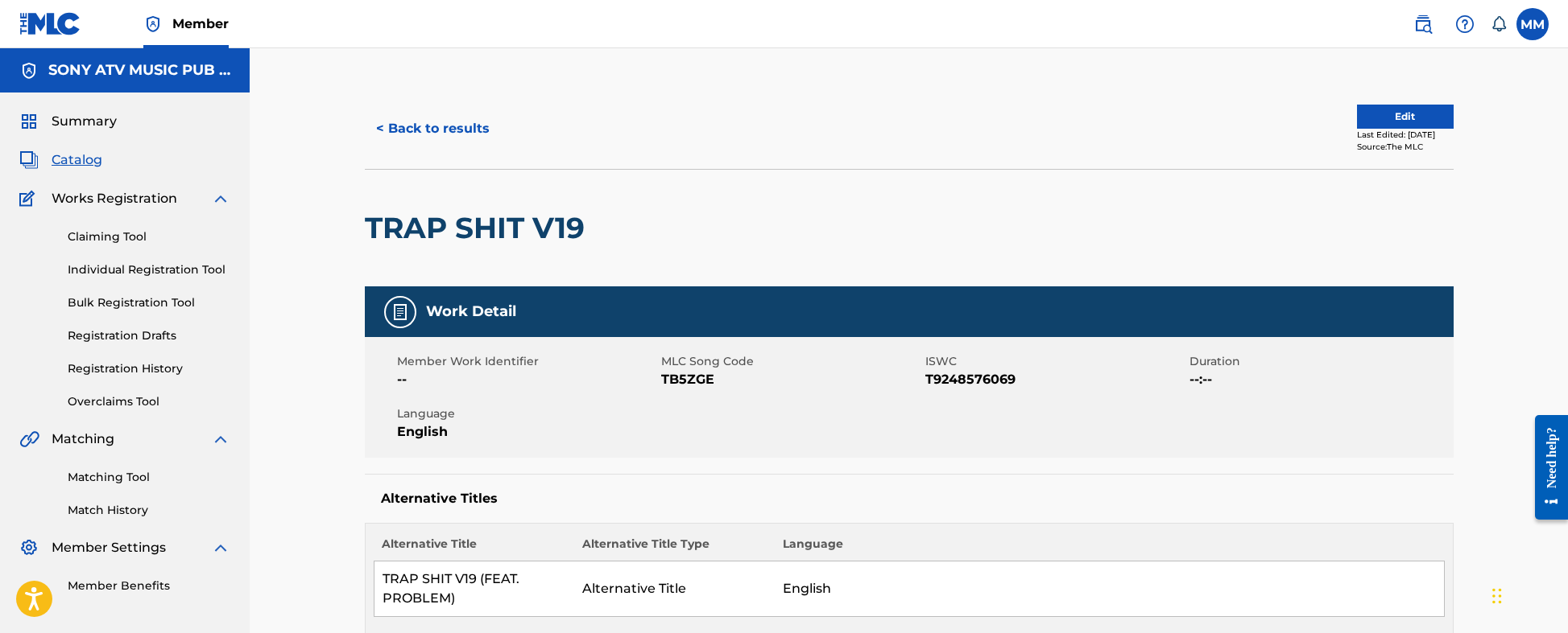
click at [1360, 116] on button "Edit" at bounding box center [1405, 116] width 97 height 24
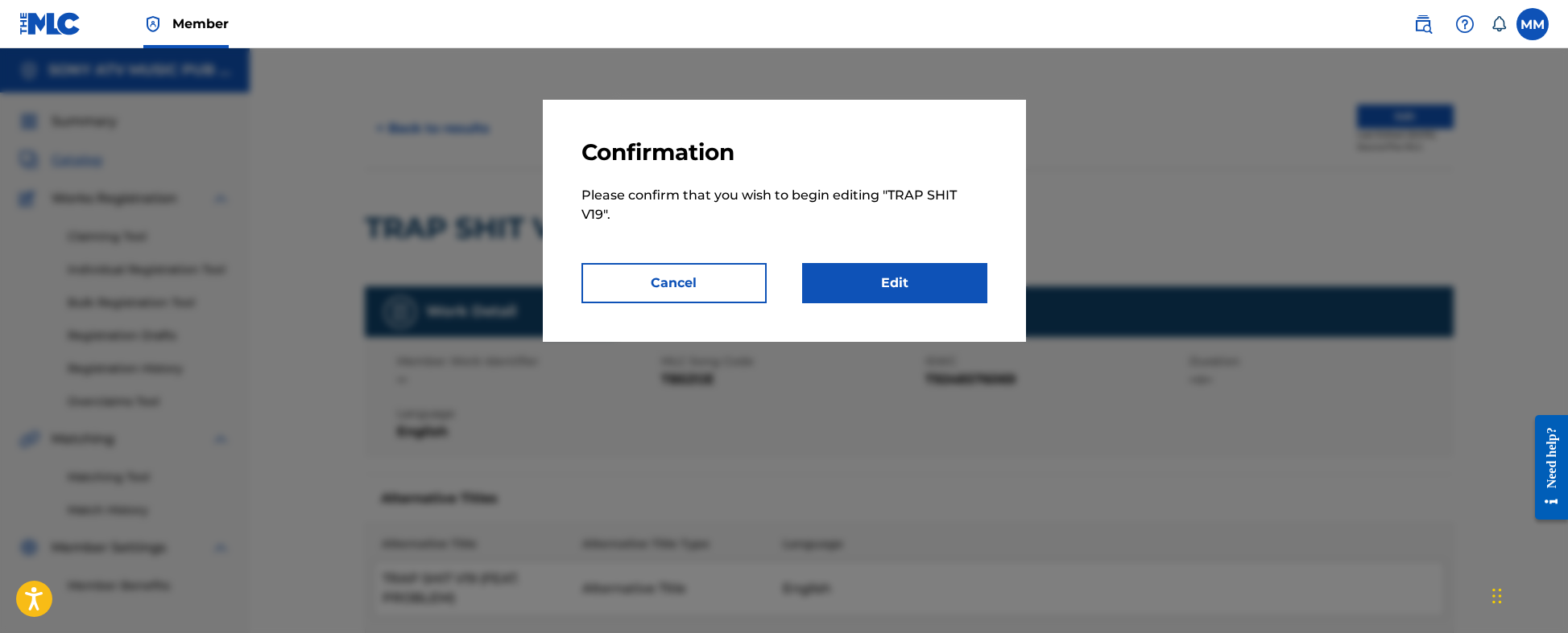
click at [890, 285] on link "Edit" at bounding box center [894, 283] width 186 height 40
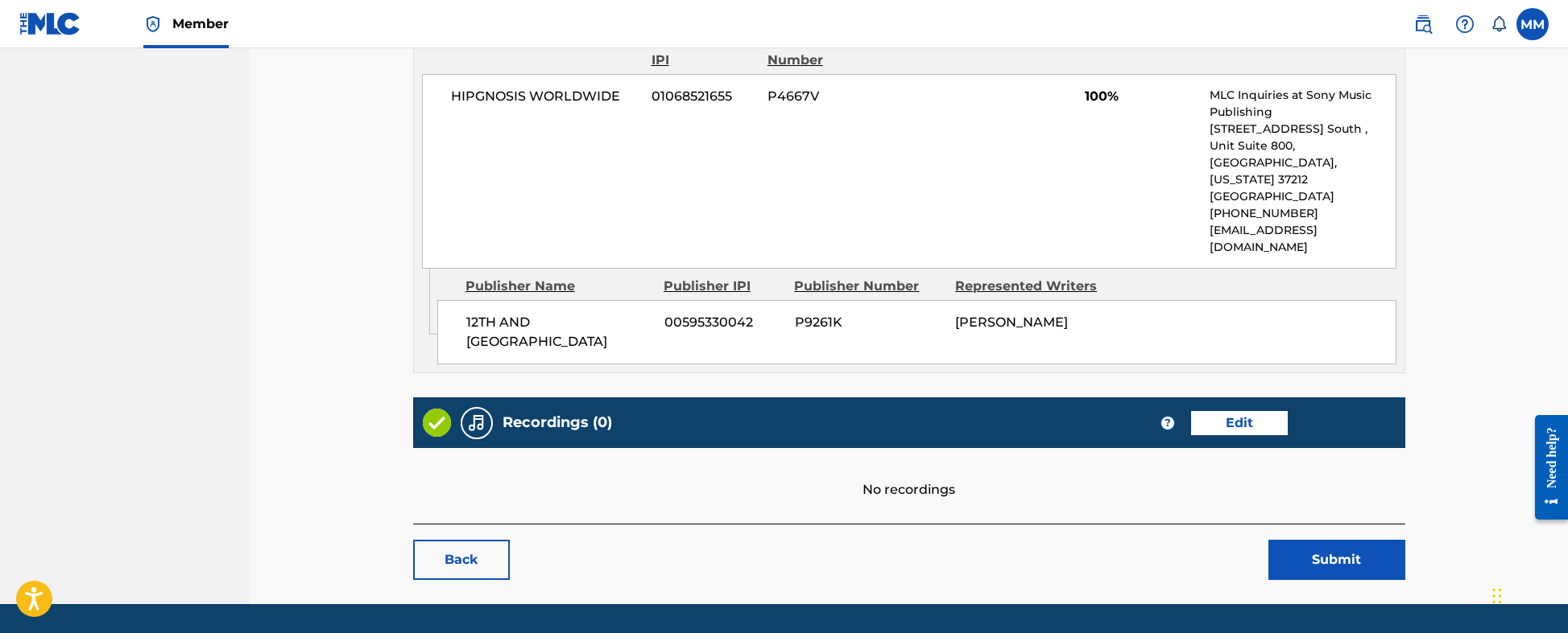
scroll to position [759, 0]
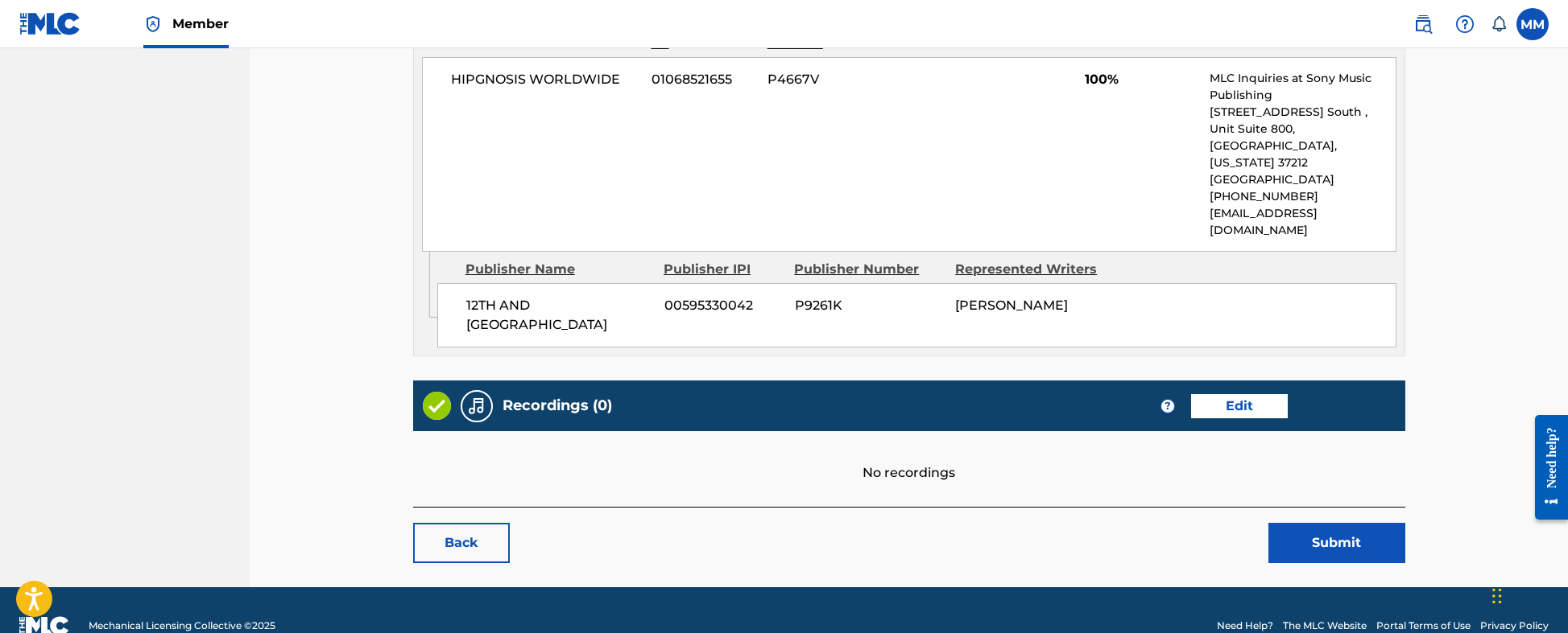
click at [1245, 394] on link "Edit" at bounding box center [1239, 406] width 97 height 24
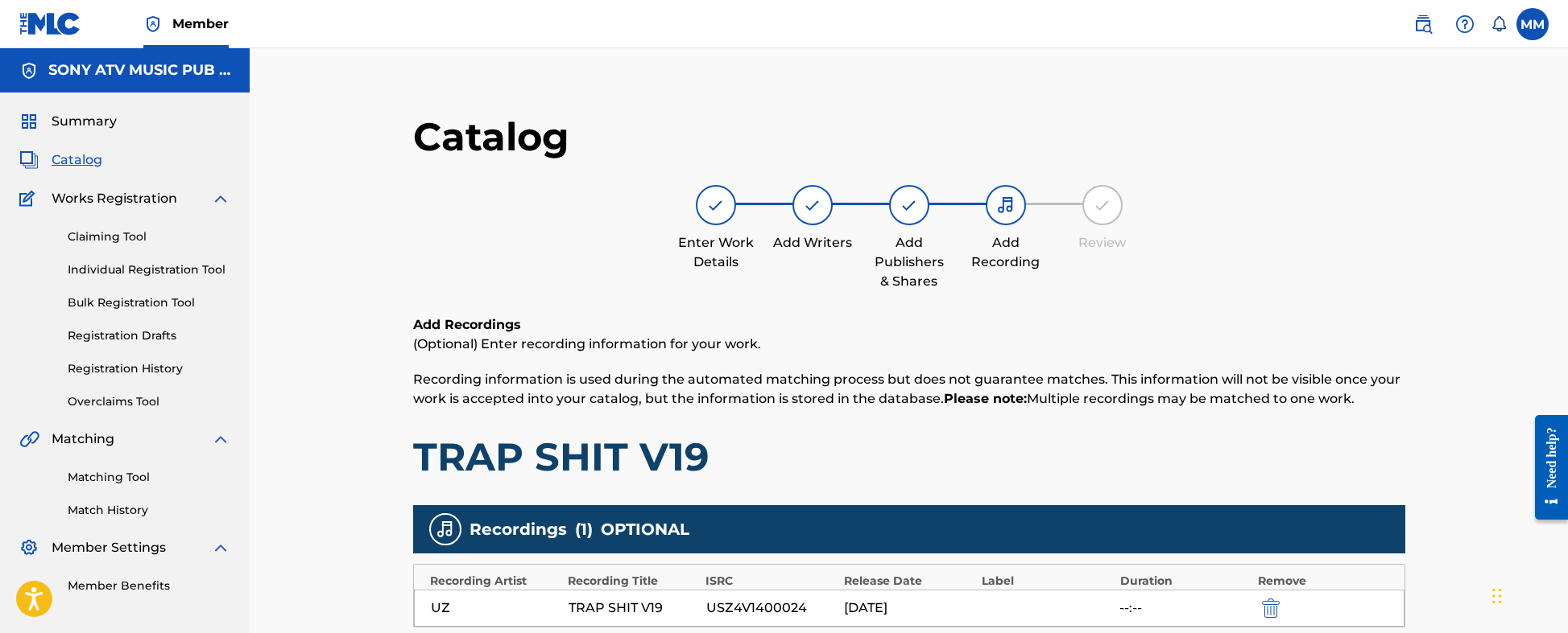
click at [92, 167] on span "Catalog" at bounding box center [77, 160] width 51 height 19
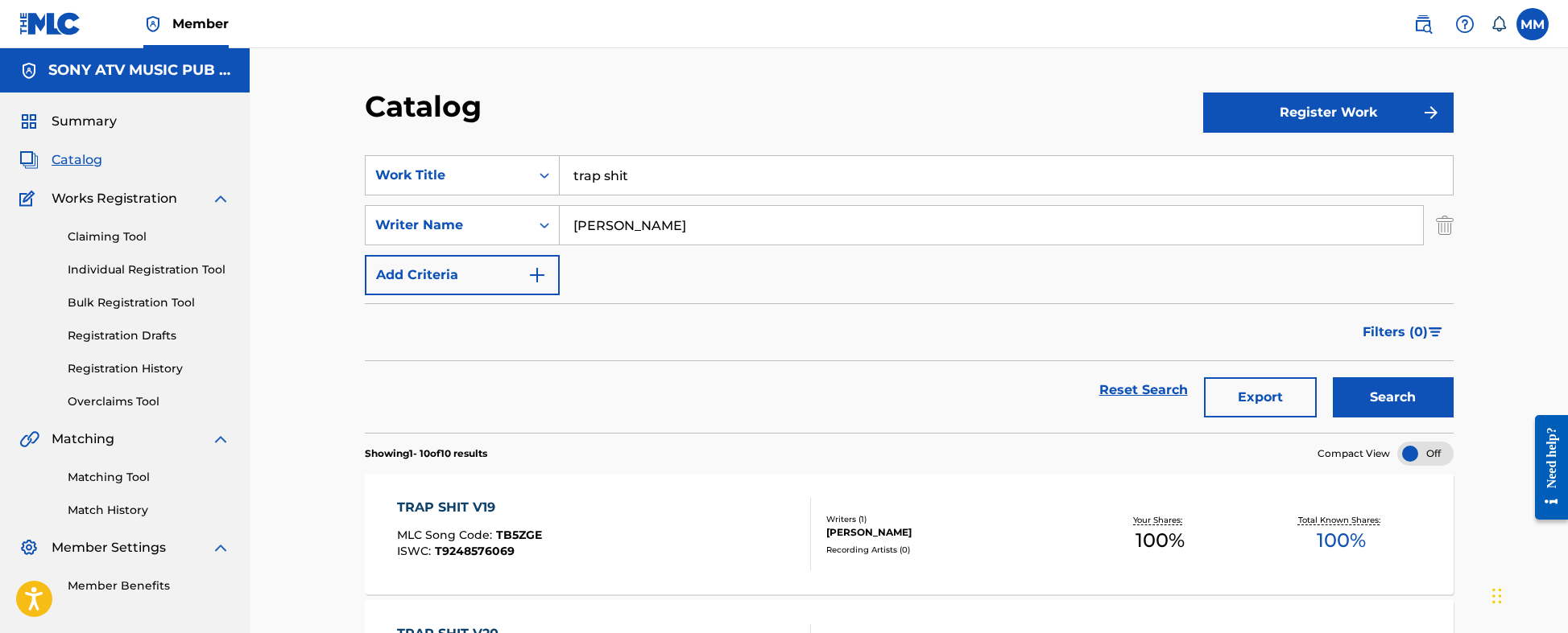
click at [675, 495] on div "TRAP SHIT V19 MLC Song Code : TB5ZGE ISWC : T9248576069" at bounding box center [604, 534] width 414 height 73
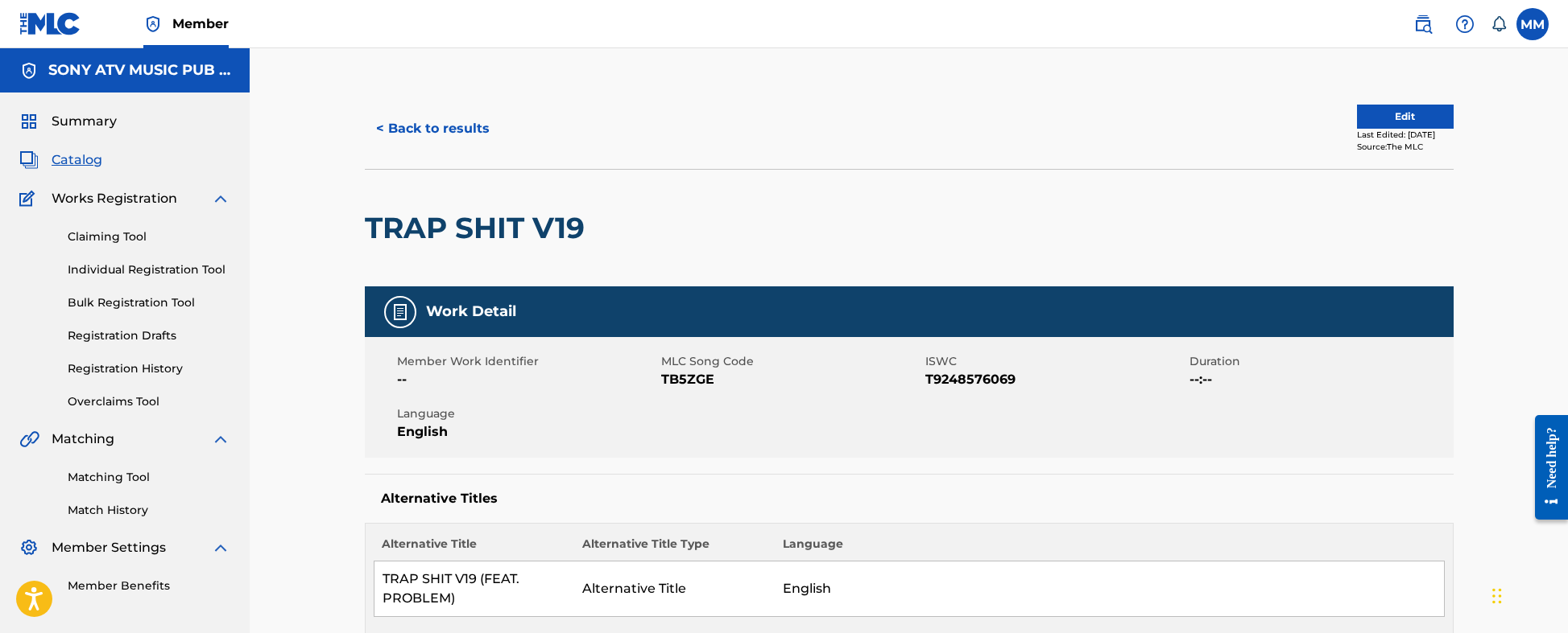
click at [1361, 110] on button "Edit" at bounding box center [1405, 116] width 97 height 24
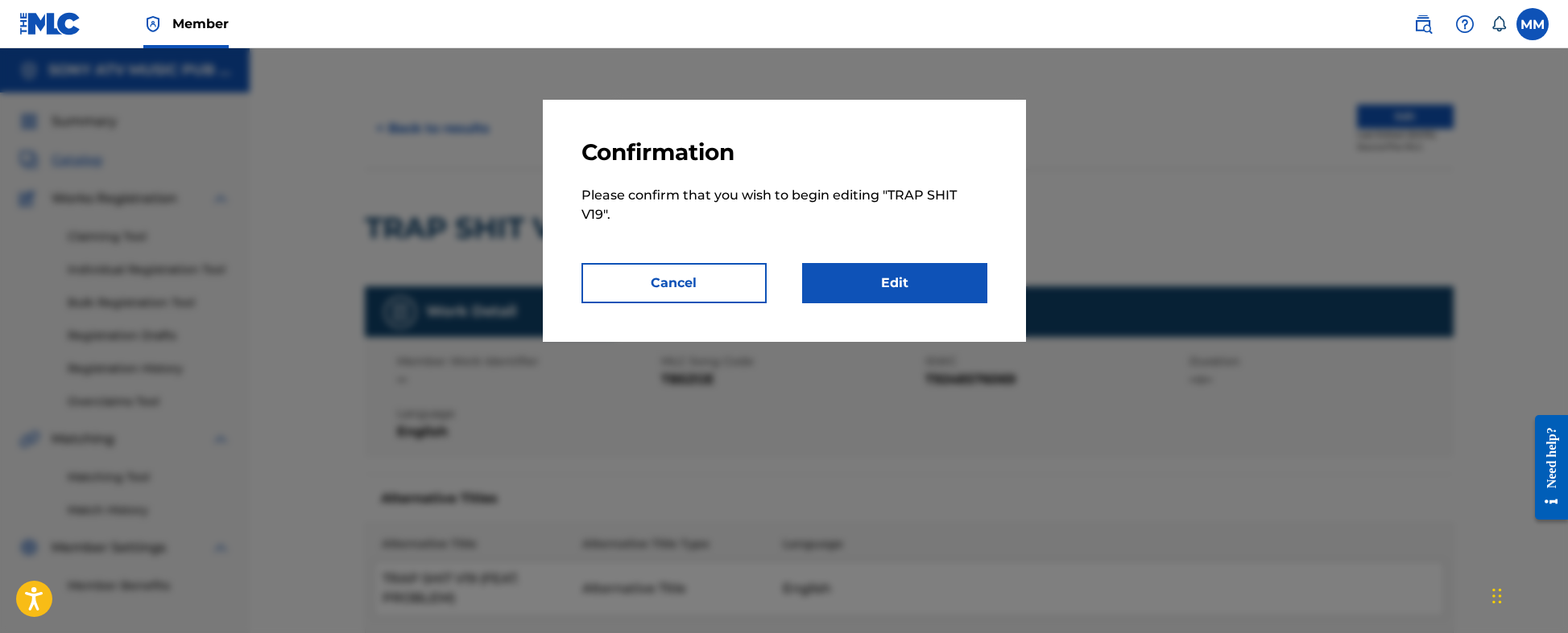
click at [899, 285] on link "Edit" at bounding box center [894, 283] width 186 height 40
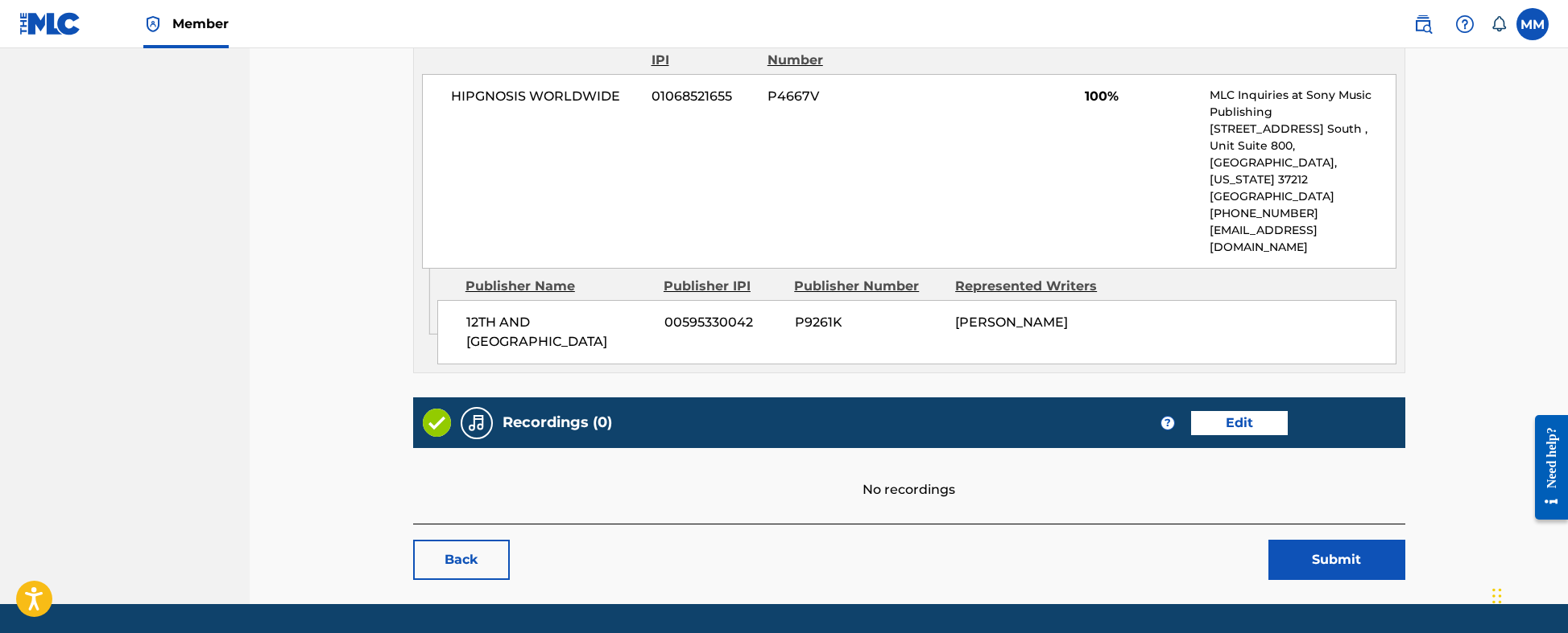
scroll to position [759, 0]
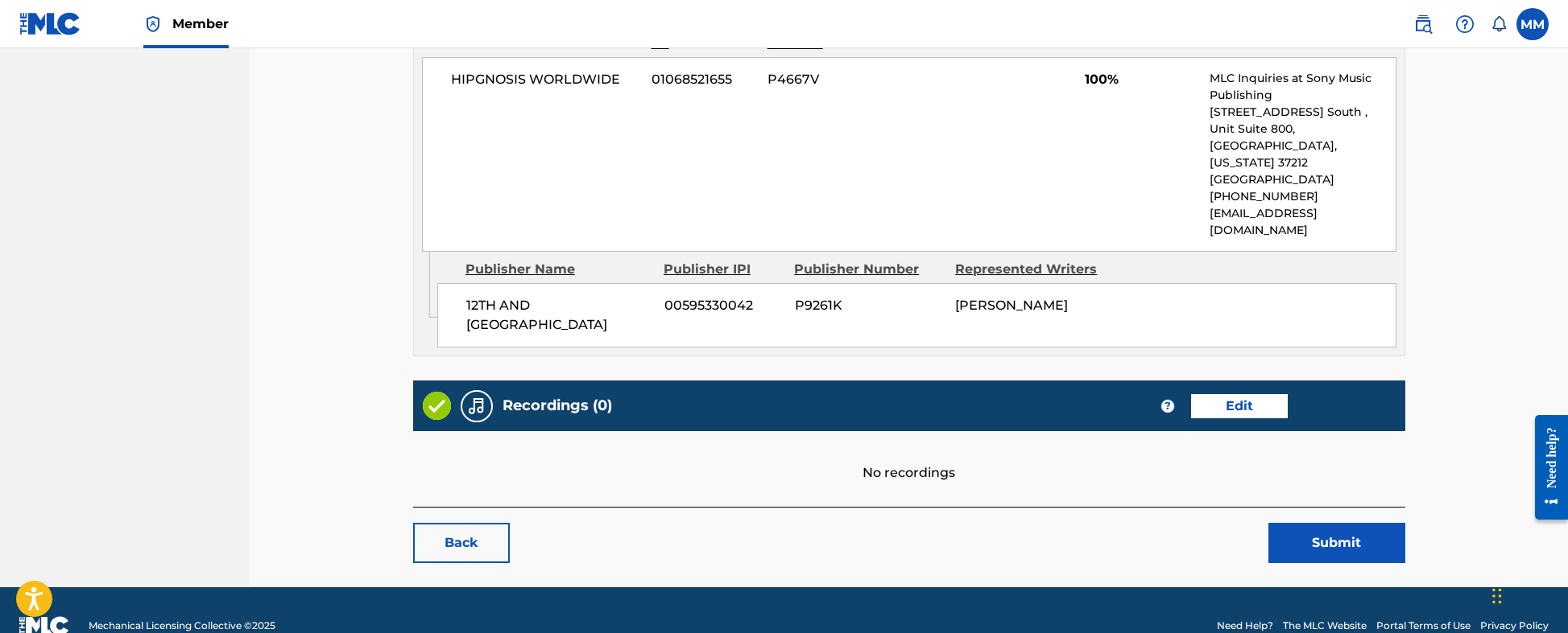
click at [1236, 394] on link "Edit" at bounding box center [1239, 406] width 97 height 24
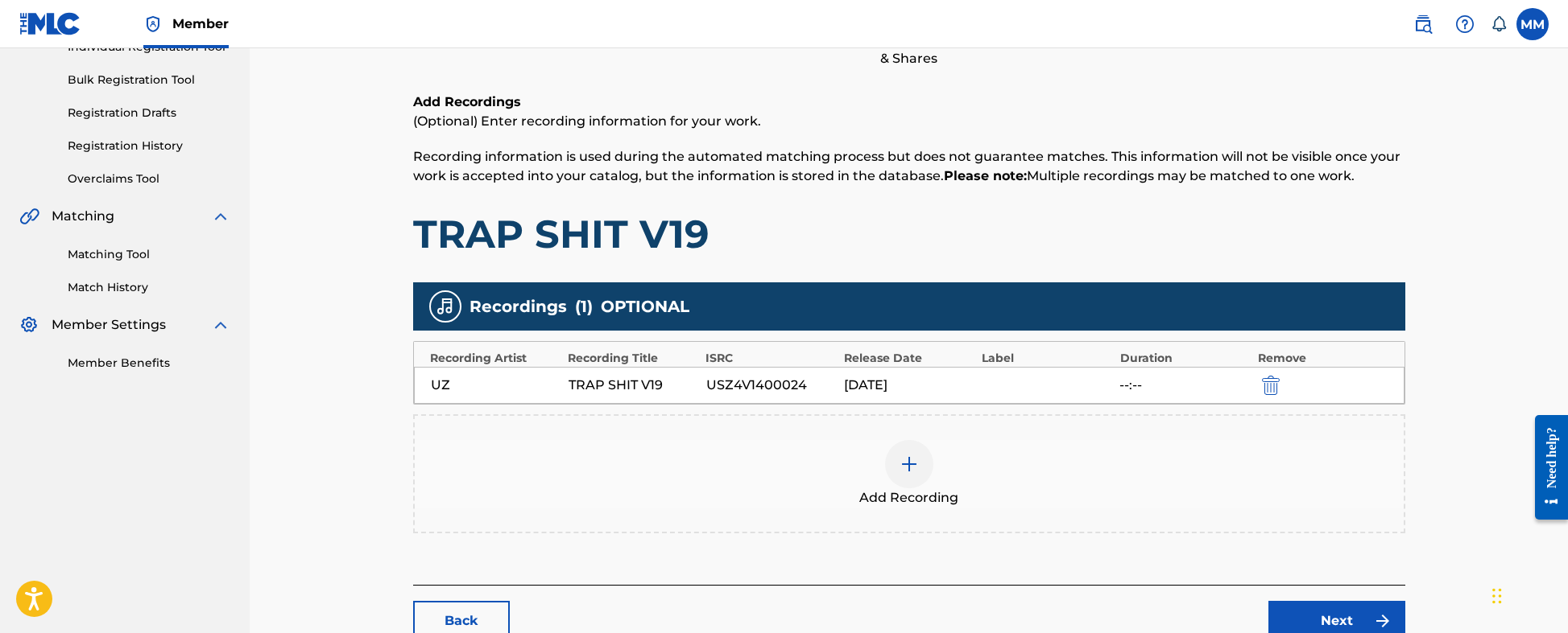
scroll to position [333, 0]
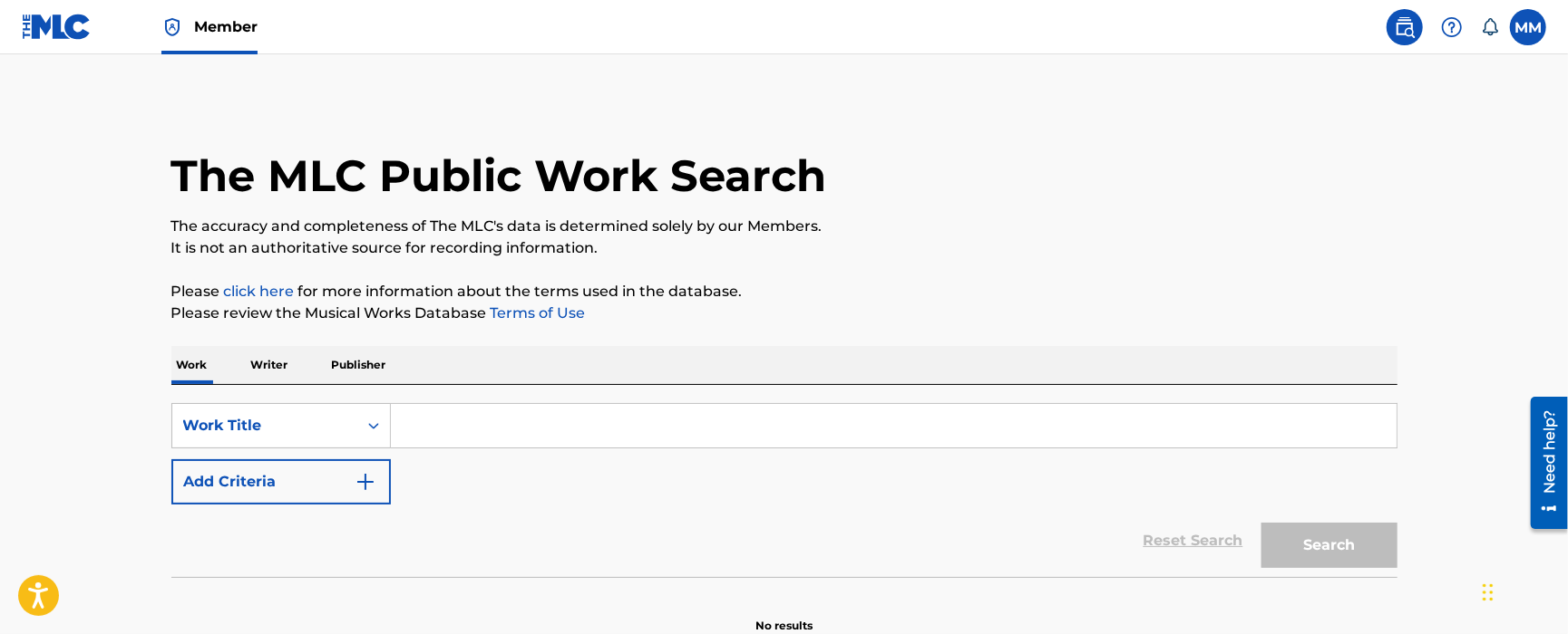
click at [682, 439] on input "Search Form" at bounding box center [894, 425] width 1006 height 44
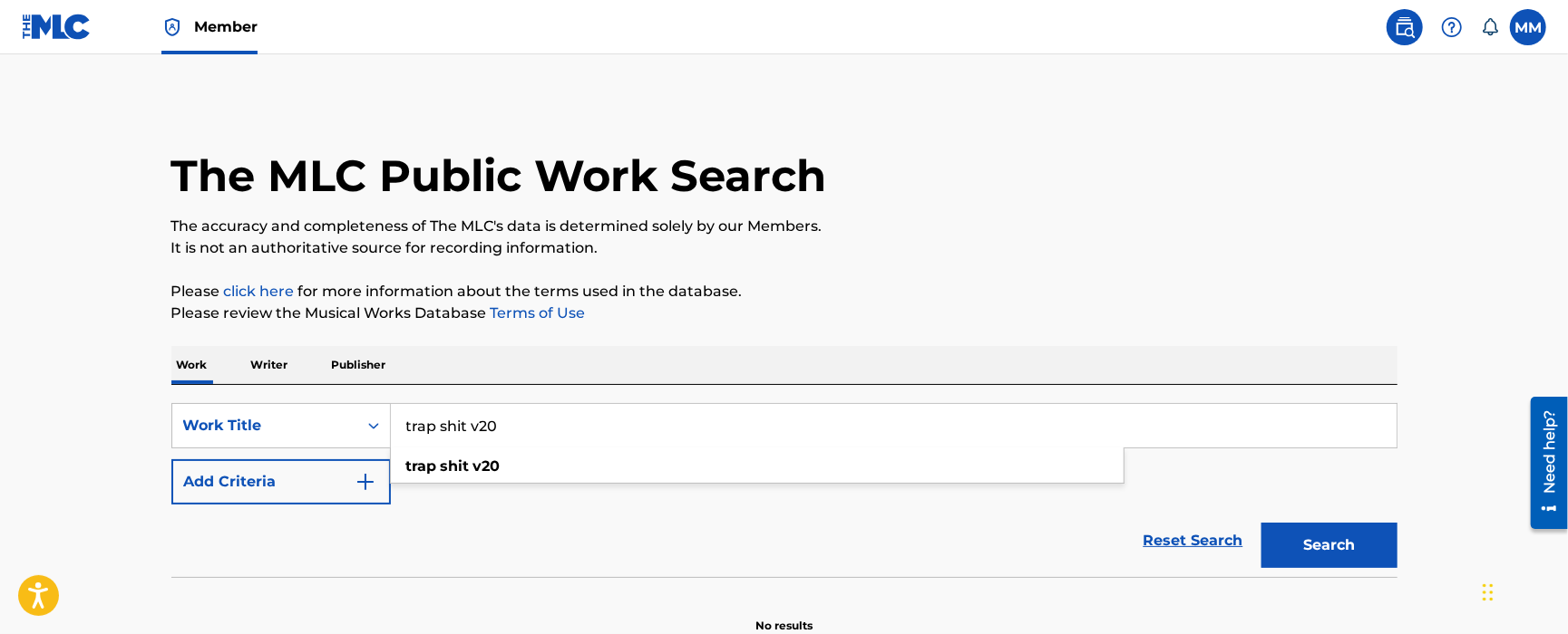
type input "trap shit v20"
click at [1261, 523] on button "Search" at bounding box center [1329, 545] width 136 height 45
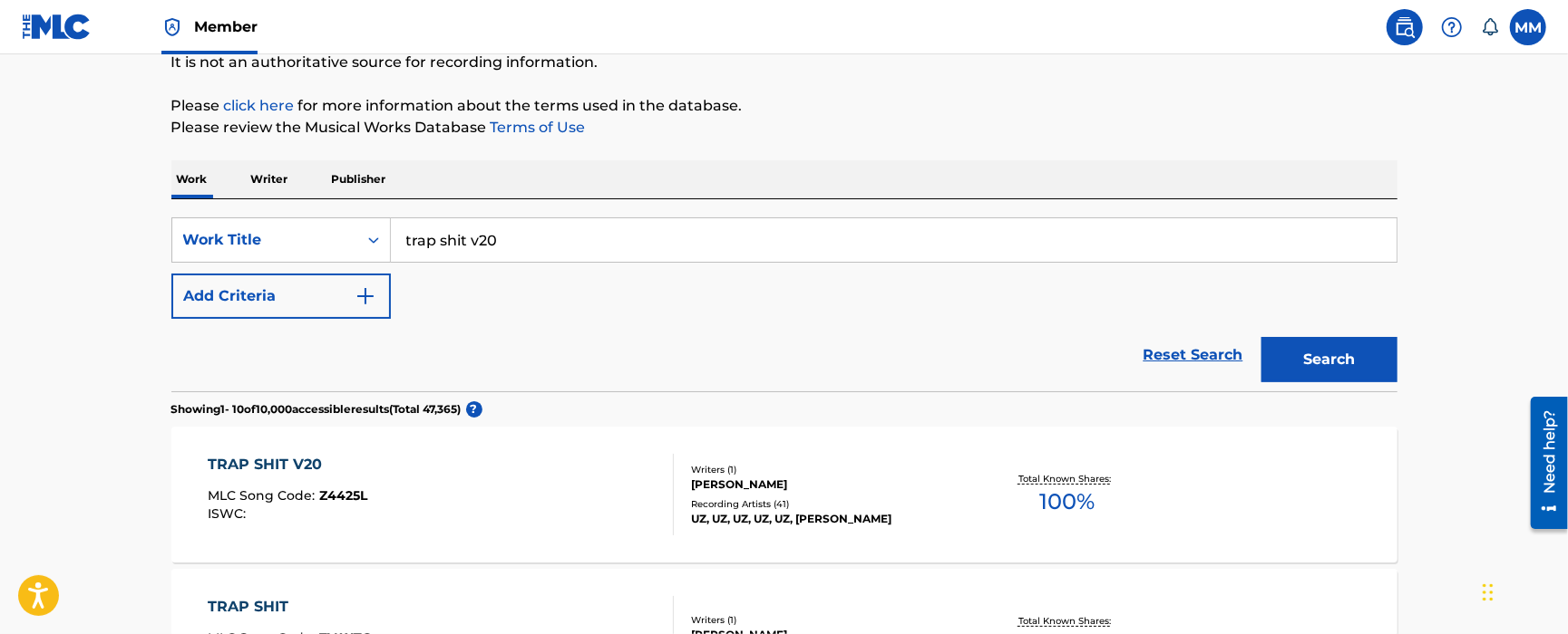
scroll to position [483, 0]
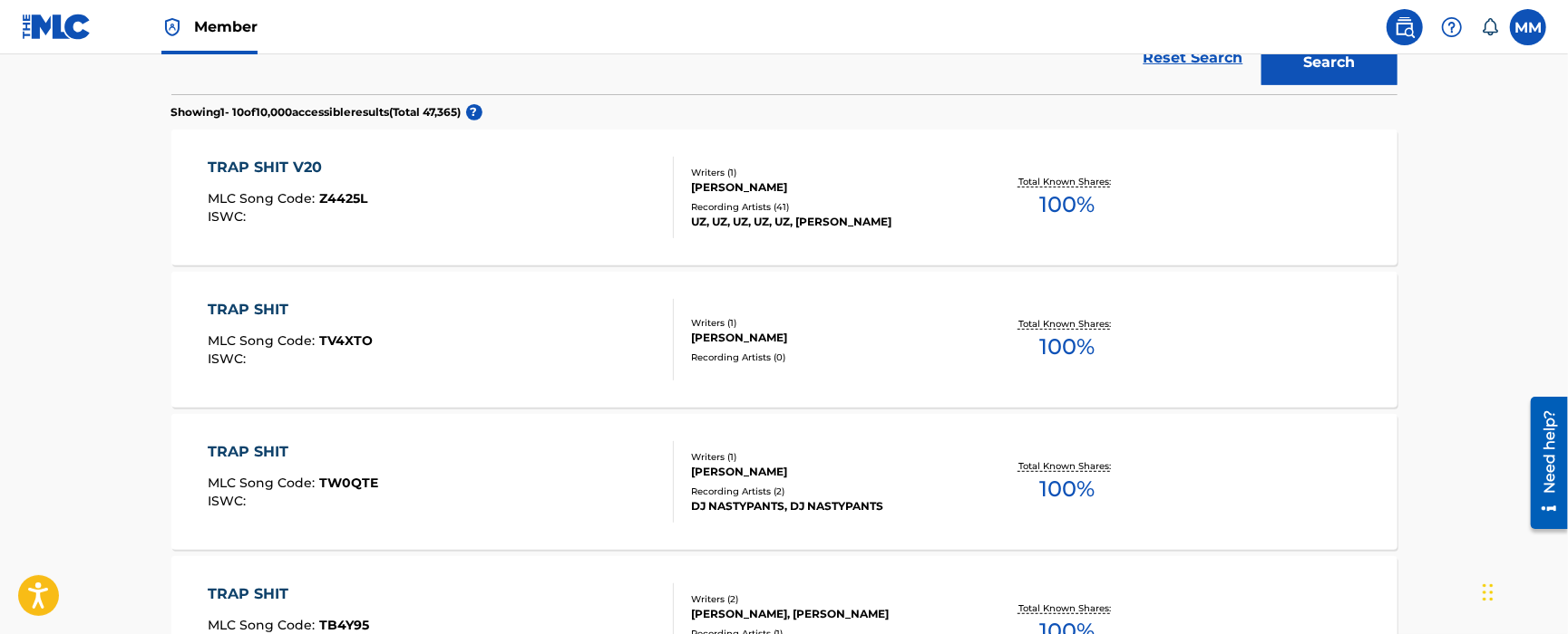
click at [428, 237] on div "TRAP SHIT V20 MLC Song Code : Z4425L ISWC :" at bounding box center [441, 198] width 466 height 82
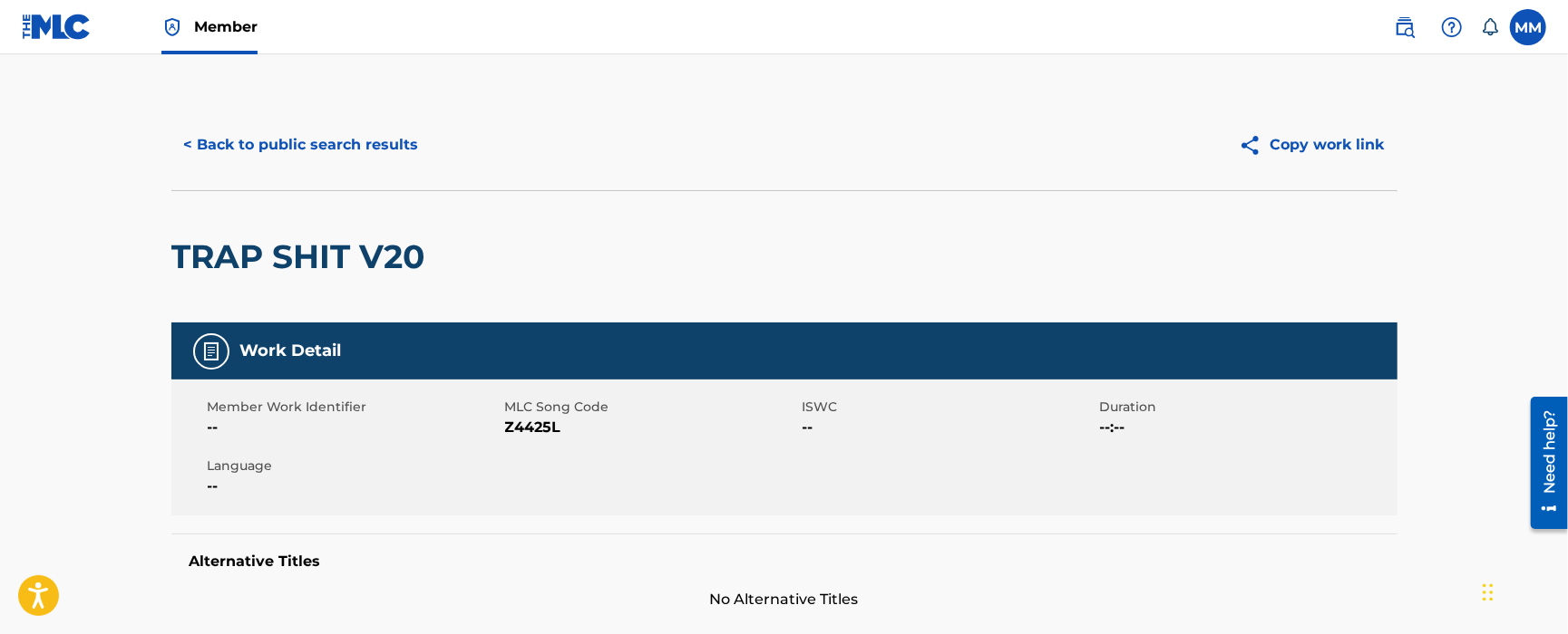
click at [334, 135] on button "< Back to public search results" at bounding box center [302, 145] width 260 height 45
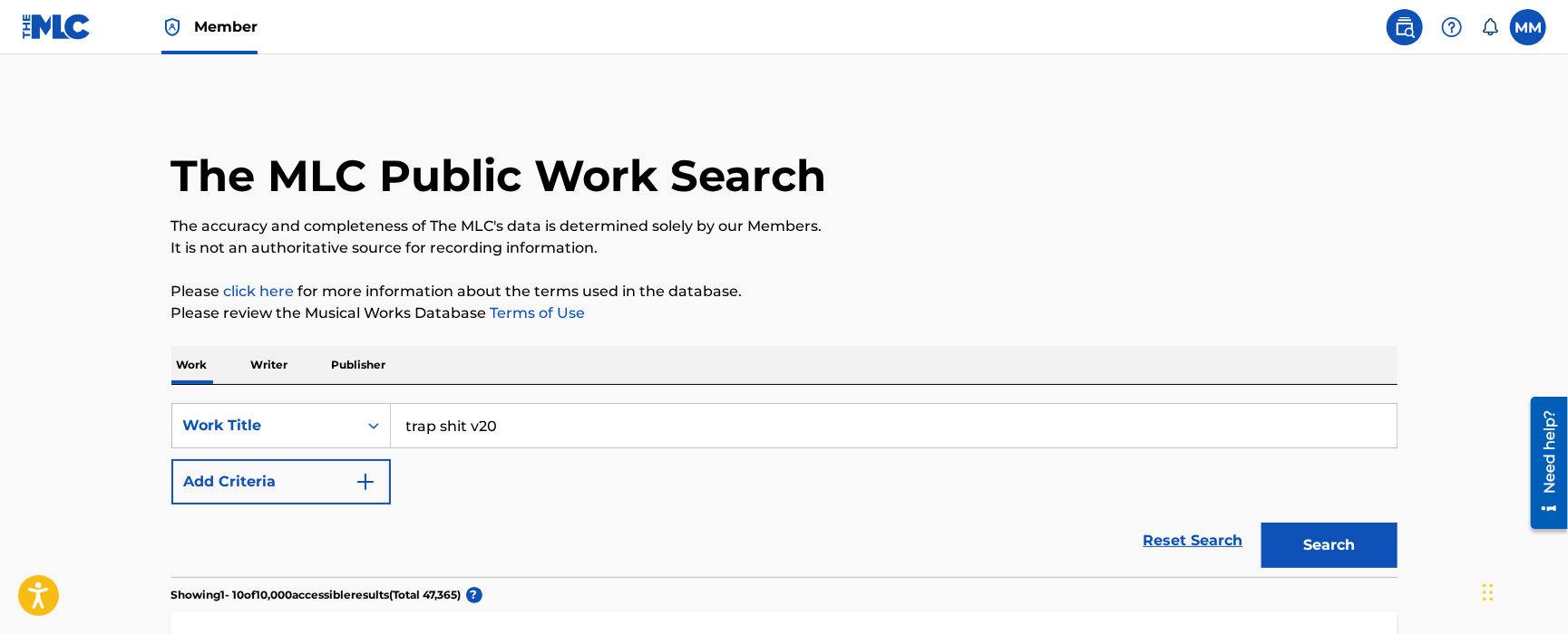
click at [281, 473] on button "Add Criteria" at bounding box center [281, 482] width 219 height 45
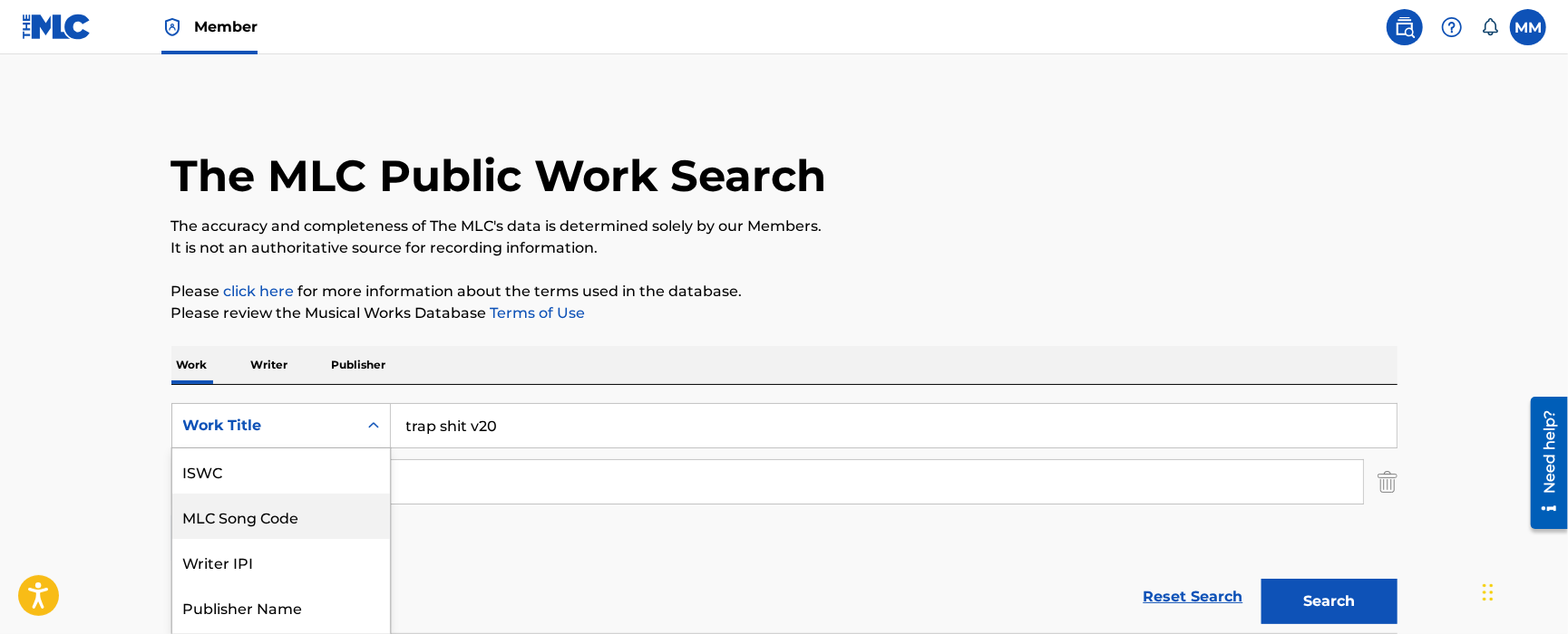
click at [287, 433] on div "7 results available. Use Up and Down to choose options, press Enter to select t…" at bounding box center [281, 425] width 219 height 45
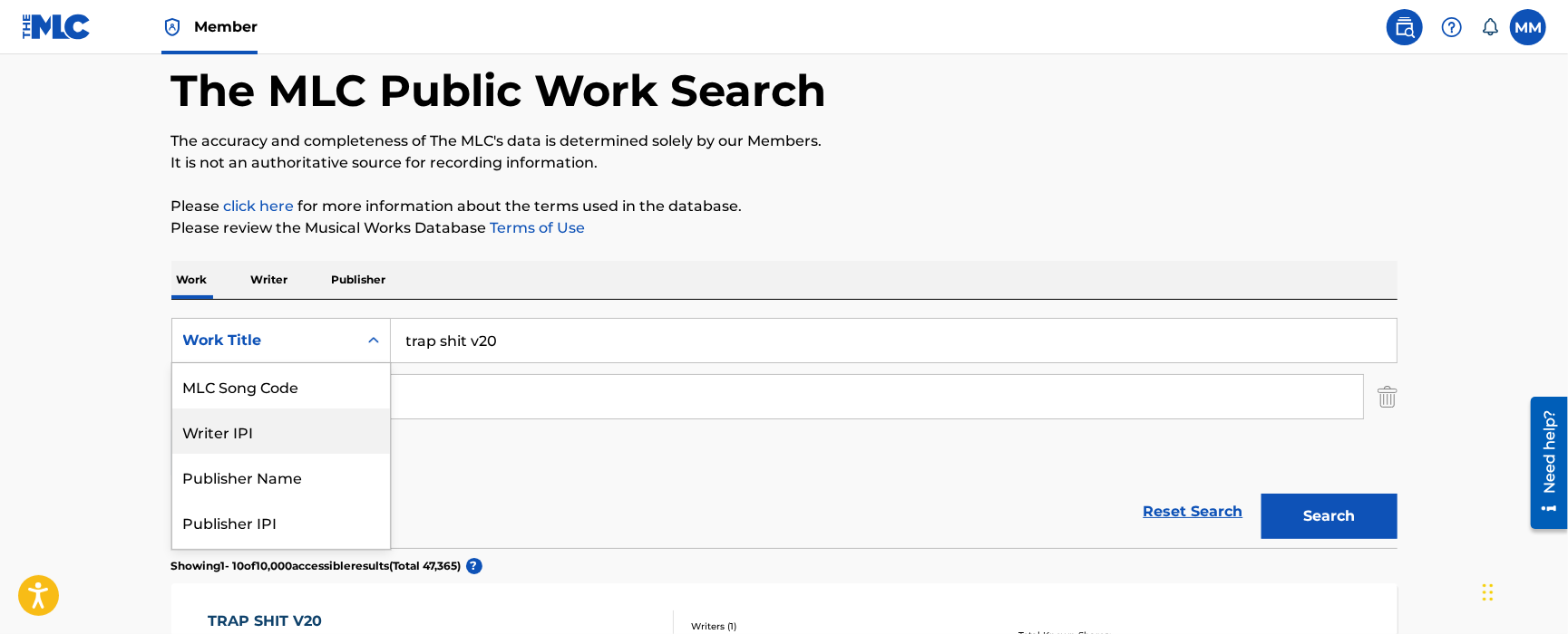
scroll to position [88, 0]
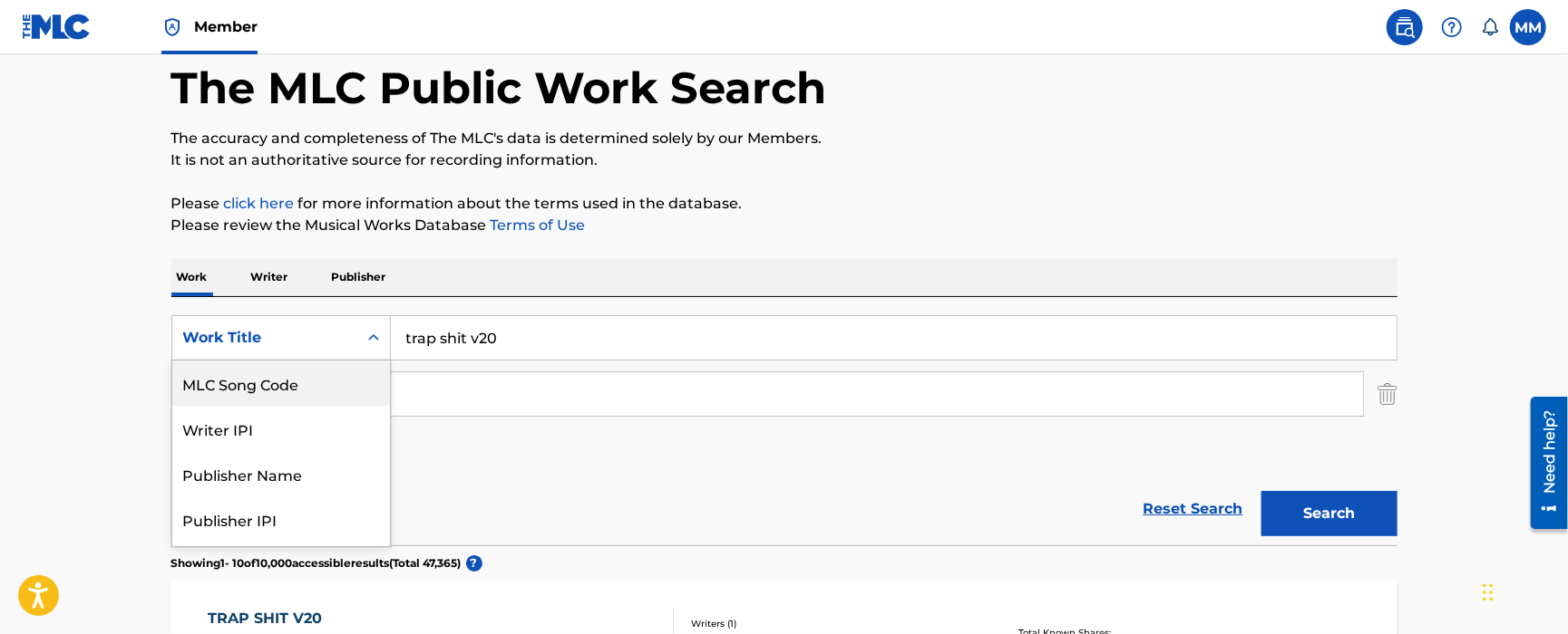
click at [290, 388] on div "MLC Song Code" at bounding box center [281, 383] width 217 height 45
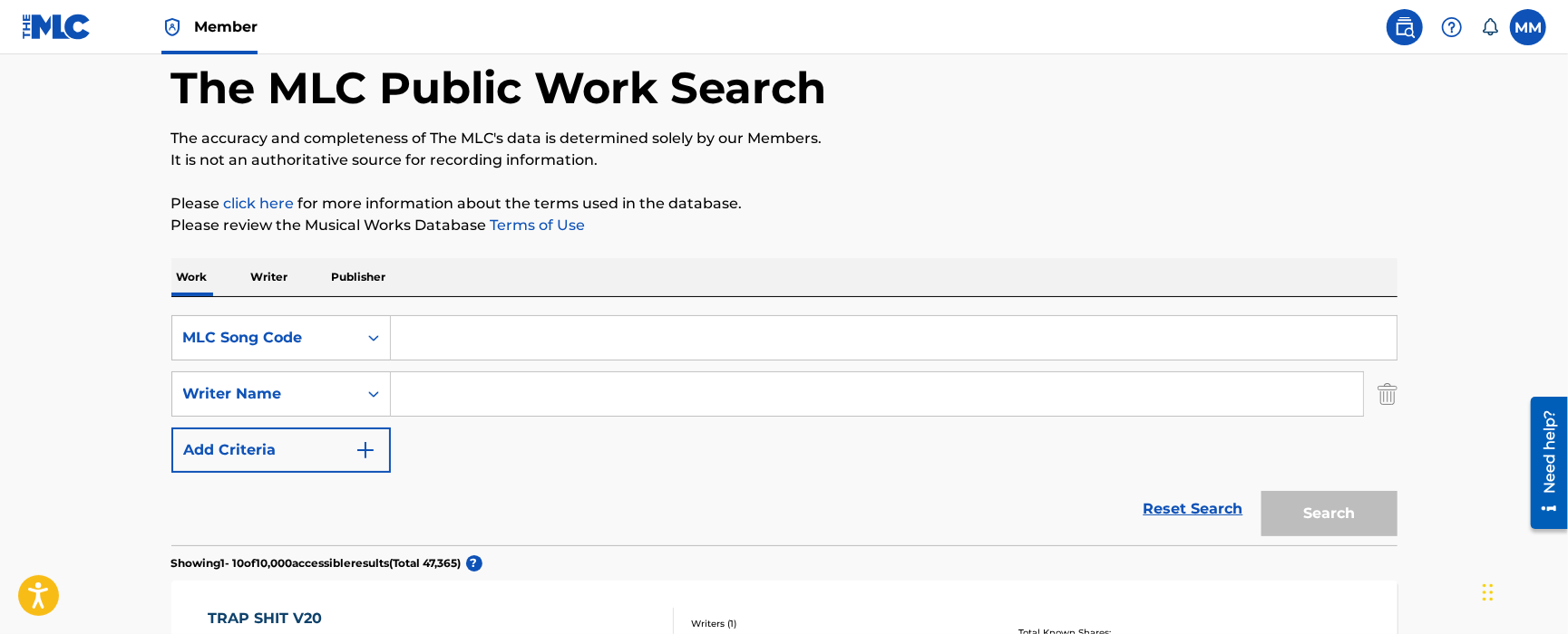
click at [1382, 404] on img "Search Form" at bounding box center [1387, 394] width 20 height 45
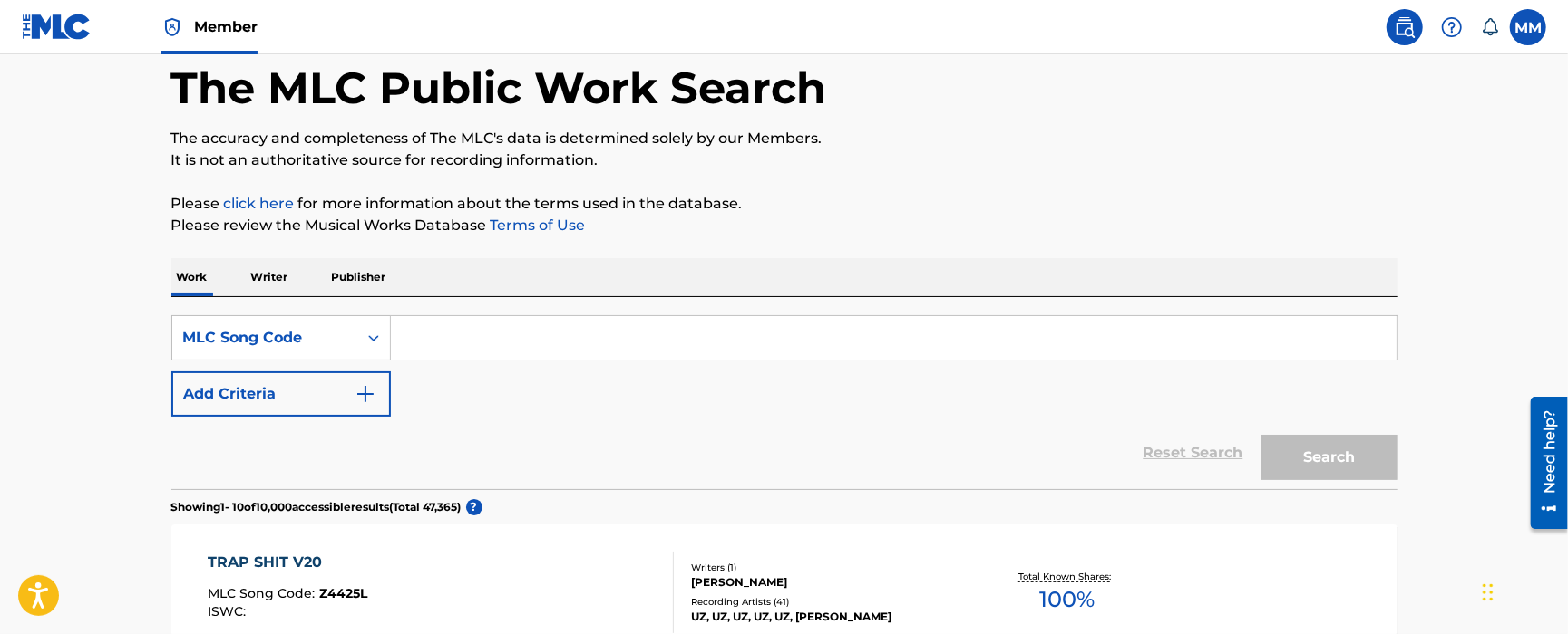
click at [1159, 349] on input "Search Form" at bounding box center [894, 338] width 1006 height 44
paste input "USZ4V1400022"
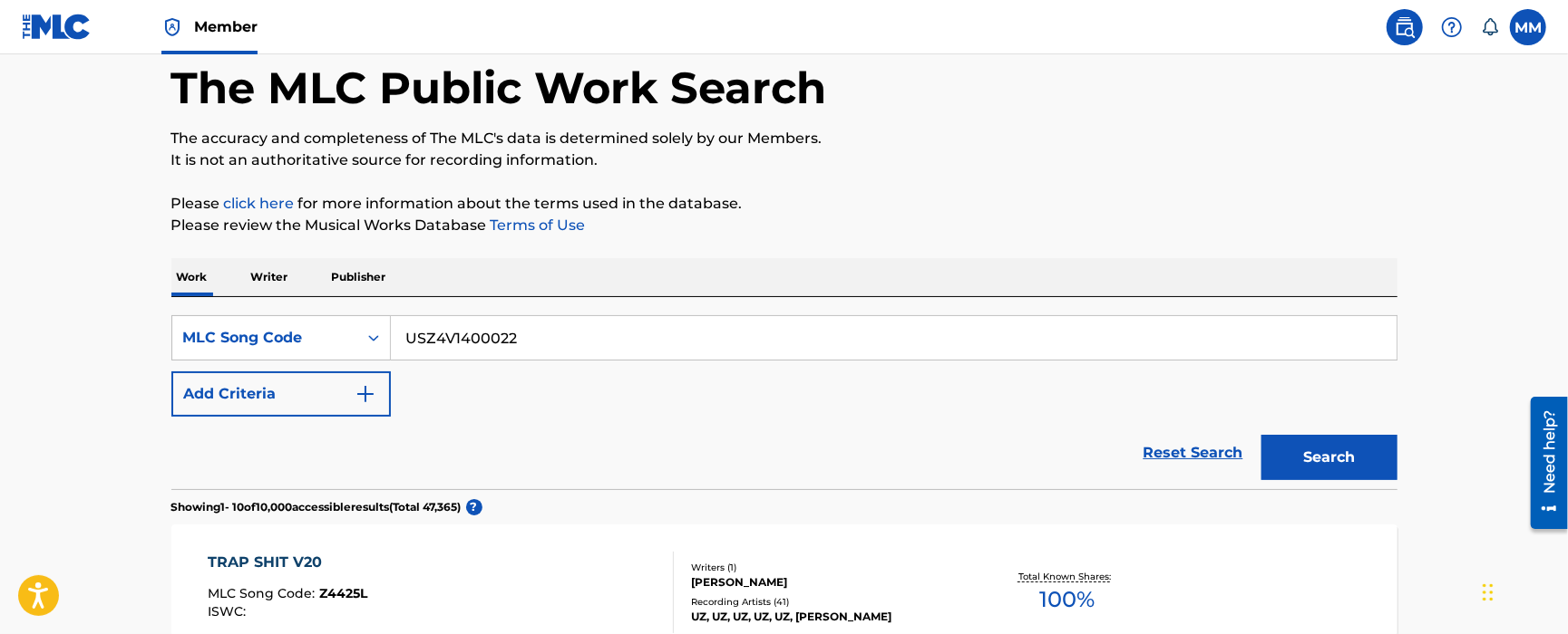
type input "USZ4V1400022"
click at [595, 342] on input "USZ4V1400022" at bounding box center [894, 338] width 1006 height 44
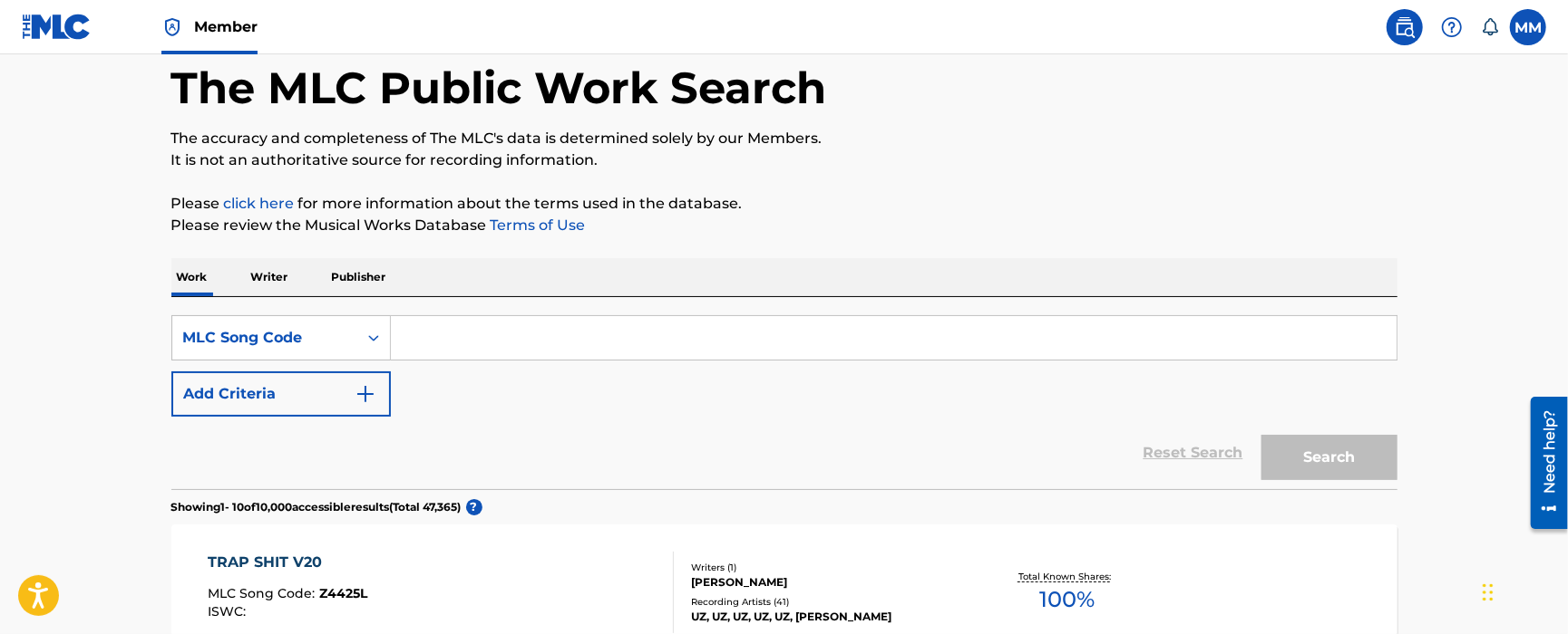
type input "x"
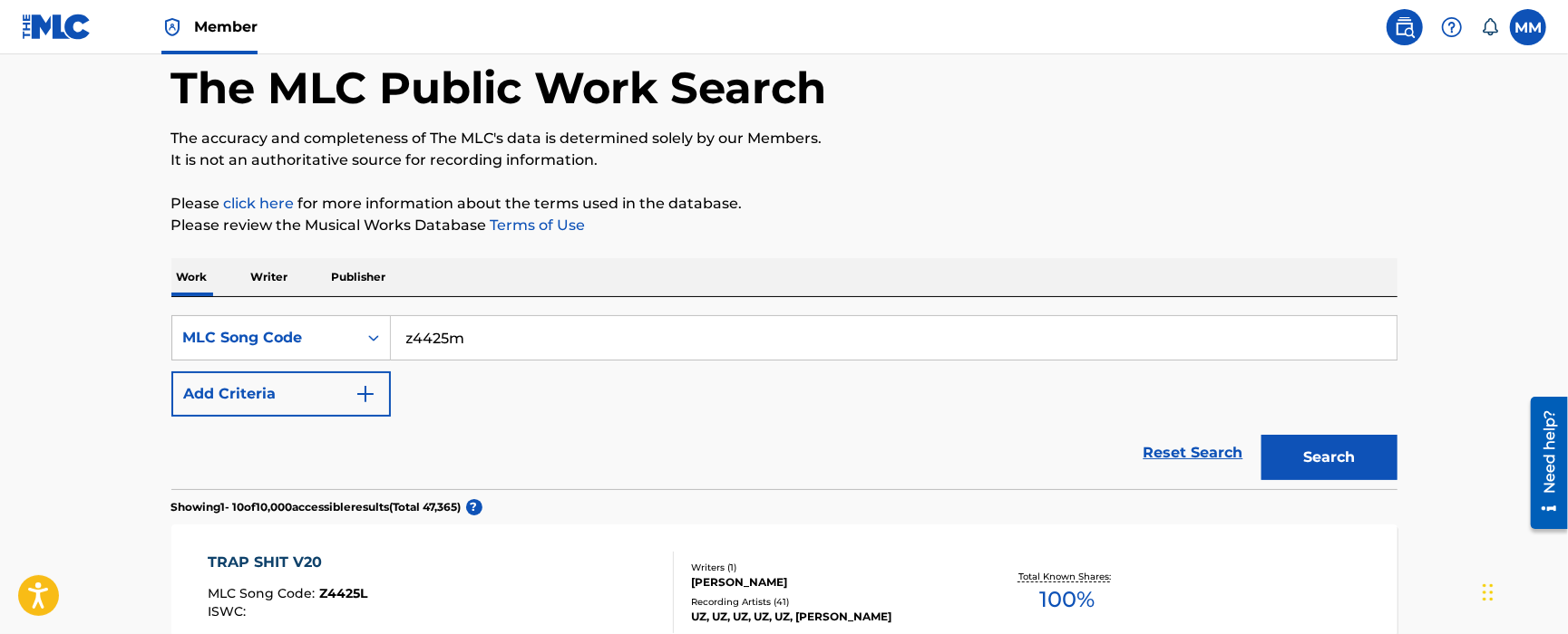
type input "z4425m"
click at [1261, 435] on button "Search" at bounding box center [1329, 458] width 136 height 45
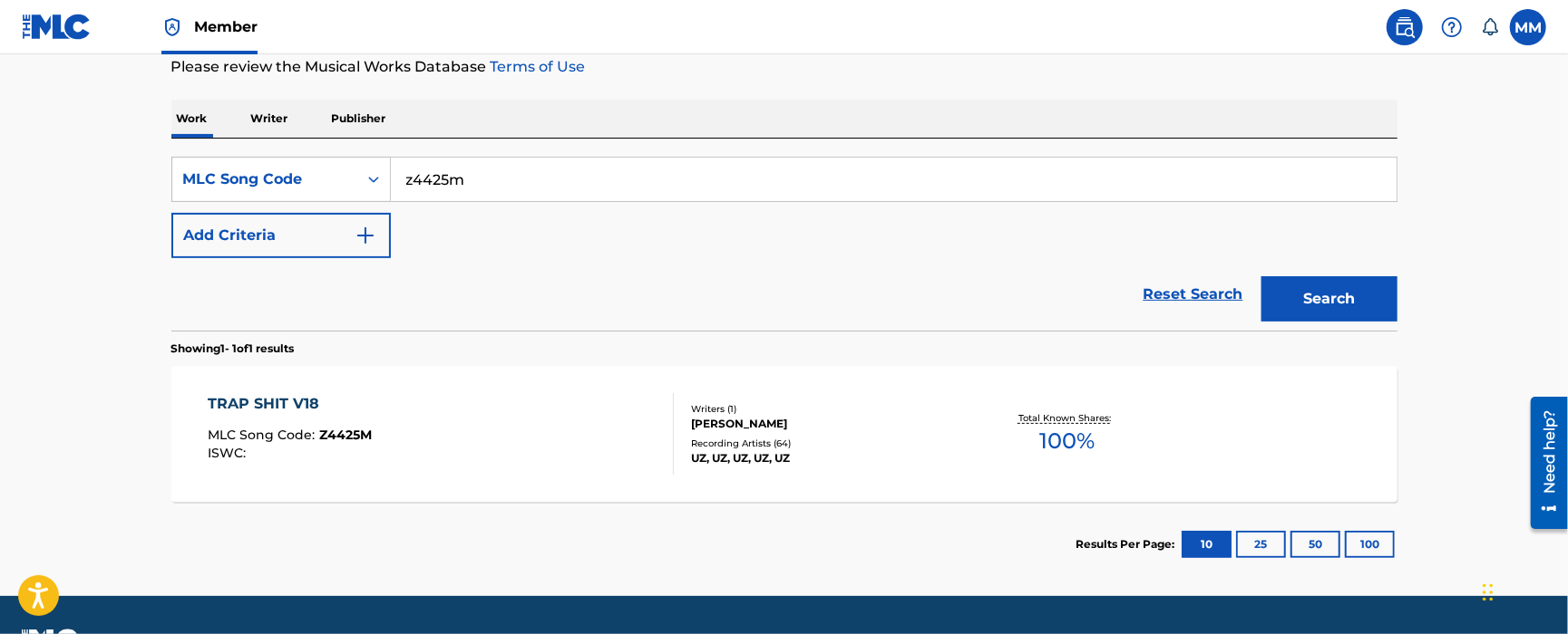
scroll to position [295, 0]
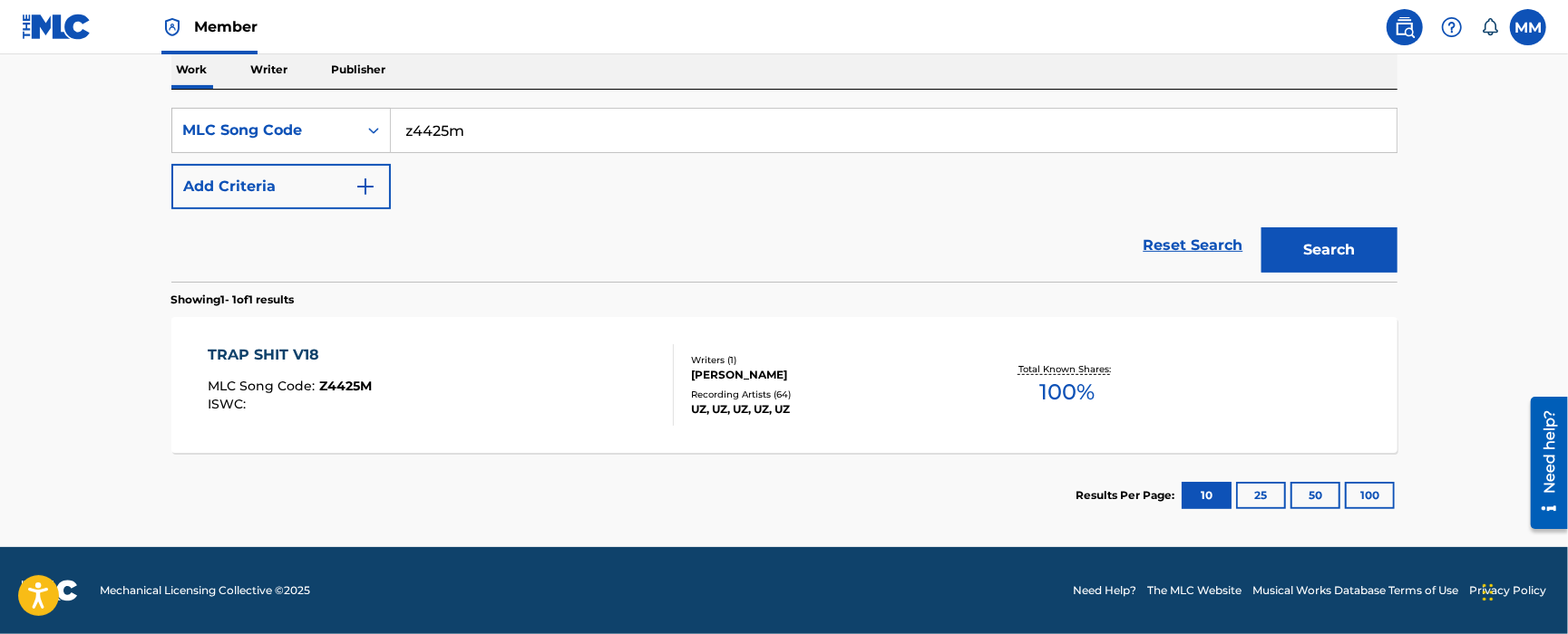
drag, startPoint x: 516, startPoint y: 129, endPoint x: 149, endPoint y: 97, distance: 368.4
click at [150, 97] on div "The MLC Public Work Search The accuracy and completeness of The MLC's data is d…" at bounding box center [784, 171] width 1270 height 734
